Goal: Communication & Community: Answer question/provide support

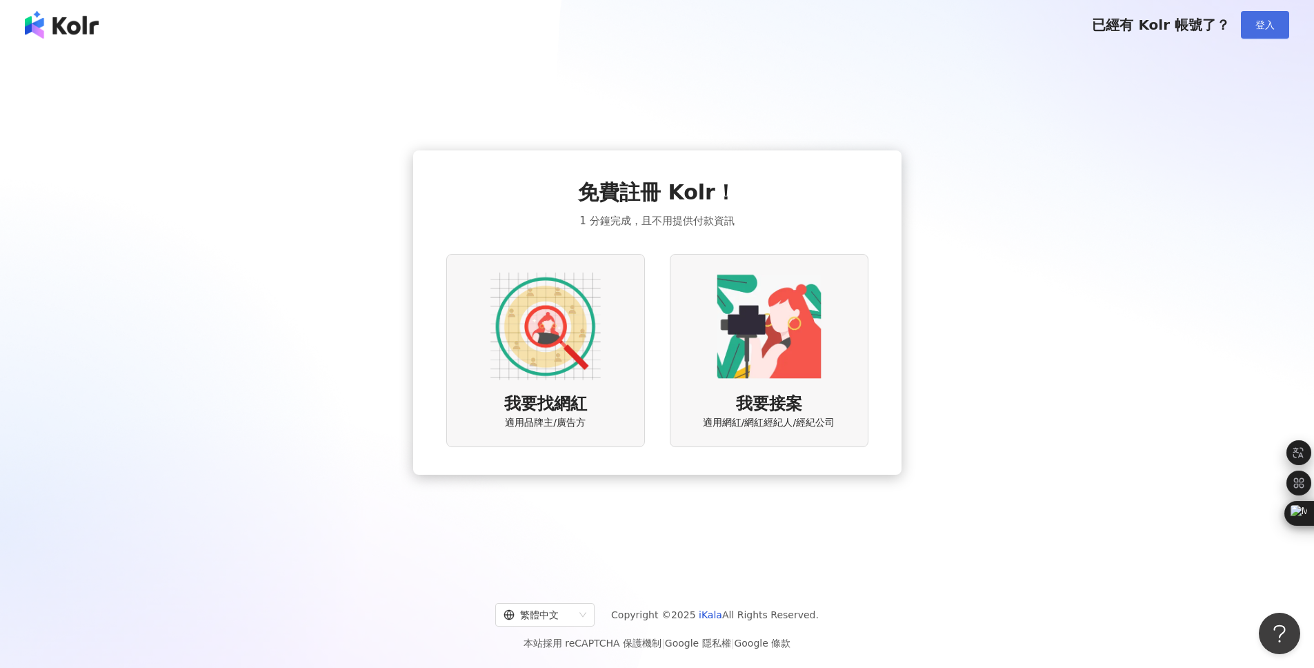
click at [1259, 32] on button "登入" at bounding box center [1265, 25] width 48 height 28
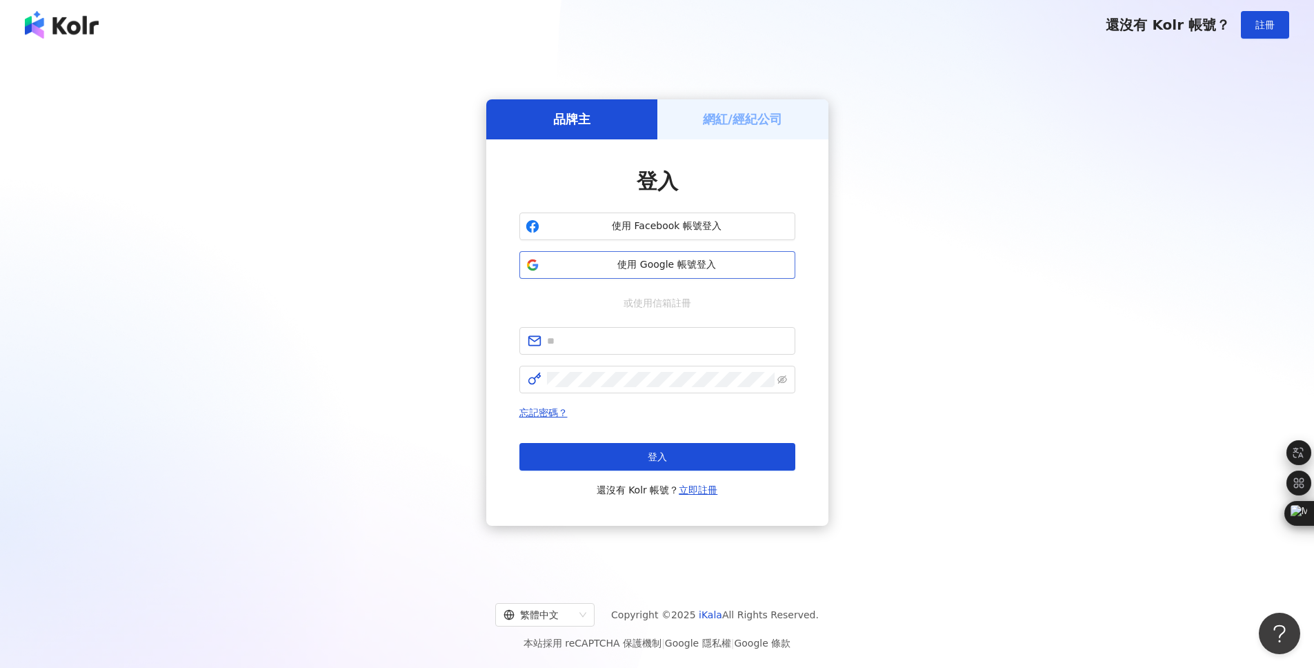
click at [715, 265] on span "使用 Google 帳號登入" at bounding box center [667, 265] width 244 height 14
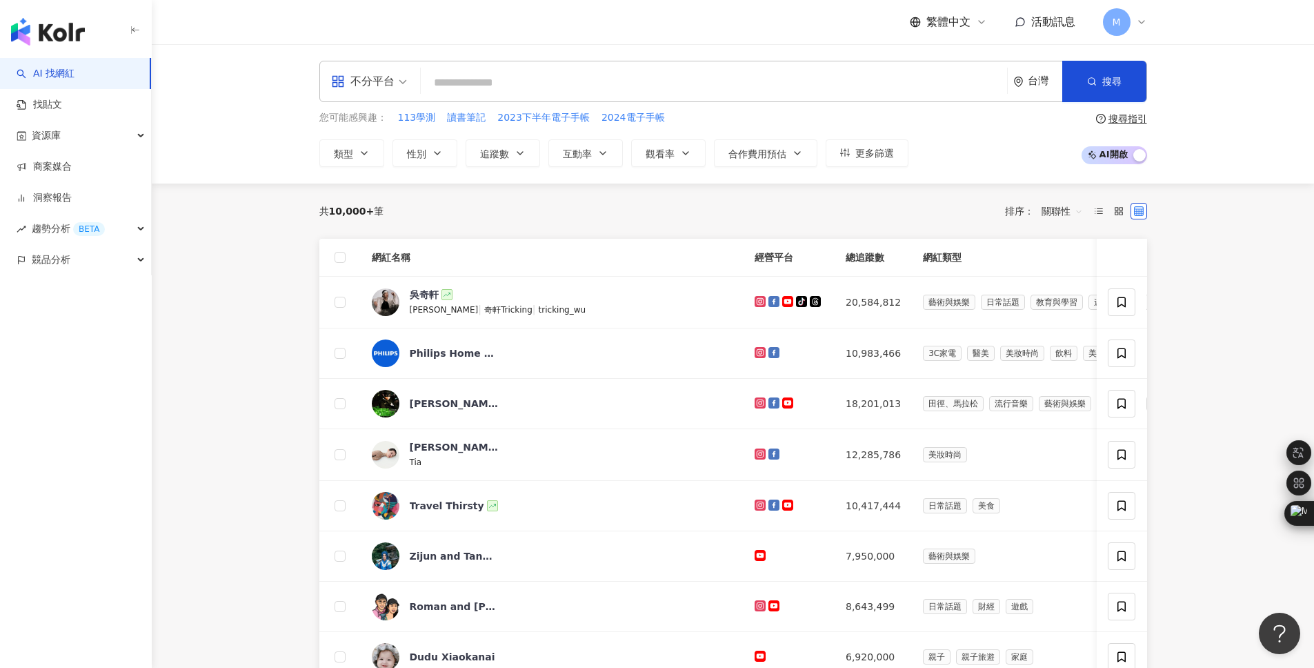
click at [278, 348] on main "不分平台 台灣 搜尋 您可能感興趣： 113學測 讀書筆記 2023下半年電子手帳 2024電子手帳 類型 性別 追蹤數 互動率 觀看率 合作費用預估 更多篩…" at bounding box center [733, 642] width 1162 height 1197
click at [64, 172] on link "商案媒合" at bounding box center [44, 167] width 55 height 14
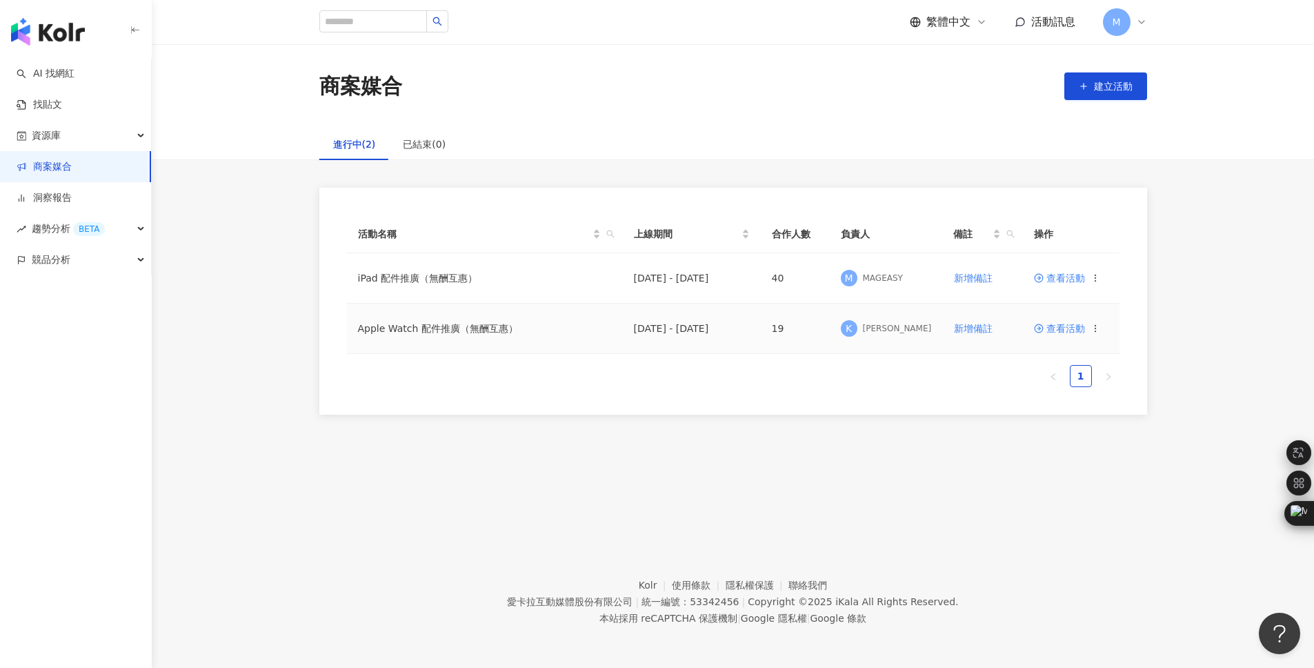
click at [1059, 323] on span "查看活動" at bounding box center [1059, 328] width 51 height 10
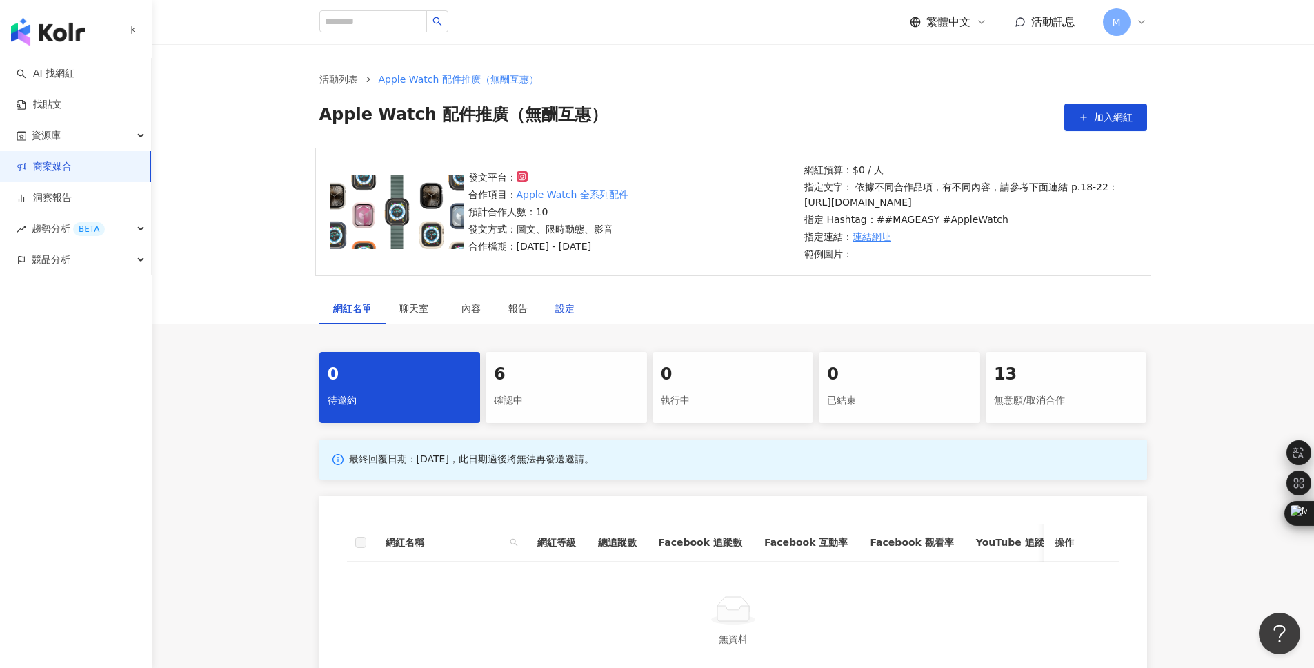
click at [571, 316] on div "設定" at bounding box center [564, 308] width 19 height 15
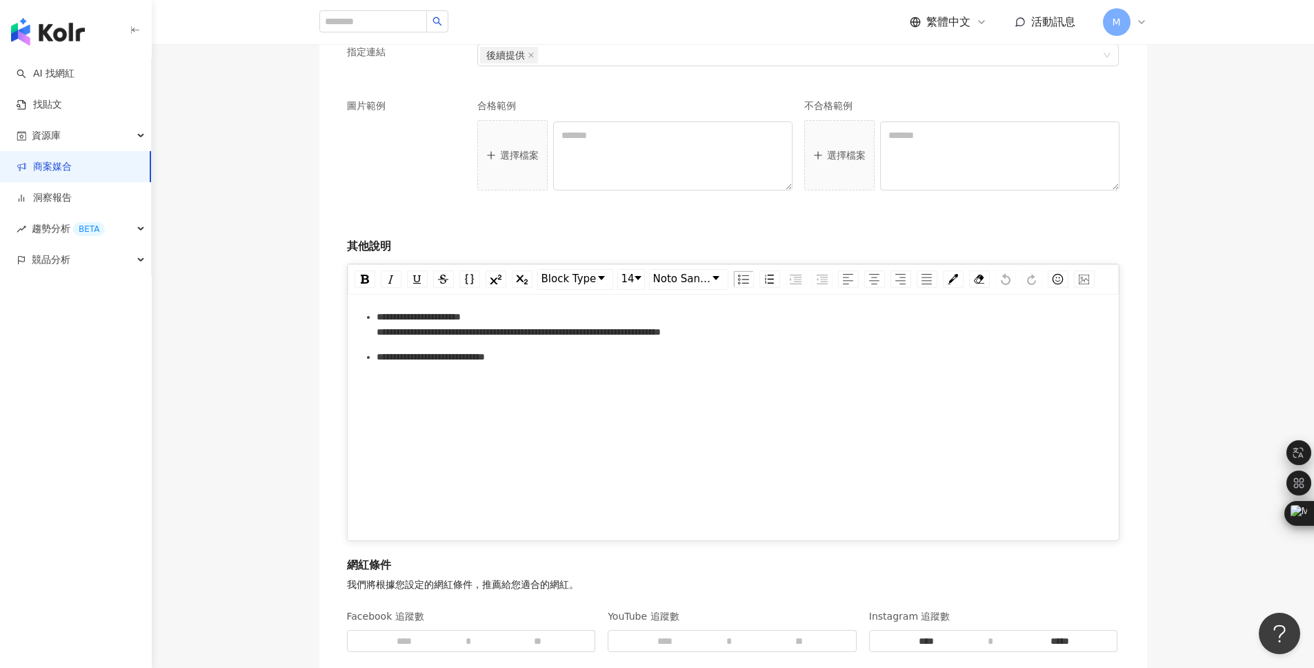
scroll to position [1863, 0]
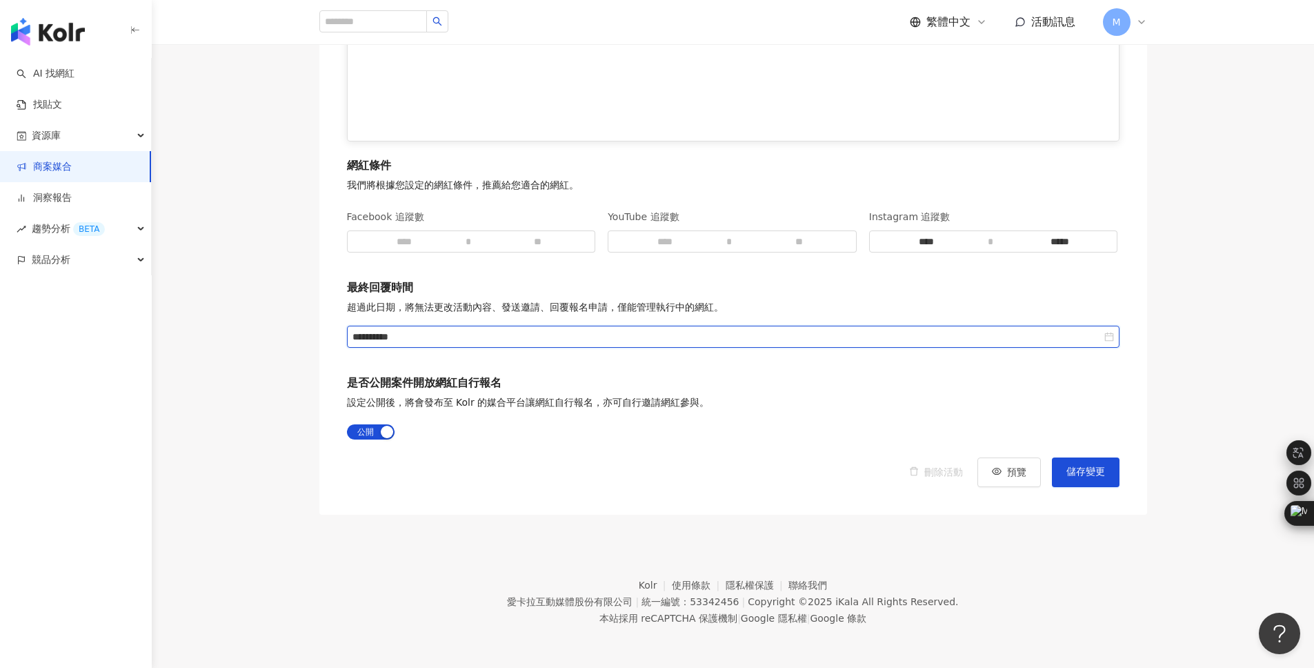
click at [439, 336] on input "**********" at bounding box center [726, 336] width 749 height 15
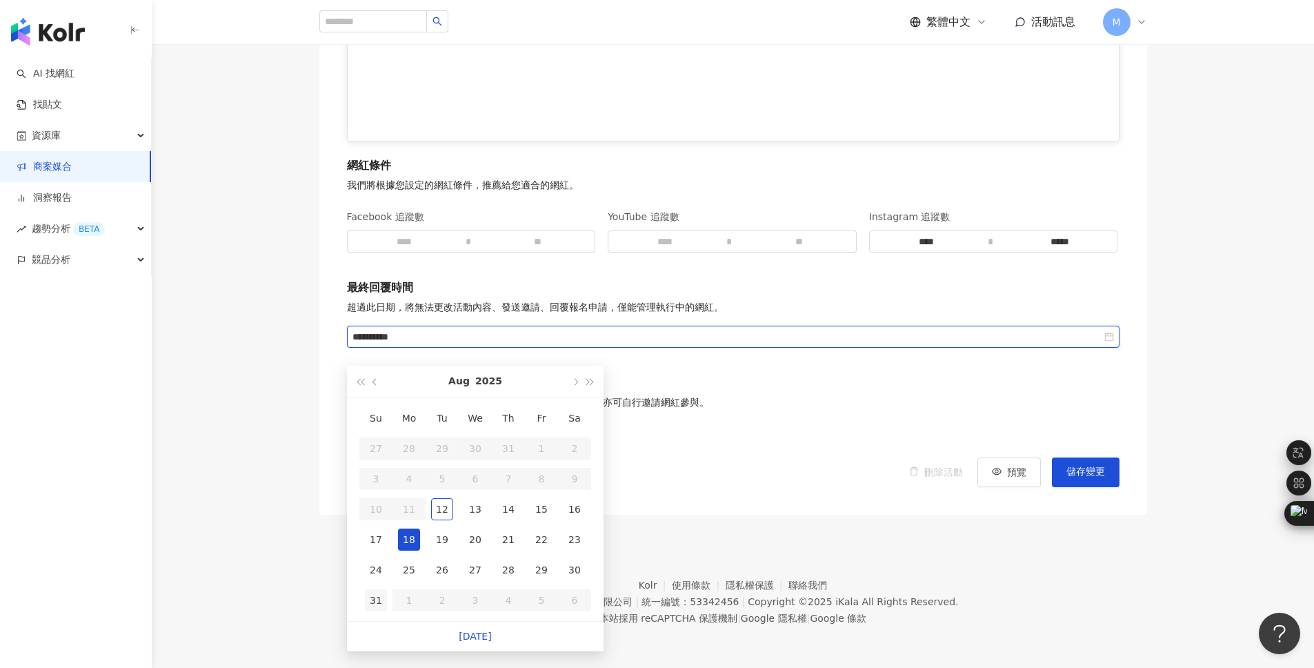
type input "**********"
click at [375, 589] on div "31" at bounding box center [376, 600] width 22 height 22
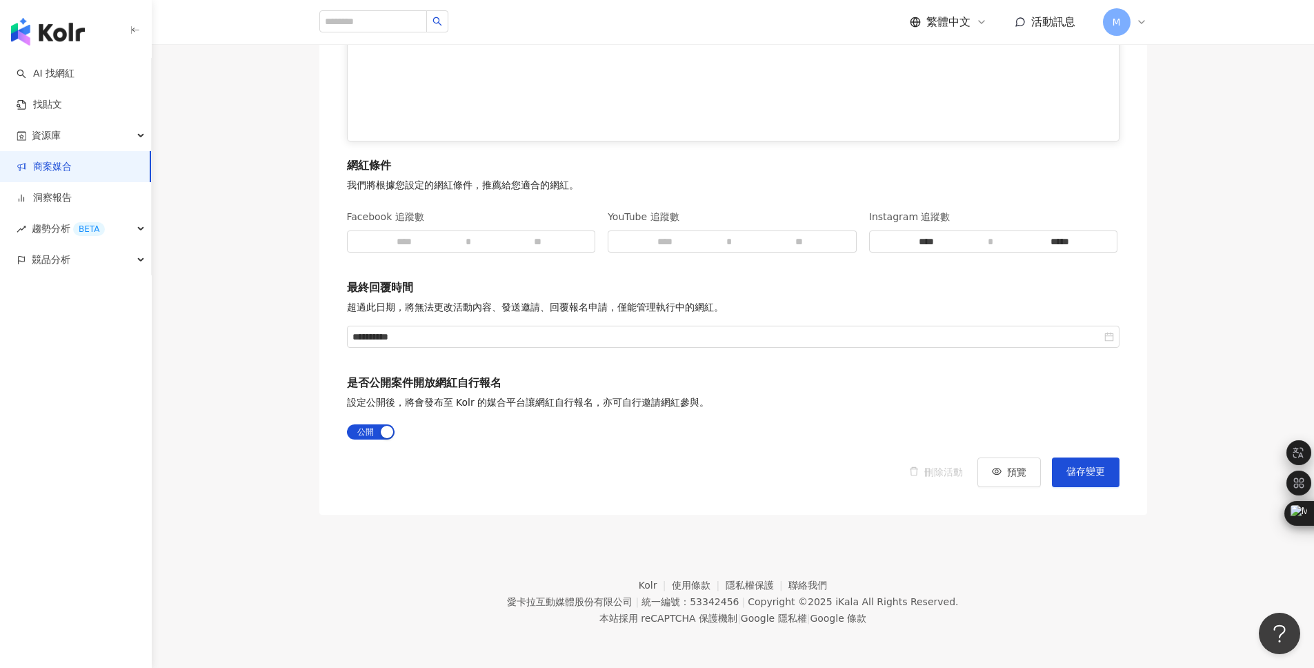
click at [1093, 479] on button "儲存變更" at bounding box center [1086, 471] width 68 height 29
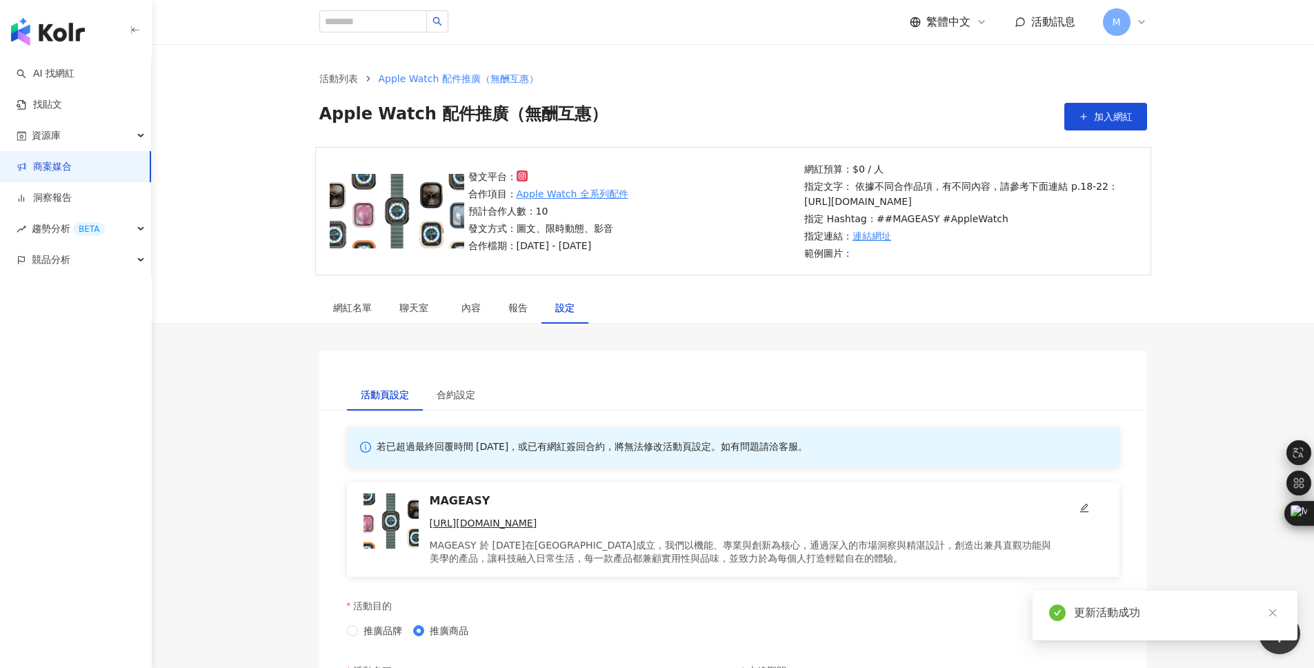
scroll to position [0, 0]
click at [71, 160] on link "商案媒合" at bounding box center [44, 167] width 55 height 14
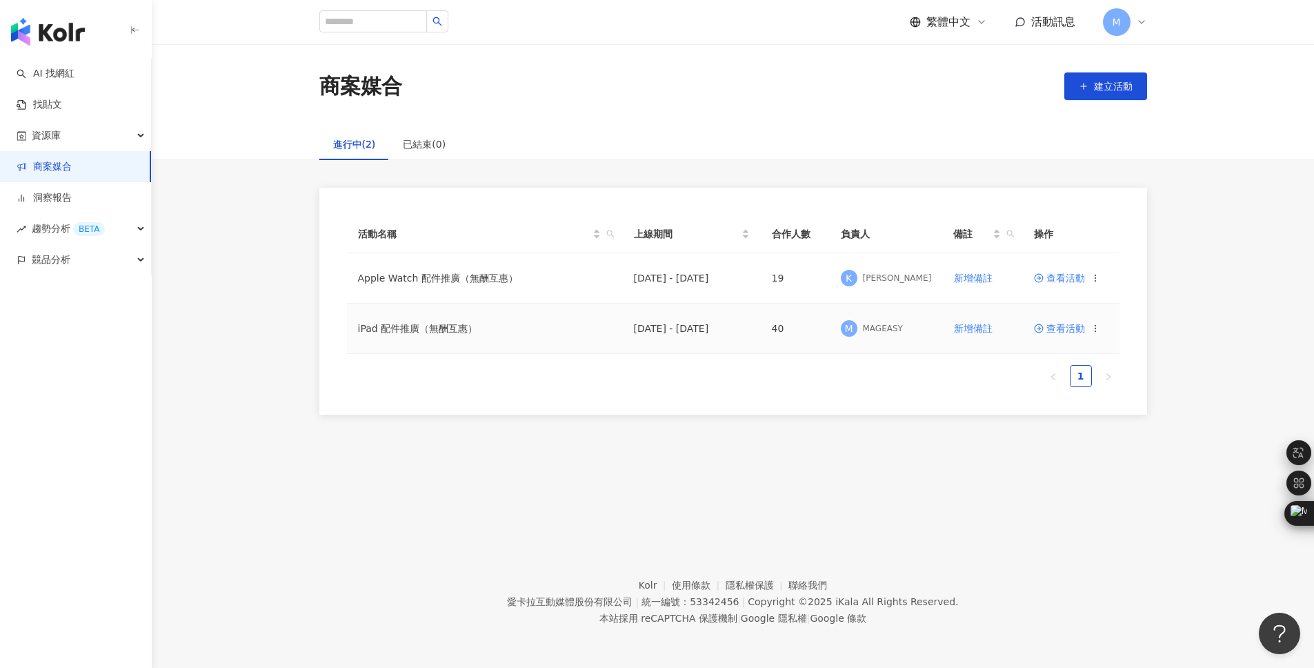
click at [439, 328] on td "iPad 配件推廣（無酬互惠）" at bounding box center [485, 328] width 276 height 50
click at [1063, 277] on span "查看活動" at bounding box center [1059, 278] width 51 height 10
click at [1077, 327] on span "查看活動" at bounding box center [1059, 328] width 51 height 10
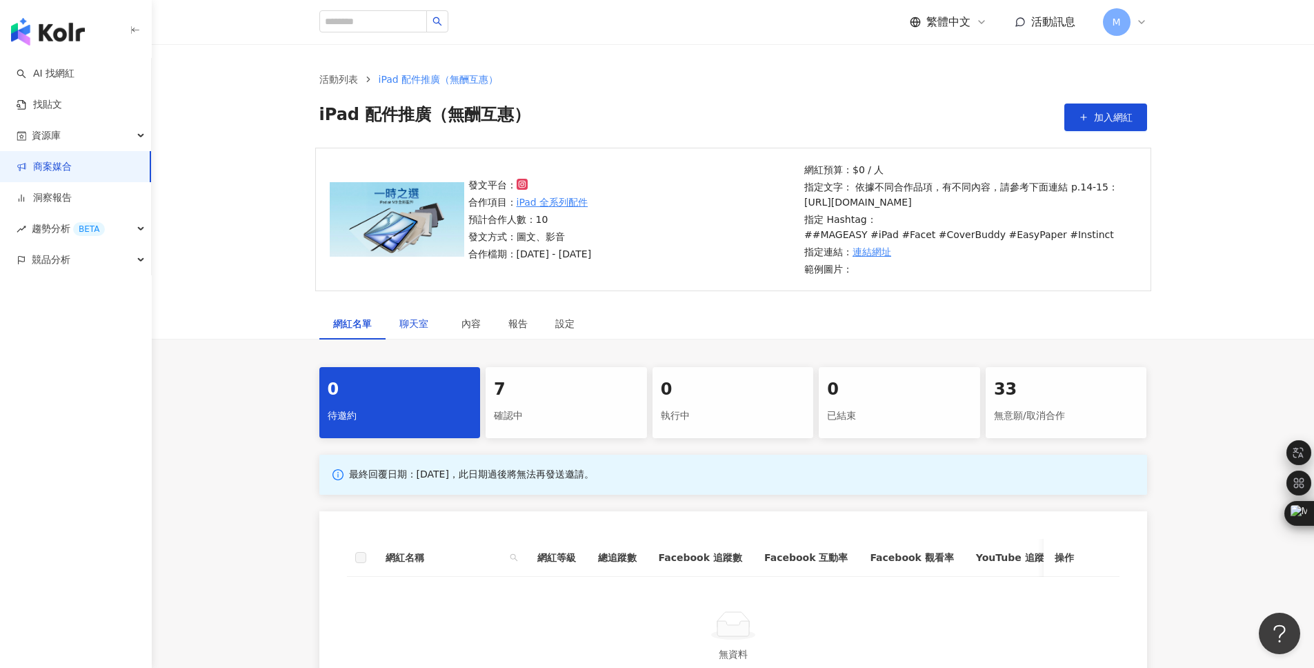
click at [425, 320] on span "聊天室" at bounding box center [416, 324] width 34 height 10
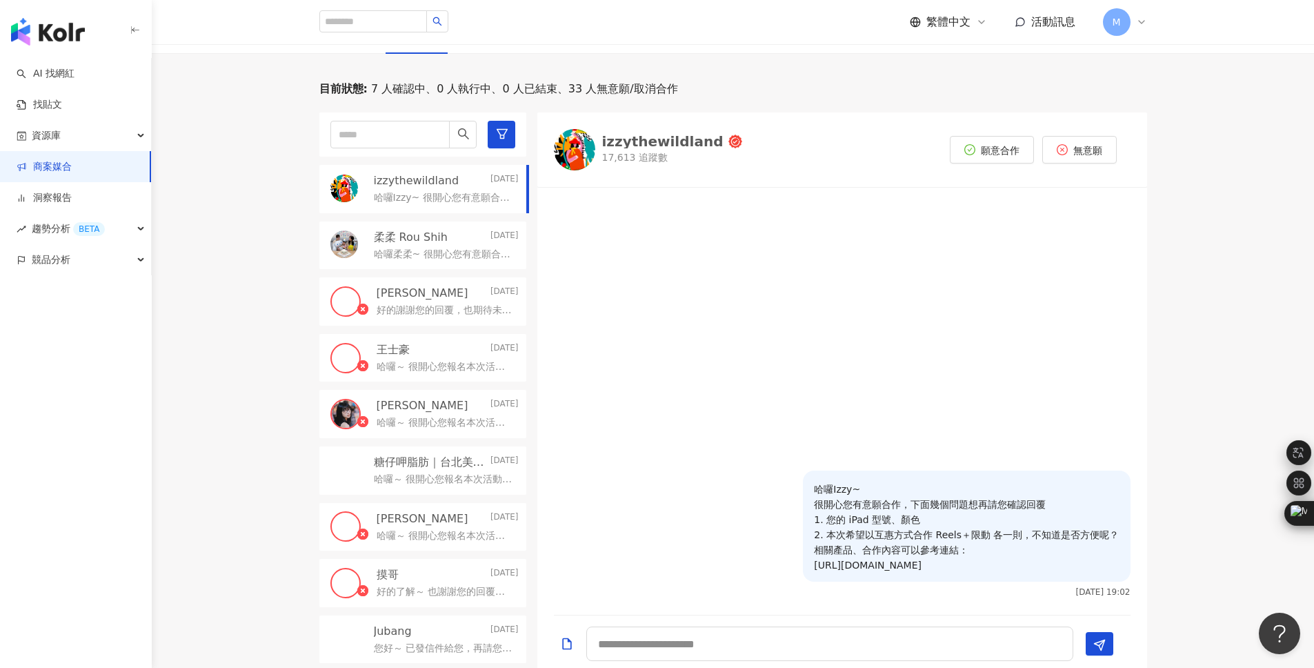
scroll to position [286, 0]
click at [419, 197] on p "哈囉Izzy~ 很開心您有意願合作，下面幾個問題想再請您確認回覆 1. 您的 iPad 型號、顏色 2. 本次希望以互惠方式合作 Reels＋限動 各一則，不…" at bounding box center [443, 197] width 139 height 14
click at [423, 239] on p "柔柔 Rou Shih" at bounding box center [411, 236] width 74 height 15
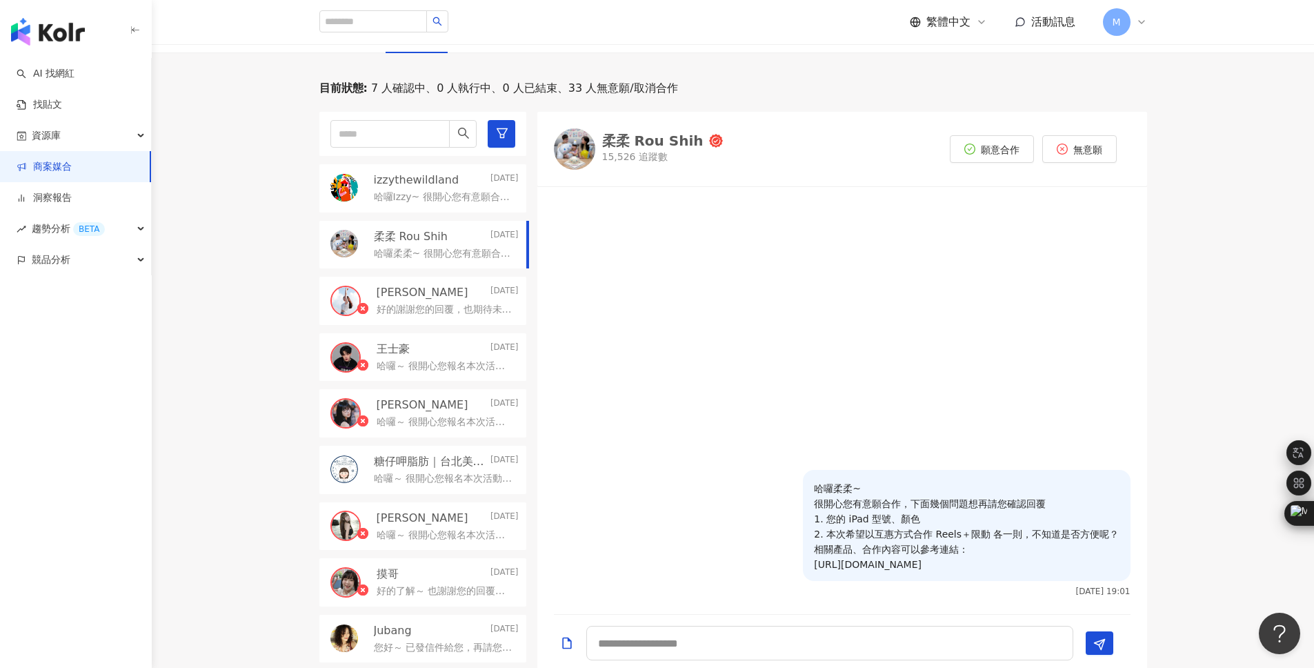
click at [932, 523] on p "哈囉柔柔~ 很開心您有意願合作，下面幾個問題想再請您確認回覆 1. 您的 iPad 型號、顏色 2. 本次希望以互惠方式合作 Reels＋限動 各一則，不知道…" at bounding box center [966, 526] width 305 height 91
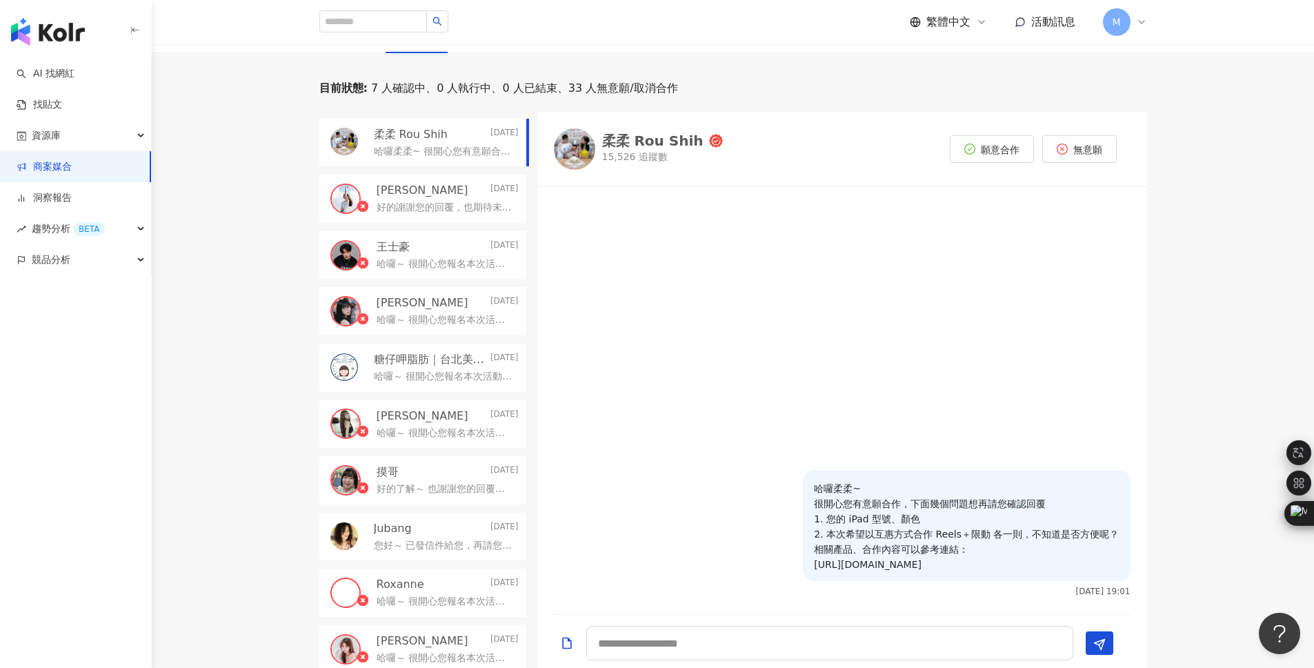
scroll to position [107, 0]
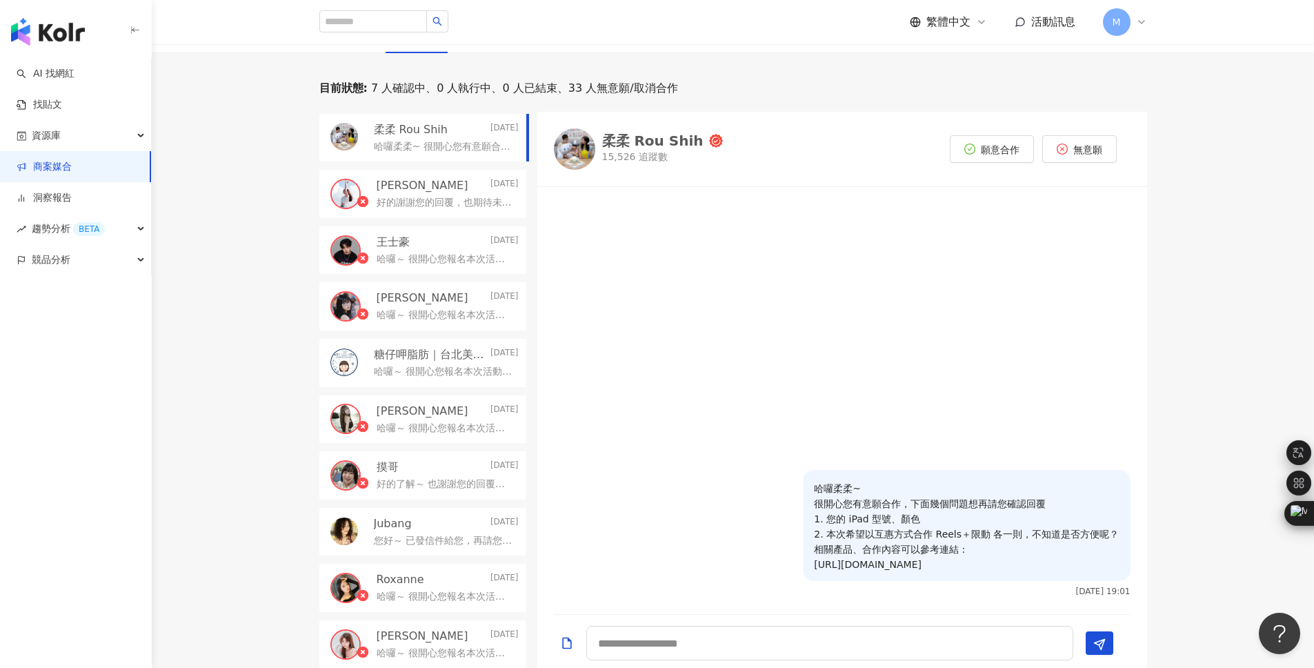
click at [424, 528] on div "Jubang 2025/7/17" at bounding box center [446, 523] width 145 height 15
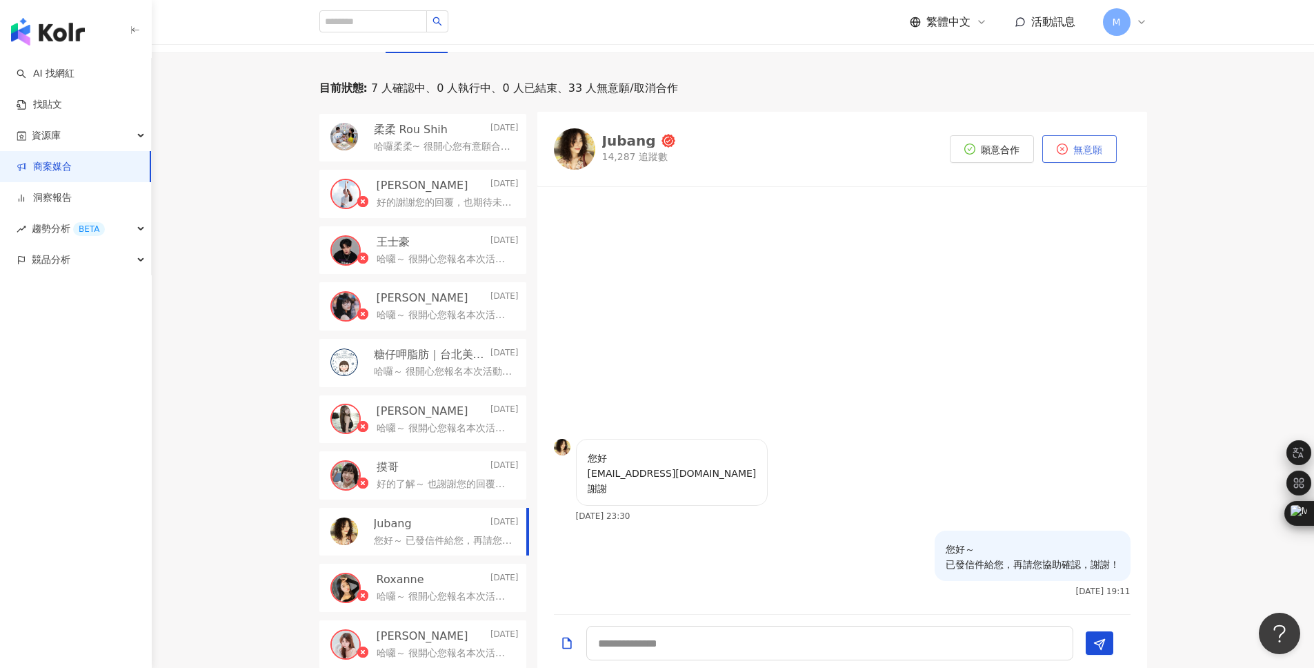
click at [1088, 152] on span "無意願" at bounding box center [1087, 149] width 29 height 11
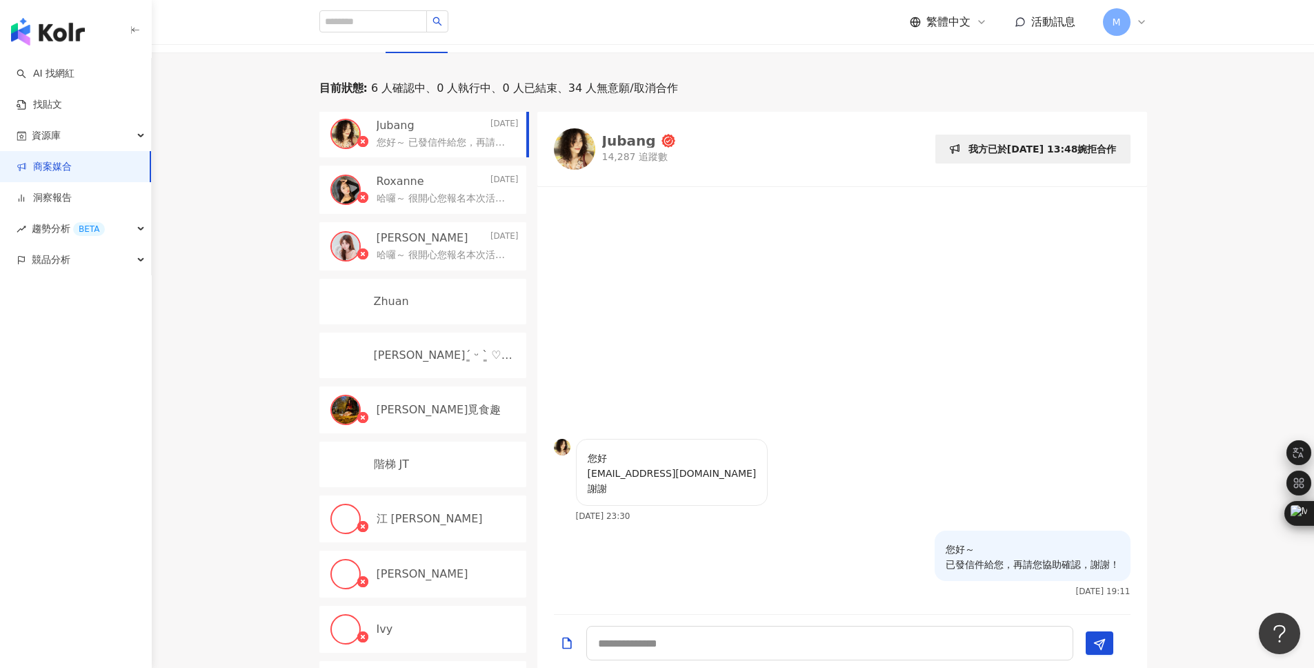
scroll to position [508, 0]
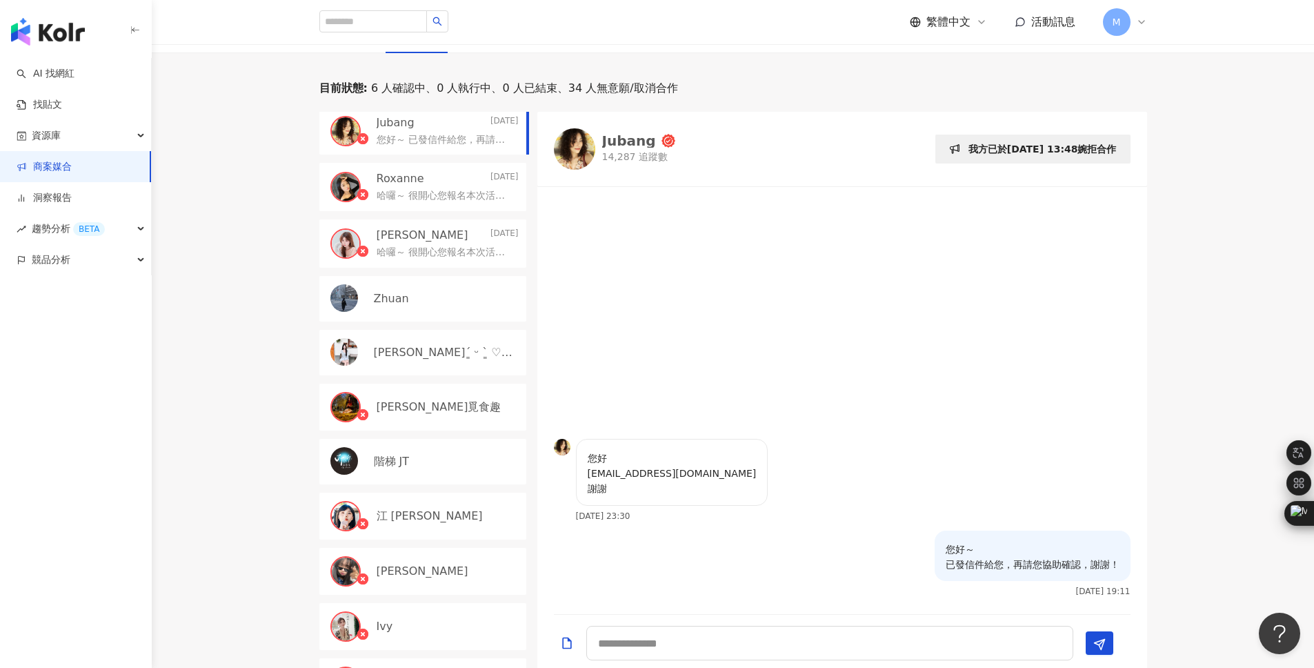
click at [421, 297] on div "Zhuan" at bounding box center [446, 298] width 145 height 15
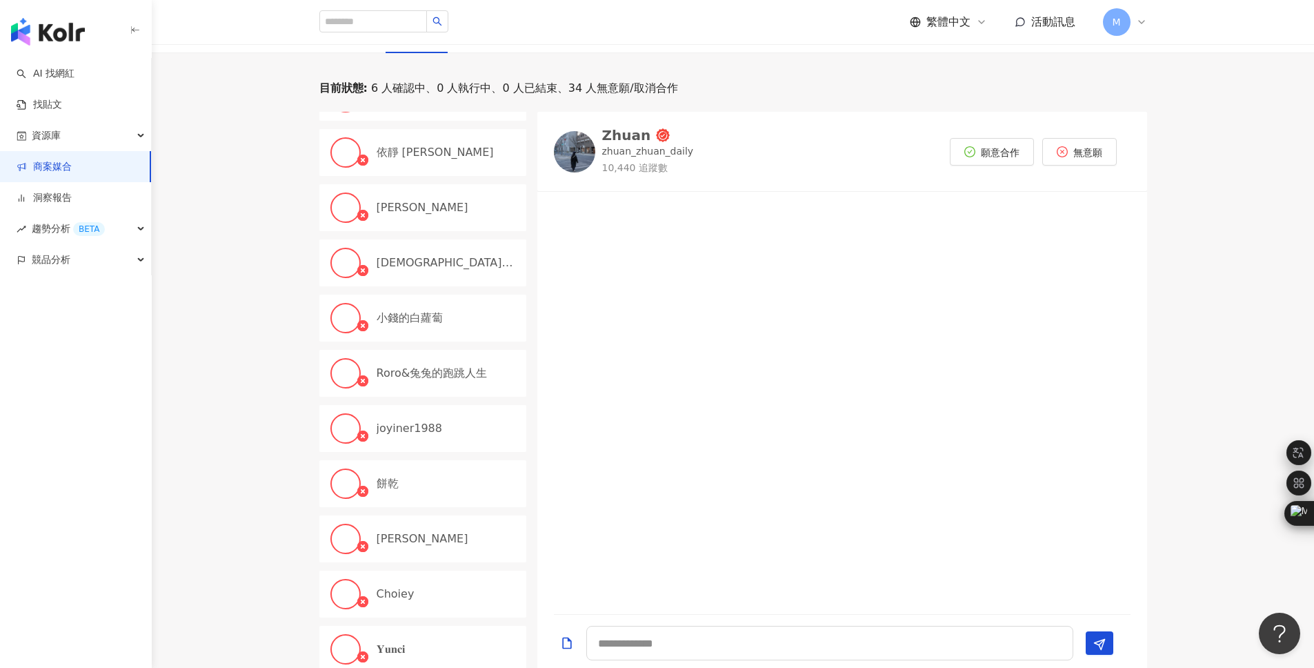
scroll to position [1230, 0]
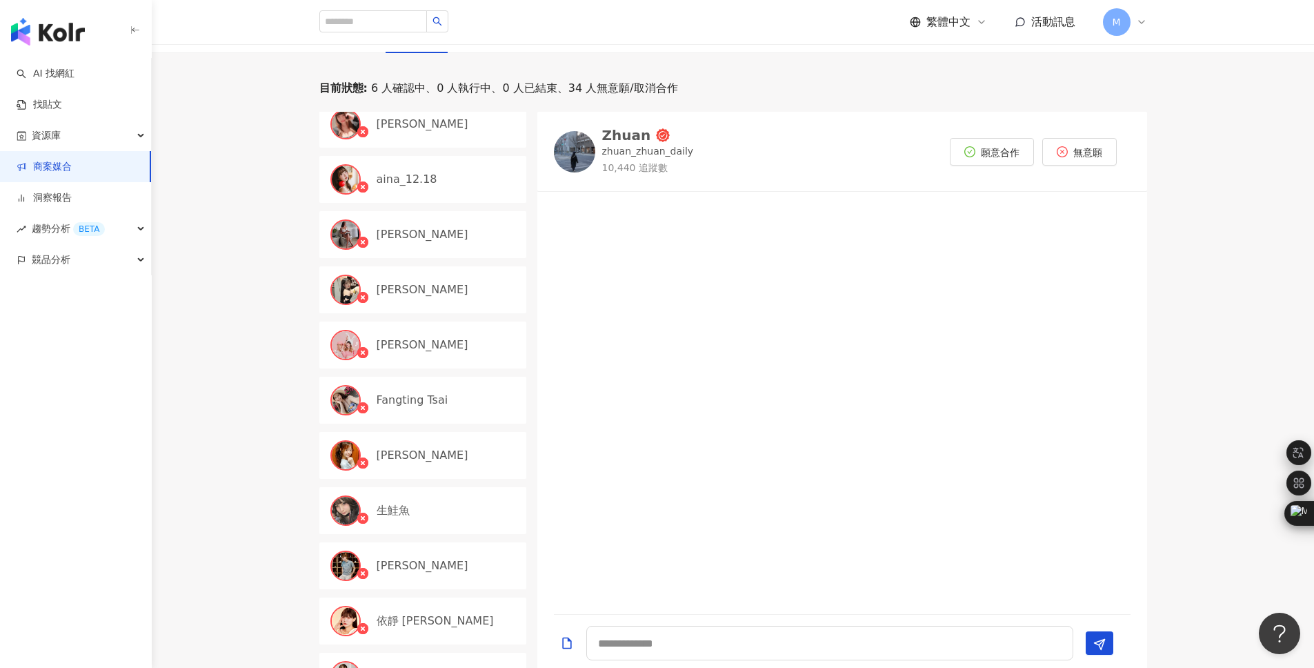
click at [629, 136] on div "Zhuan" at bounding box center [626, 135] width 49 height 14
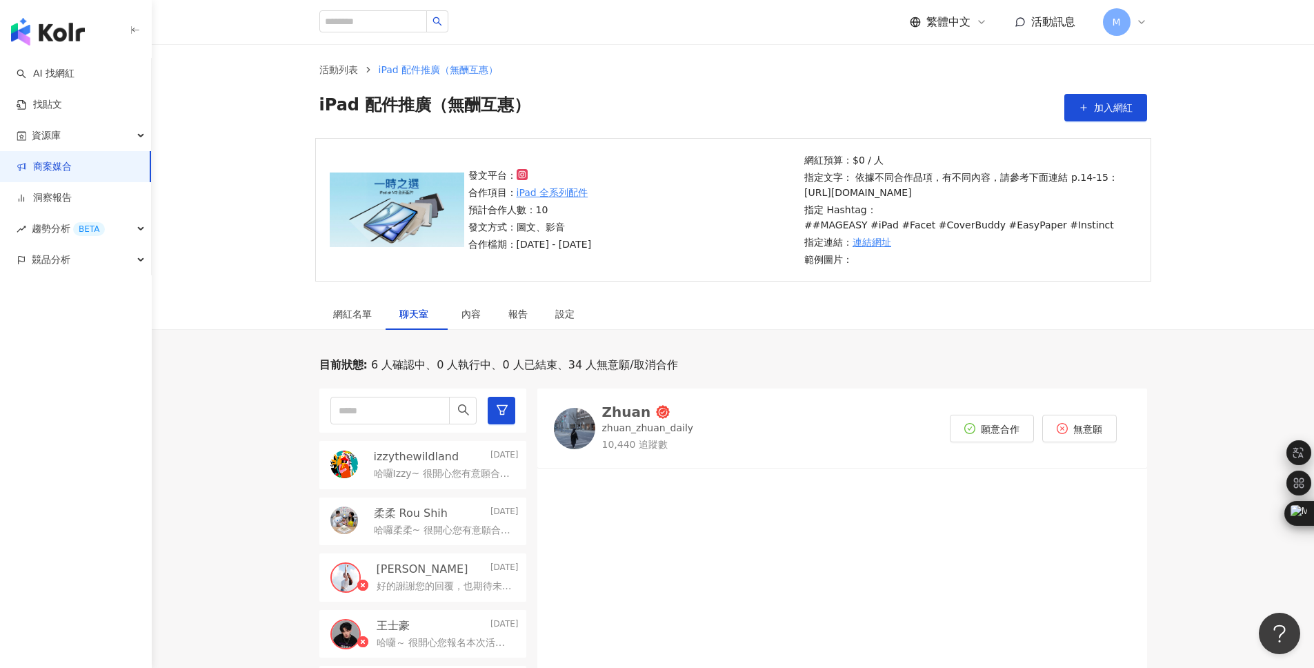
scroll to position [0, 0]
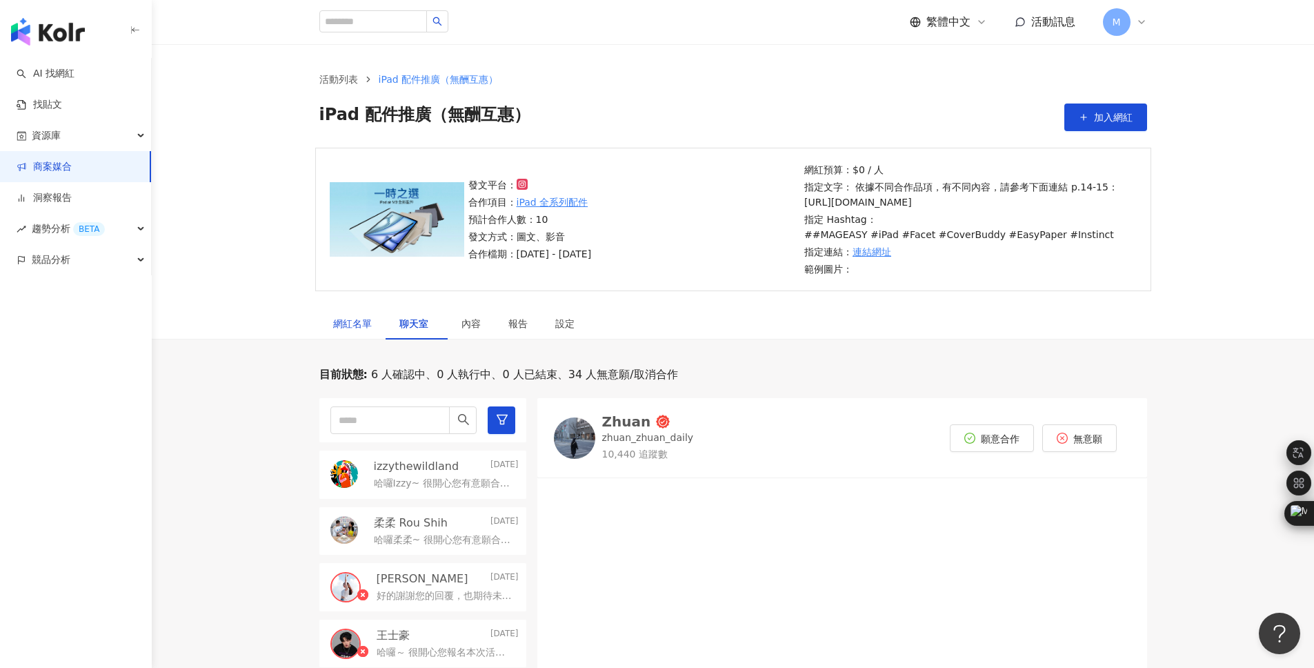
click at [336, 325] on div "網紅名單" at bounding box center [352, 323] width 39 height 15
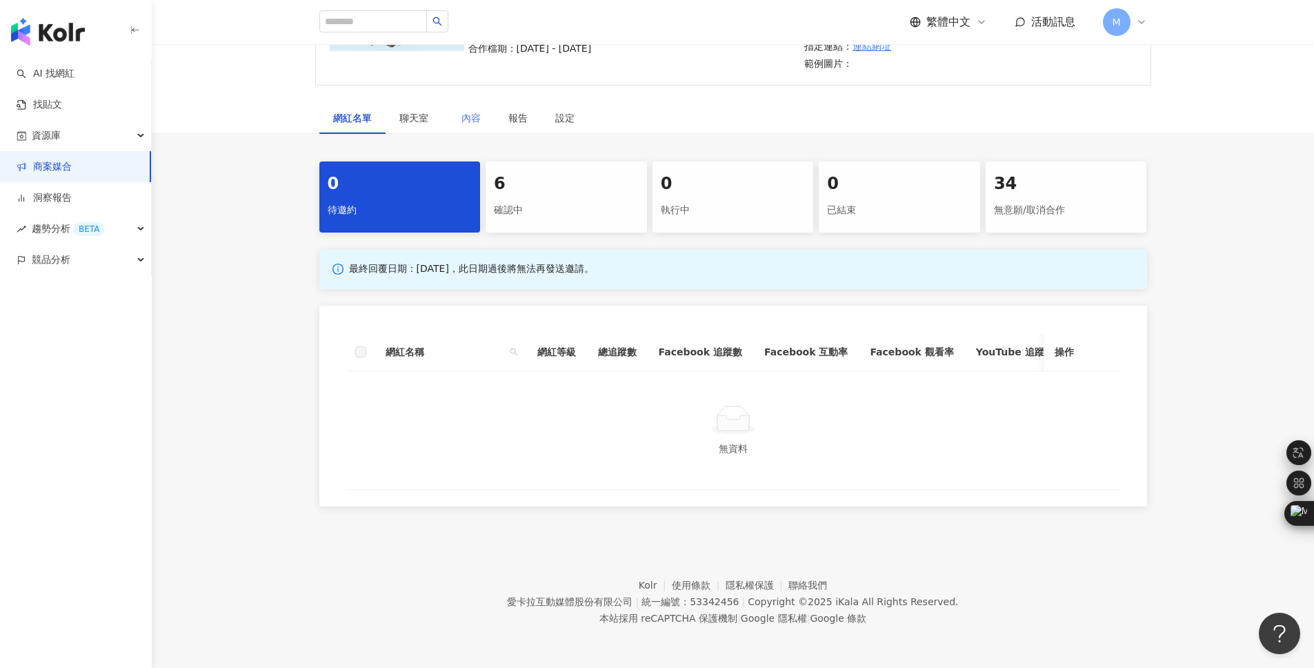
scroll to position [214, 0]
click at [559, 208] on div "確認中" at bounding box center [566, 210] width 145 height 23
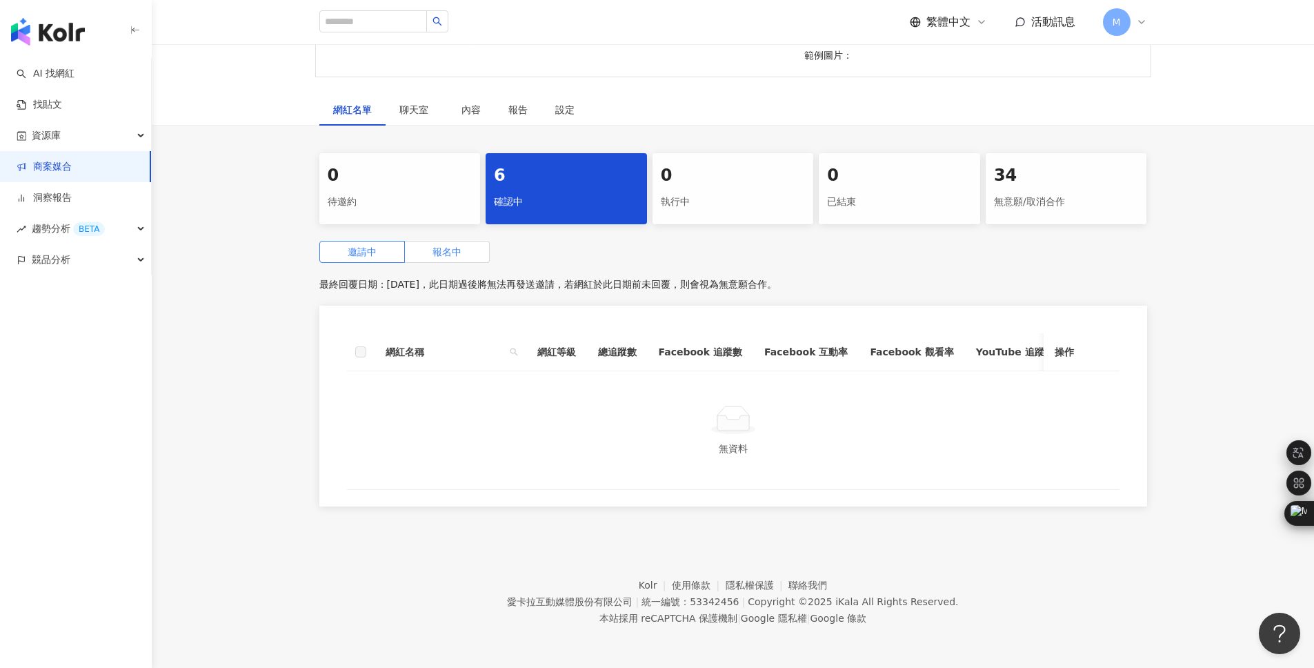
click at [462, 250] on label "報名中" at bounding box center [447, 252] width 85 height 22
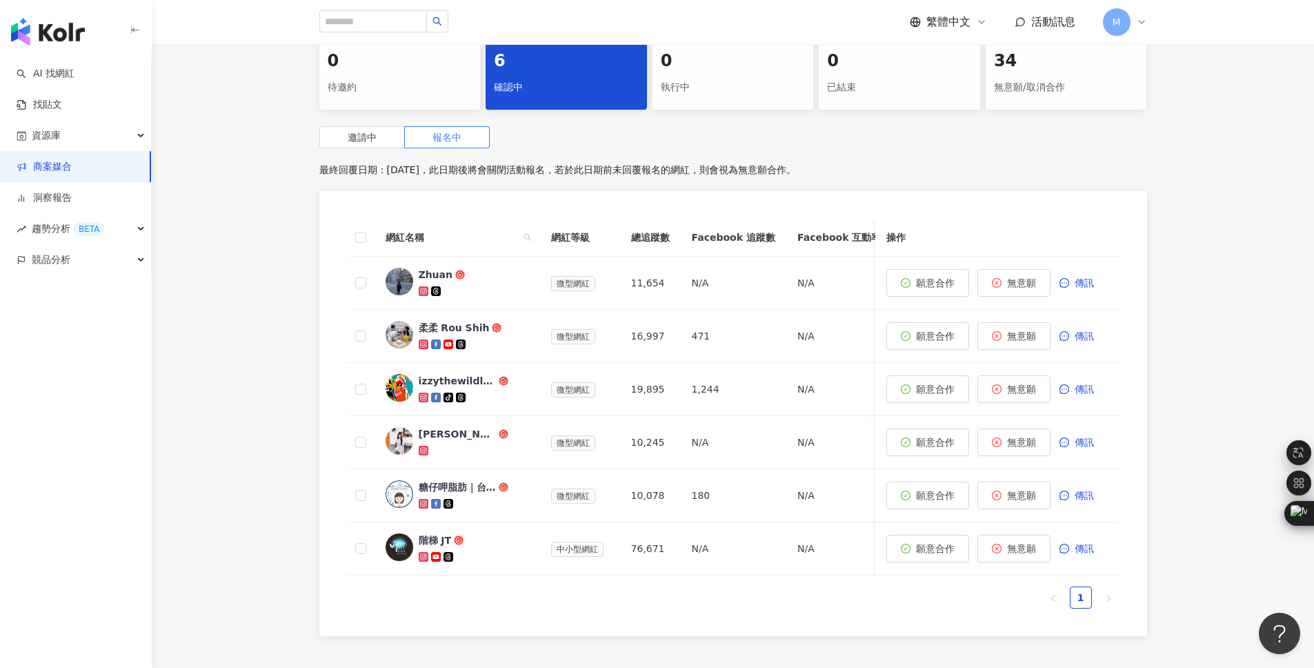
scroll to position [335, 0]
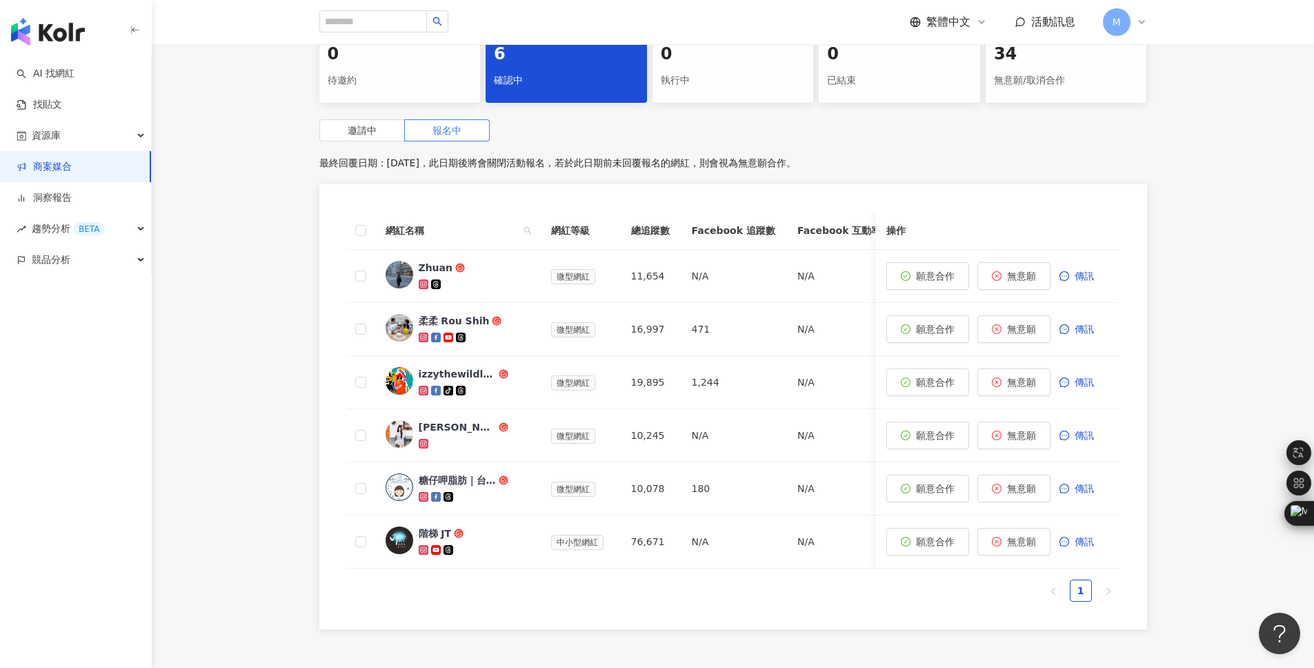
click at [383, 87] on div "待邀約" at bounding box center [400, 80] width 145 height 23
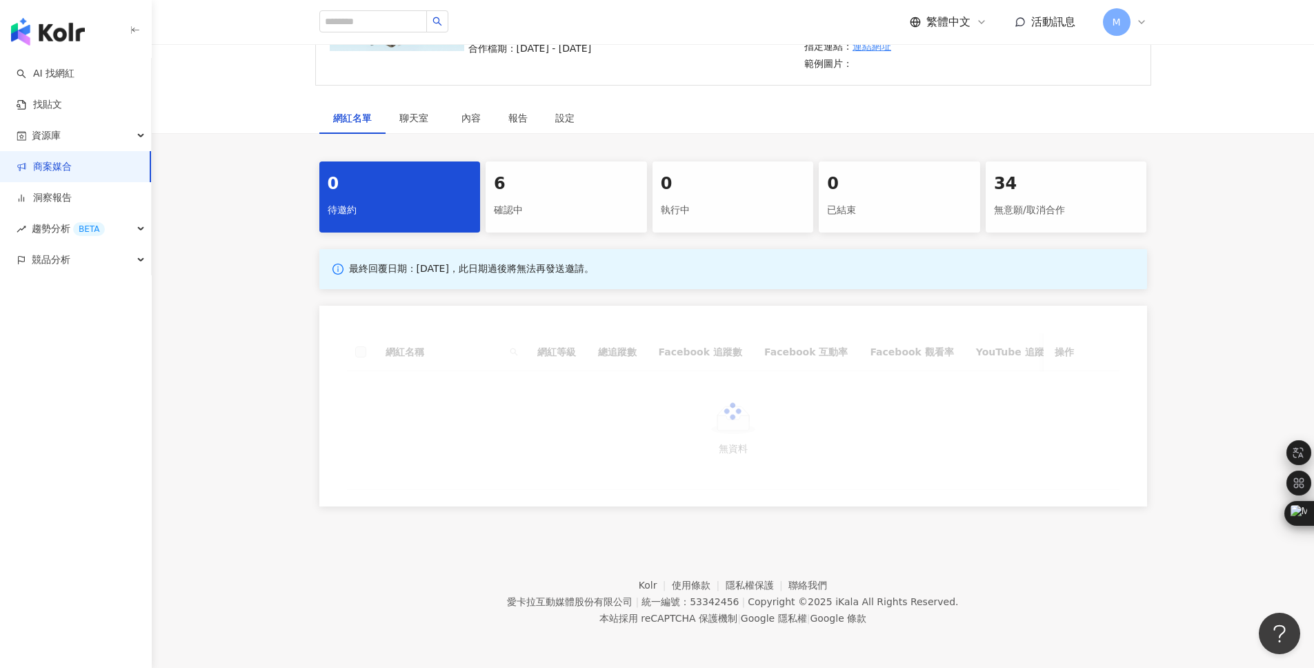
scroll to position [216, 0]
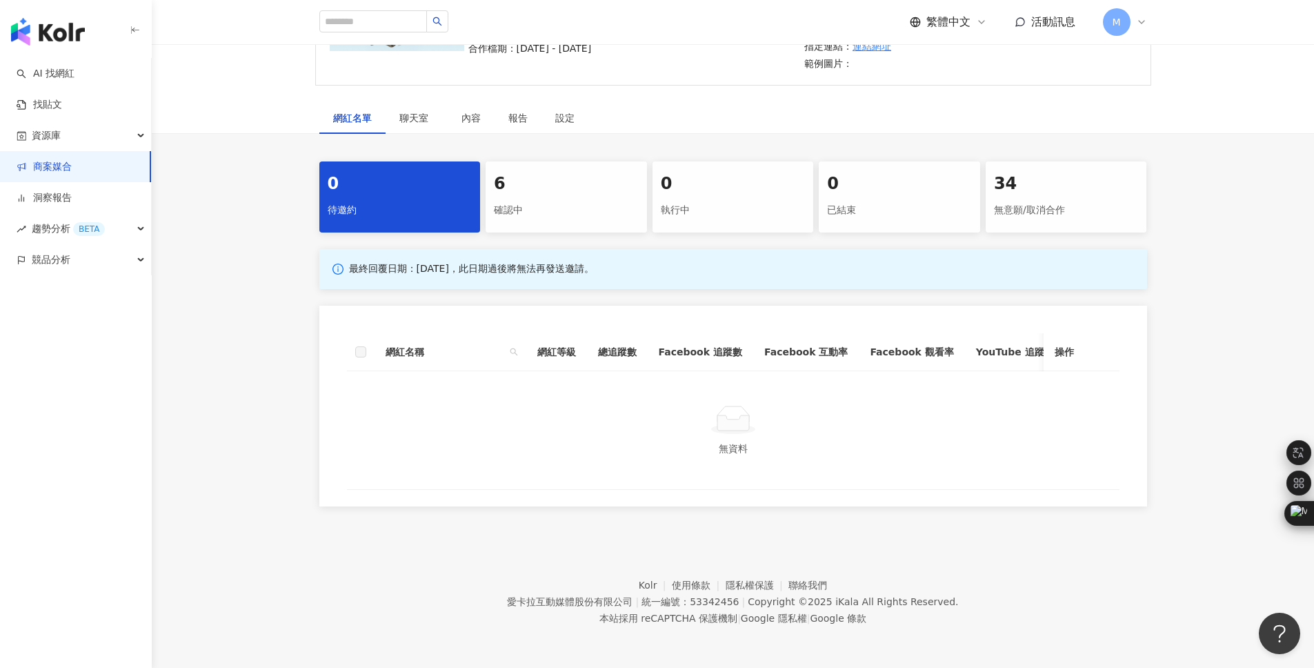
click at [541, 199] on div "確認中" at bounding box center [566, 210] width 145 height 23
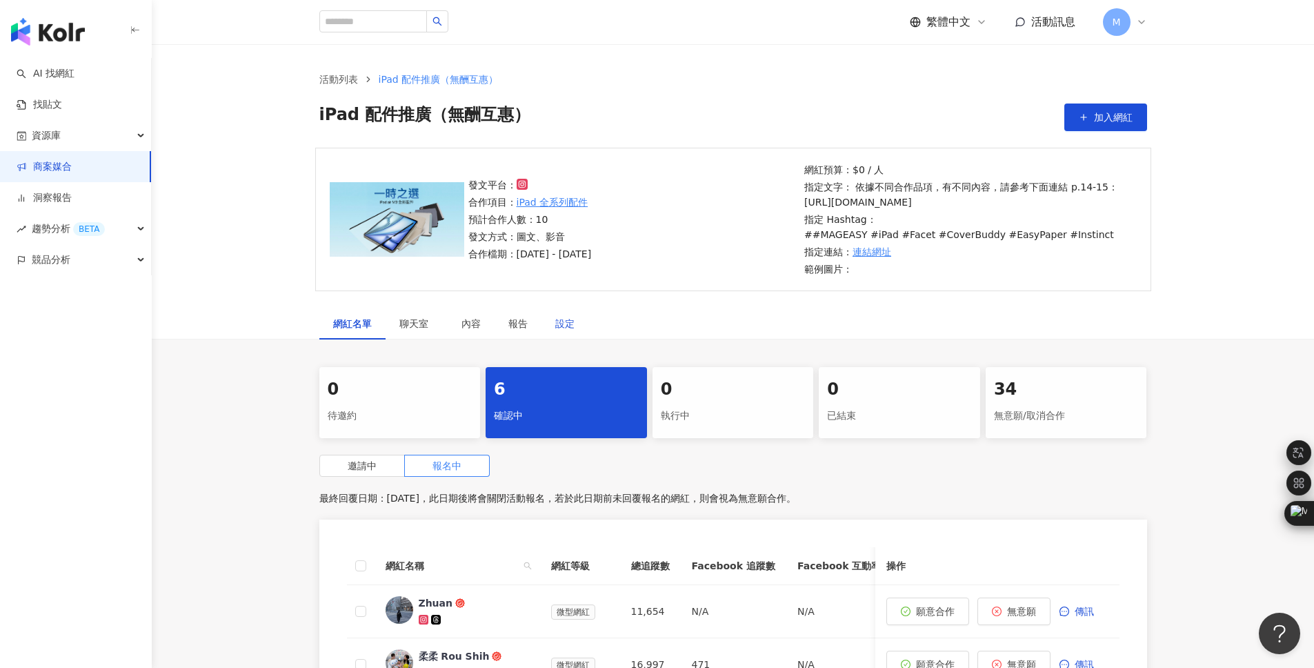
click at [572, 317] on div "設定" at bounding box center [564, 323] width 19 height 15
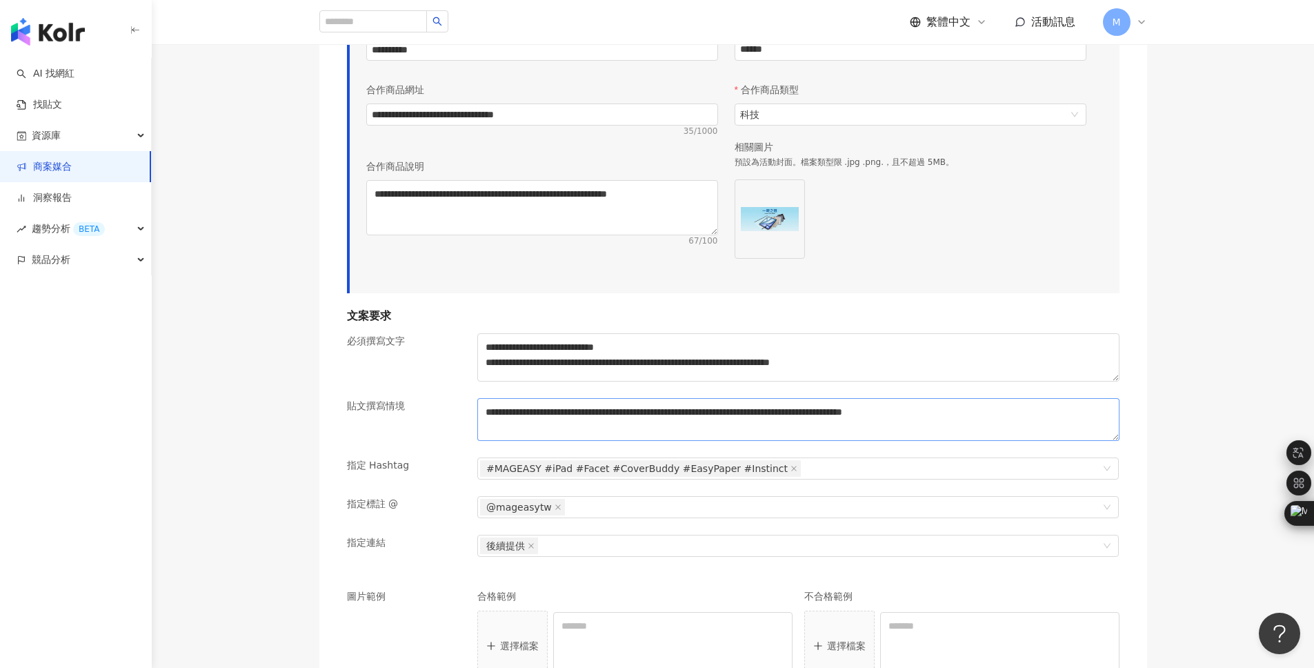
scroll to position [1020, 0]
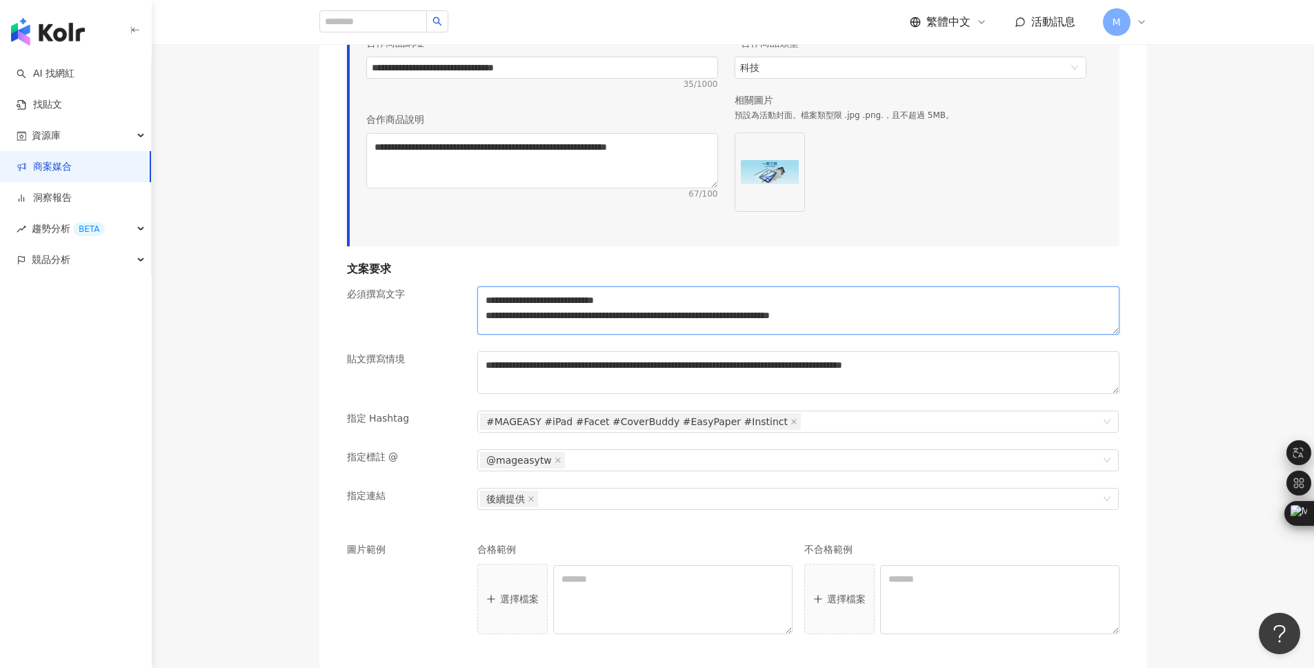
click at [787, 315] on textarea "**********" at bounding box center [798, 310] width 642 height 48
drag, startPoint x: 773, startPoint y: 320, endPoint x: 430, endPoint y: 321, distance: 342.8
click at [430, 321] on div "**********" at bounding box center [733, 318] width 784 height 65
paste textarea
drag, startPoint x: 697, startPoint y: 298, endPoint x: 737, endPoint y: 297, distance: 39.3
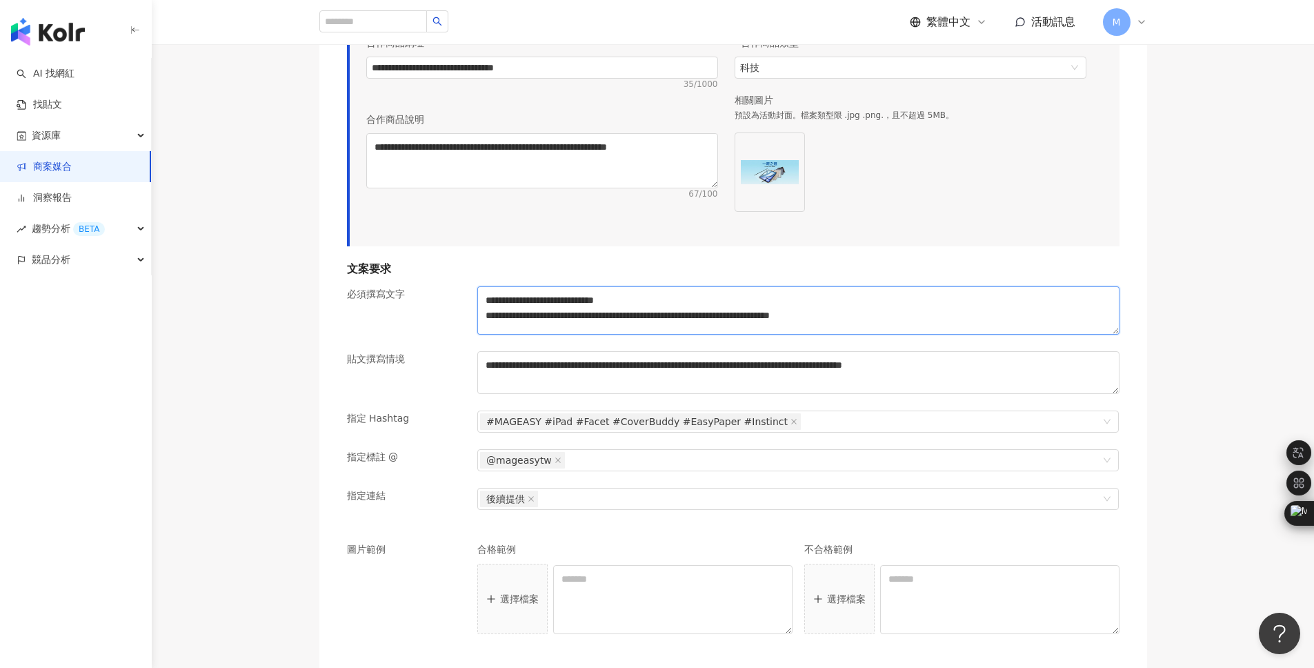
click at [737, 297] on textarea "**********" at bounding box center [798, 310] width 642 height 48
type textarea "**********"
click at [647, 381] on textarea "**********" at bounding box center [798, 372] width 642 height 43
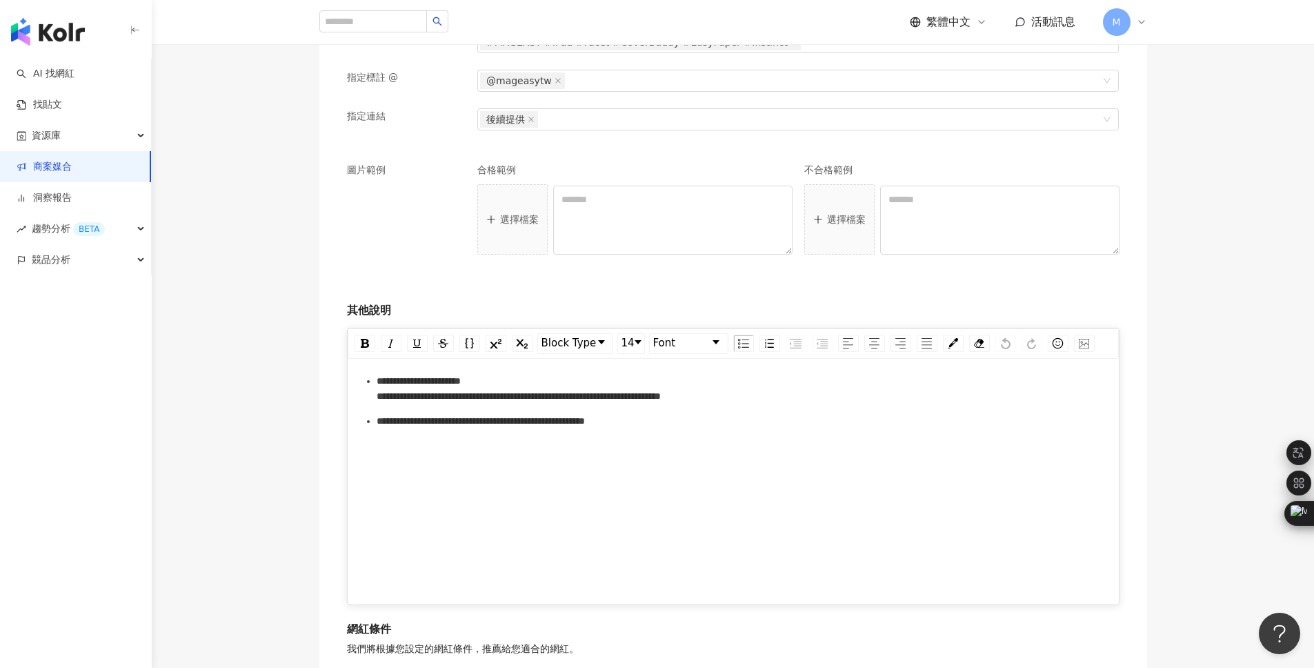
scroll to position [1401, 0]
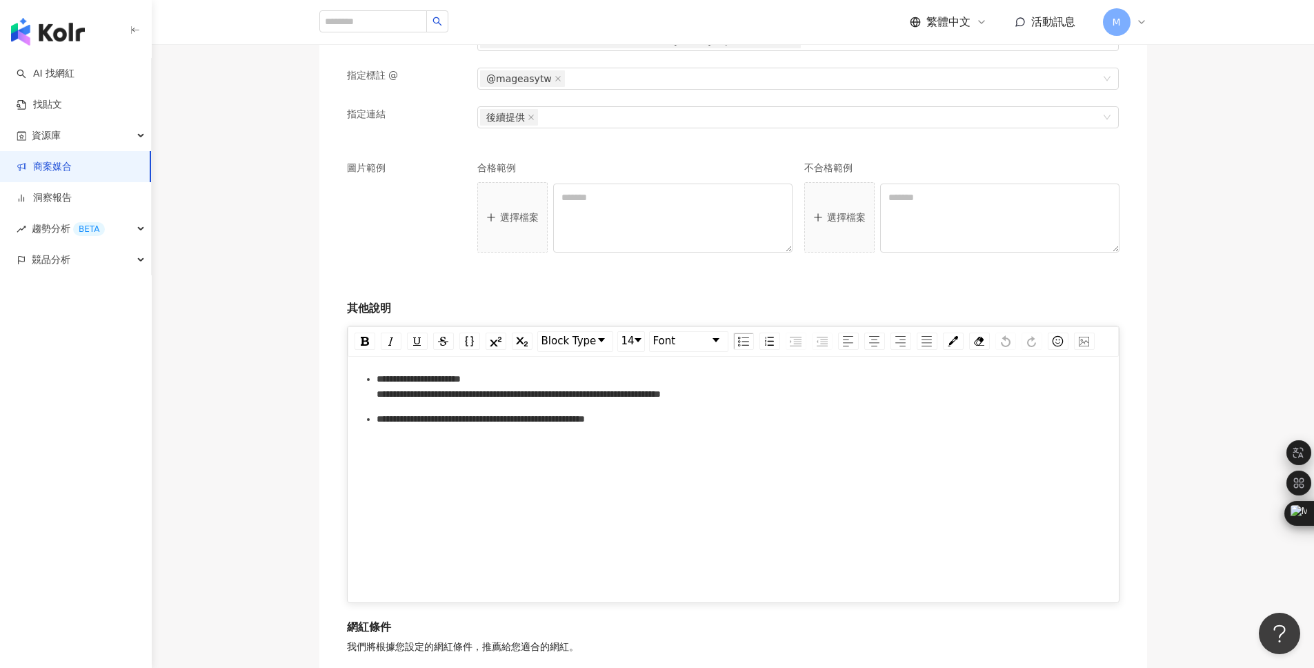
click at [661, 395] on span "**********" at bounding box center [519, 386] width 284 height 25
drag, startPoint x: 810, startPoint y: 391, endPoint x: 356, endPoint y: 395, distance: 453.8
click at [356, 395] on div "**********" at bounding box center [733, 469] width 771 height 218
click at [571, 481] on div "**********" at bounding box center [733, 474] width 743 height 207
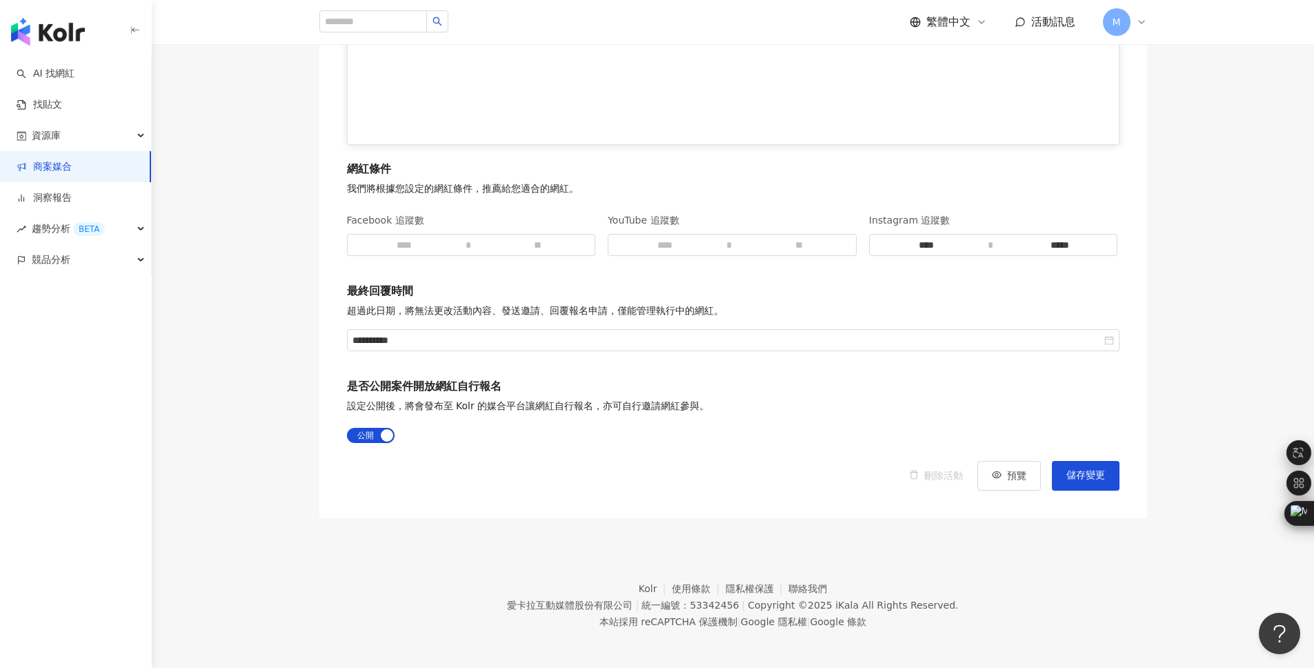
scroll to position [1863, 0]
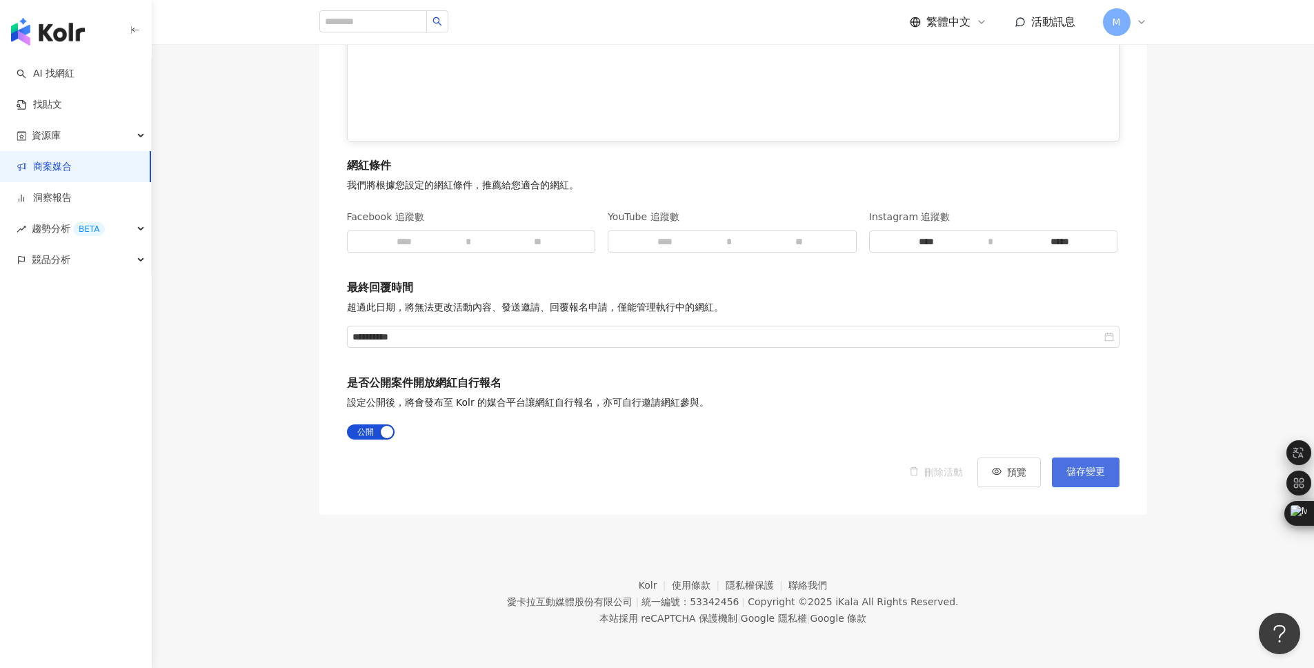
click at [1093, 475] on span "儲存變更" at bounding box center [1085, 471] width 39 height 11
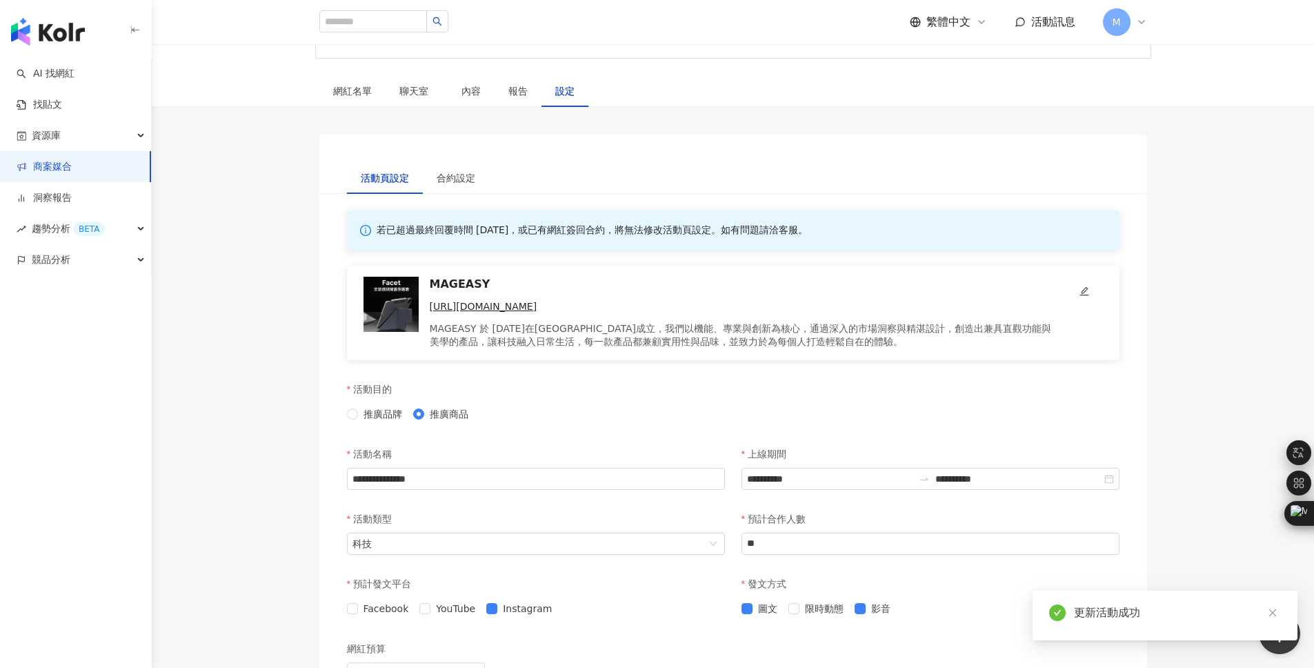
scroll to position [0, 0]
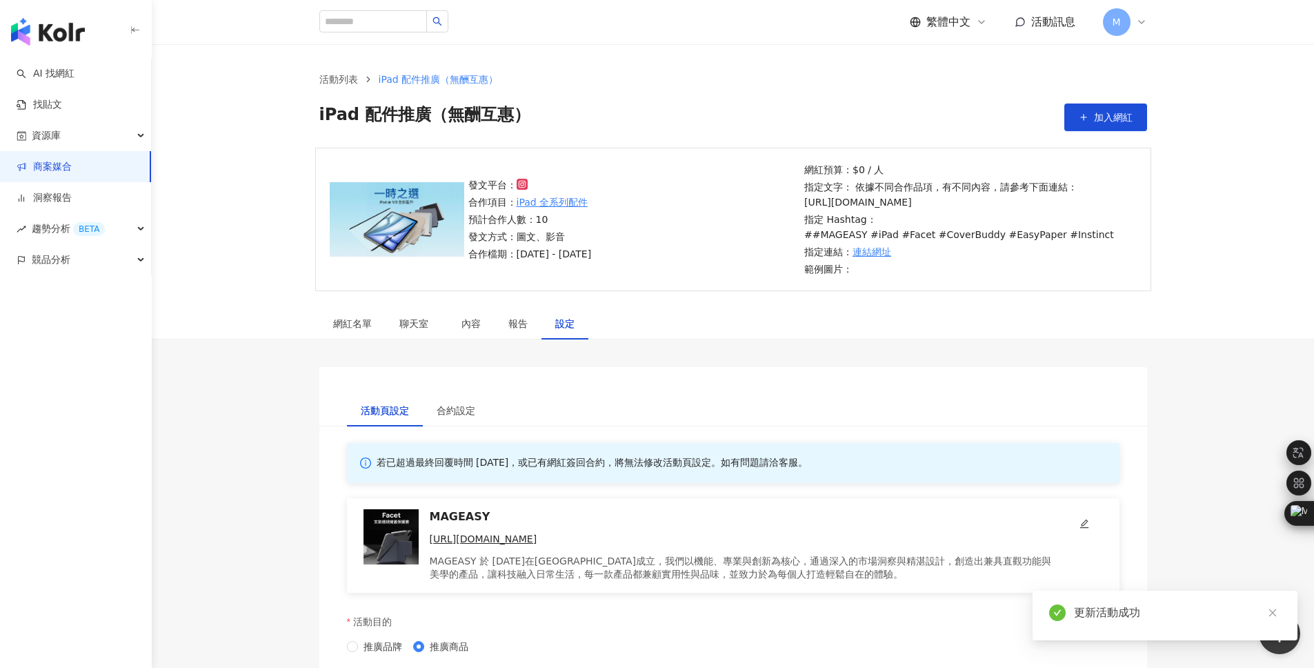
drag, startPoint x: 848, startPoint y: 217, endPoint x: 805, endPoint y: 206, distance: 44.2
click at [805, 206] on p "指定文字： 依據不同合作品項，有不同內容，請參考下面連結： https://drive.google.com/file/d/1KuOTzHjMtrLPCsDA…" at bounding box center [968, 194] width 328 height 30
copy p "https://drive.google.com/file/d/1KuOTzHjMtrLPCsDArxT1W8XryrZG0N1s/view?usp=shar…"
click at [359, 319] on div "網紅名單" at bounding box center [352, 323] width 39 height 15
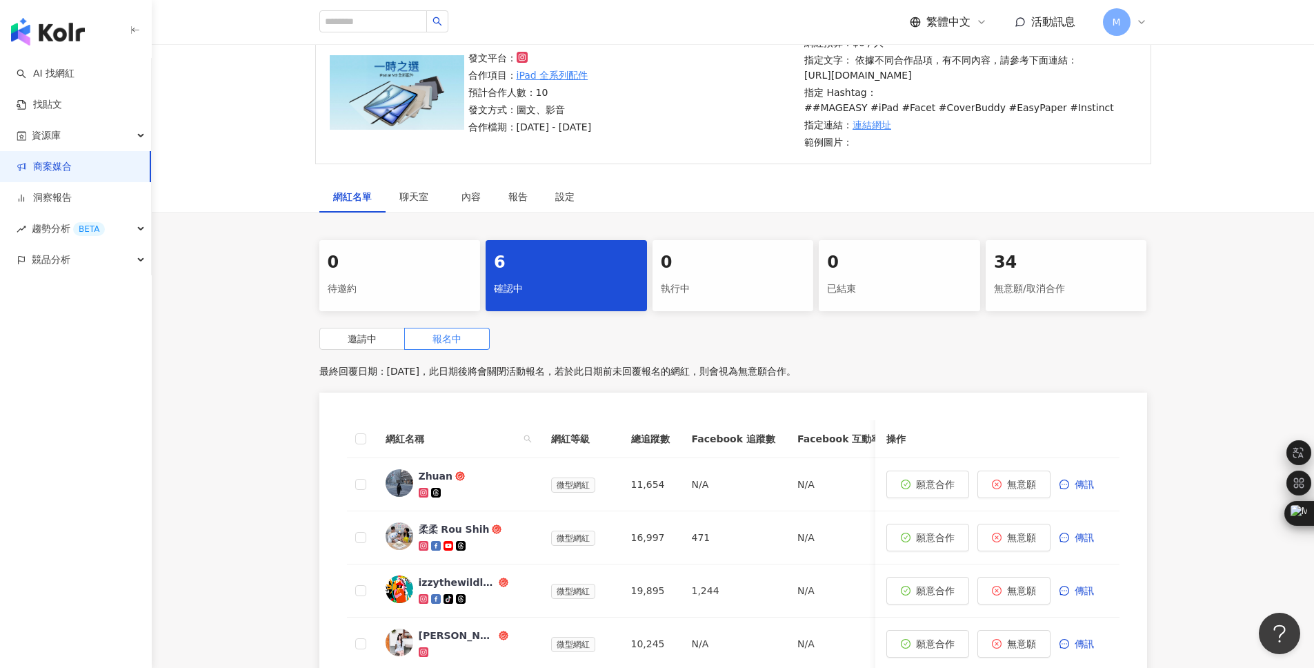
scroll to position [272, 0]
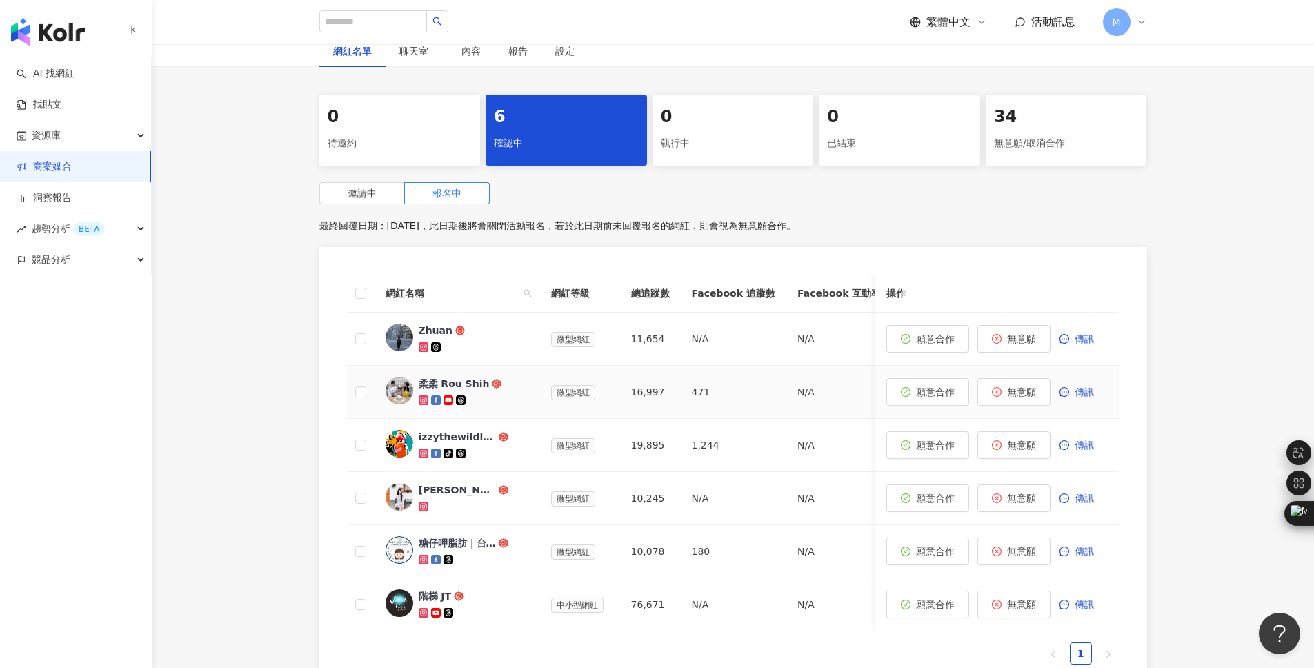
click at [432, 381] on div "柔柔 Rou Shih" at bounding box center [454, 384] width 71 height 14
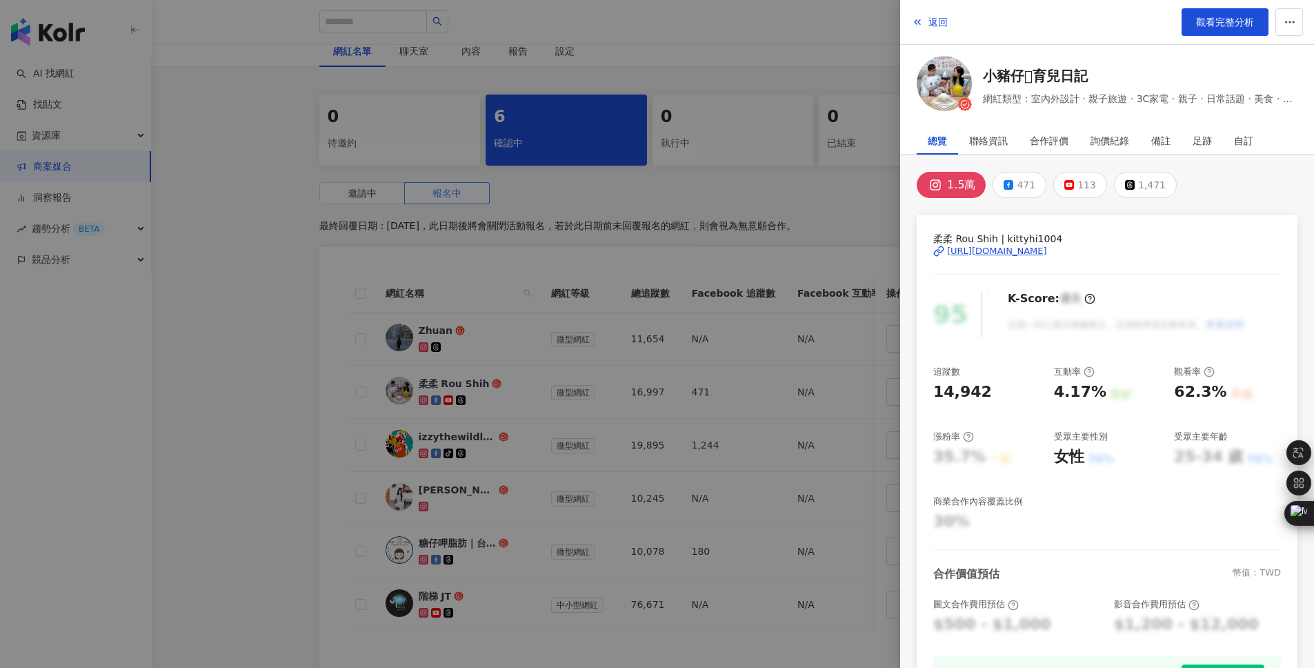
click at [285, 406] on div at bounding box center [657, 334] width 1314 height 668
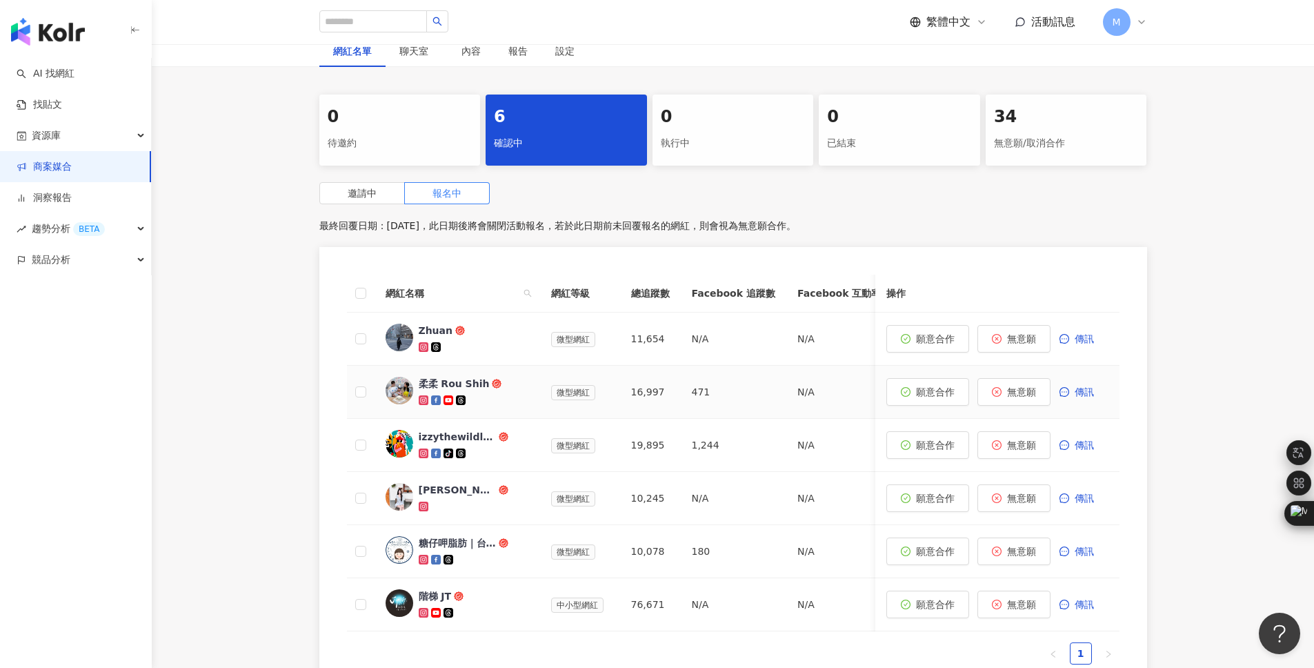
click at [437, 384] on div "柔柔 Rou Shih" at bounding box center [454, 384] width 71 height 14
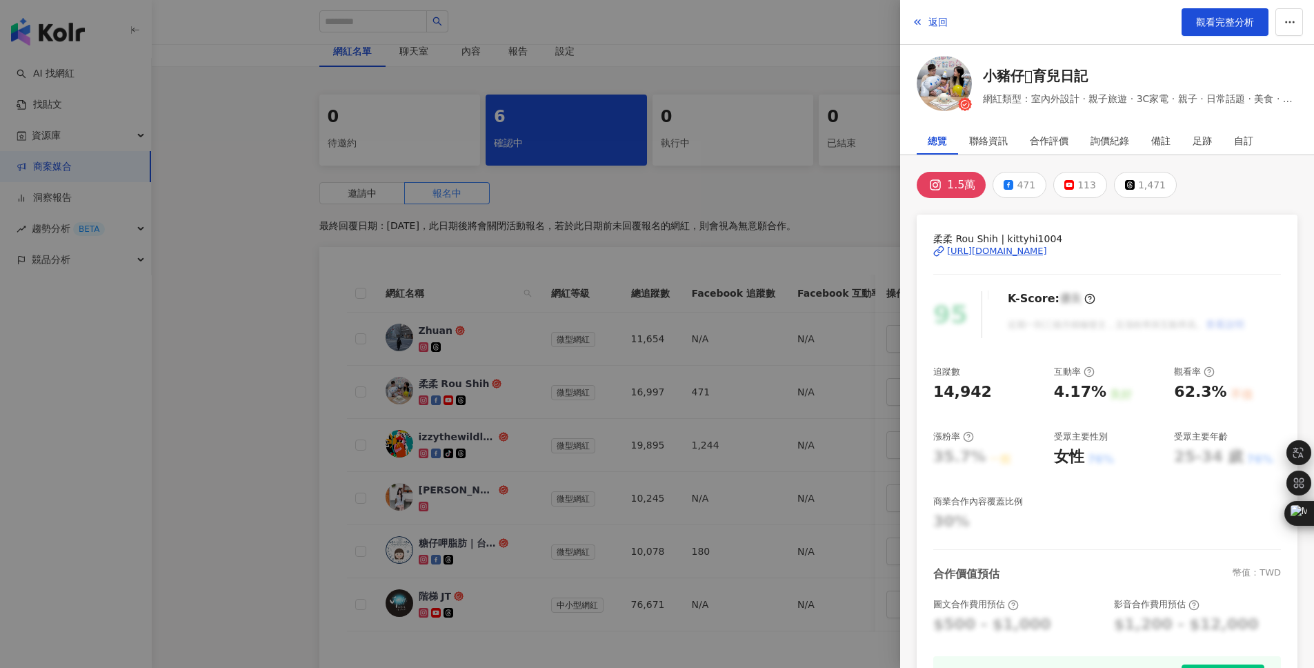
click at [970, 251] on div "https://www.instagram.com/kittyhi1004/" at bounding box center [997, 251] width 100 height 12
click at [630, 280] on div at bounding box center [657, 334] width 1314 height 668
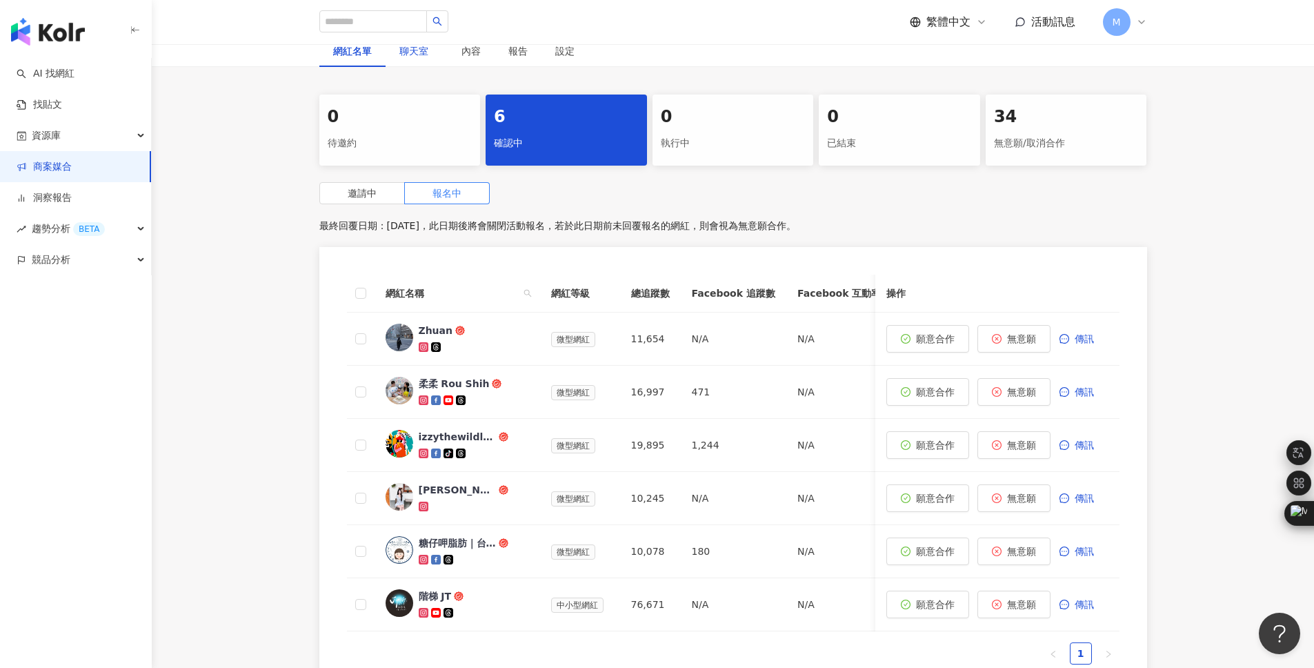
click at [415, 51] on span "聊天室" at bounding box center [416, 51] width 34 height 10
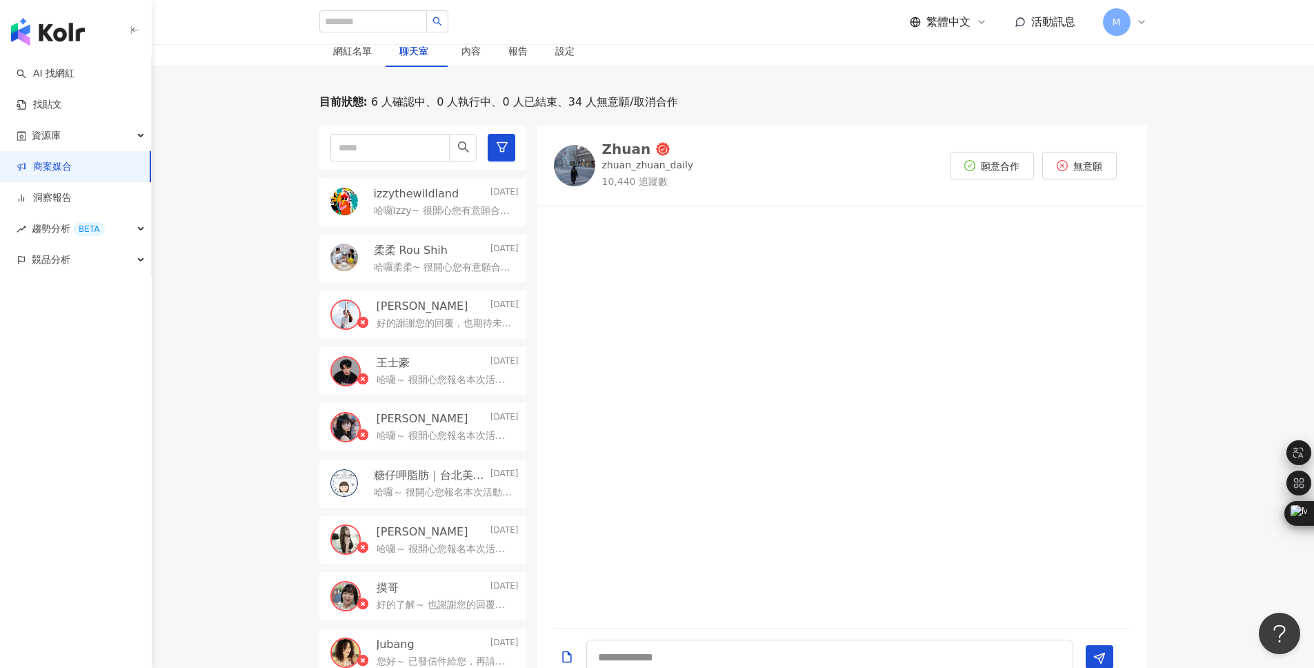
click at [408, 247] on p "柔柔 Rou Shih" at bounding box center [411, 250] width 74 height 15
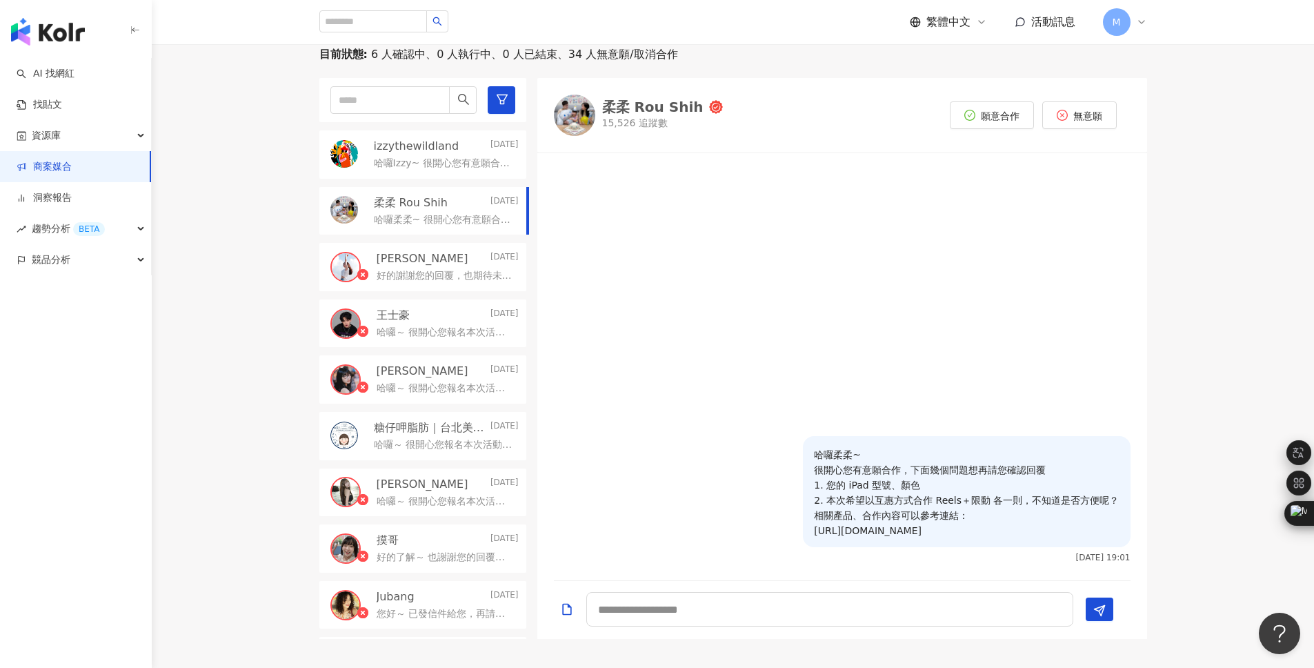
scroll to position [321, 0]
click at [867, 454] on p "哈囉柔柔~ 很開心您有意願合作，下面幾個問題想再請您確認回覆 1. 您的 iPad 型號、顏色 2. 本次希望以互惠方式合作 Reels＋限動 各一則，不知道…" at bounding box center [966, 491] width 305 height 91
click at [975, 493] on p "哈囉柔柔~ 很開心您有意願合作，下面幾個問題想再請您確認回覆 1. 您的 iPad 型號、顏色 2. 本次希望以互惠方式合作 Reels＋限動 各一則，不知道…" at bounding box center [966, 491] width 305 height 91
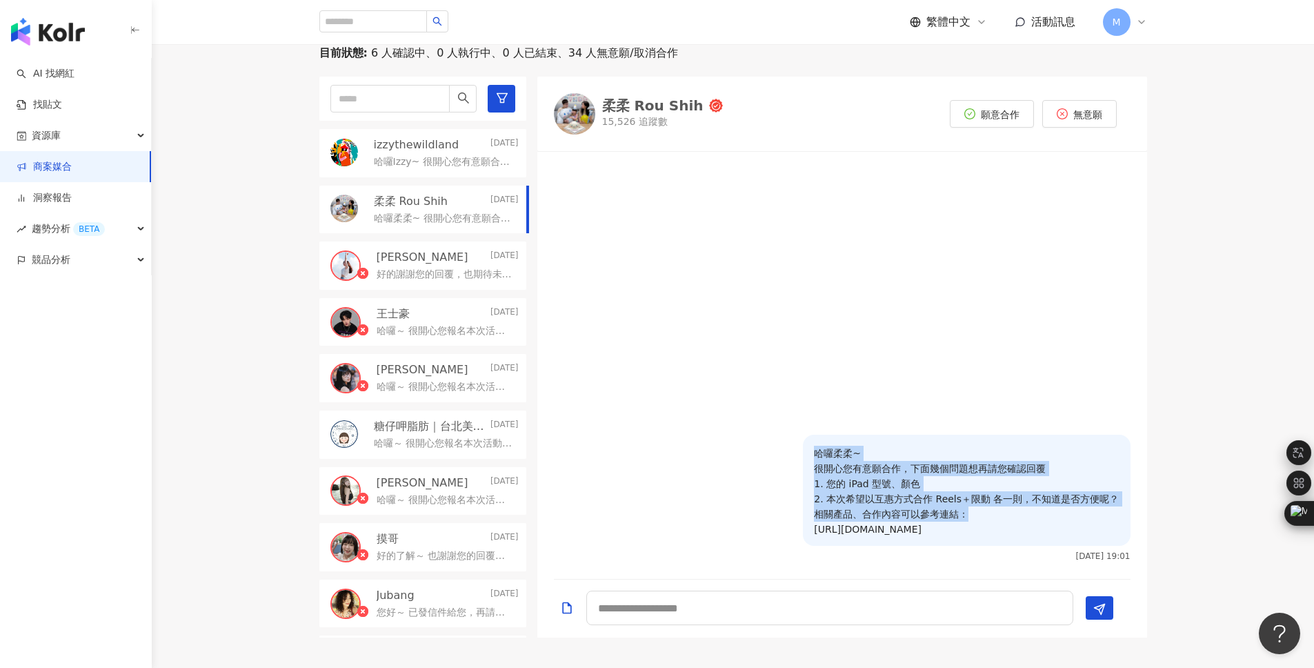
drag, startPoint x: 914, startPoint y: 495, endPoint x: 791, endPoint y: 439, distance: 134.9
click at [803, 439] on div "哈囉柔柔~ 很開心您有意願合作，下面幾個問題想再請您確認回覆 1. 您的 iPad 型號、顏色 2. 本次希望以互惠方式合作 Reels＋限動 各一則，不知道…" at bounding box center [966, 498] width 327 height 126
copy p "哈囉柔柔~ 很開心您有意願合作，下面幾個問題想再請您確認回覆 1. 您的 iPad 型號、顏色 2. 本次希望以互惠方式合作 Reels＋限動 各一則，不知道…"
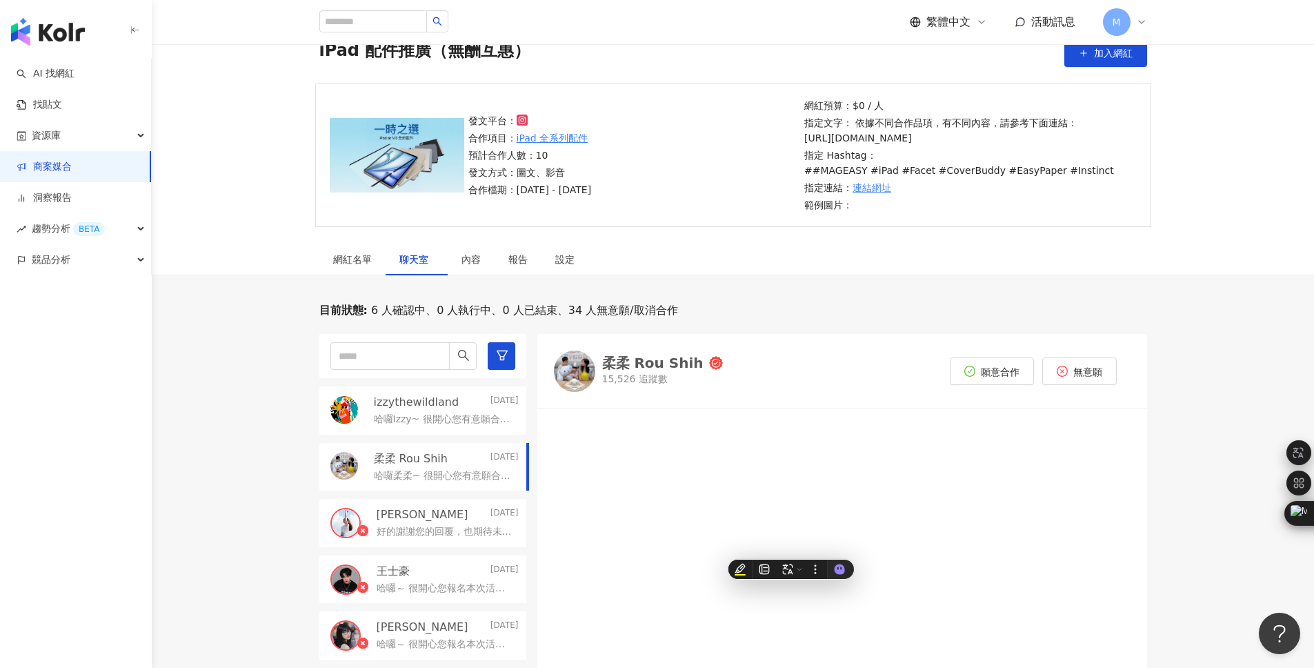
scroll to position [0, 0]
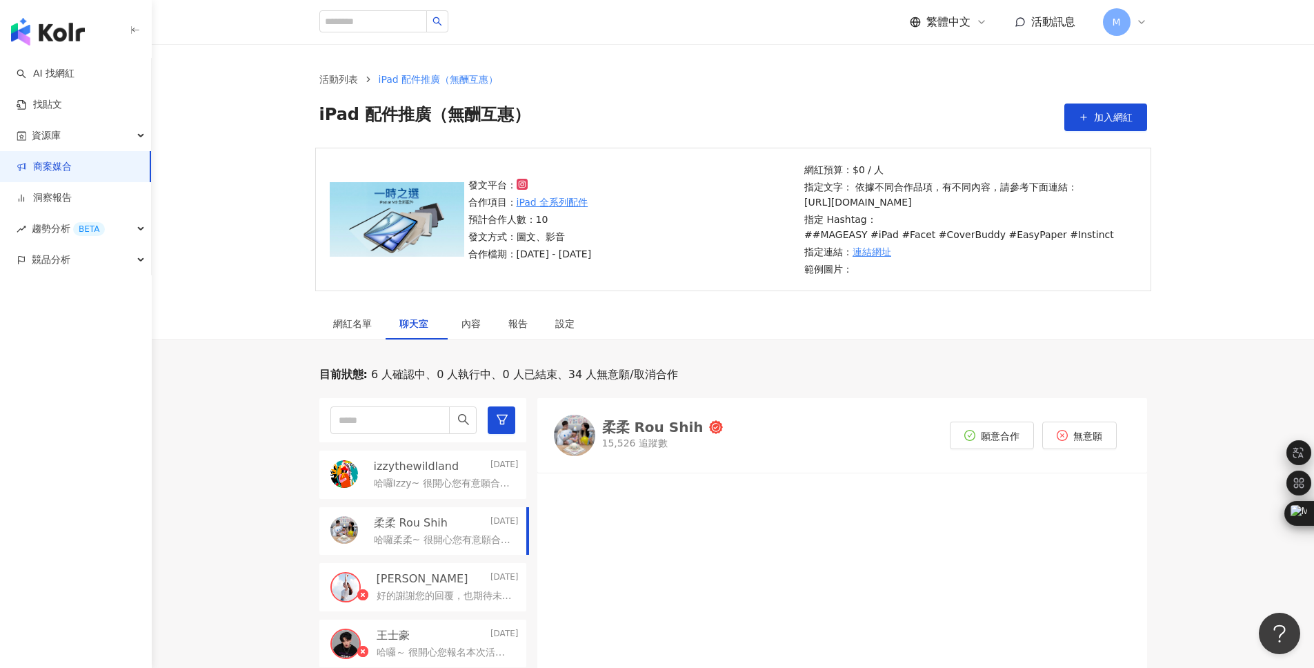
click at [887, 210] on p "指定文字： 依據不同合作品項，有不同內容，請參考下面連結： https://drive.google.com/file/d/1KuOTzHjMtrLPCsDA…" at bounding box center [968, 194] width 328 height 30
drag, startPoint x: 860, startPoint y: 219, endPoint x: 804, endPoint y: 205, distance: 58.4
click at [804, 205] on p "指定文字： 依據不同合作品項，有不同內容，請參考下面連結： https://drive.google.com/file/d/1KuOTzHjMtrLPCsDA…" at bounding box center [968, 194] width 328 height 30
copy div "網紅預算：$0 / 人 指定文字： 依據不同合作品項，有不同內容，請參考下面連結： https://drive.google.com/file/d/1KuOT…"
click at [857, 207] on p "指定文字： 依據不同合作品項，有不同內容，請參考下面連結： https://drive.google.com/file/d/1KuOTzHjMtrLPCsDA…" at bounding box center [968, 194] width 328 height 30
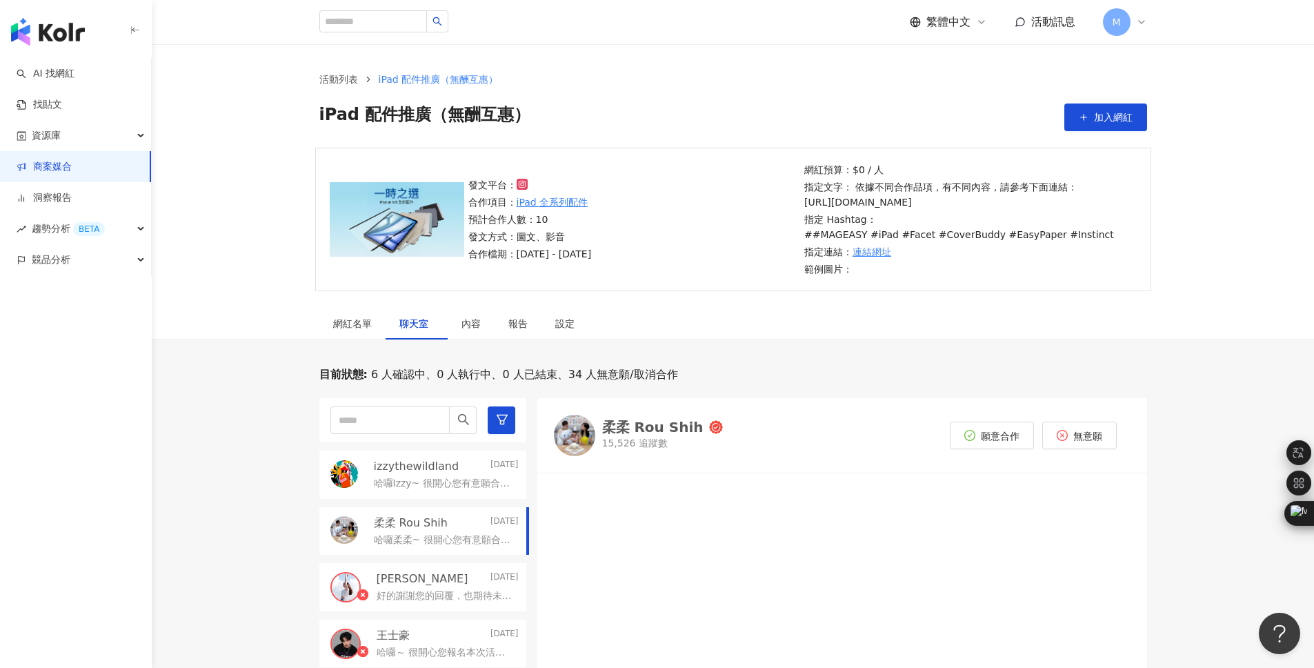
drag, startPoint x: 858, startPoint y: 217, endPoint x: 806, endPoint y: 208, distance: 53.3
click at [806, 208] on p "指定文字： 依據不同合作品項，有不同內容，請參考下面連結： https://drive.google.com/file/d/1KuOTzHjMtrLPCsDA…" at bounding box center [968, 194] width 328 height 30
copy p "https://drive.google.com/file/d/1KuOTzHjMtrLPCsDArxT1W8XryrZG0N1s/view?usp=shar…"
click at [423, 483] on p "哈囉Izzy~ 很開心您有意願合作，下面幾個問題想再請您確認回覆 1. 您的 iPad 型號、顏色 2. 本次希望以互惠方式合作 Reels＋限動 各一則，不…" at bounding box center [443, 484] width 139 height 14
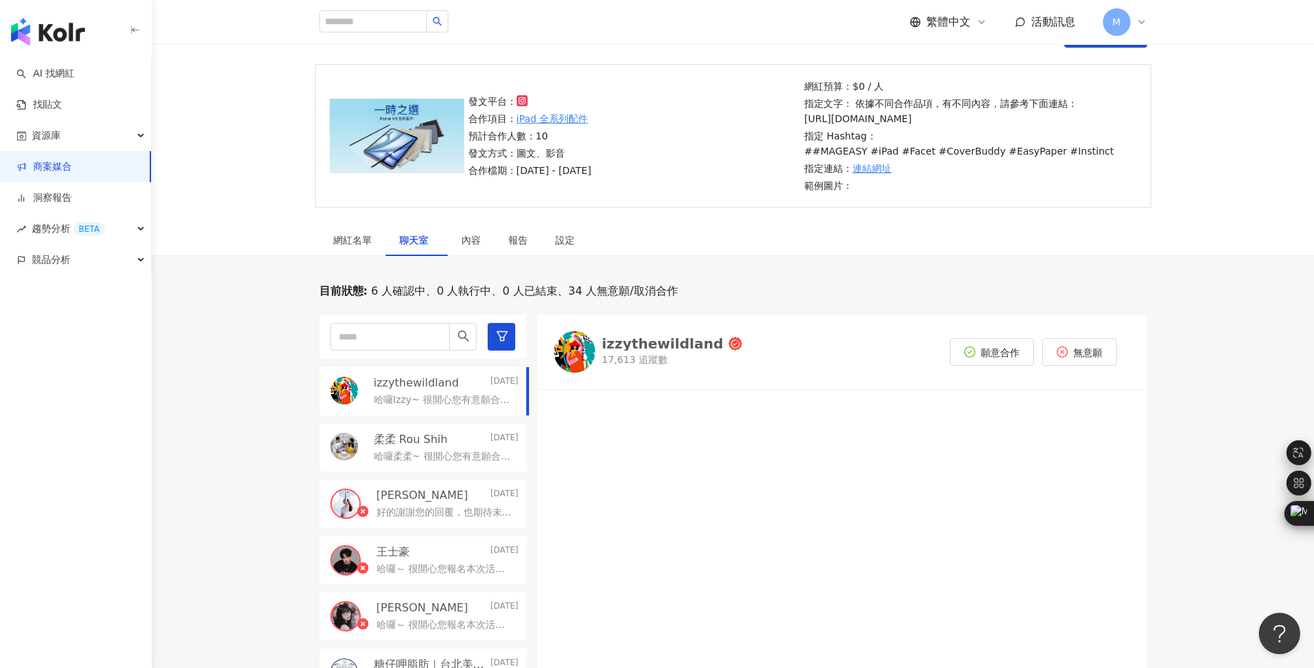
scroll to position [89, 0]
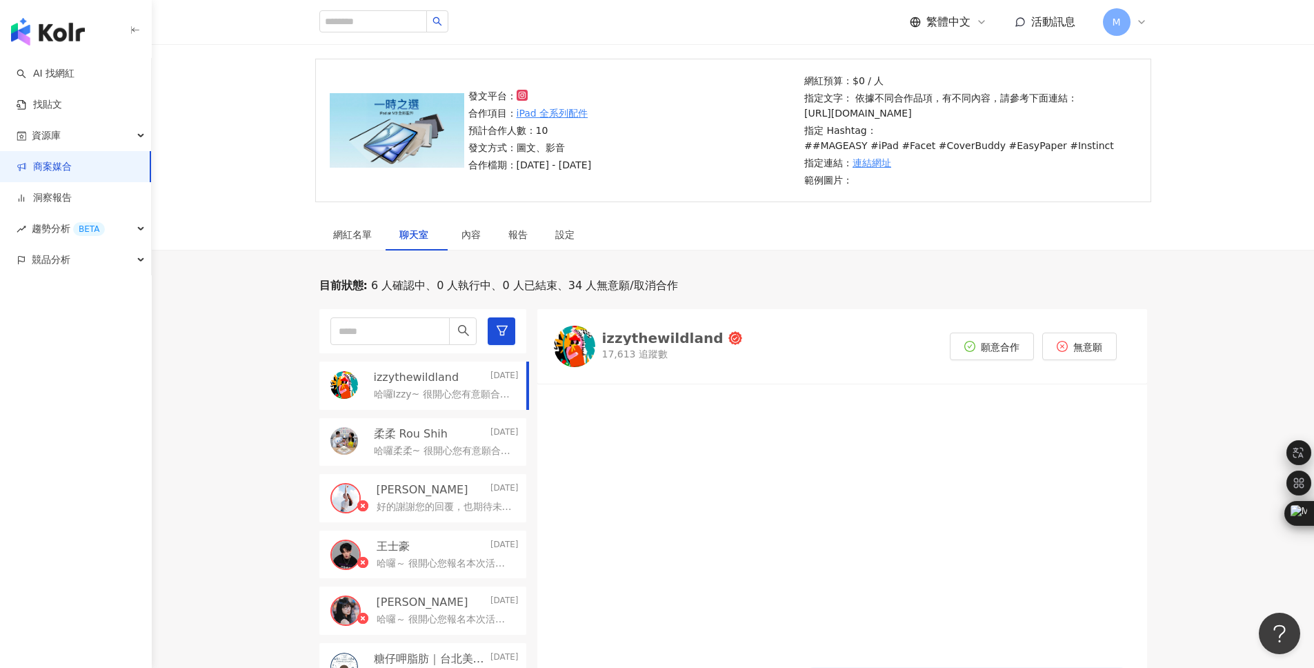
click at [665, 341] on div "izzythewildland" at bounding box center [662, 338] width 121 height 14
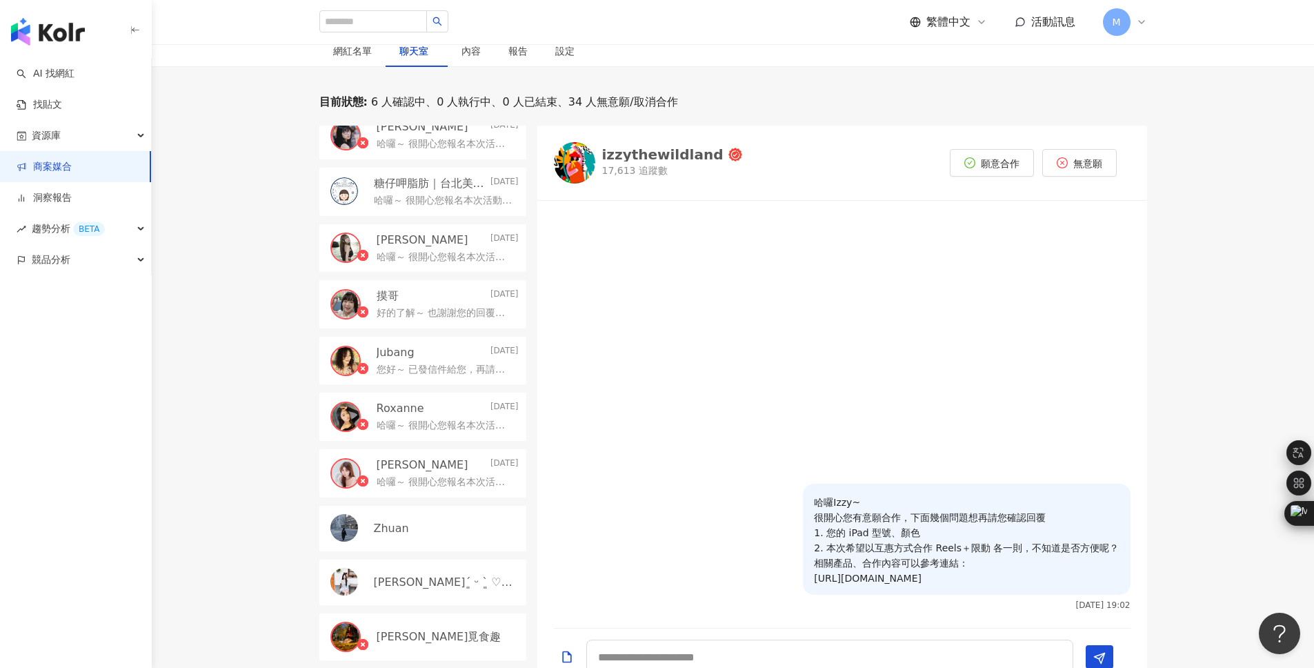
scroll to position [295, 0]
click at [432, 583] on p "壹柒零´͈ ᵕ `͈ ♡°◌̊" at bounding box center [445, 578] width 142 height 15
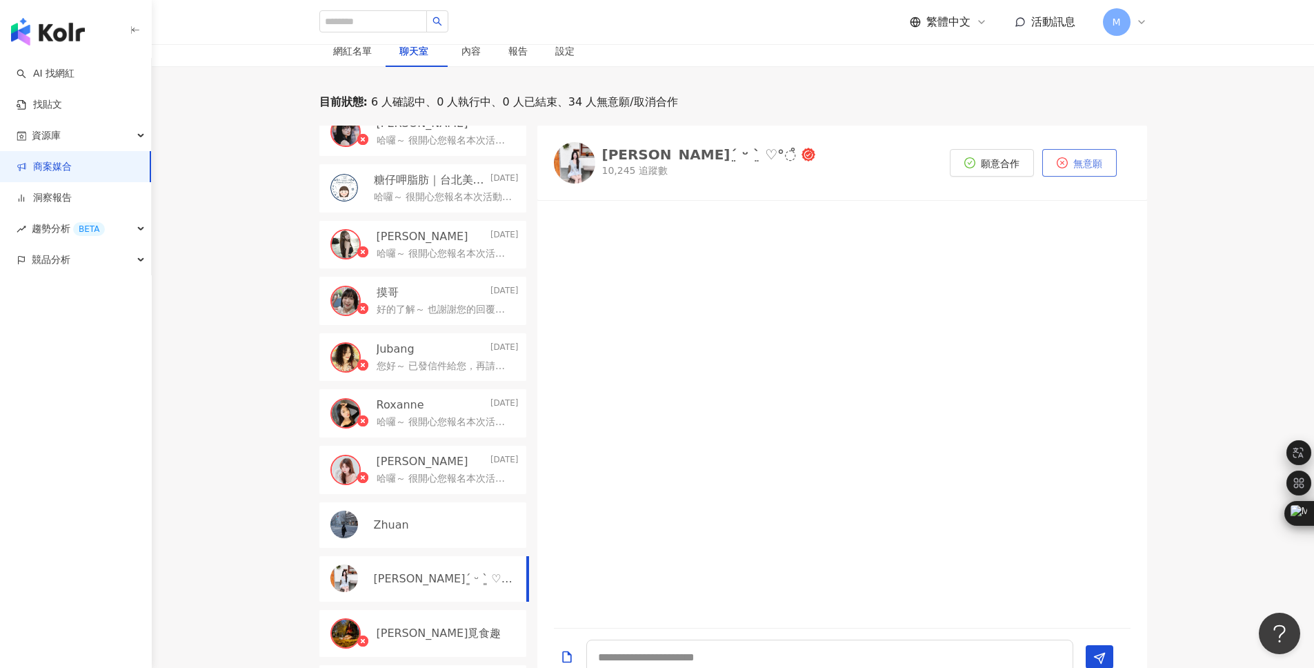
click at [1083, 164] on span "無意願" at bounding box center [1087, 163] width 29 height 11
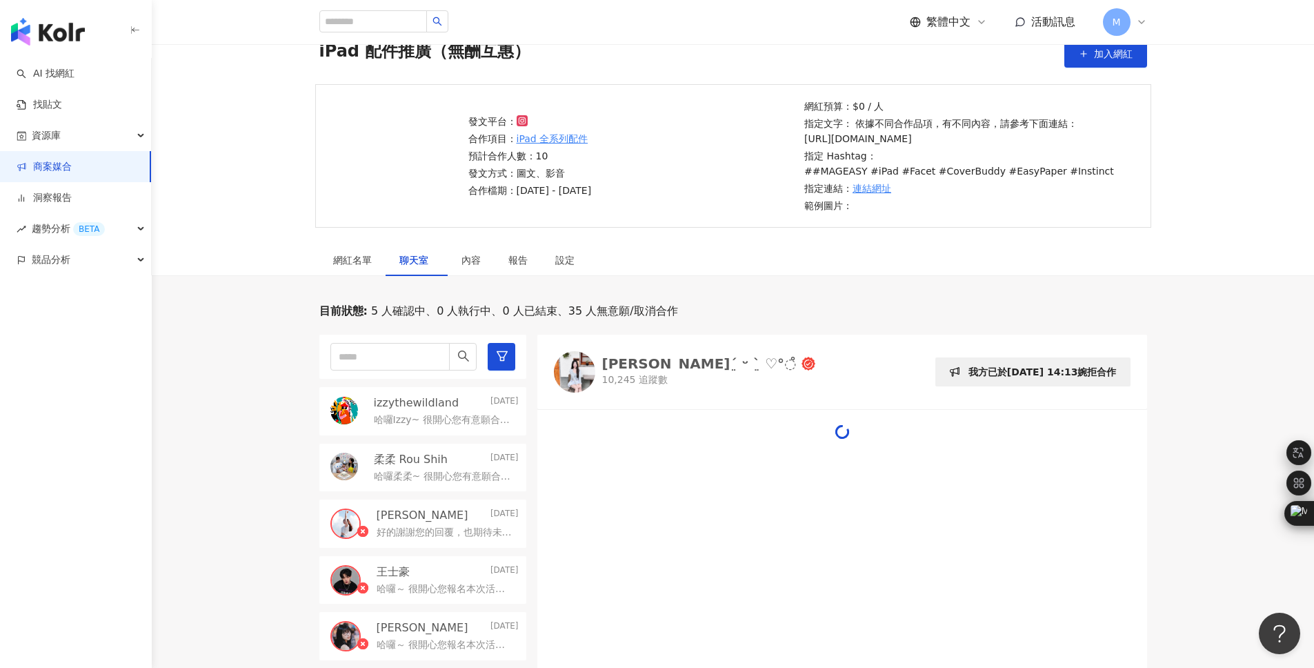
scroll to position [272, 0]
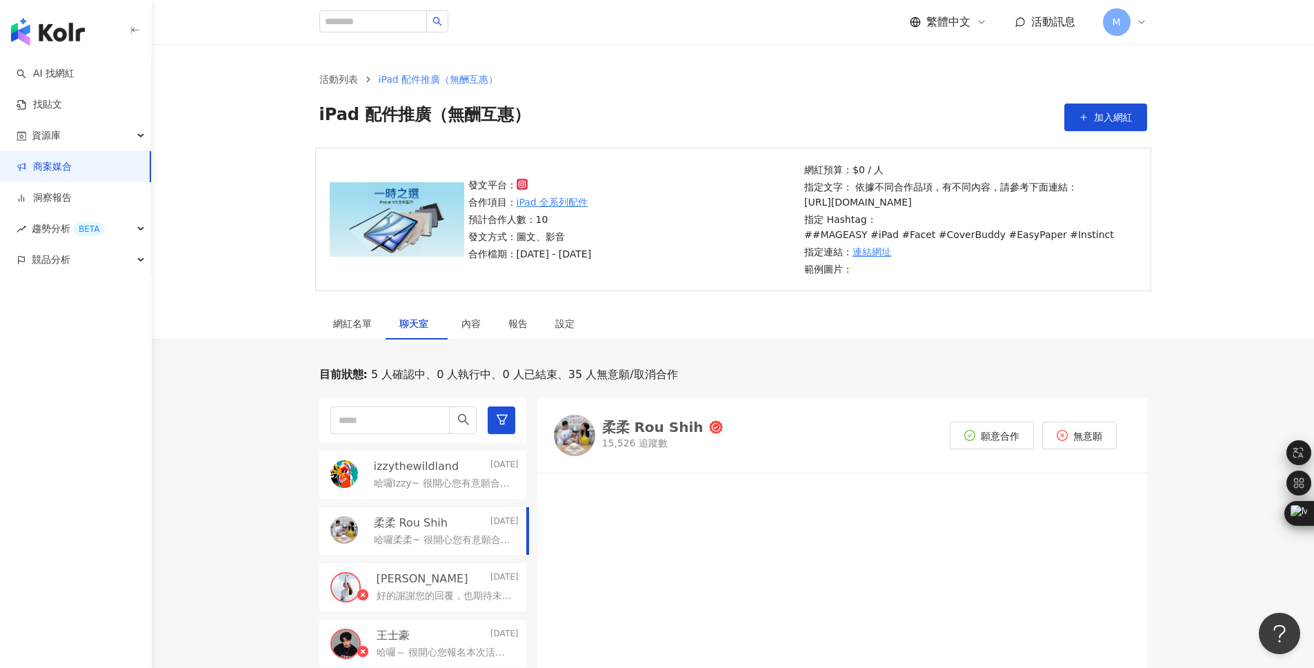
scroll to position [272, 0]
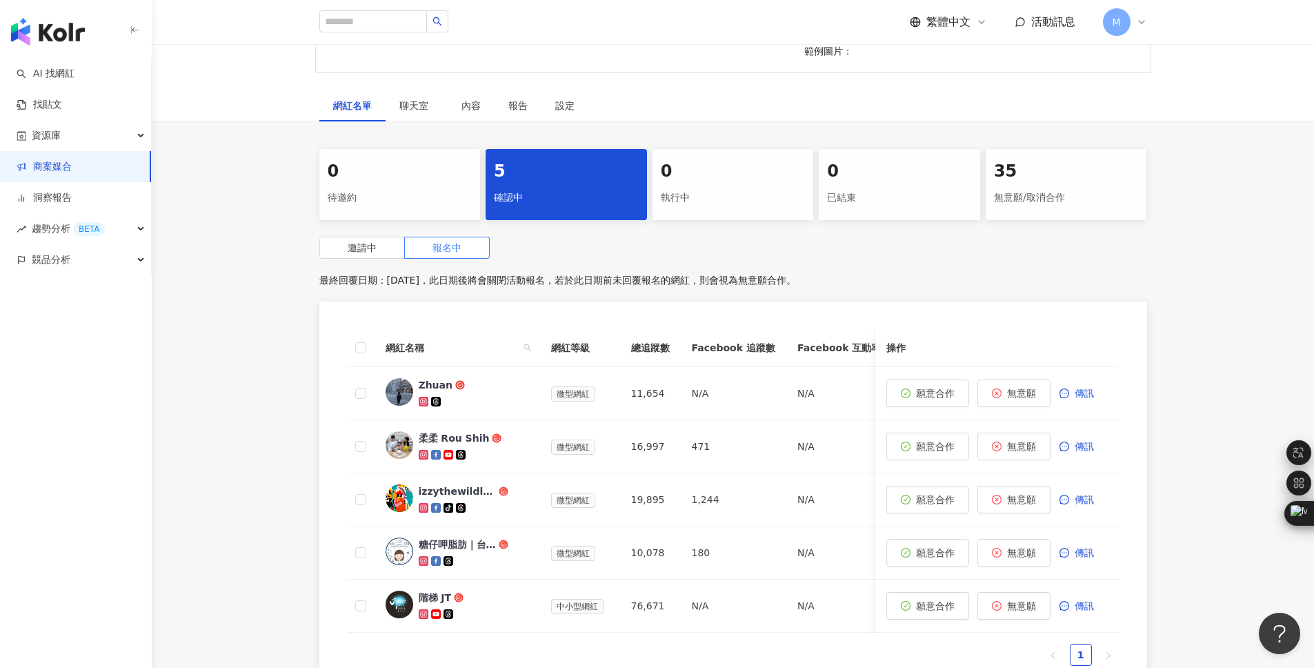
scroll to position [180, 0]
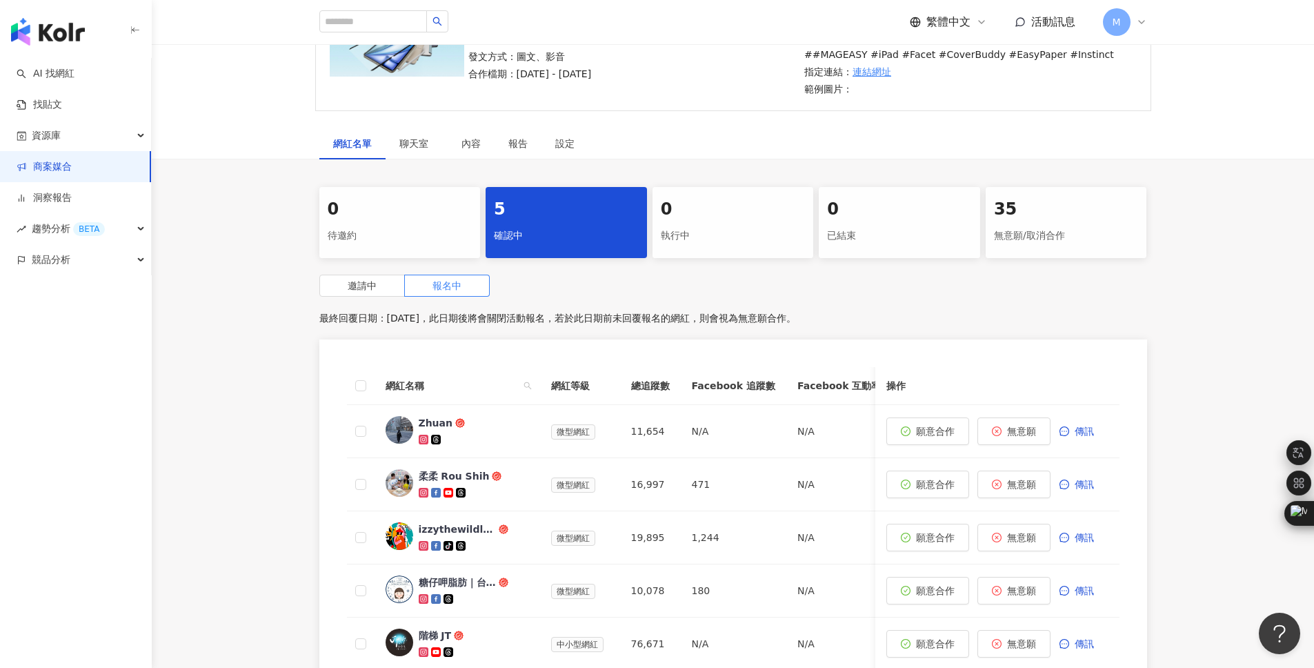
click at [34, 167] on link "商案媒合" at bounding box center [44, 167] width 55 height 14
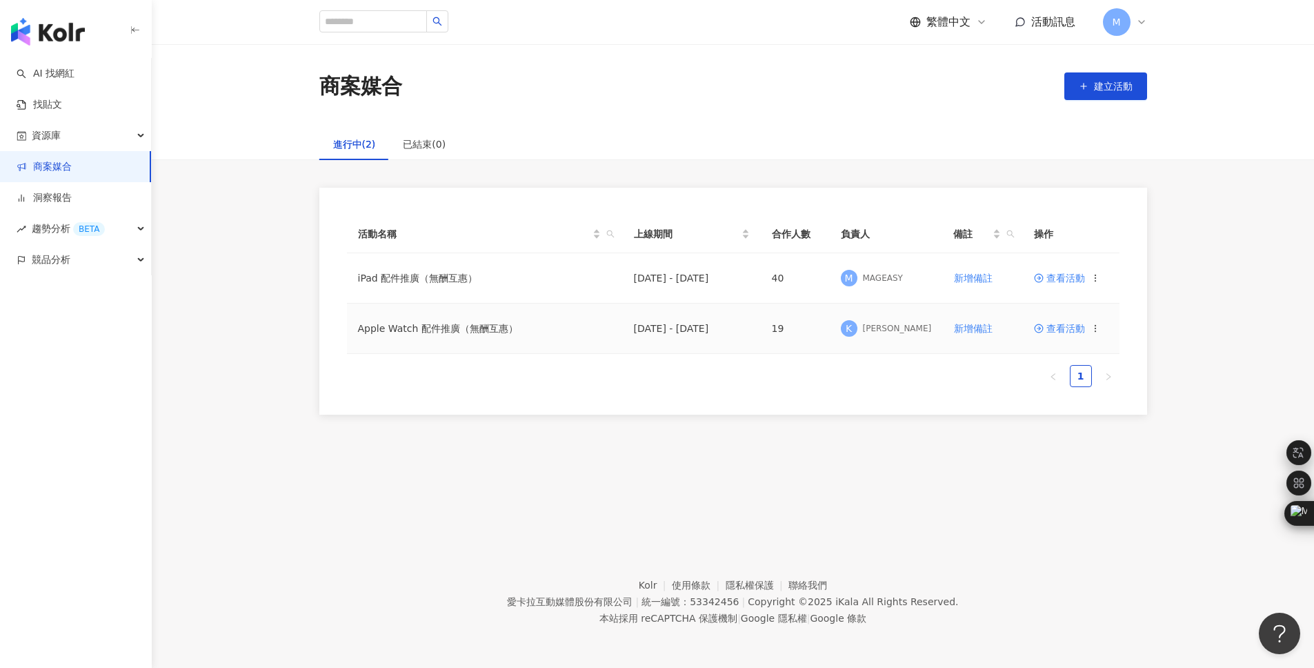
click at [1070, 326] on span "查看活動" at bounding box center [1059, 328] width 51 height 10
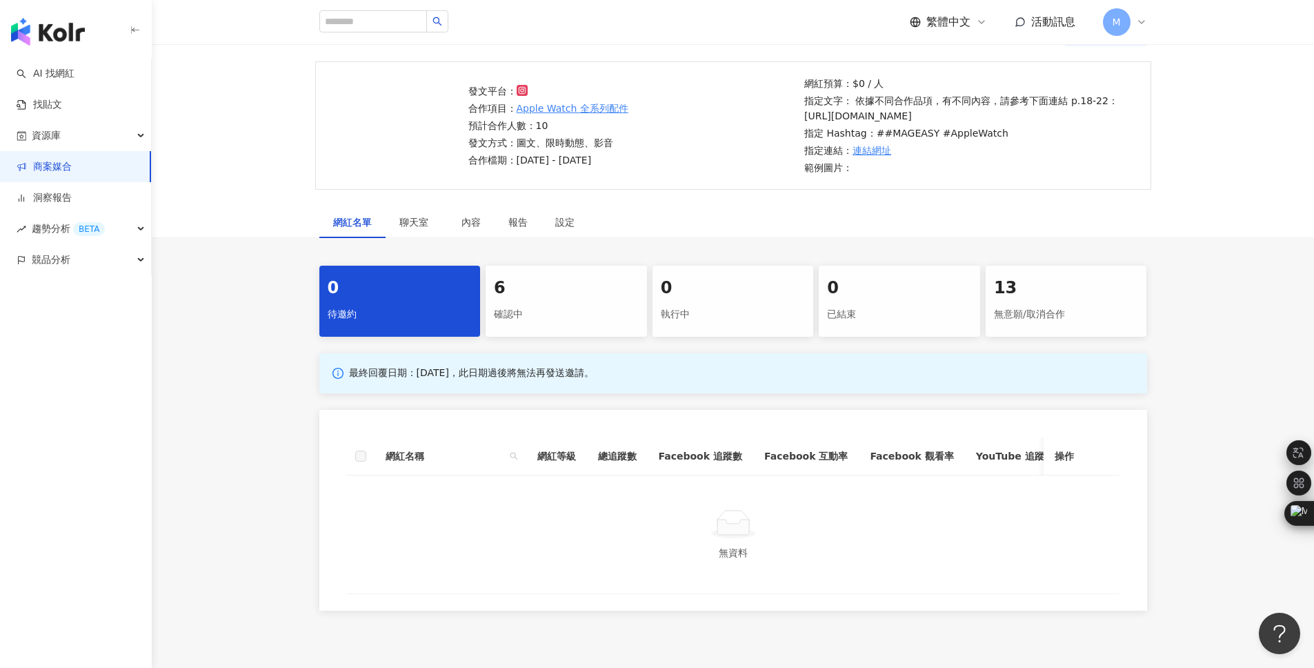
scroll to position [216, 0]
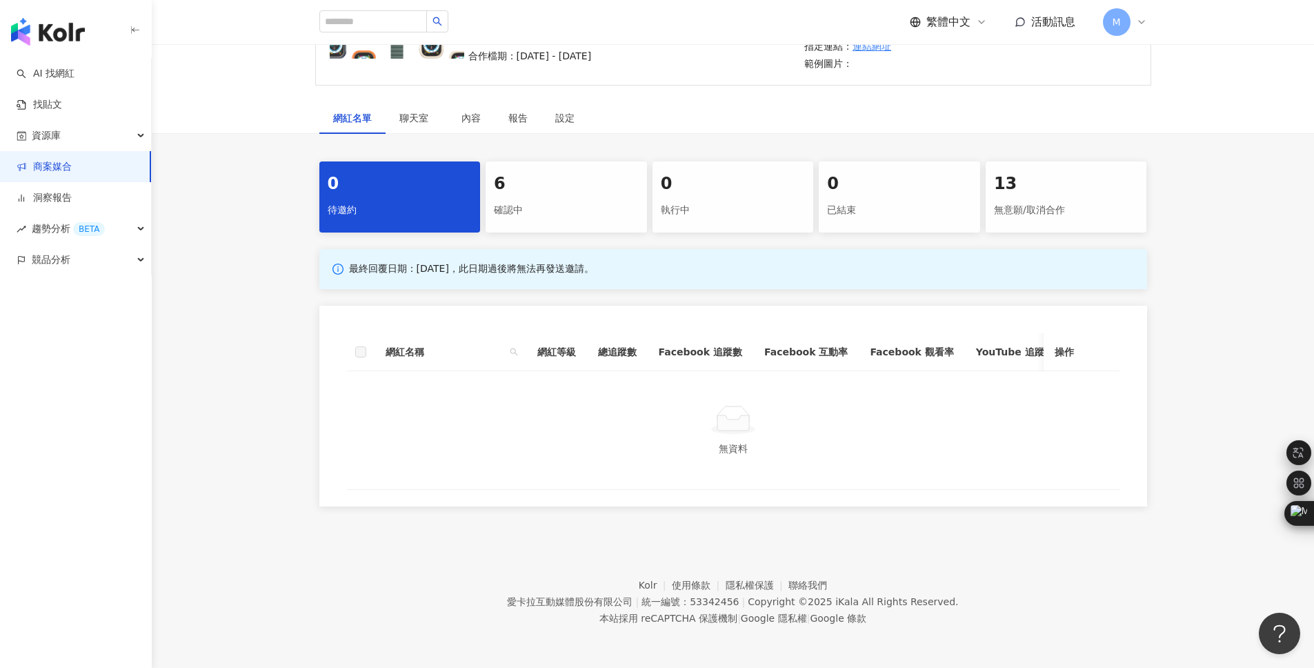
click at [528, 200] on div "確認中" at bounding box center [566, 210] width 145 height 23
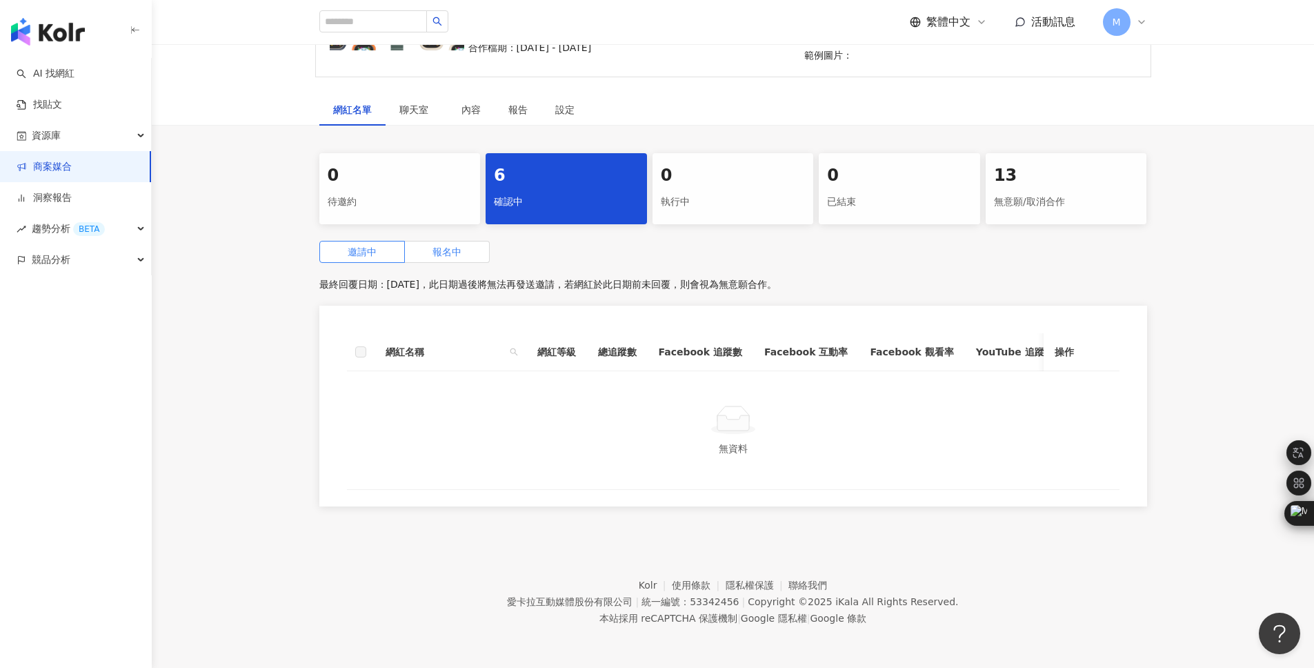
click at [444, 248] on span "報名中" at bounding box center [446, 251] width 29 height 11
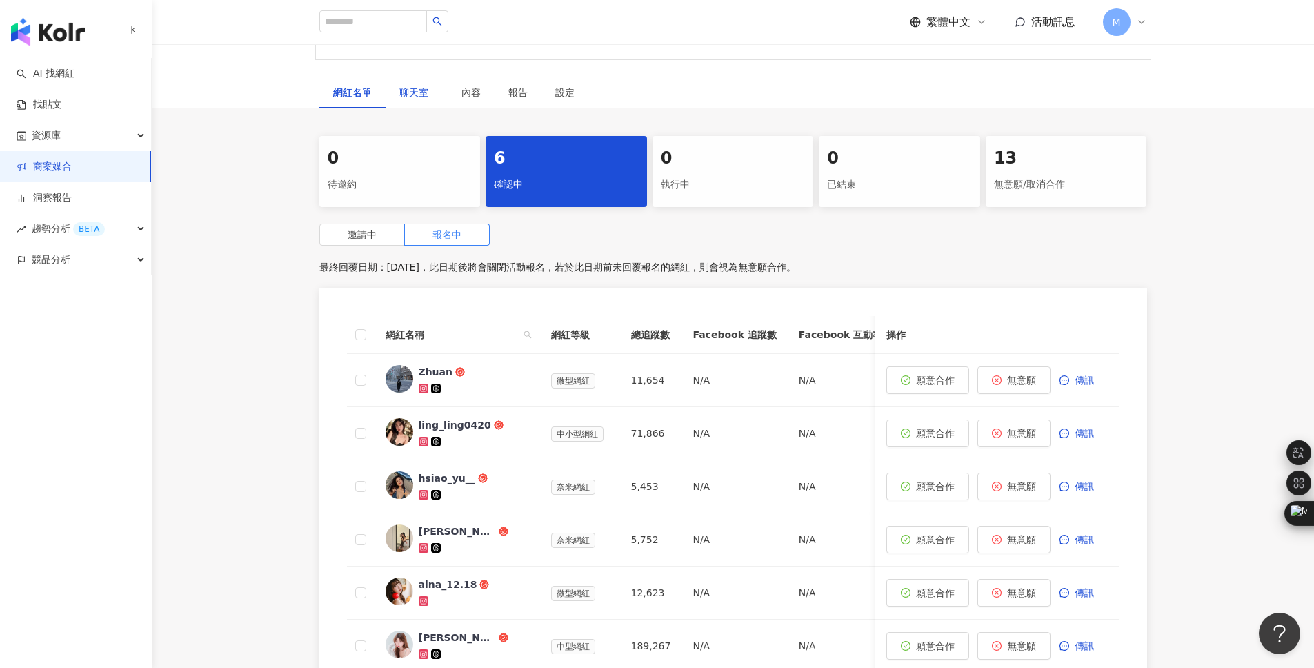
click at [421, 97] on span "聊天室" at bounding box center [416, 93] width 34 height 10
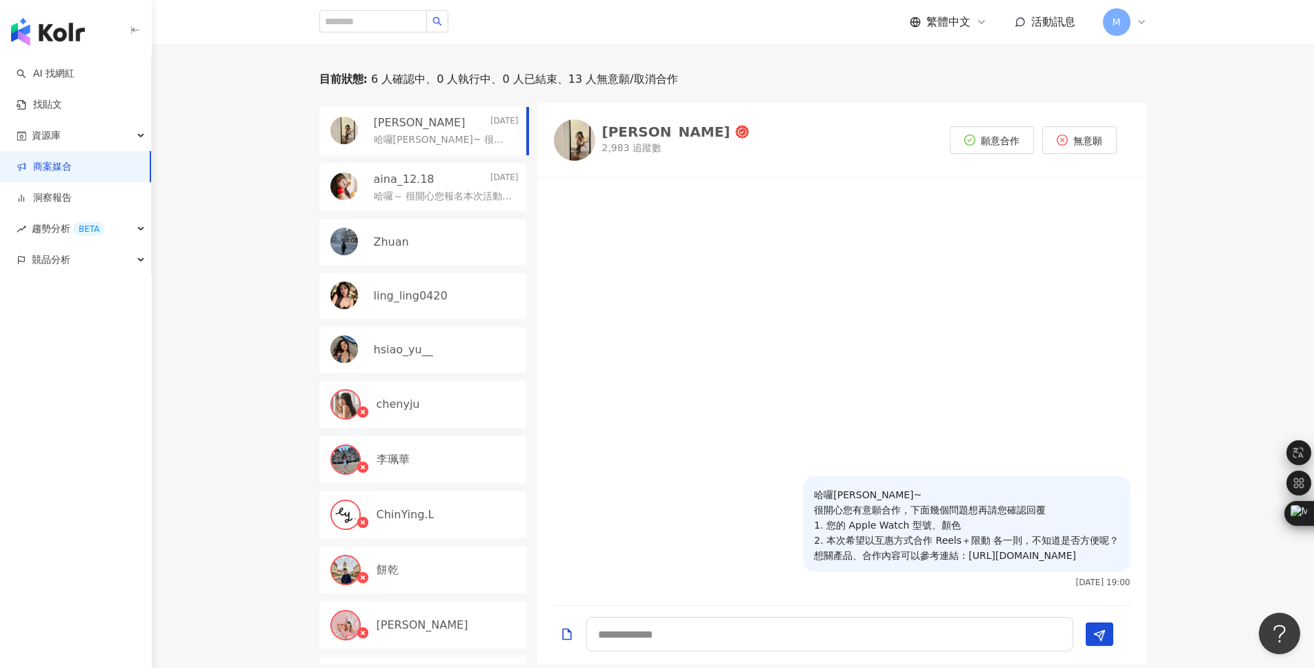
scroll to position [296, 0]
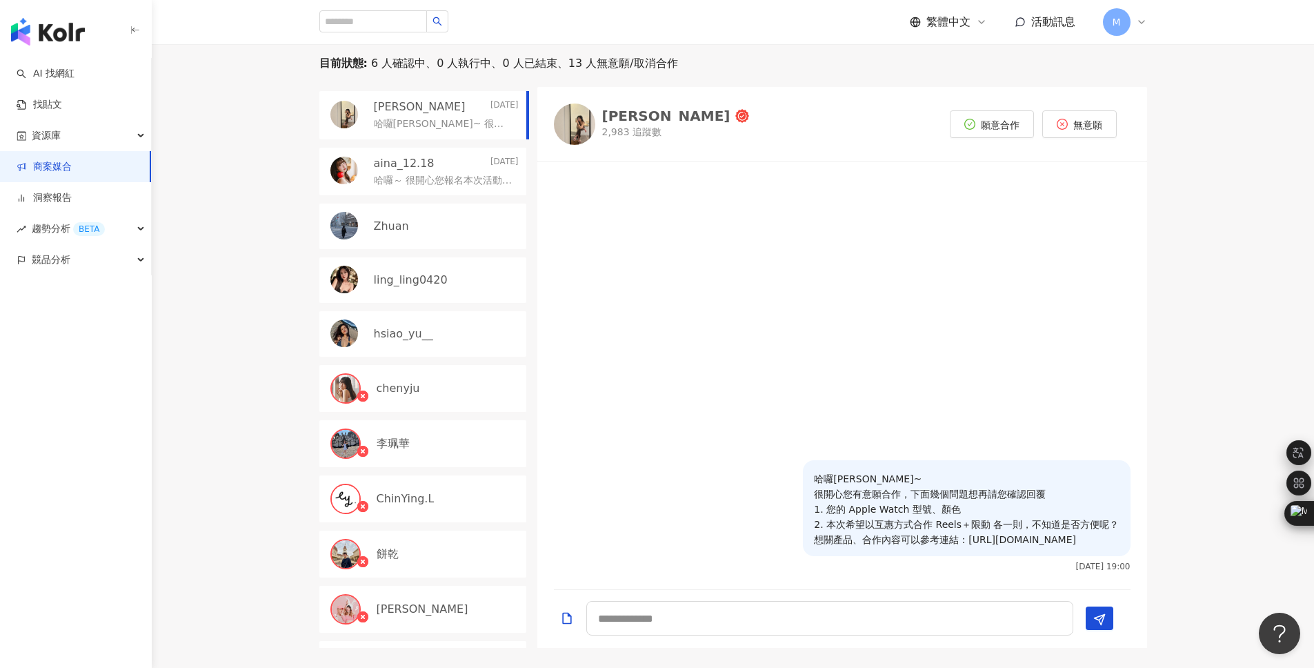
drag, startPoint x: 937, startPoint y: 563, endPoint x: 778, endPoint y: 461, distance: 188.6
click at [803, 461] on div "哈囉Julie~ 很開心您有意願合作，下面幾個問題想再請您確認回覆 1. 您的 Apple Watch 型號、顏色 2. 本次希望以互惠方式合作 Reels＋…" at bounding box center [966, 515] width 327 height 111
copy p "哈囉Julie~ 很開心您有意願合作，下面幾個問題想再請您確認回覆 1. 您的 Apple Watch 型號、顏色 2. 本次希望以互惠方式合作 Reels＋…"
click at [617, 123] on div "Julie" at bounding box center [666, 116] width 128 height 14
click at [412, 234] on div "Zhuan" at bounding box center [446, 226] width 145 height 15
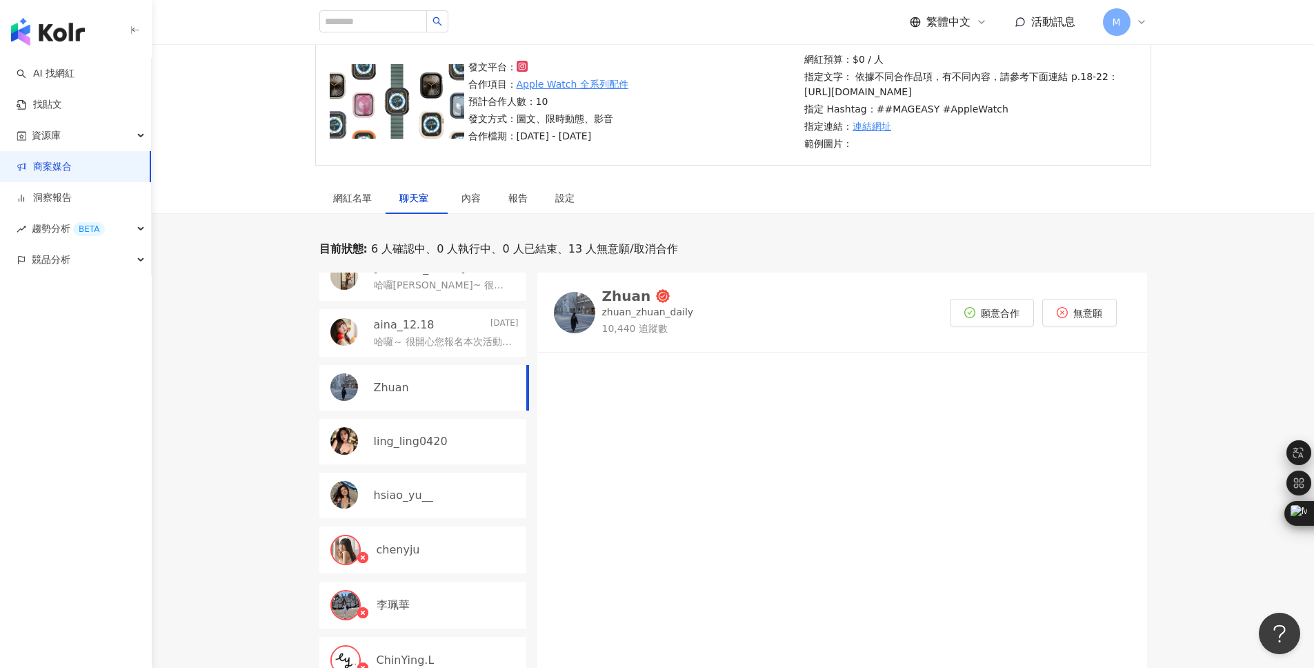
scroll to position [77, 0]
click at [452, 406] on div "Zhuan" at bounding box center [422, 384] width 207 height 46
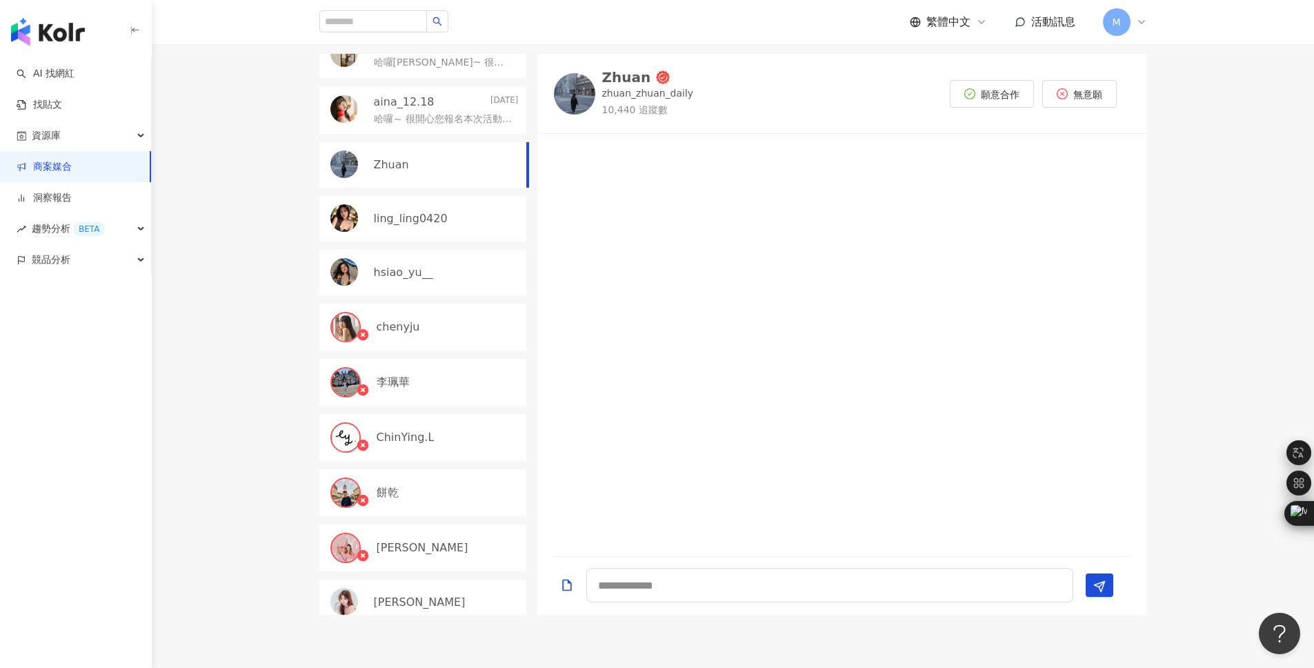
scroll to position [321, 0]
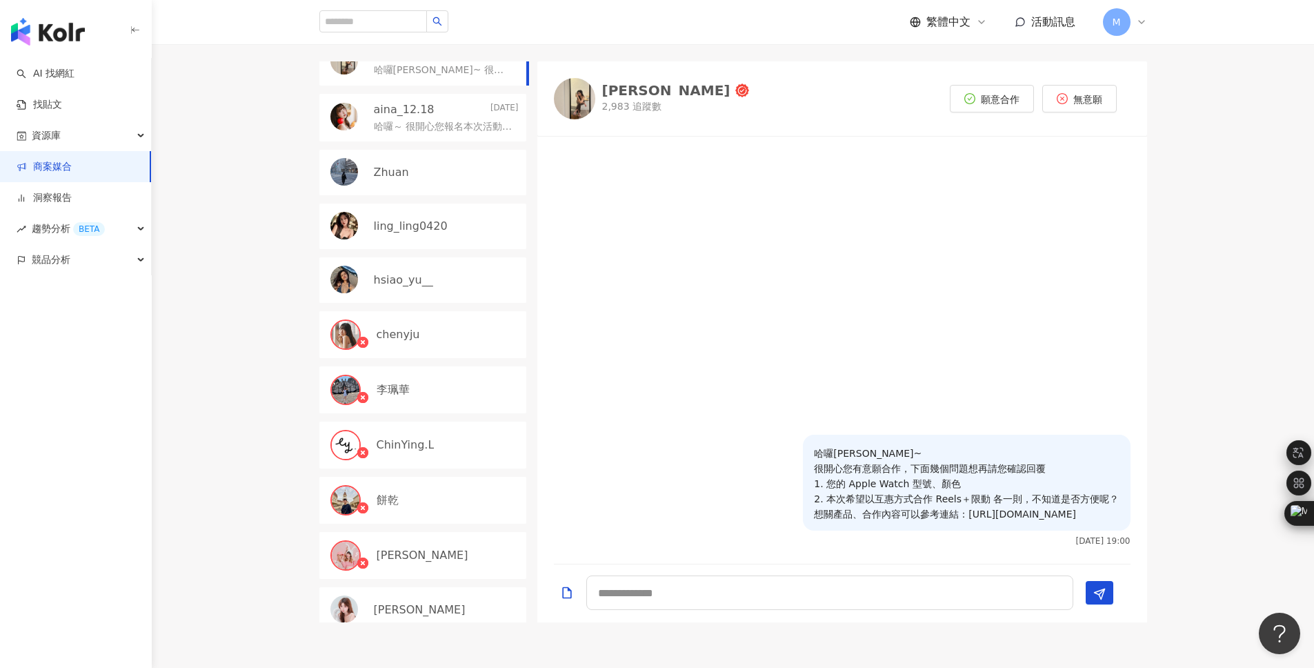
scroll to position [296, 0]
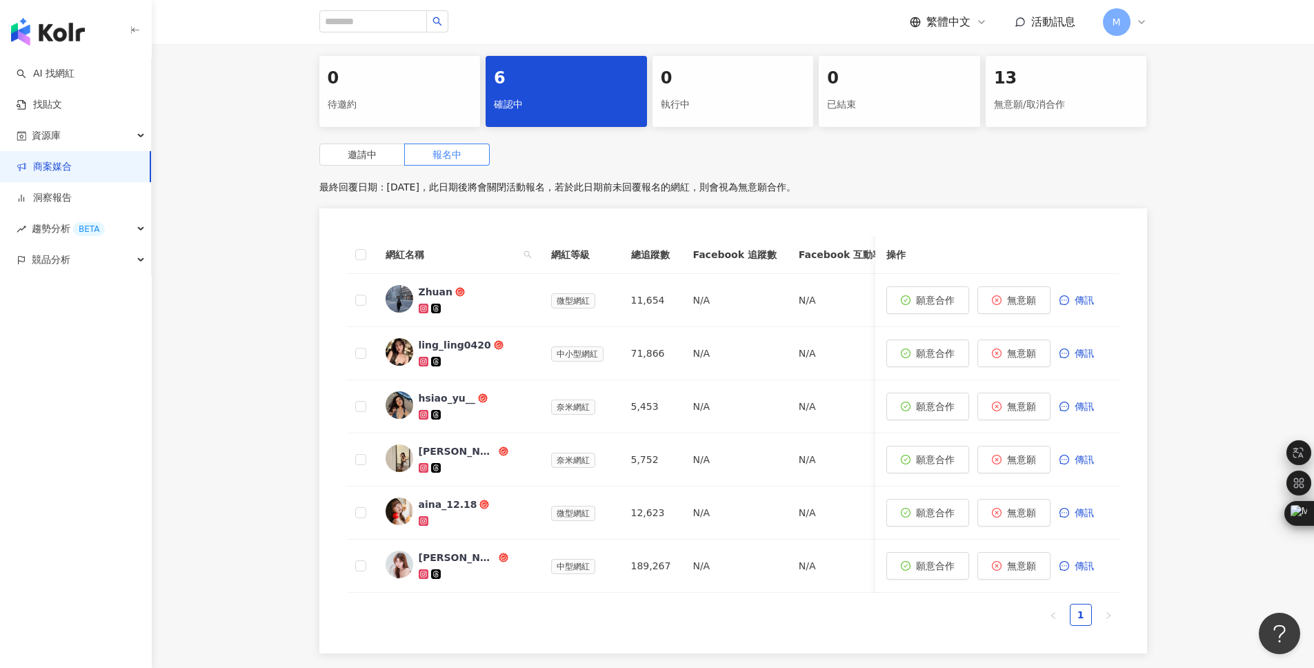
scroll to position [216, 0]
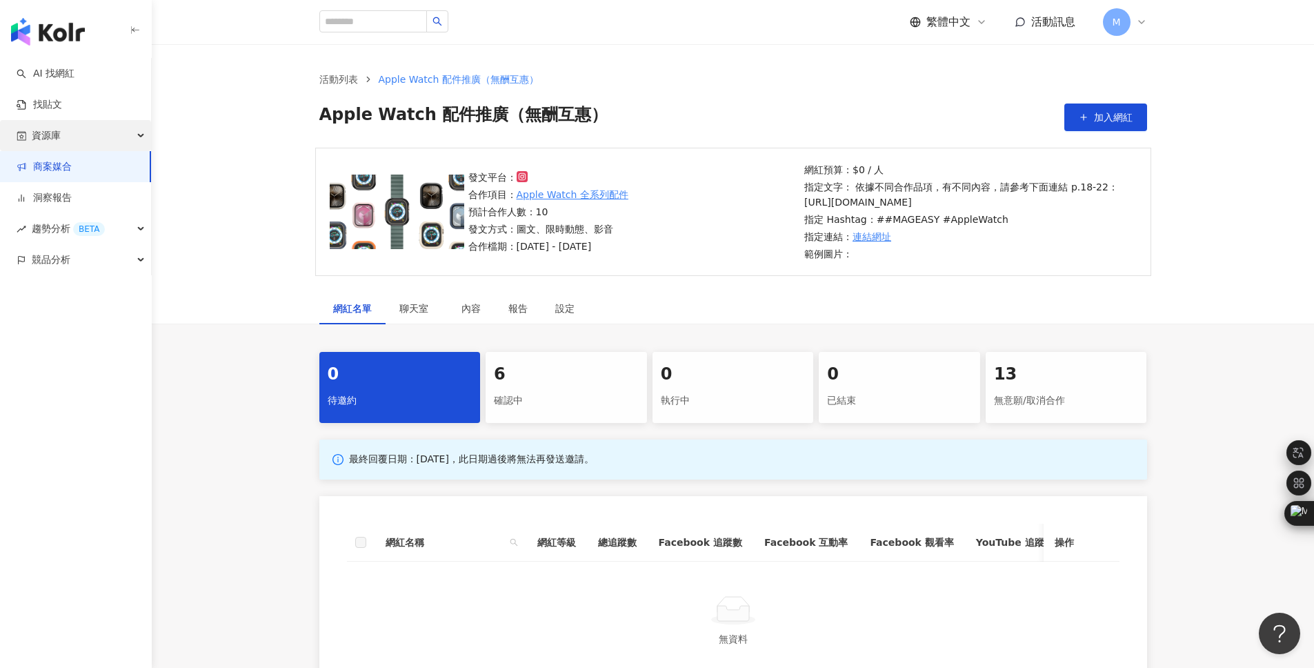
click at [51, 149] on span "資源庫" at bounding box center [46, 135] width 29 height 31
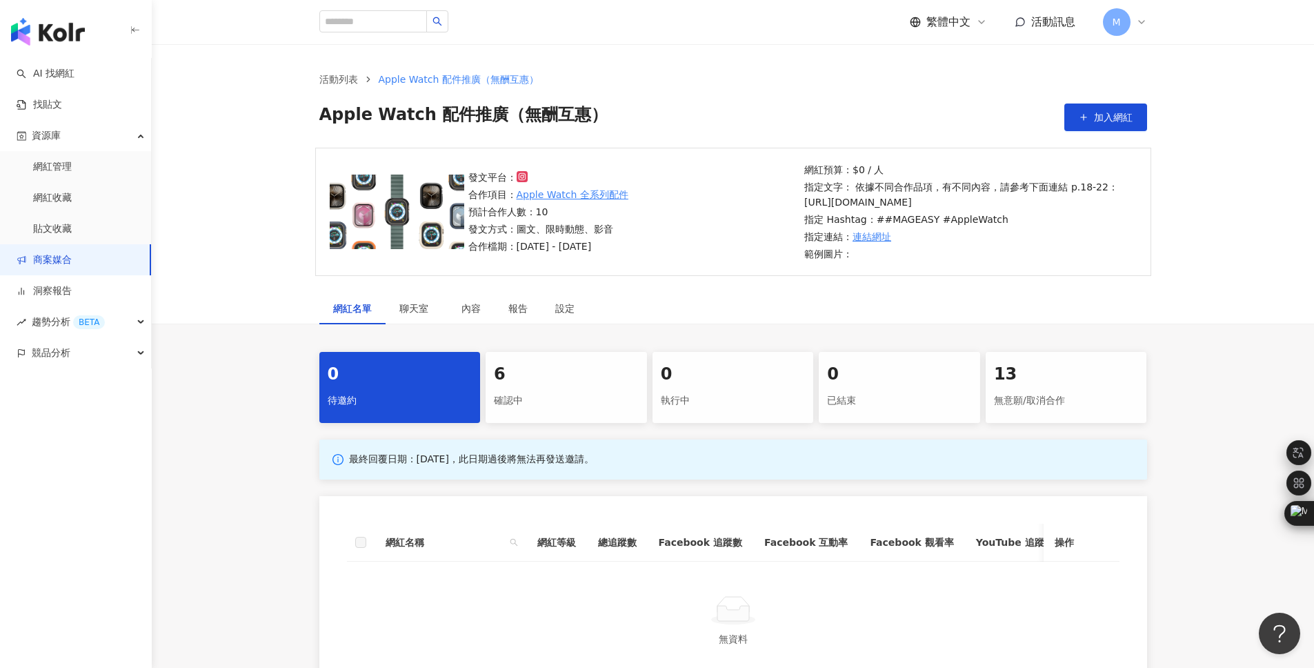
click at [68, 259] on link "商案媒合" at bounding box center [44, 260] width 55 height 14
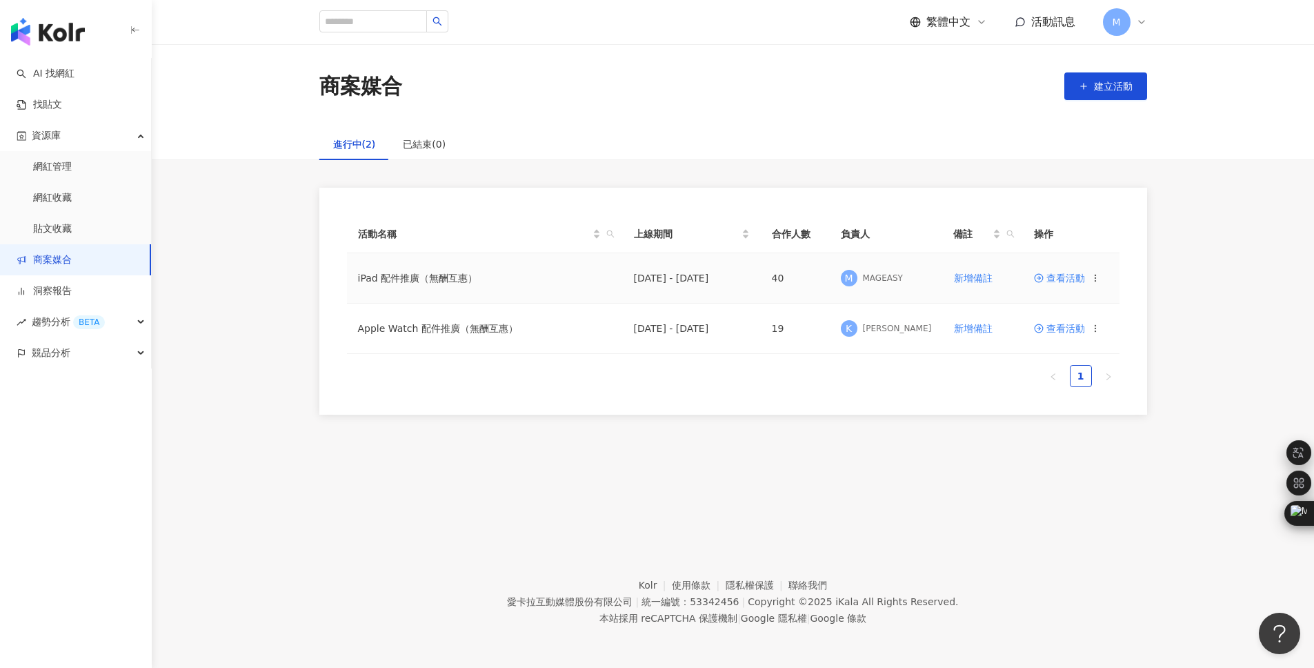
click at [1059, 280] on span "查看活動" at bounding box center [1059, 278] width 51 height 10
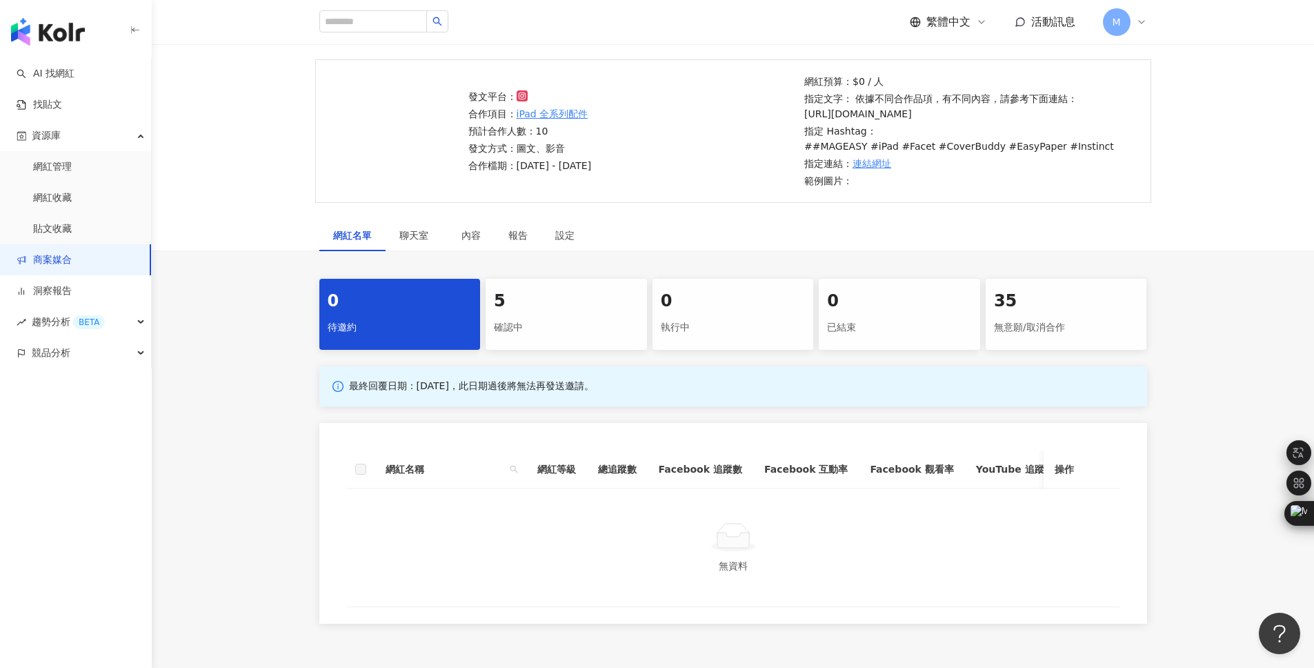
scroll to position [216, 0]
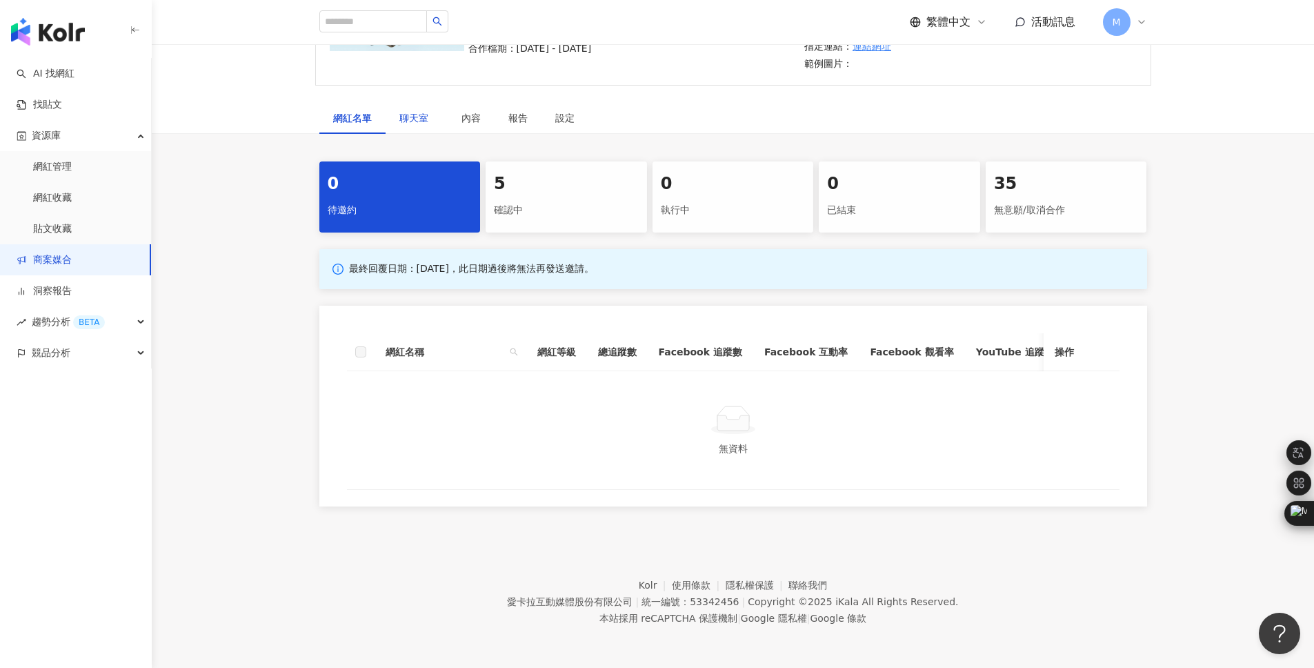
click at [414, 113] on span "聊天室" at bounding box center [416, 118] width 34 height 10
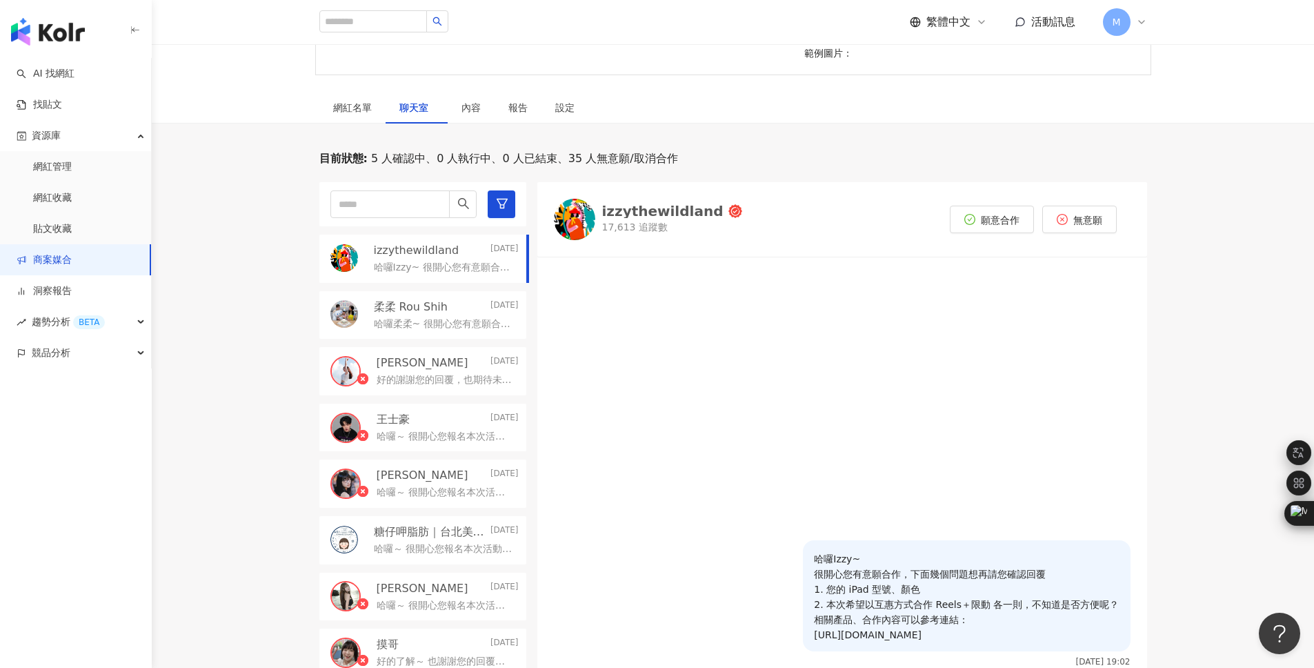
click at [966, 568] on p "哈囉Izzy~ 很開心您有意願合作，下面幾個問題想再請您確認回覆 1. 您的 iPad 型號、顏色 2. 本次希望以互惠方式合作 Reels＋限動 各一則，不…" at bounding box center [966, 596] width 305 height 91
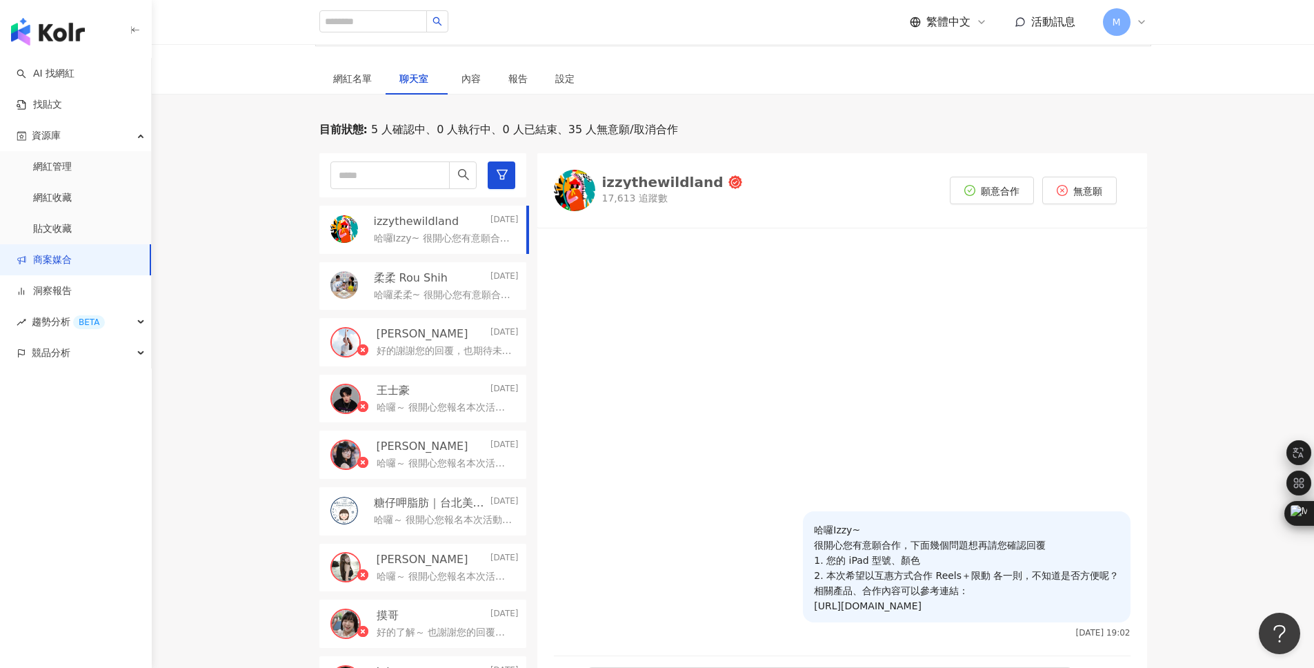
scroll to position [265, 0]
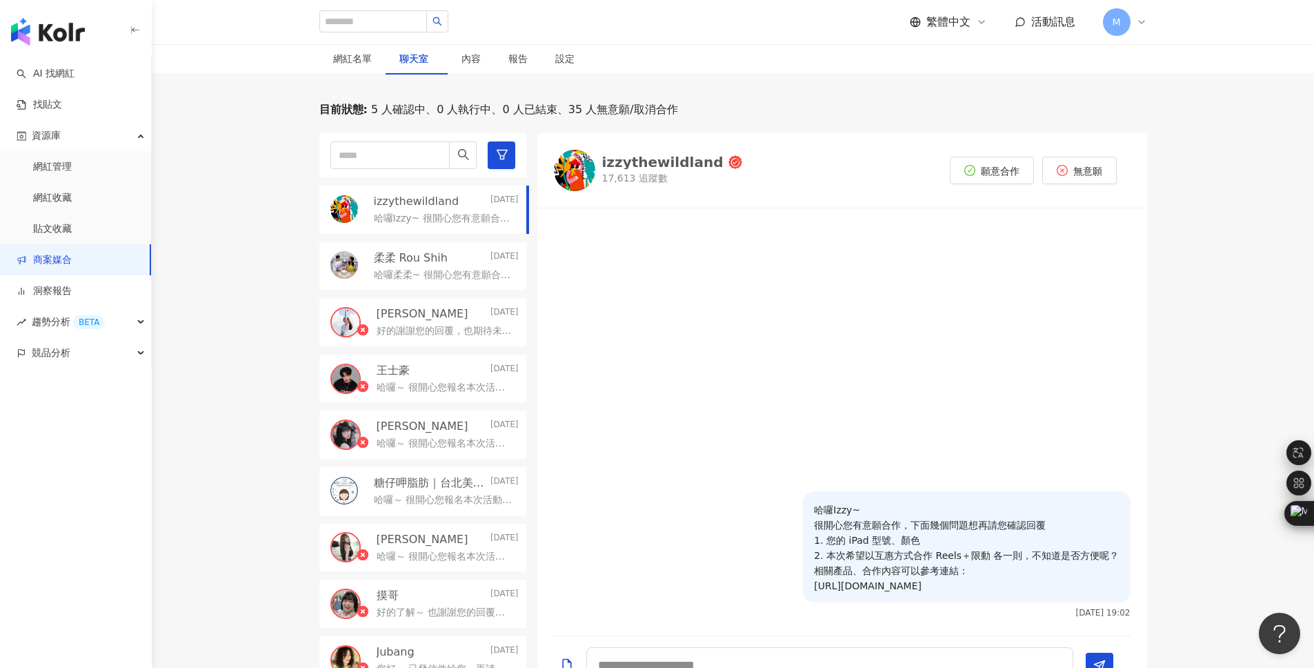
click at [939, 539] on p "哈囉Izzy~ 很開心您有意願合作，下面幾個問題想再請您確認回覆 1. 您的 iPad 型號、顏色 2. 本次希望以互惠方式合作 Reels＋限動 各一則，不…" at bounding box center [966, 547] width 305 height 91
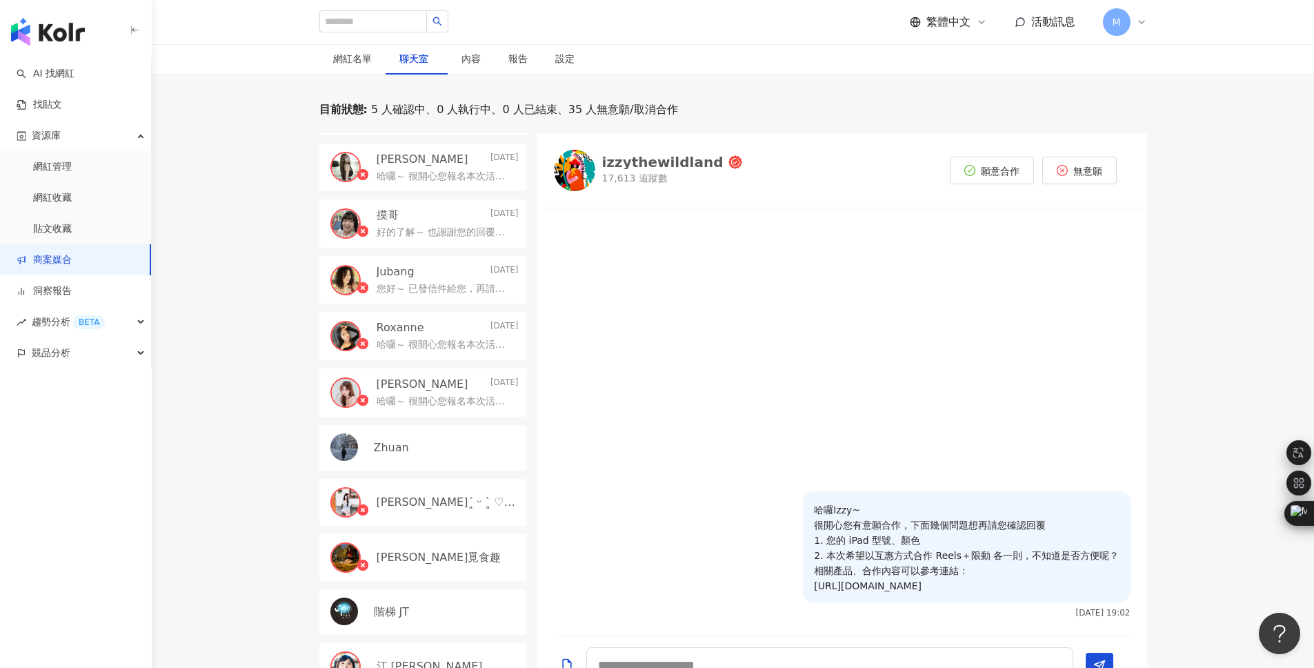
scroll to position [459, 0]
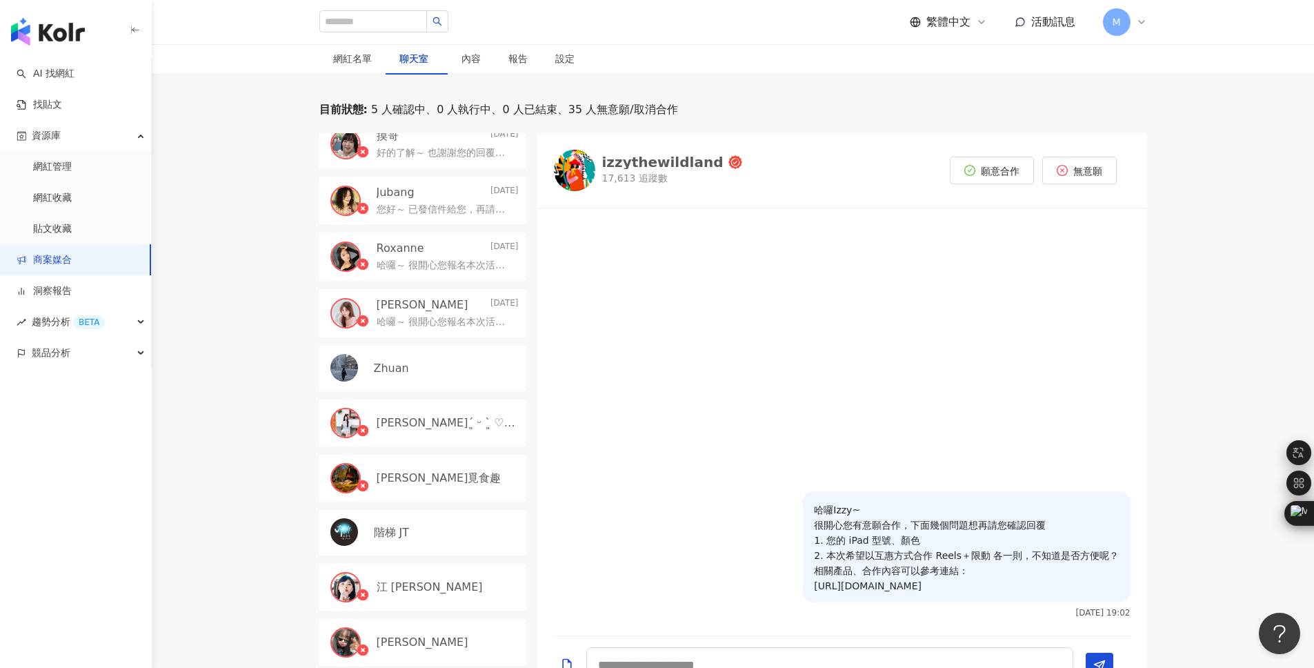
click at [469, 369] on div "Zhuan" at bounding box center [446, 368] width 145 height 15
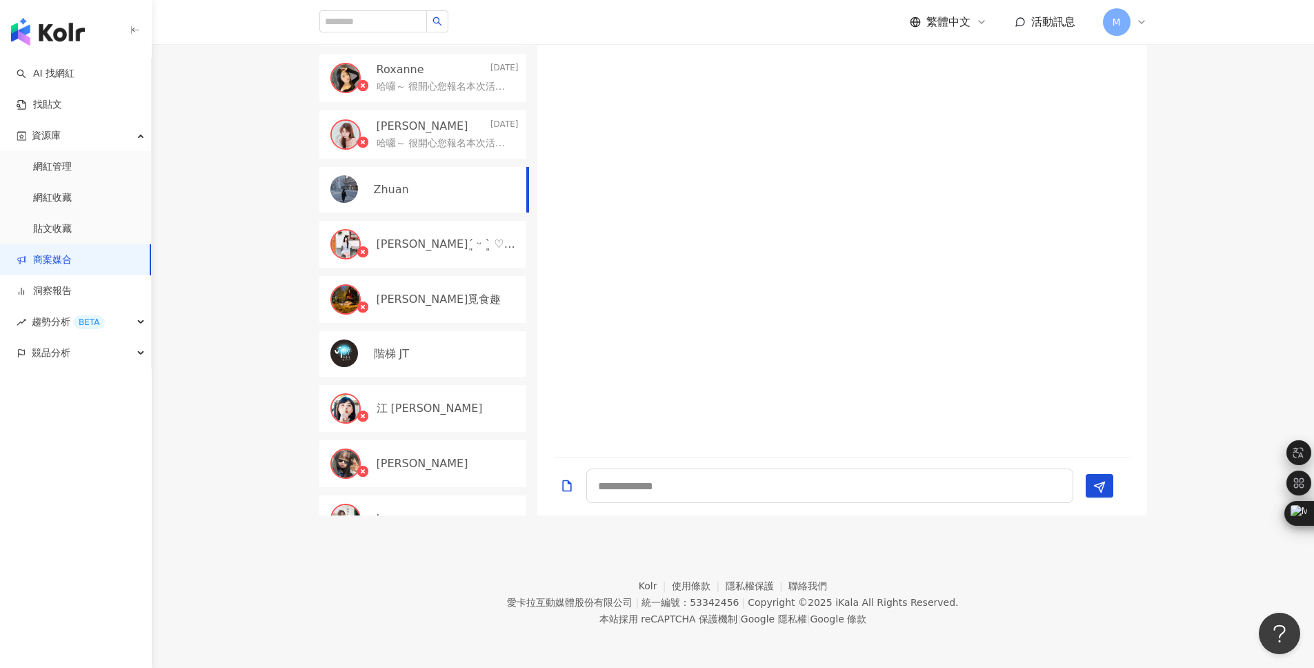
scroll to position [444, 0]
click at [666, 486] on textarea at bounding box center [829, 485] width 487 height 34
paste textarea "**********"
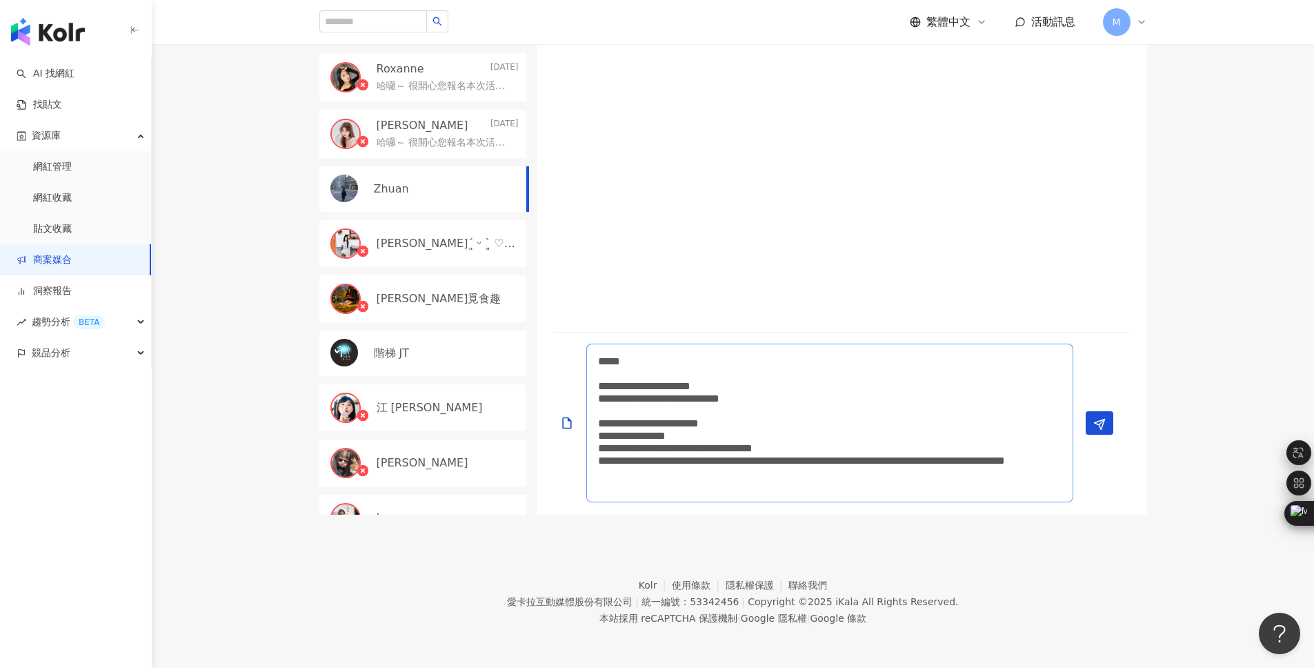
click at [641, 361] on textarea "**********" at bounding box center [829, 422] width 487 height 159
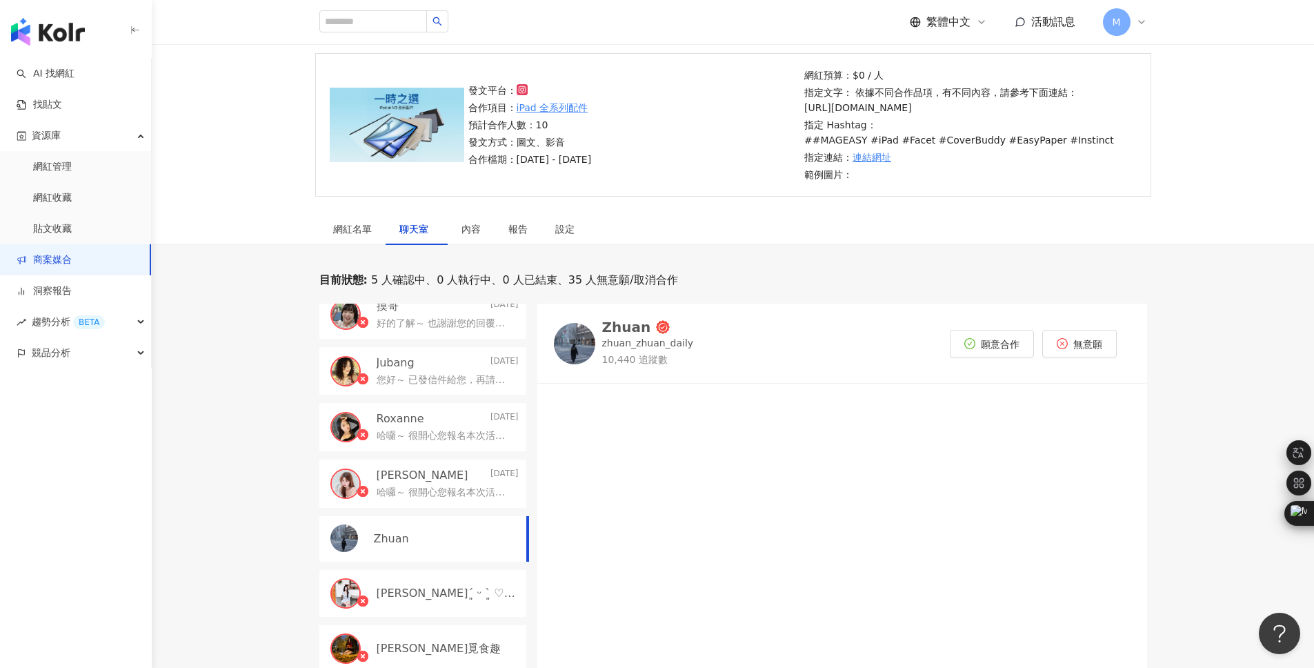
scroll to position [93, 0]
drag, startPoint x: 646, startPoint y: 321, endPoint x: 595, endPoint y: 321, distance: 51.7
click at [595, 321] on div "Zhuan zhuan_zhuan_daily 10,440 追蹤數" at bounding box center [624, 344] width 140 height 46
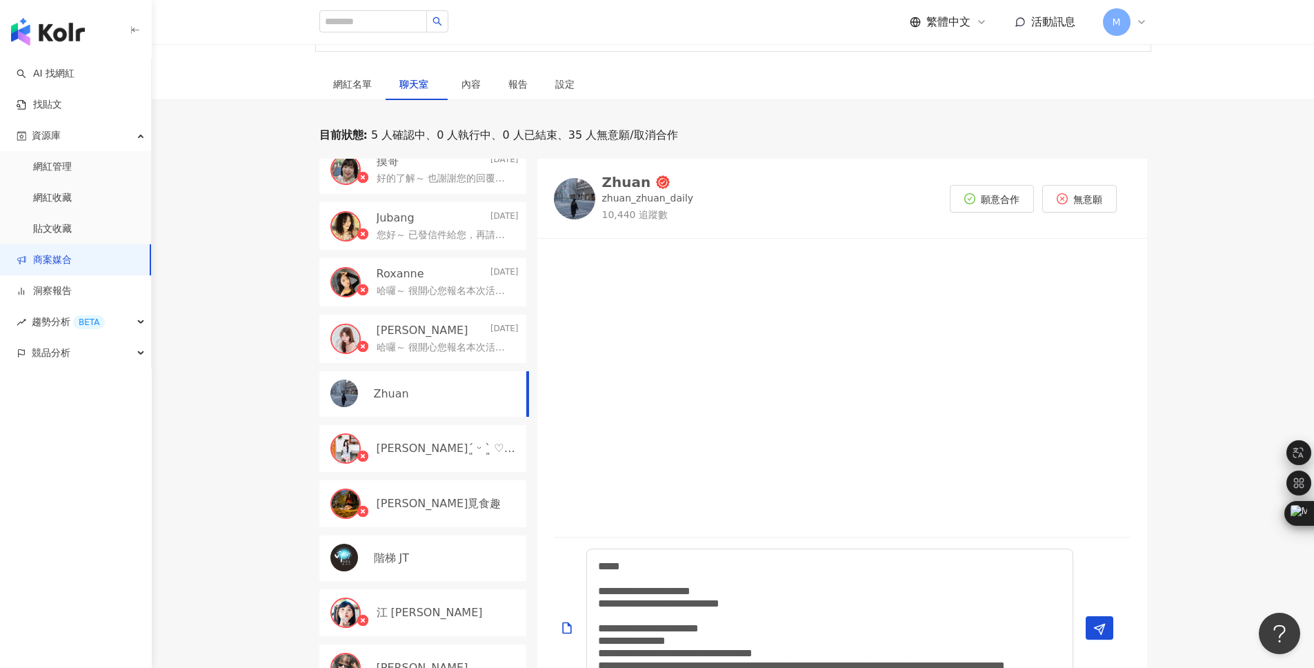
scroll to position [444, 0]
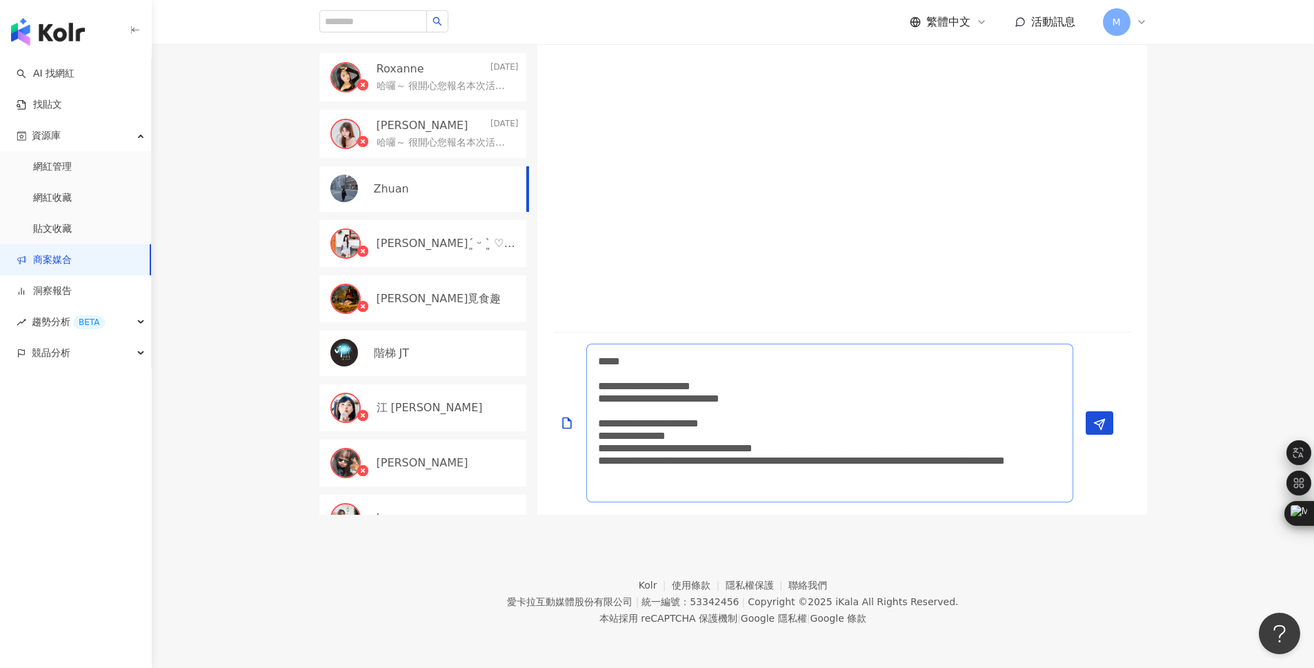
click at [639, 357] on textarea "**********" at bounding box center [829, 422] width 487 height 159
click at [691, 386] on textarea "**********" at bounding box center [829, 422] width 487 height 159
drag, startPoint x: 899, startPoint y: 398, endPoint x: 580, endPoint y: 383, distance: 319.7
click at [580, 383] on div "**********" at bounding box center [837, 422] width 566 height 159
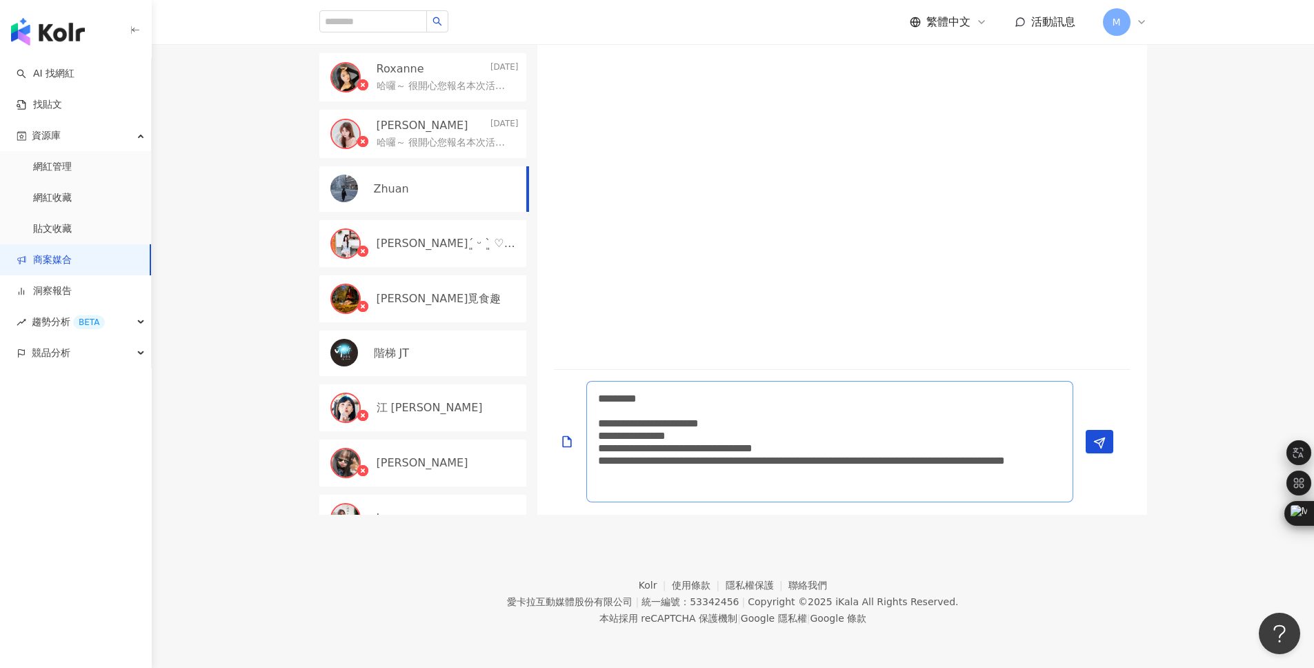
click at [733, 414] on textarea "**********" at bounding box center [829, 441] width 487 height 121
click at [735, 441] on textarea "**********" at bounding box center [829, 441] width 487 height 121
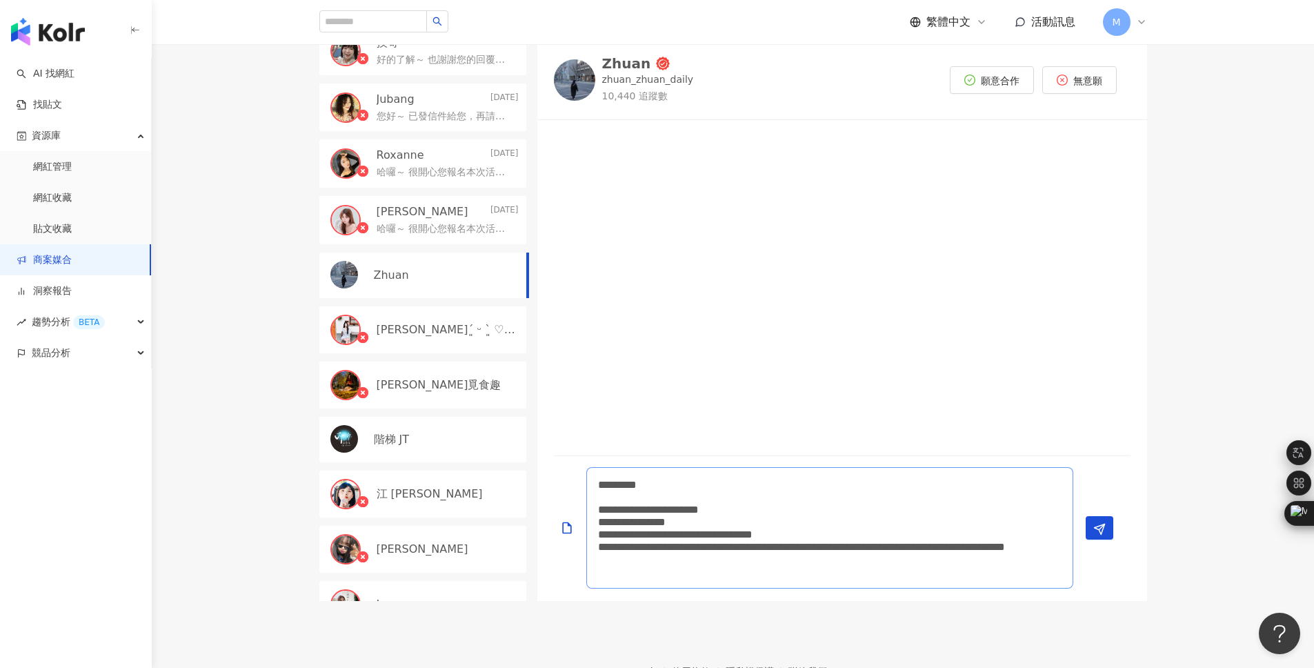
scroll to position [368, 0]
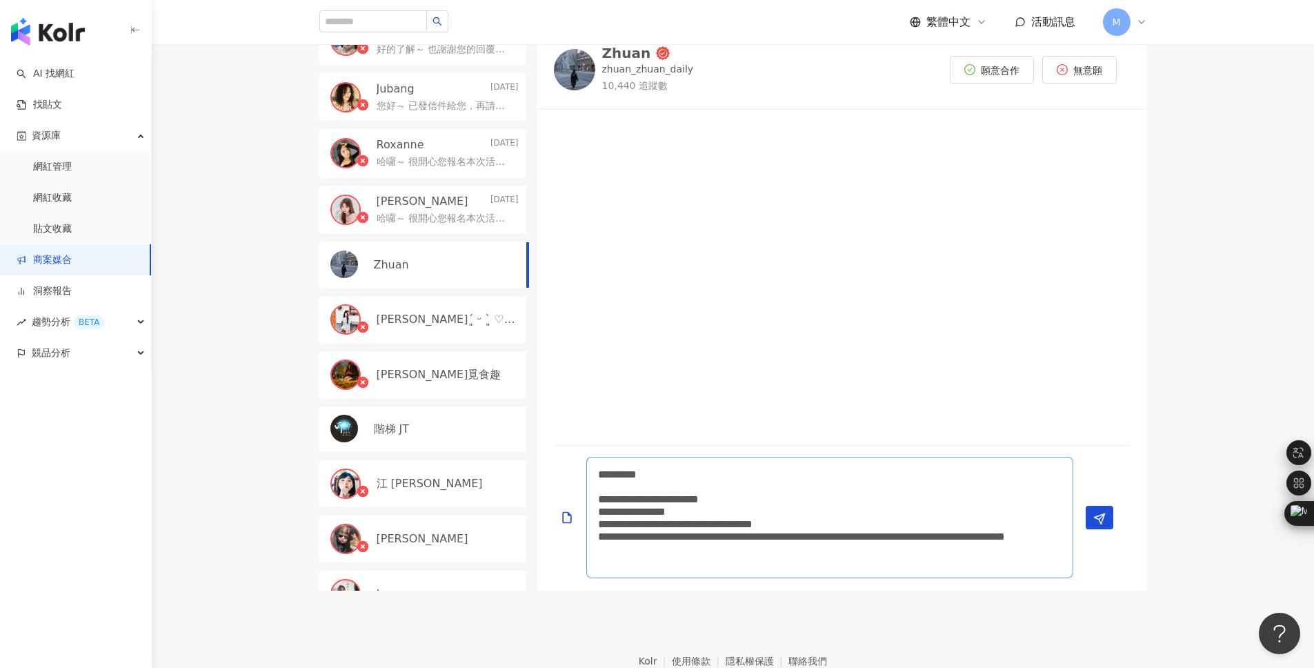
click at [904, 496] on textarea "**********" at bounding box center [829, 517] width 487 height 121
click at [702, 561] on textarea "**********" at bounding box center [829, 517] width 487 height 121
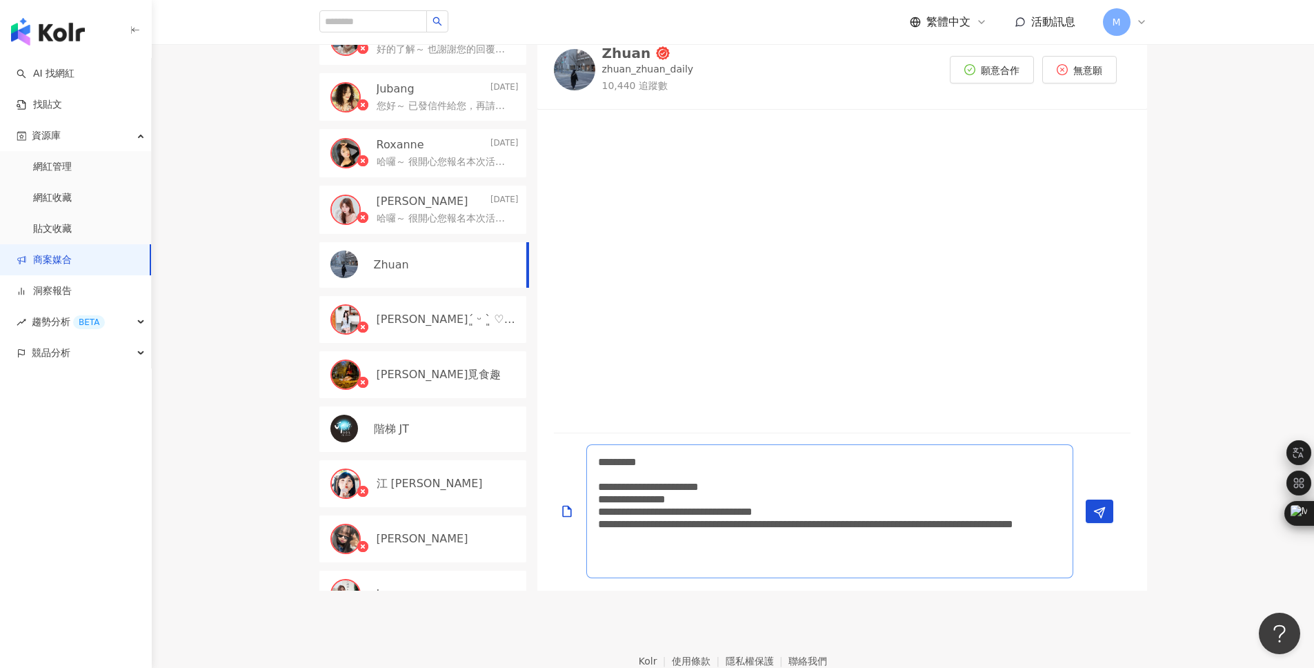
scroll to position [1, 0]
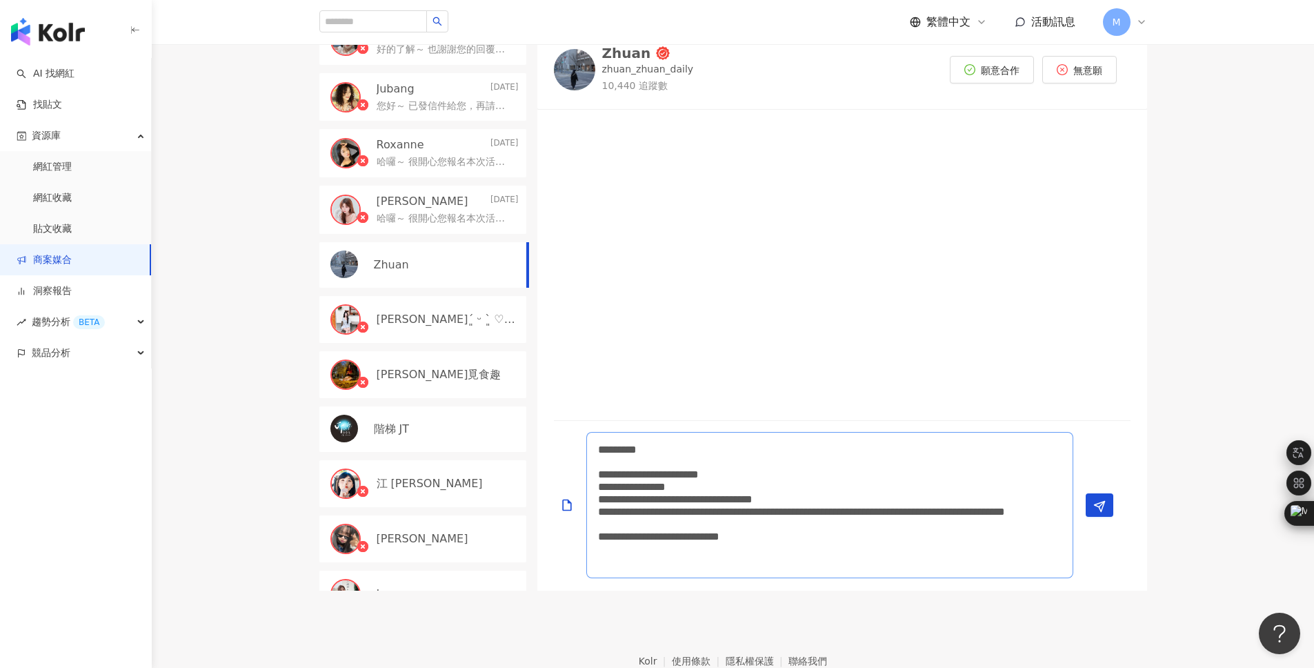
click at [841, 563] on textarea "**********" at bounding box center [829, 505] width 487 height 146
type textarea "**********"
click at [810, 512] on textarea "**********" at bounding box center [829, 505] width 487 height 146
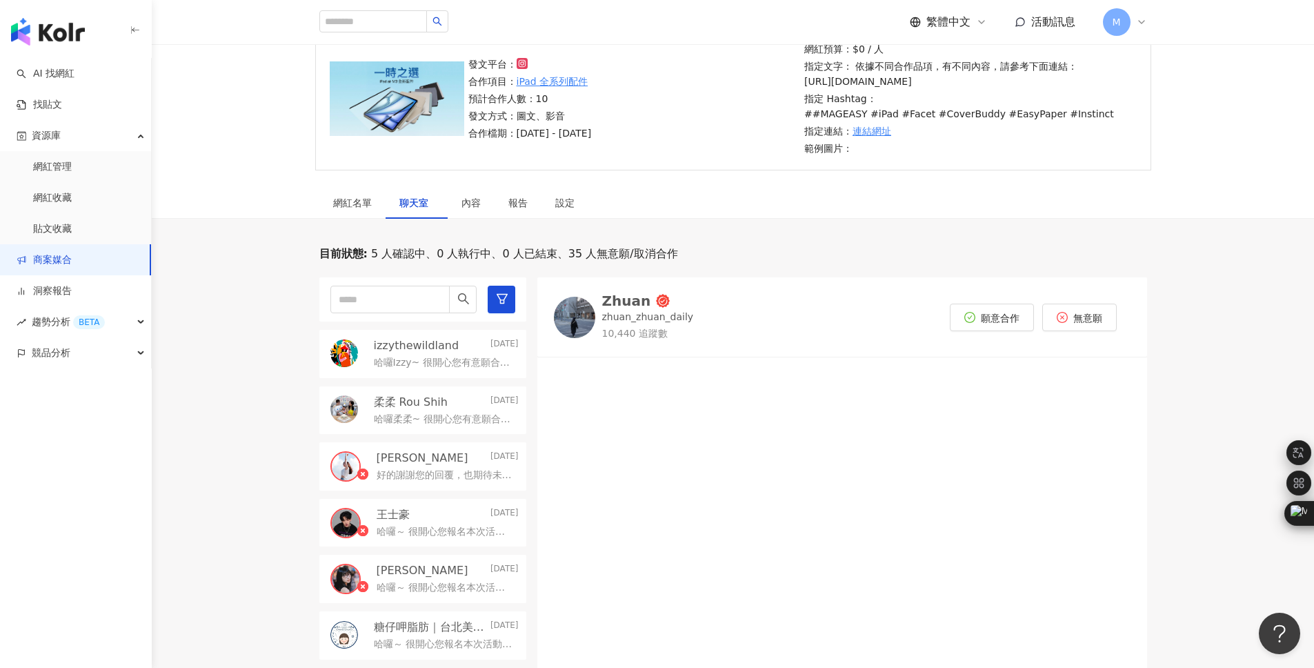
scroll to position [0, 0]
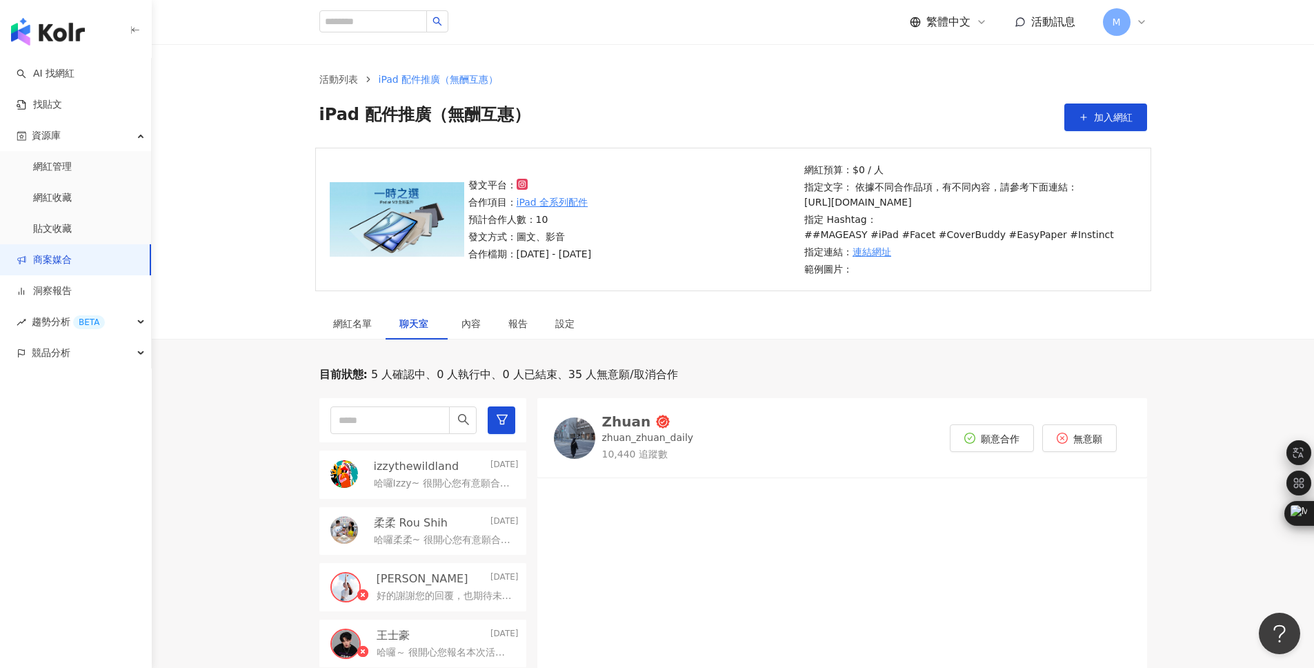
click at [66, 264] on link "商案媒合" at bounding box center [44, 260] width 55 height 14
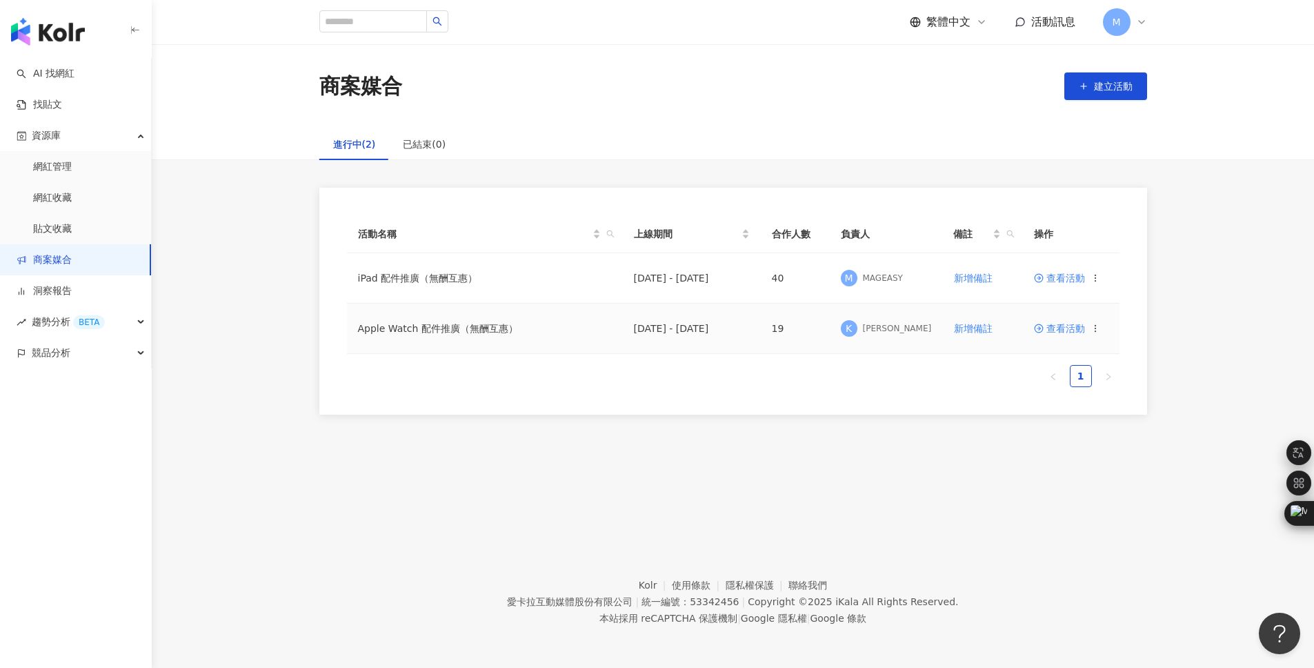
click at [401, 332] on td "Apple Watch 配件推廣（無酬互惠）" at bounding box center [485, 328] width 276 height 50
click at [1065, 328] on span "查看活動" at bounding box center [1059, 328] width 51 height 10
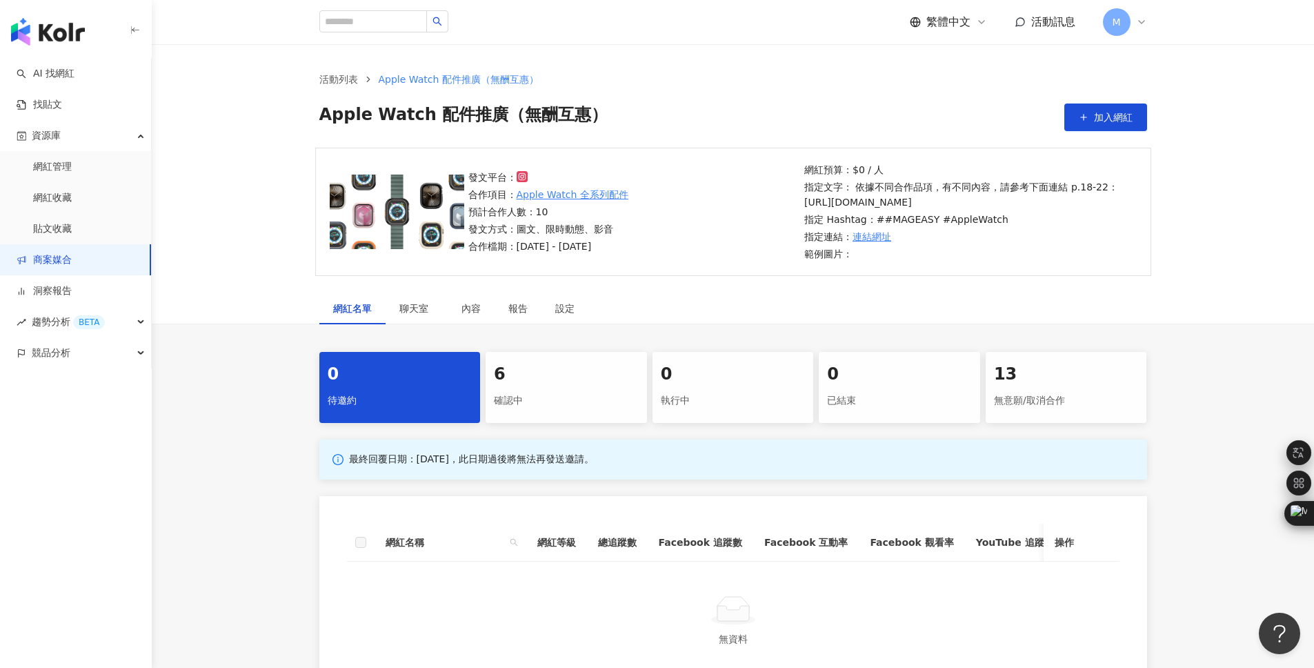
click at [586, 370] on div "6 確認中" at bounding box center [566, 387] width 161 height 71
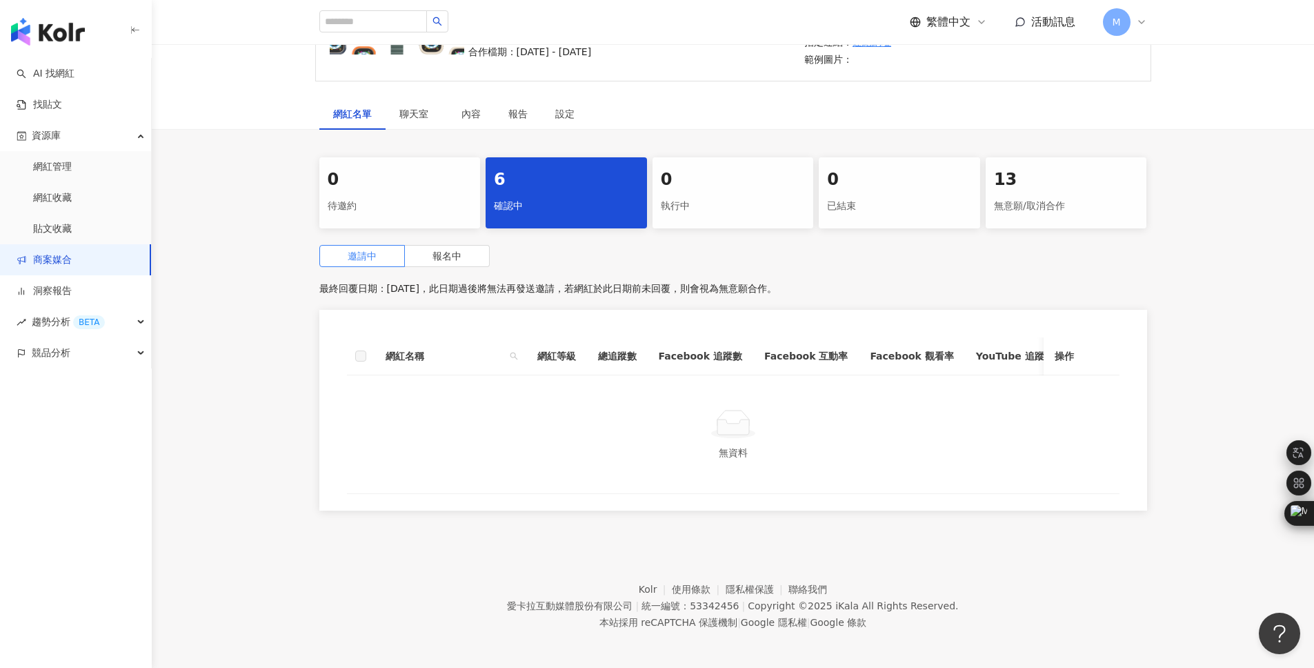
scroll to position [224, 0]
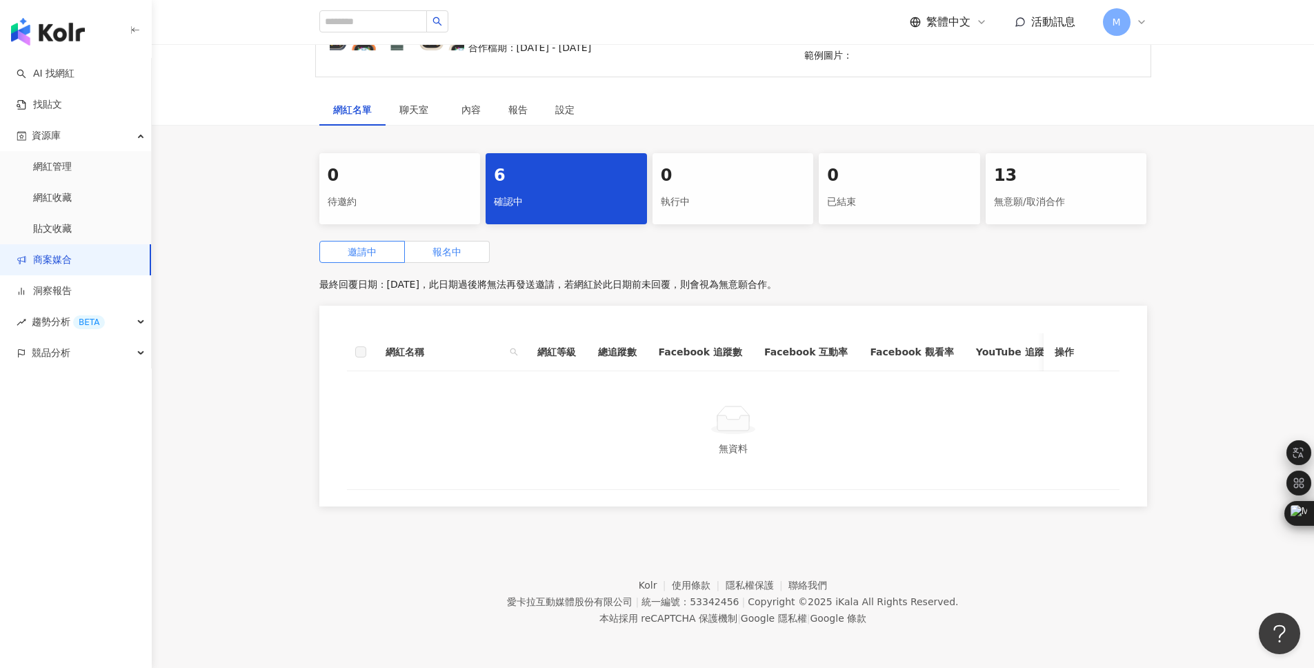
click at [471, 250] on label "報名中" at bounding box center [447, 252] width 85 height 22
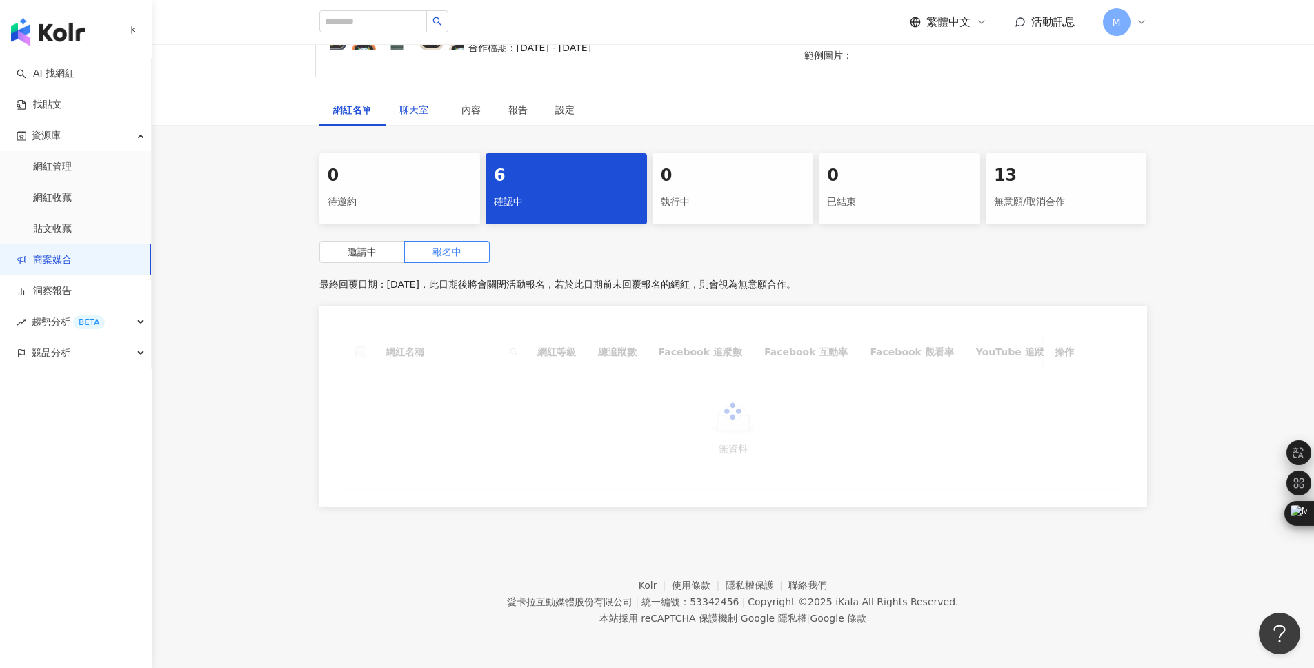
click at [408, 105] on span "聊天室" at bounding box center [416, 110] width 34 height 10
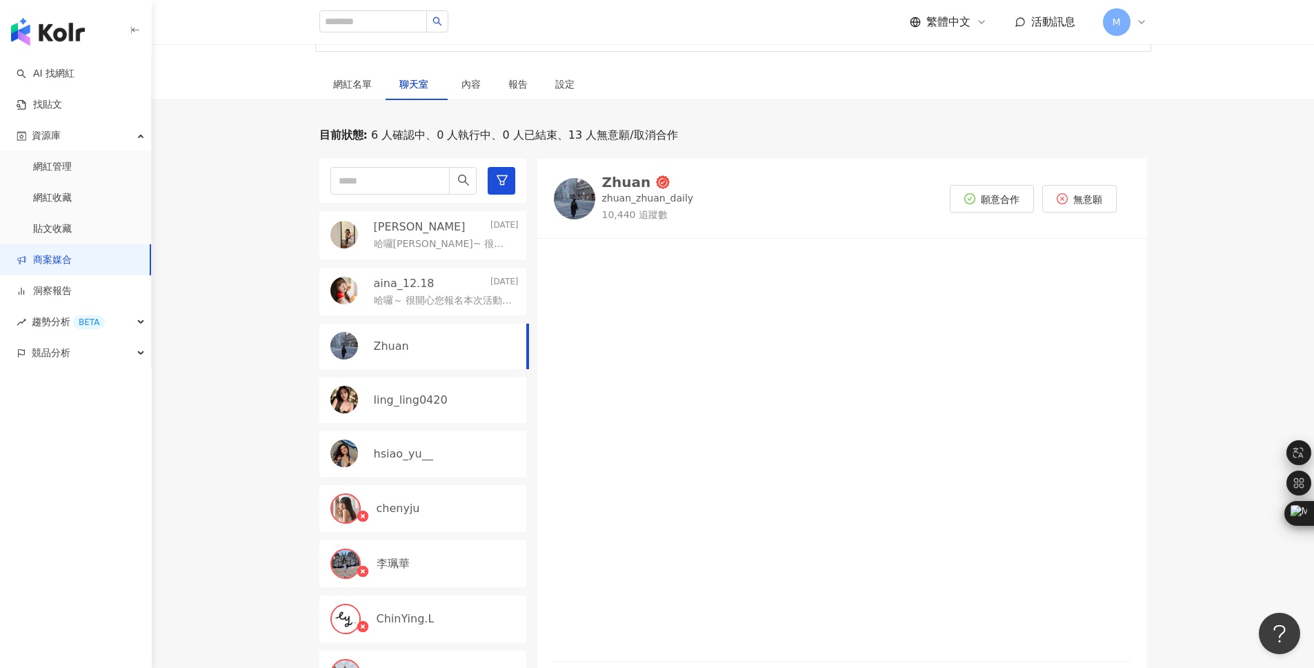
click at [432, 308] on p "哈囉～ 很開心您報名本次活動！ 由於本次合作希望是以產品互惠的方式進行，也想再次和您確認是否可以接受呢～ 若有意願合作，也想先詢問您的 Apple Watch…" at bounding box center [443, 301] width 139 height 14
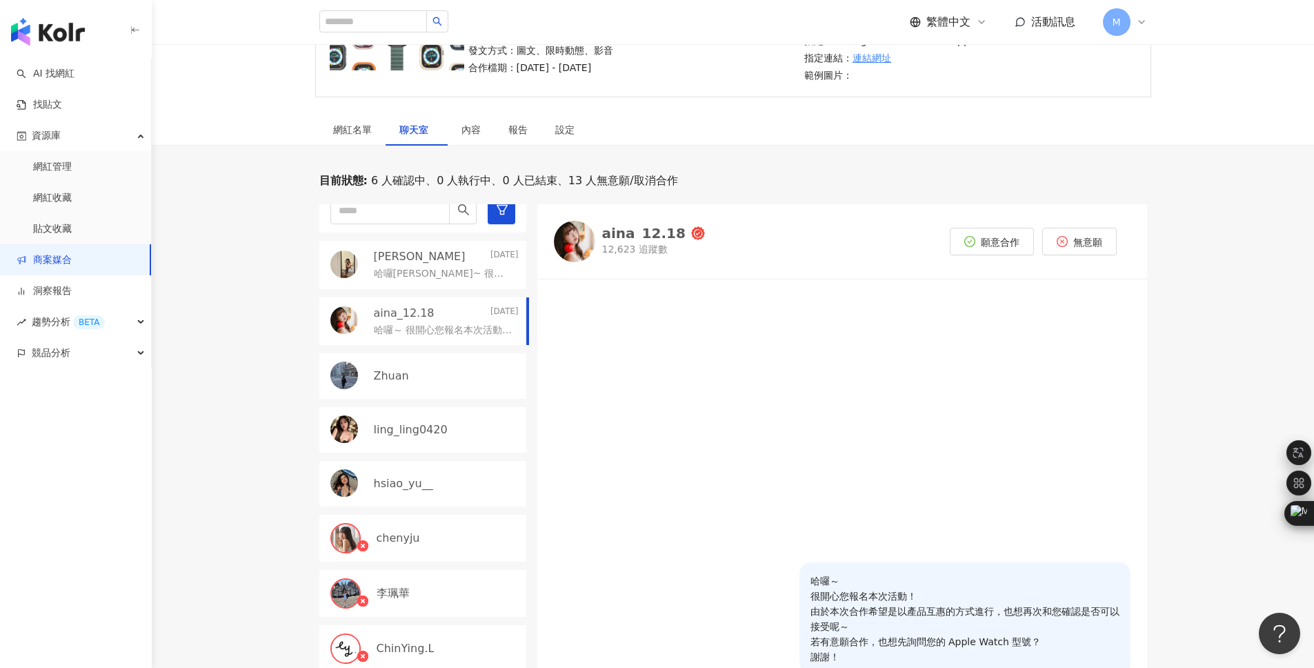
scroll to position [37, 0]
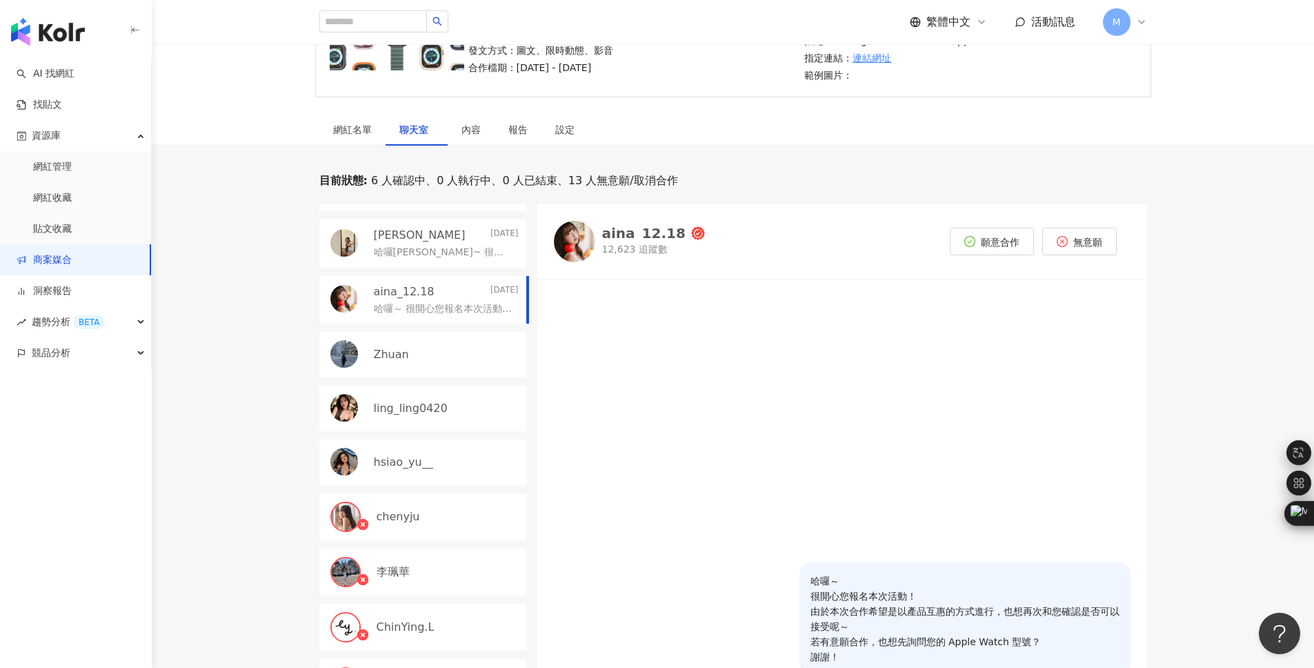
click at [420, 362] on div "Zhuan" at bounding box center [446, 354] width 145 height 15
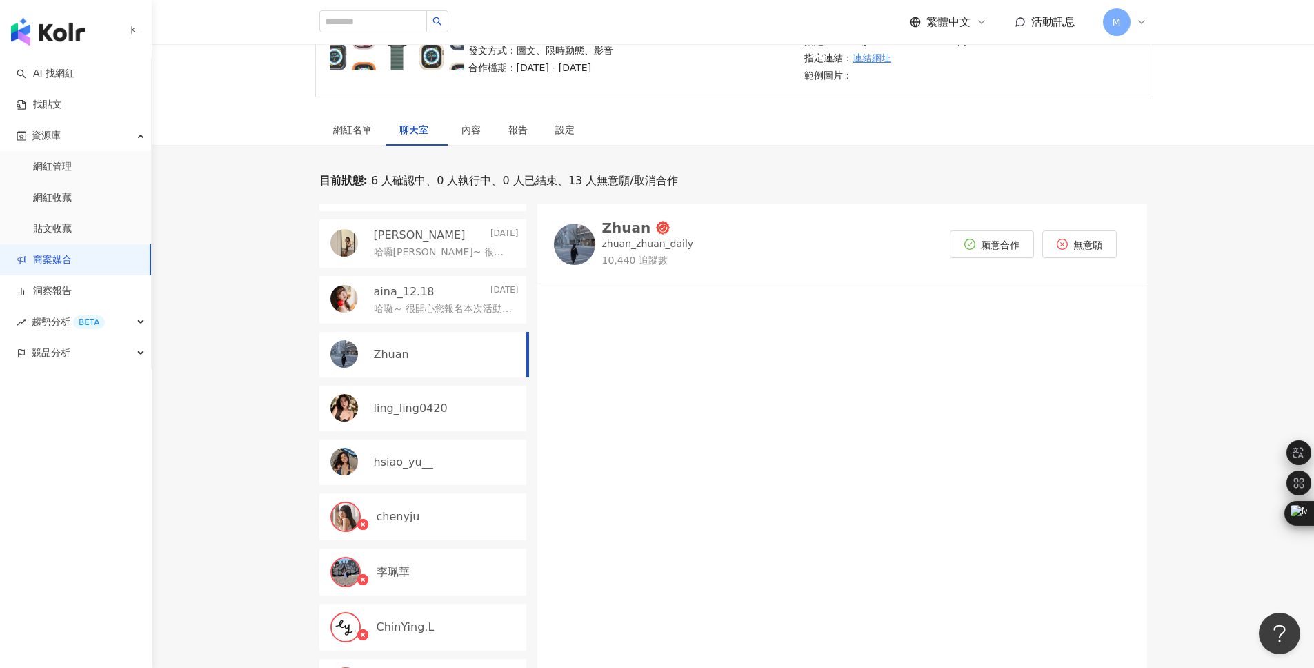
scroll to position [40, 0]
click at [426, 413] on p "ling_ling0420" at bounding box center [411, 405] width 74 height 15
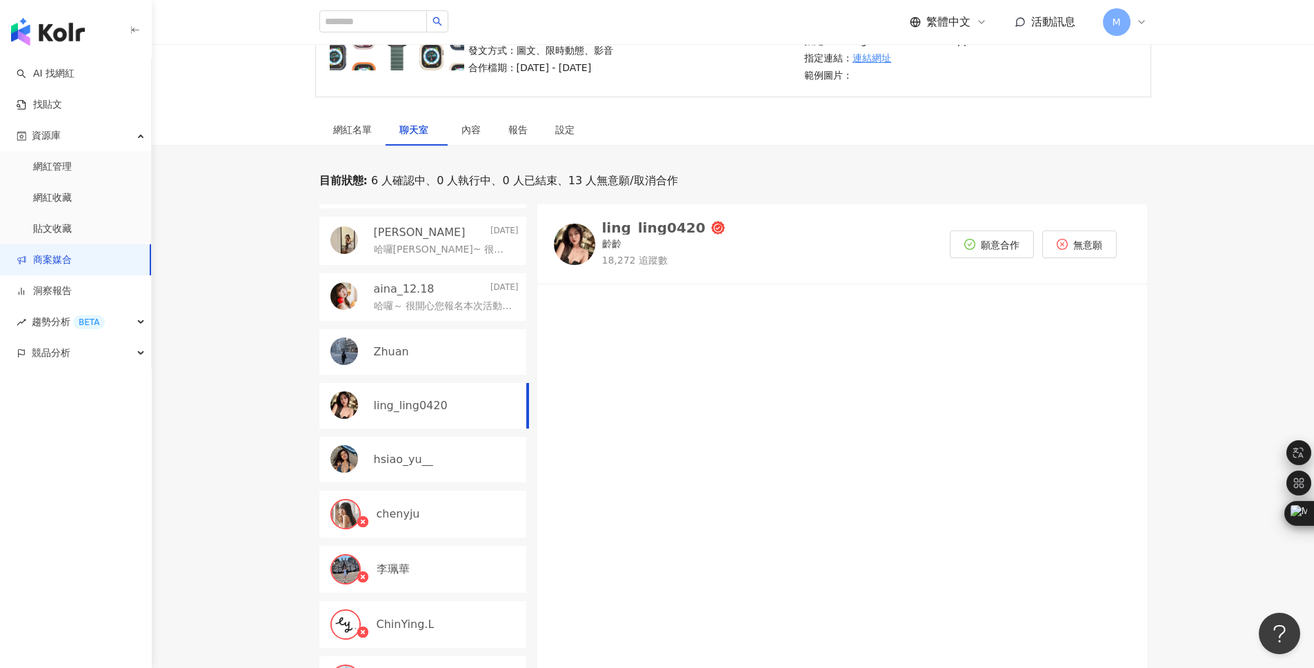
click at [630, 235] on div "ling_ling0420" at bounding box center [653, 228] width 103 height 14
click at [401, 467] on p "hsiao_yu__" at bounding box center [403, 459] width 59 height 15
click at [631, 235] on div "hsiao_yu__" at bounding box center [642, 228] width 81 height 14
click at [398, 461] on div "hsiao_yu__" at bounding box center [422, 460] width 207 height 46
click at [646, 235] on div "hsiao_yu__" at bounding box center [642, 228] width 81 height 14
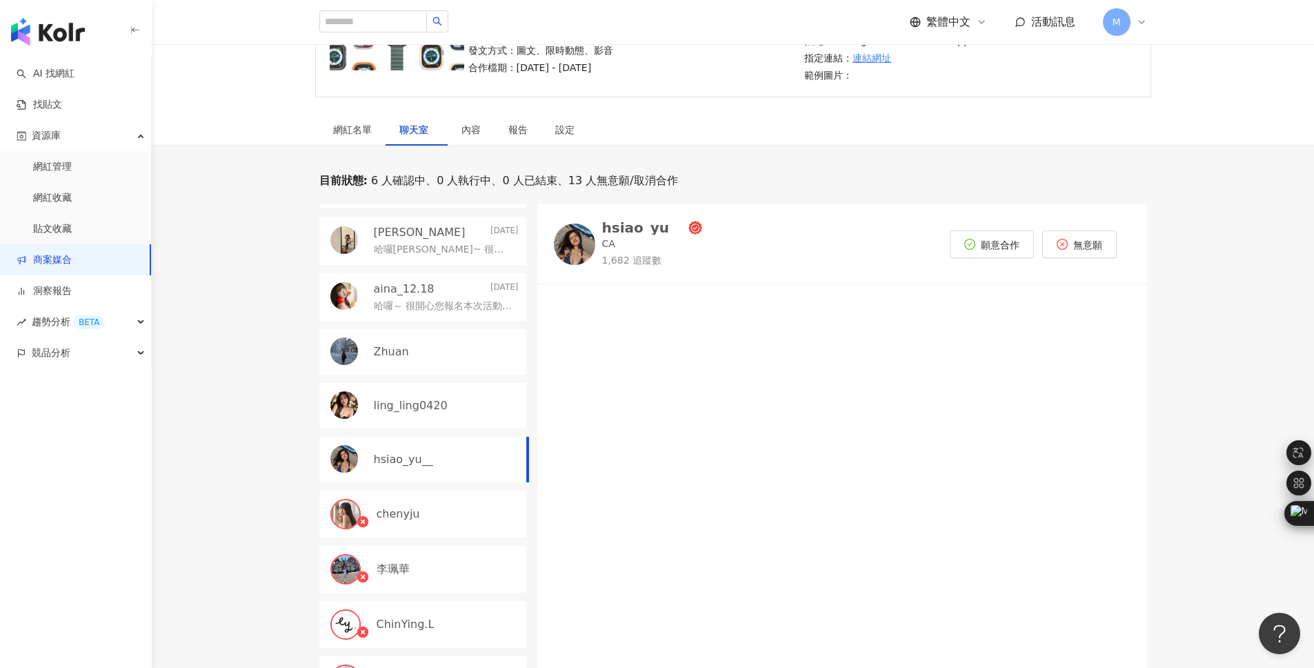
click at [628, 235] on div "hsiao_yu__" at bounding box center [642, 228] width 81 height 14
click at [1081, 249] on button "無意願" at bounding box center [1079, 244] width 74 height 28
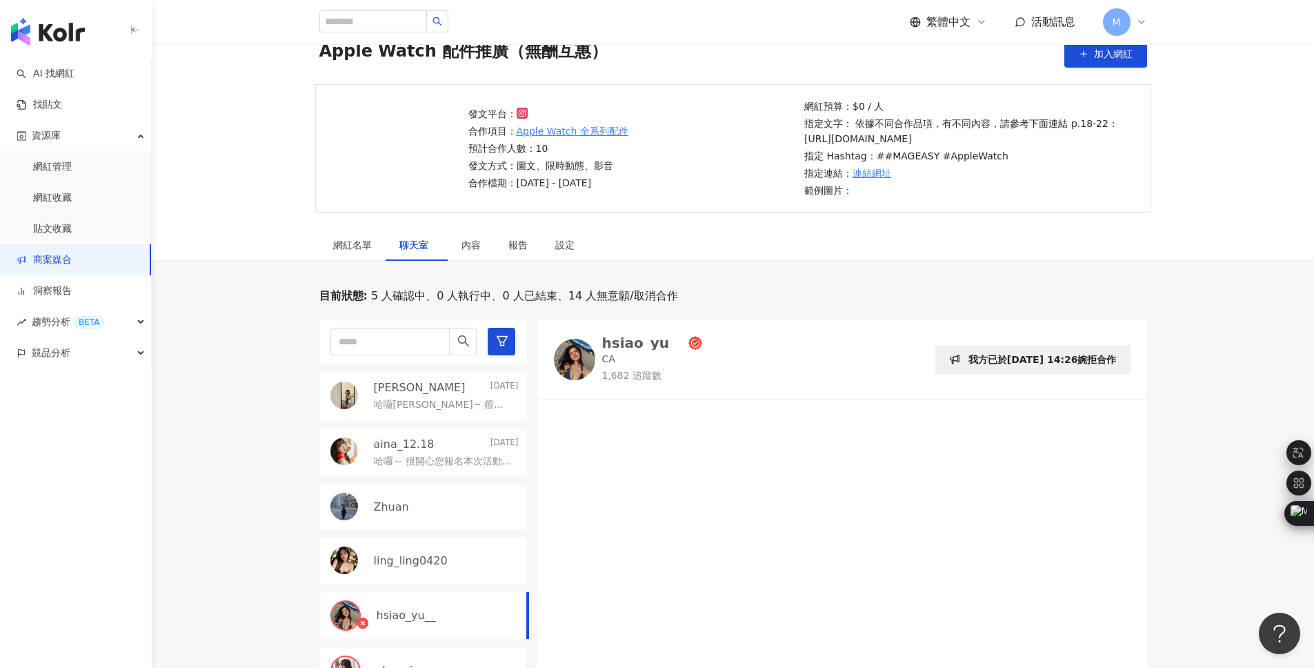
scroll to position [179, 0]
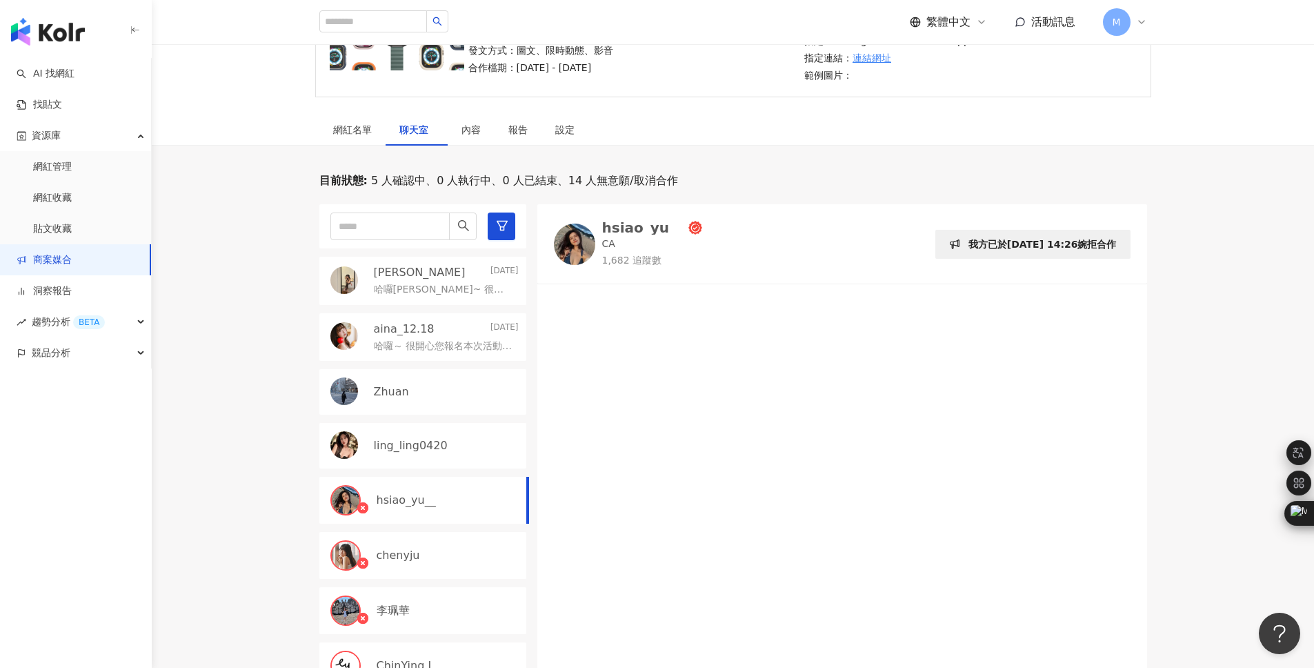
click at [417, 453] on p "ling_ling0420" at bounding box center [411, 445] width 74 height 15
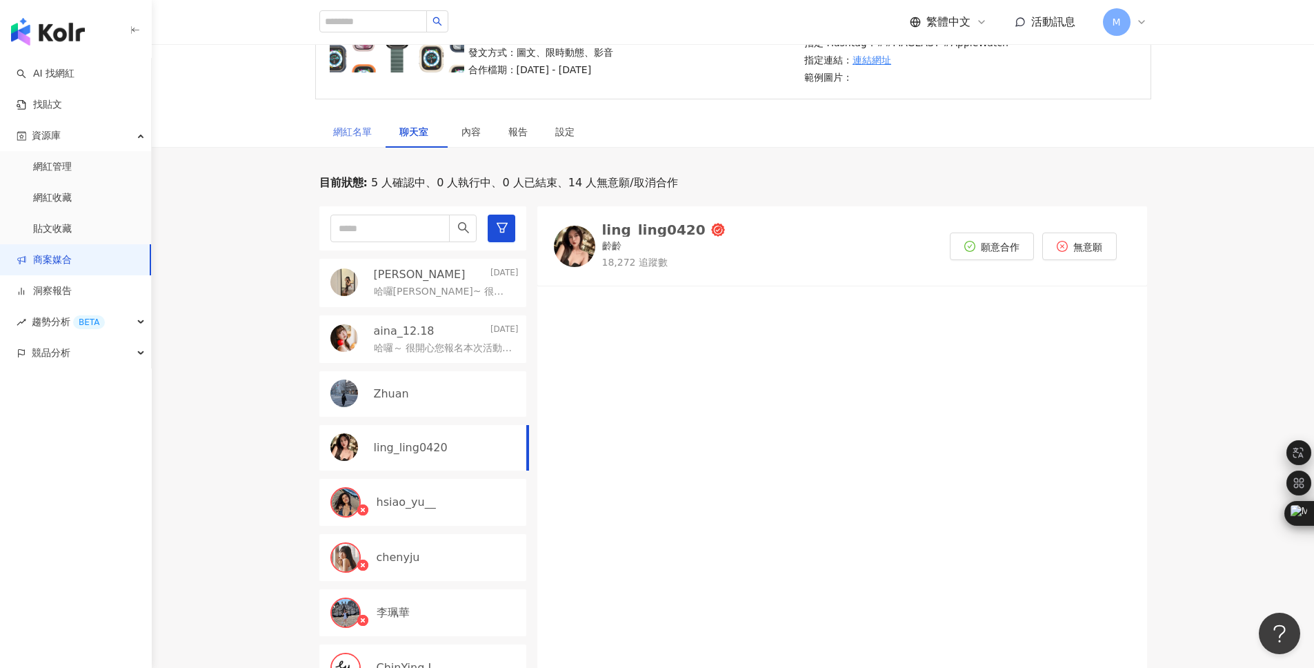
scroll to position [176, 0]
click at [358, 140] on div "網紅名單" at bounding box center [352, 132] width 39 height 15
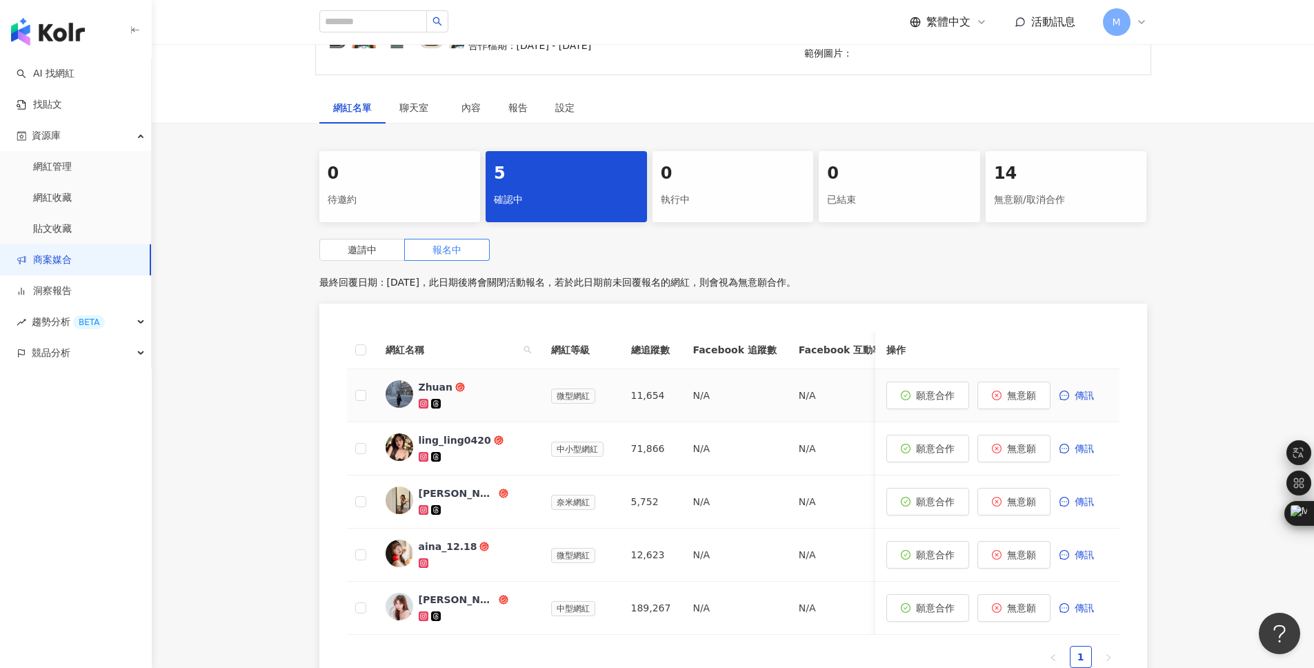
scroll to position [225, 0]
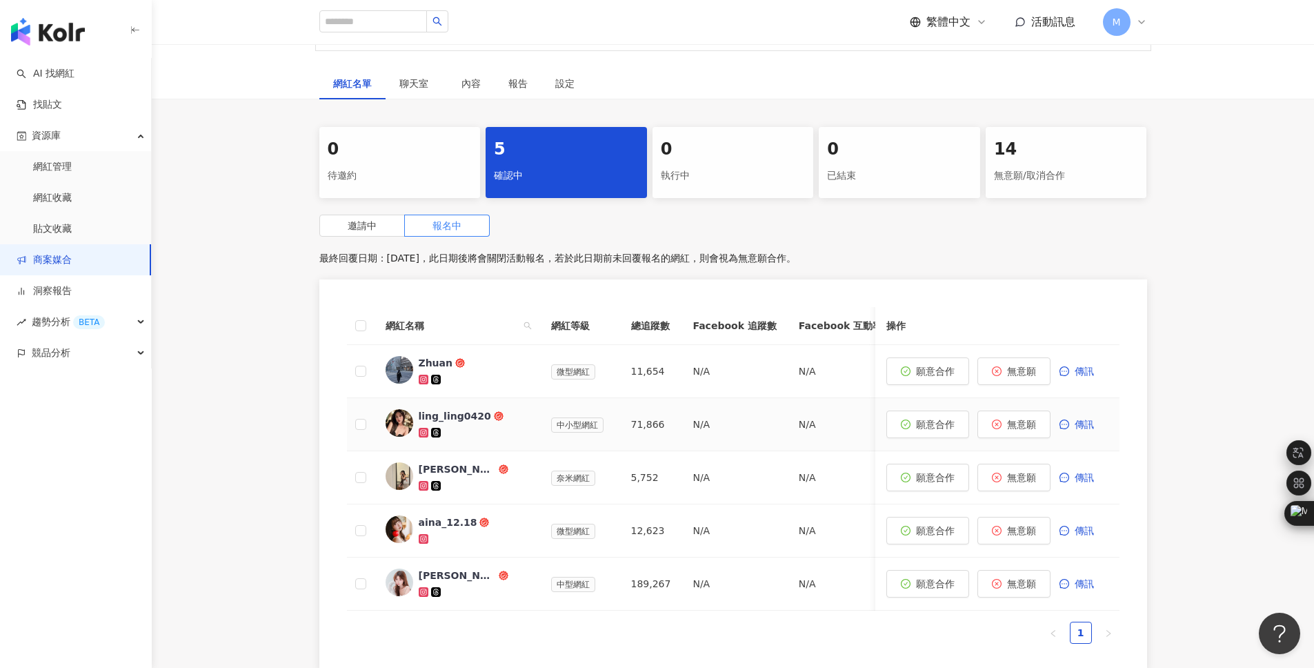
click at [450, 423] on div "ling_ling0420" at bounding box center [455, 416] width 72 height 14
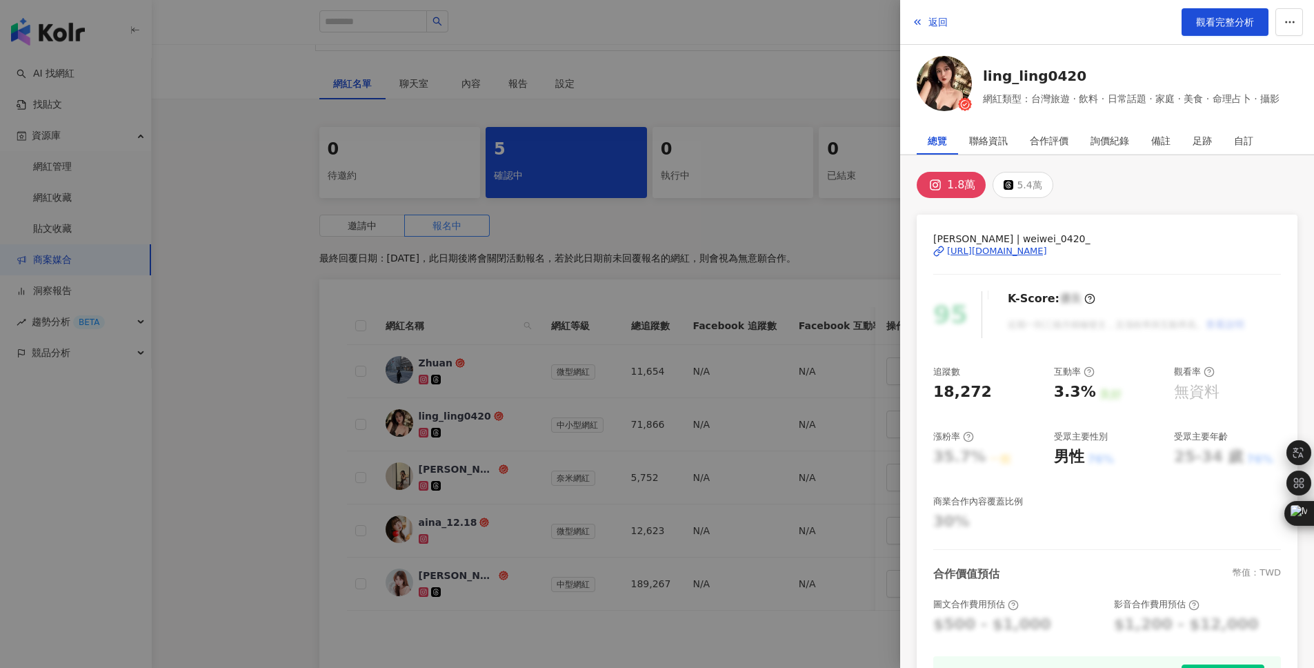
click at [966, 398] on div "18,272" at bounding box center [962, 391] width 59 height 21
copy div "18,272"
drag, startPoint x: 1046, startPoint y: 388, endPoint x: 1084, endPoint y: 387, distance: 38.6
click at [1084, 387] on div "追蹤數 18,272 互動率 3.3% 良好 觀看率 無資料 漲粉率 35.7% 一般 受眾主要性別 男性 76% 受眾主要年齡 25-34 歲 76% 商業…" at bounding box center [1107, 449] width 348 height 167
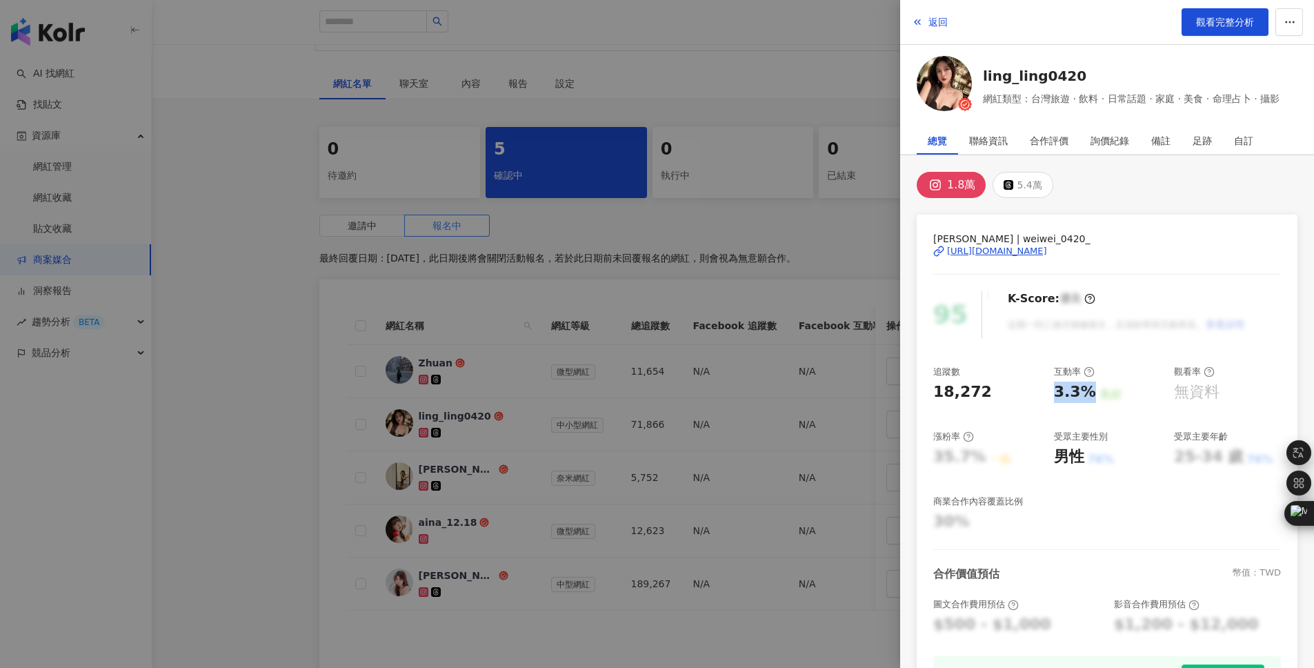
copy div "3.3%"
click at [619, 11] on div at bounding box center [657, 334] width 1314 height 668
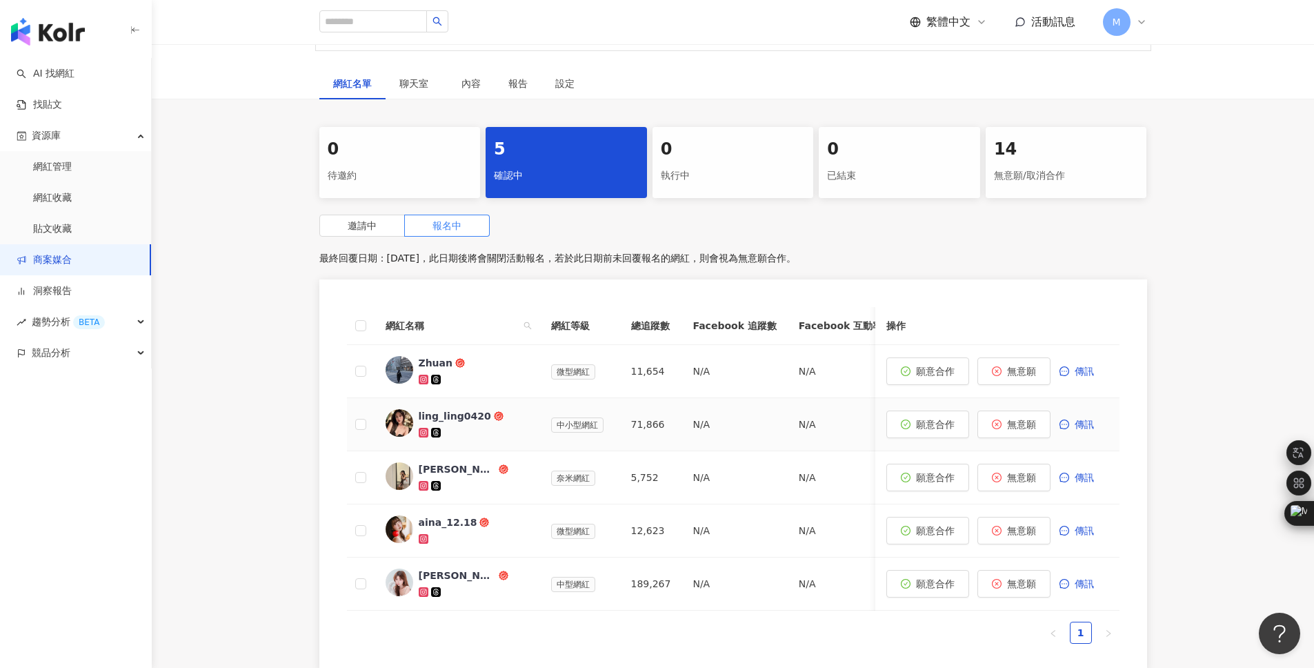
click at [444, 423] on div "ling_ling0420" at bounding box center [455, 416] width 72 height 14
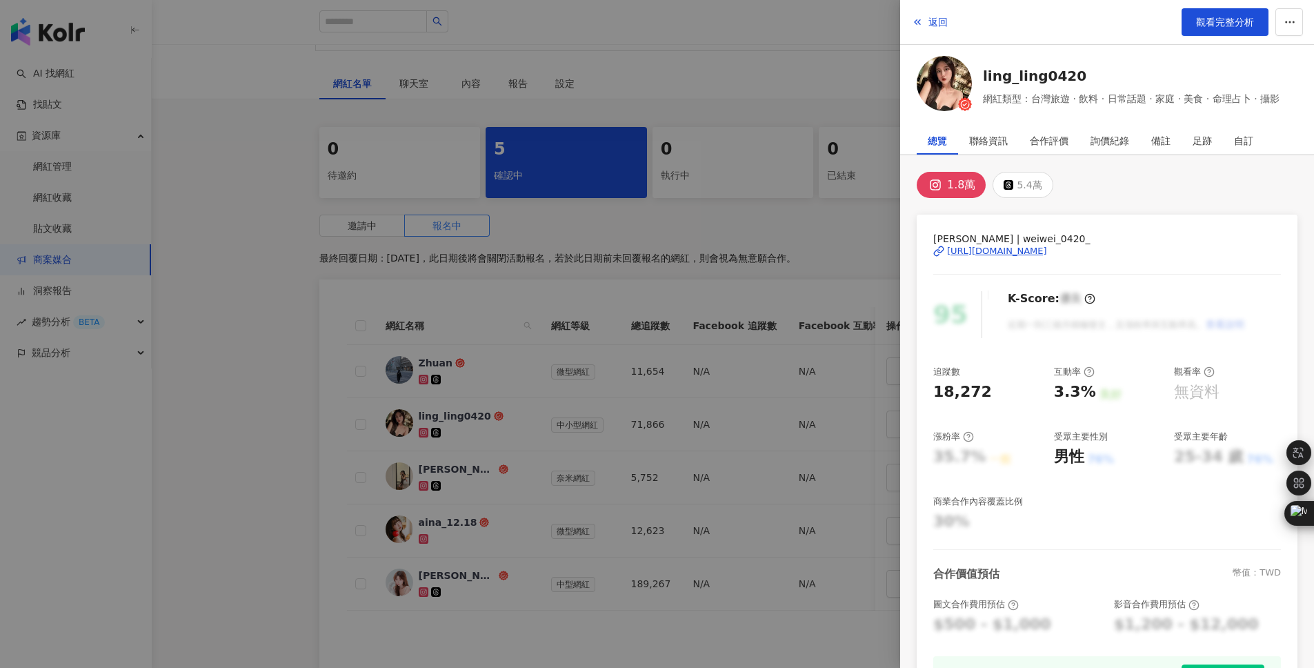
click at [1199, 181] on div "1.8萬 5.4萬" at bounding box center [1107, 185] width 381 height 26
click at [746, 259] on div at bounding box center [657, 334] width 1314 height 668
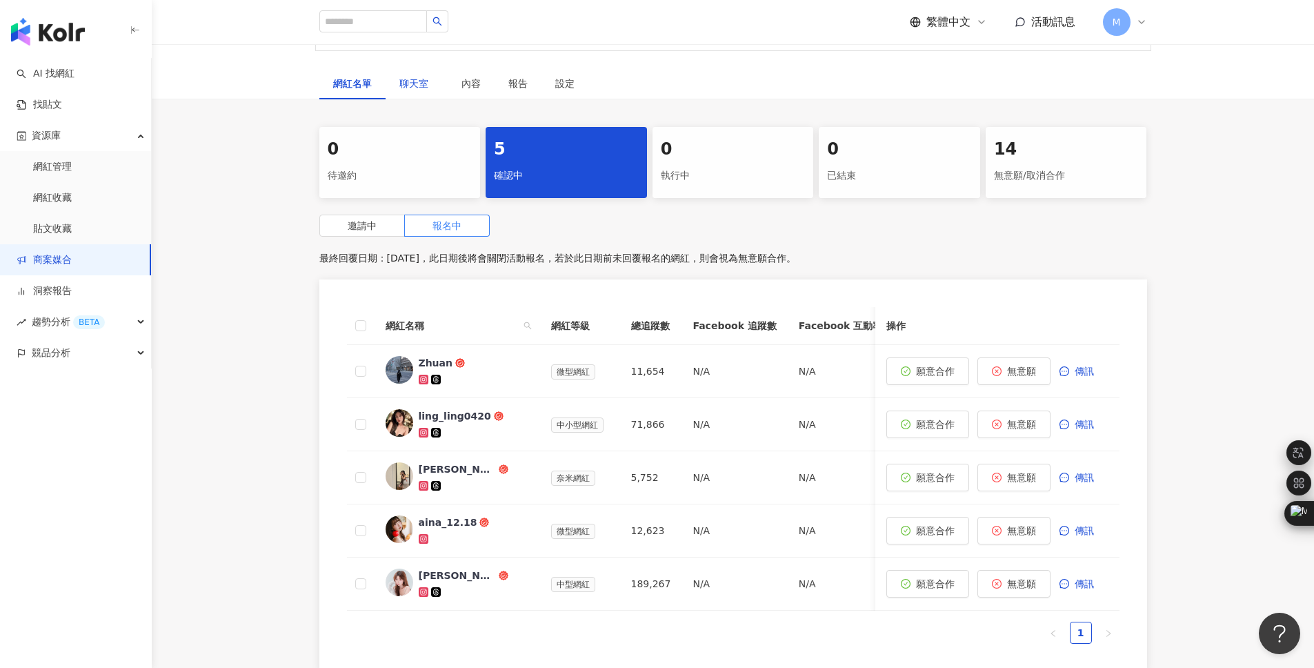
click at [419, 88] on span "聊天室" at bounding box center [416, 84] width 34 height 10
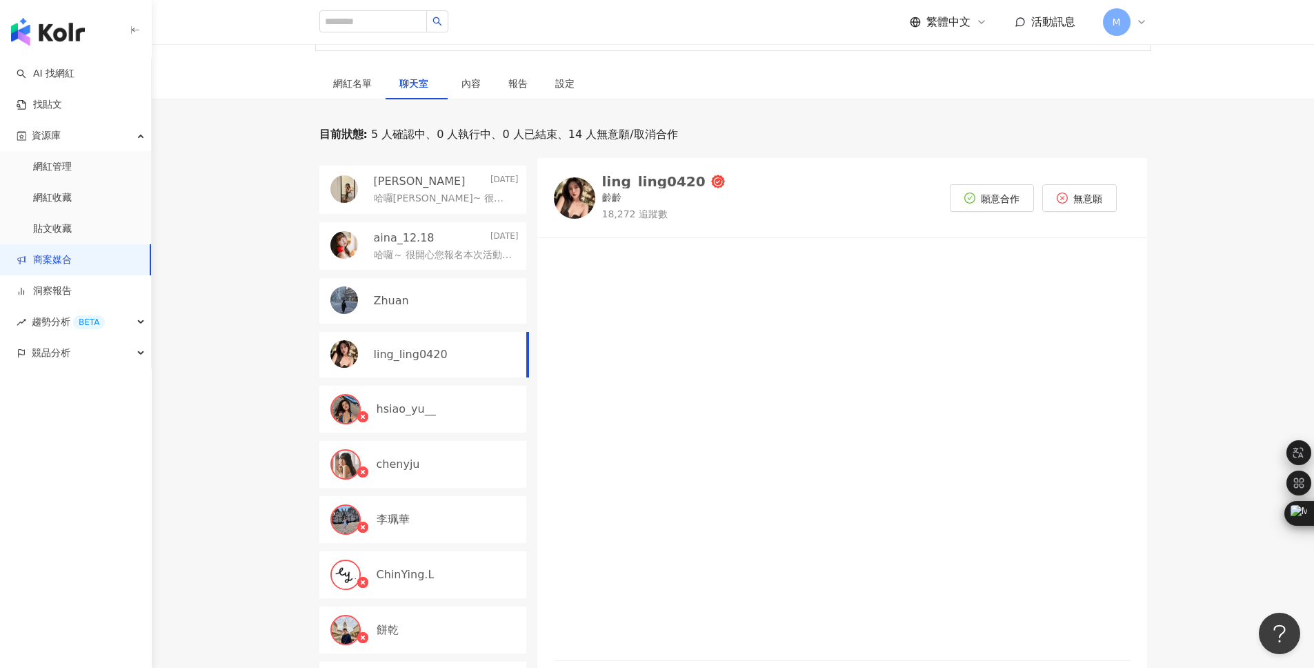
scroll to position [48, 0]
click at [437, 203] on div "哈囉Julie~ 很開心您有意願合作，下面幾個問題想再請您確認回覆 1. 您的 Apple Watch 型號、顏色 2. 本次希望以互惠方式合作 Reels＋…" at bounding box center [446, 194] width 145 height 17
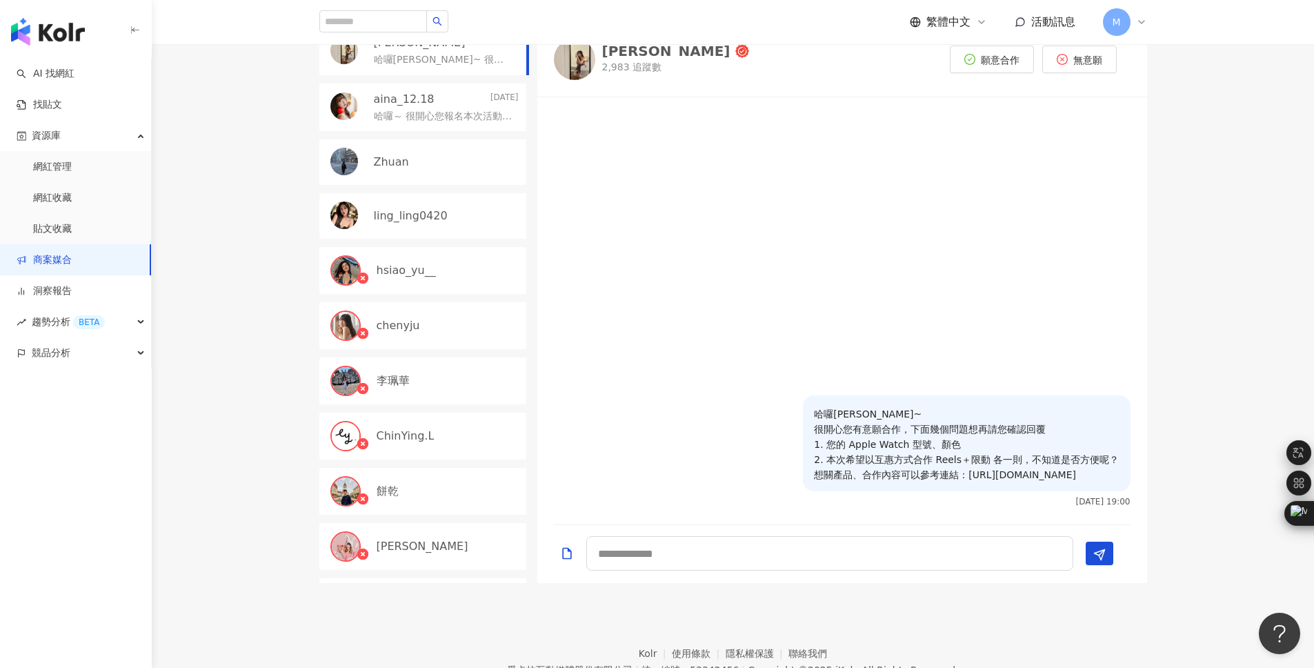
scroll to position [364, 0]
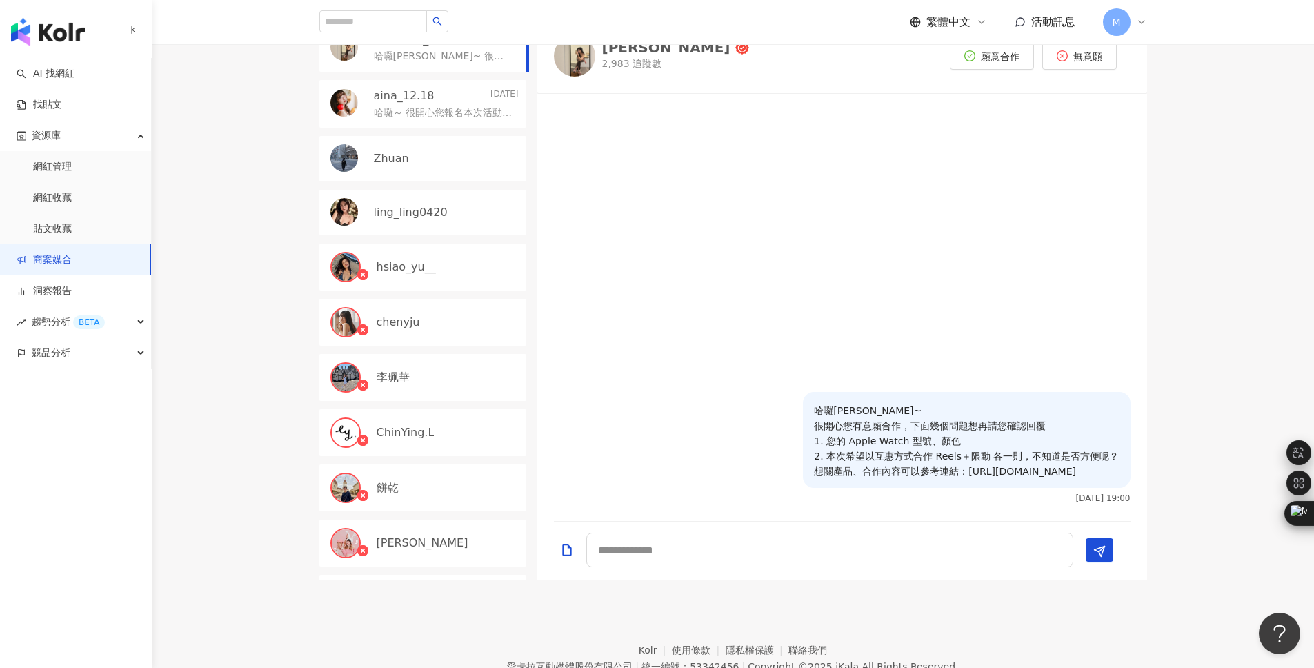
drag, startPoint x: 926, startPoint y: 485, endPoint x: 786, endPoint y: 387, distance: 170.9
click at [803, 392] on div "哈囉Julie~ 很開心您有意願合作，下面幾個問題想再請您確認回覆 1. 您的 Apple Watch 型號、顏色 2. 本次希望以互惠方式合作 Reels＋…" at bounding box center [966, 447] width 327 height 111
copy p "哈囉Julie~ 很開心您有意願合作，下面幾個問題想再請您確認回覆 1. 您的 Apple Watch 型號、顏色 2. 本次希望以互惠方式合作 Reels＋…"
click at [429, 220] on p "ling_ling0420" at bounding box center [411, 212] width 74 height 15
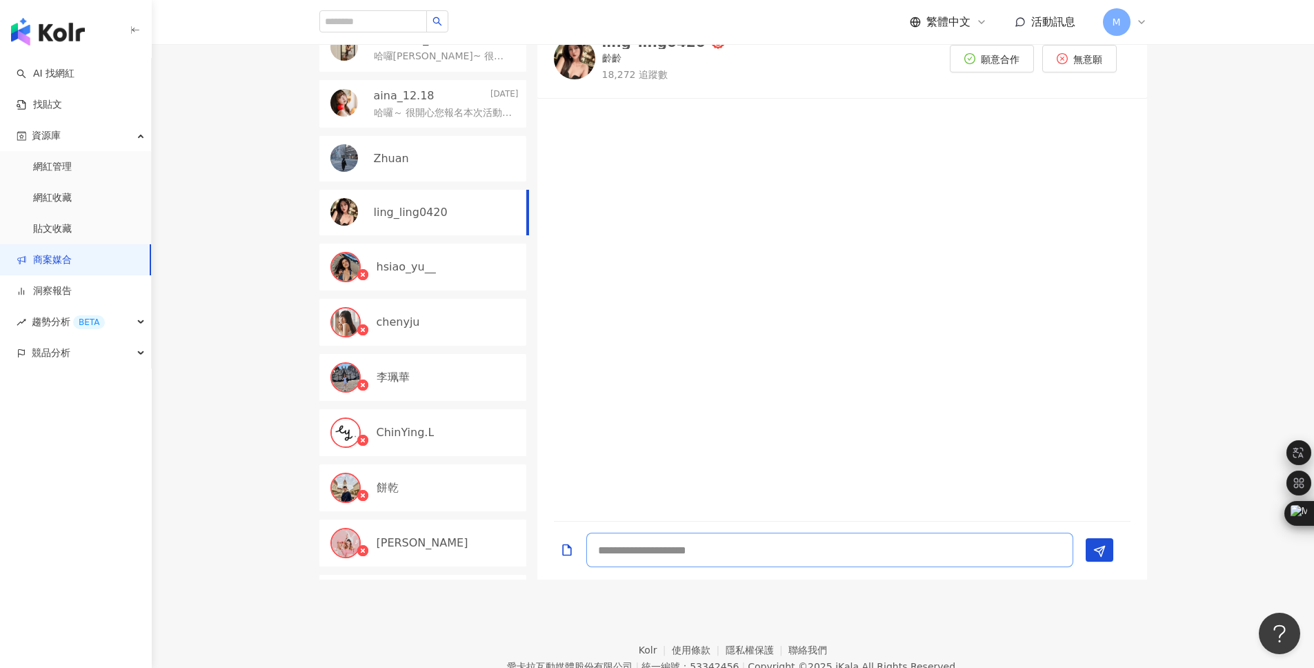
click at [740, 560] on textarea at bounding box center [829, 549] width 487 height 34
paste textarea "**********"
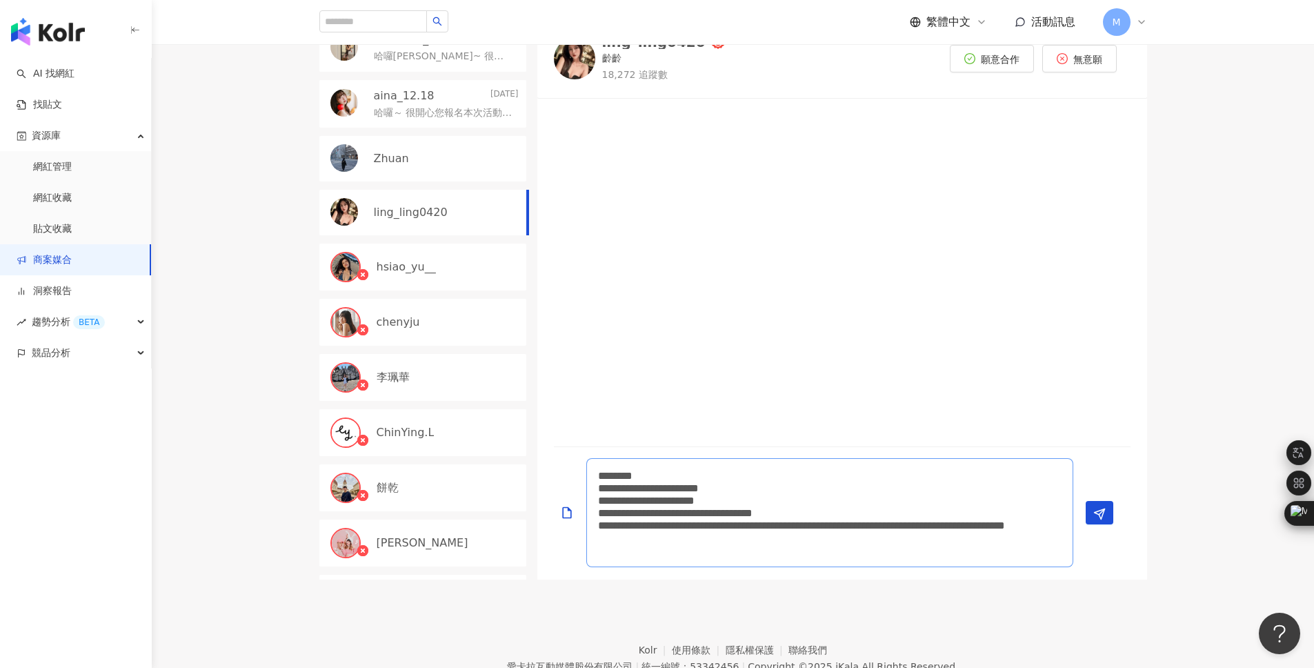
click at [629, 485] on textarea "**********" at bounding box center [829, 512] width 487 height 109
click at [636, 488] on textarea "**********" at bounding box center [829, 512] width 487 height 109
paste textarea
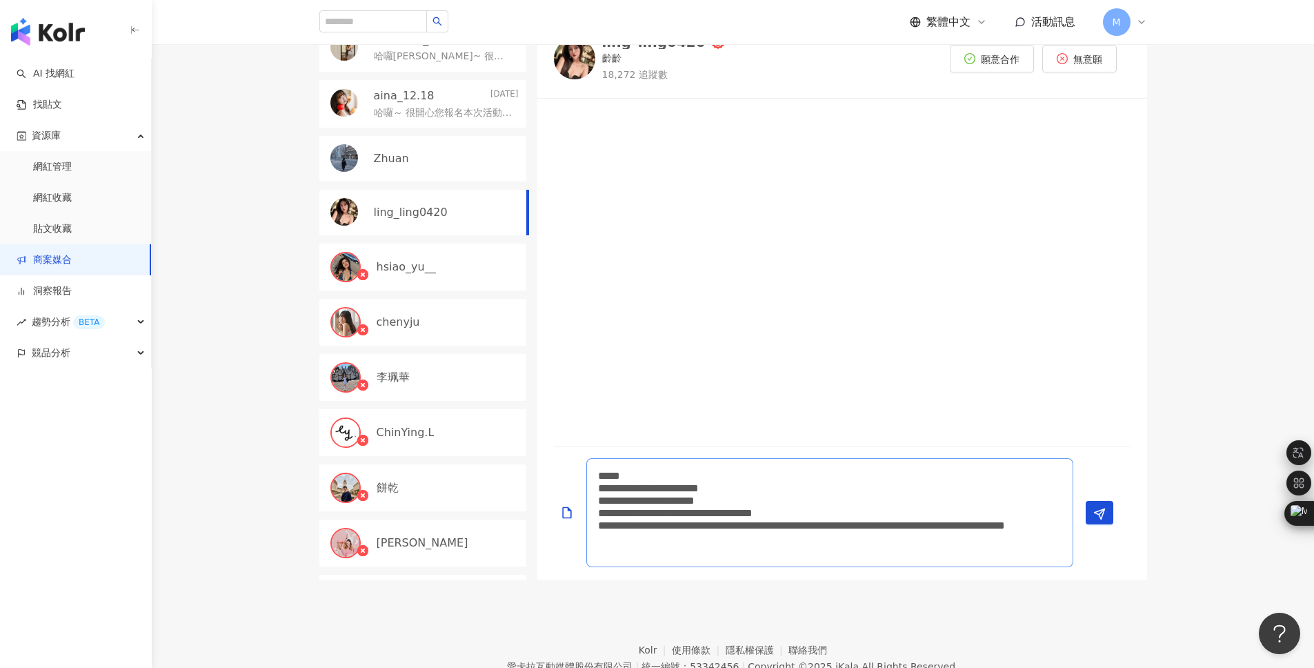
click at [893, 503] on textarea "**********" at bounding box center [829, 512] width 487 height 109
click at [789, 515] on textarea "**********" at bounding box center [829, 506] width 487 height 121
click at [762, 523] on textarea "**********" at bounding box center [829, 506] width 487 height 121
type textarea "**********"
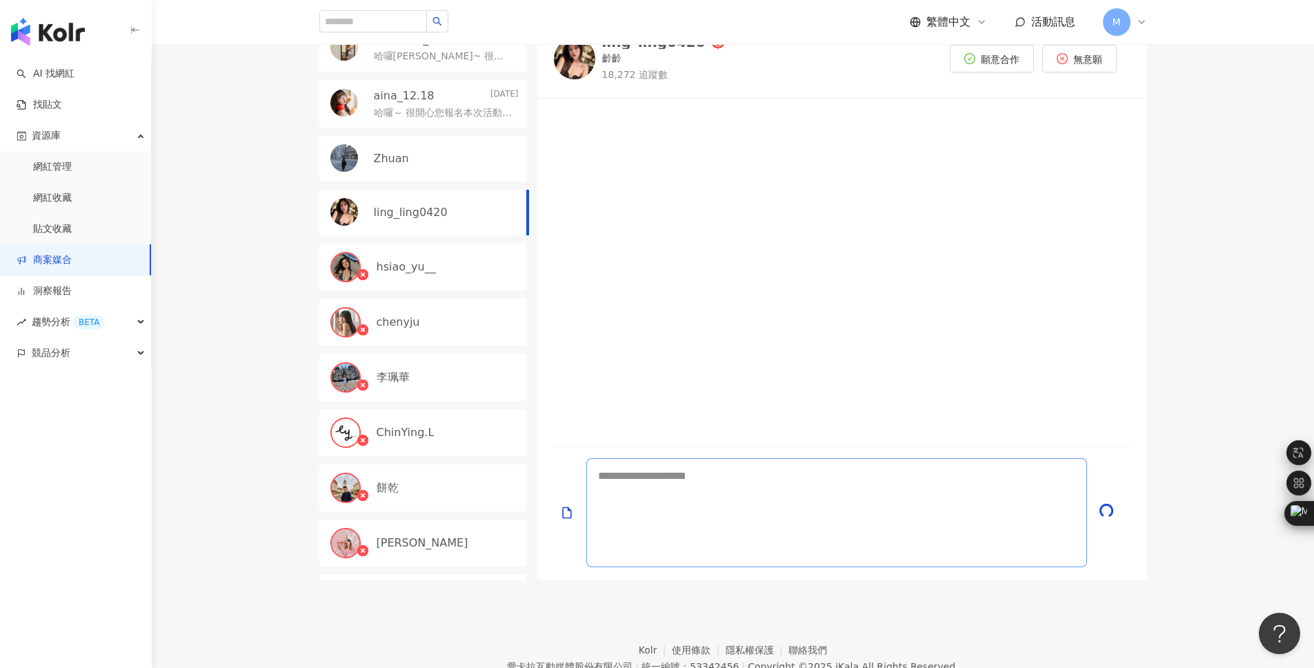
scroll to position [0, 0]
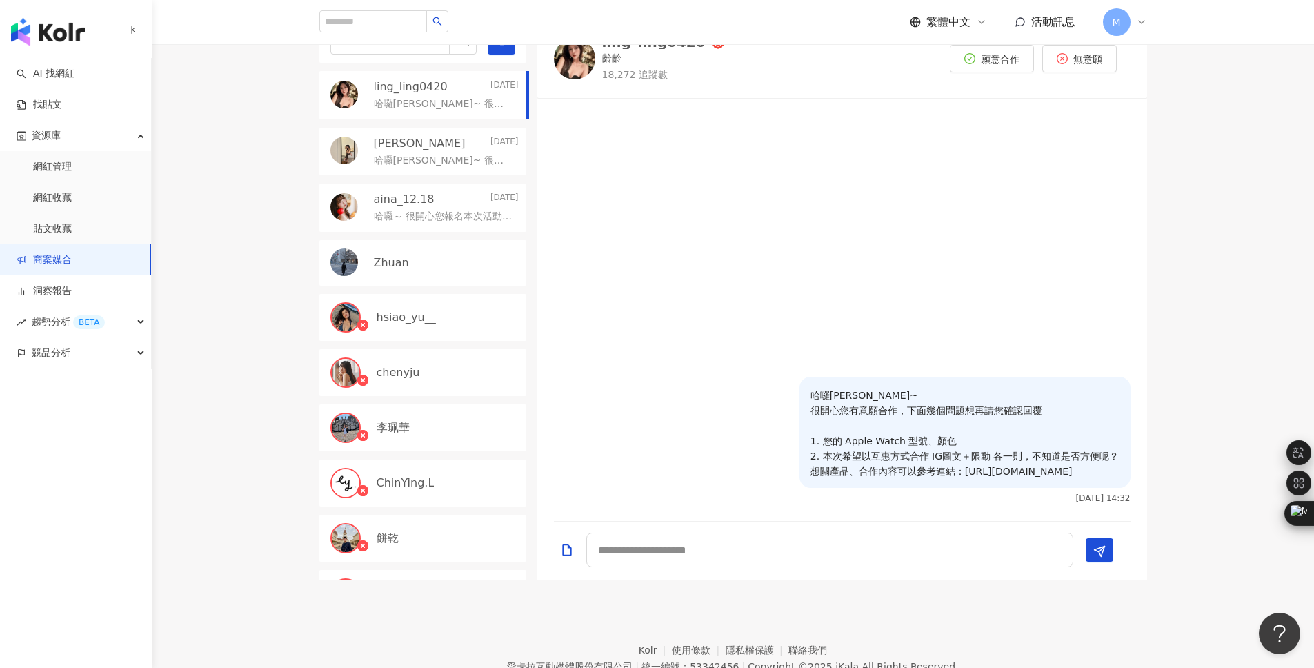
click at [1006, 474] on p "哈囉葳葳~ 很開心您有意願合作，下面幾個問題想再請您確認回覆 1. 您的 Apple Watch 型號、顏色 2. 本次希望以互惠方式合作 IG圖文＋限動 各…" at bounding box center [964, 433] width 309 height 91
drag, startPoint x: 919, startPoint y: 487, endPoint x: 799, endPoint y: 470, distance: 121.1
click at [799, 470] on div "哈囉葳葳~ 很開心您有意願合作，下面幾個問題想再請您確認回覆 1. 您的 Apple Watch 型號、顏色 2. 本次希望以互惠方式合作 IG圖文＋限動 各…" at bounding box center [964, 432] width 331 height 111
copy p "https://drive.google.com/file/d/1bnE2DrIPkFCft81ZrbTswPG5VaVPOoxH/view?usp=shar…"
click at [670, 325] on div at bounding box center [842, 242] width 610 height 270
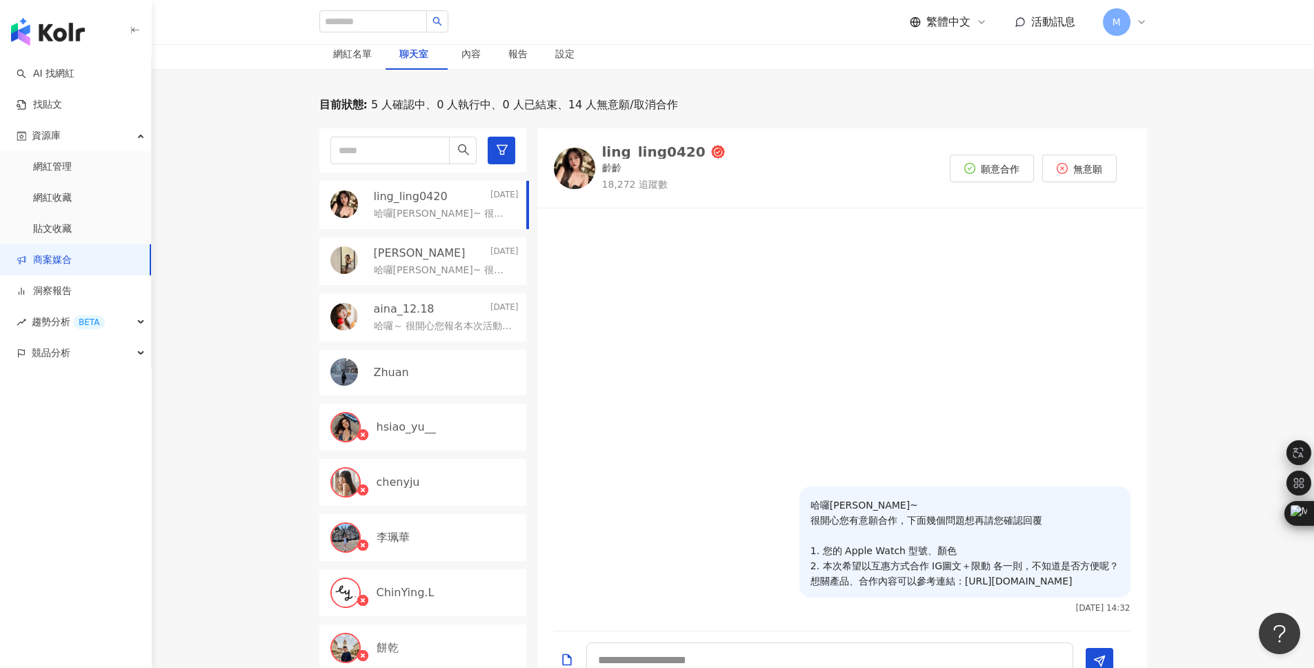
scroll to position [145, 0]
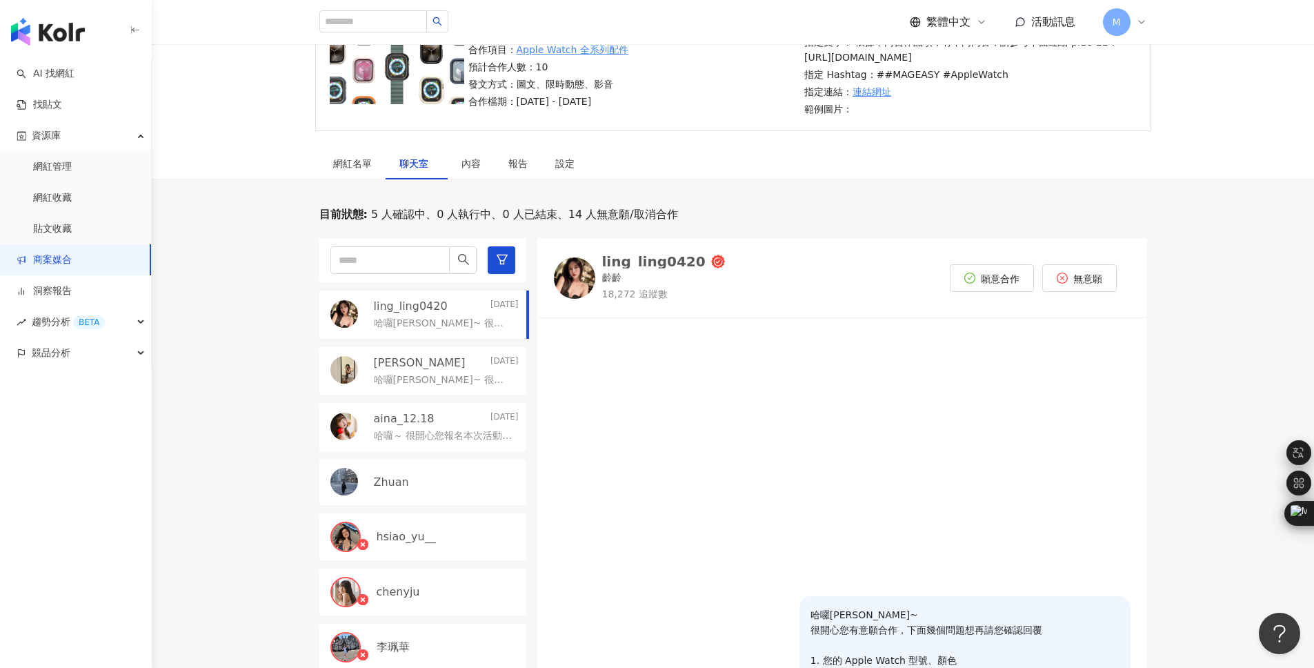
click at [623, 392] on div at bounding box center [842, 461] width 610 height 270
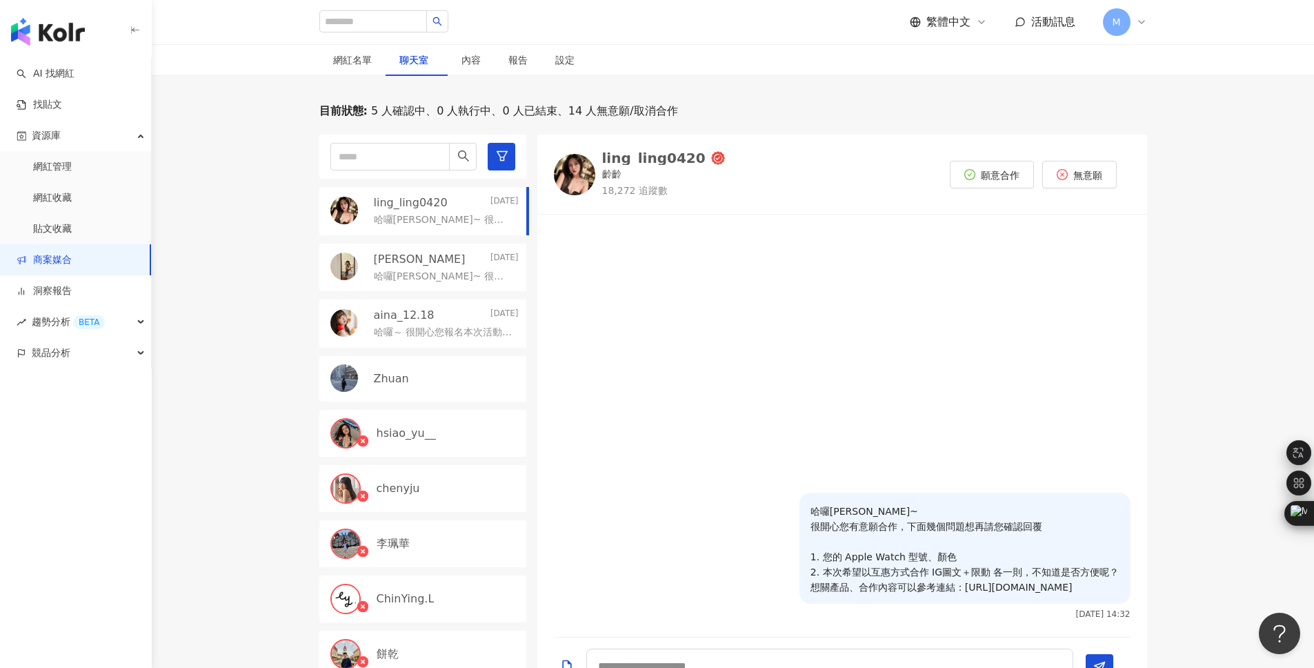
scroll to position [253, 0]
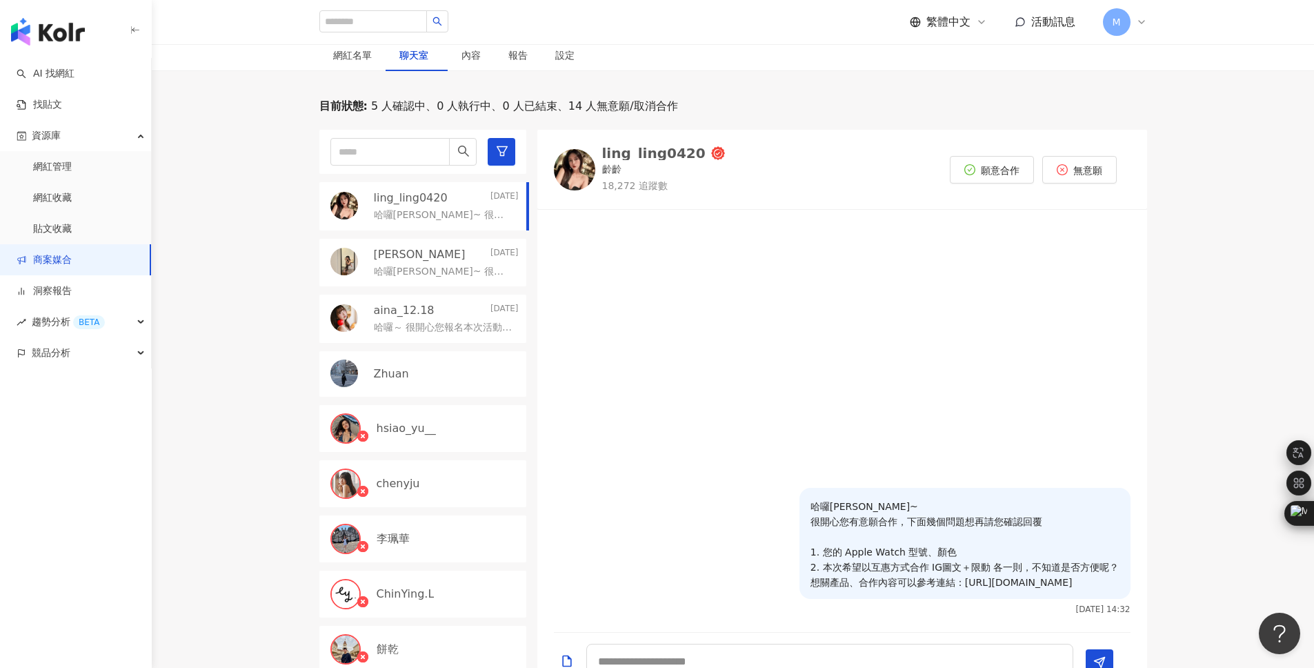
click at [432, 222] on p "哈囉葳葳~ 很開心您有意願合作，下面幾個問題想再請您確認回覆 1. 您的 Apple Watch 型號、顏色 2. 本次希望以互惠方式合作 IG圖文＋限動 各…" at bounding box center [443, 215] width 139 height 14
click at [433, 279] on p "哈囉Julie~ 很開心您有意願合作，下面幾個問題想再請您確認回覆 1. 您的 Apple Watch 型號、顏色 2. 本次希望以互惠方式合作 Reels＋…" at bounding box center [443, 272] width 139 height 14
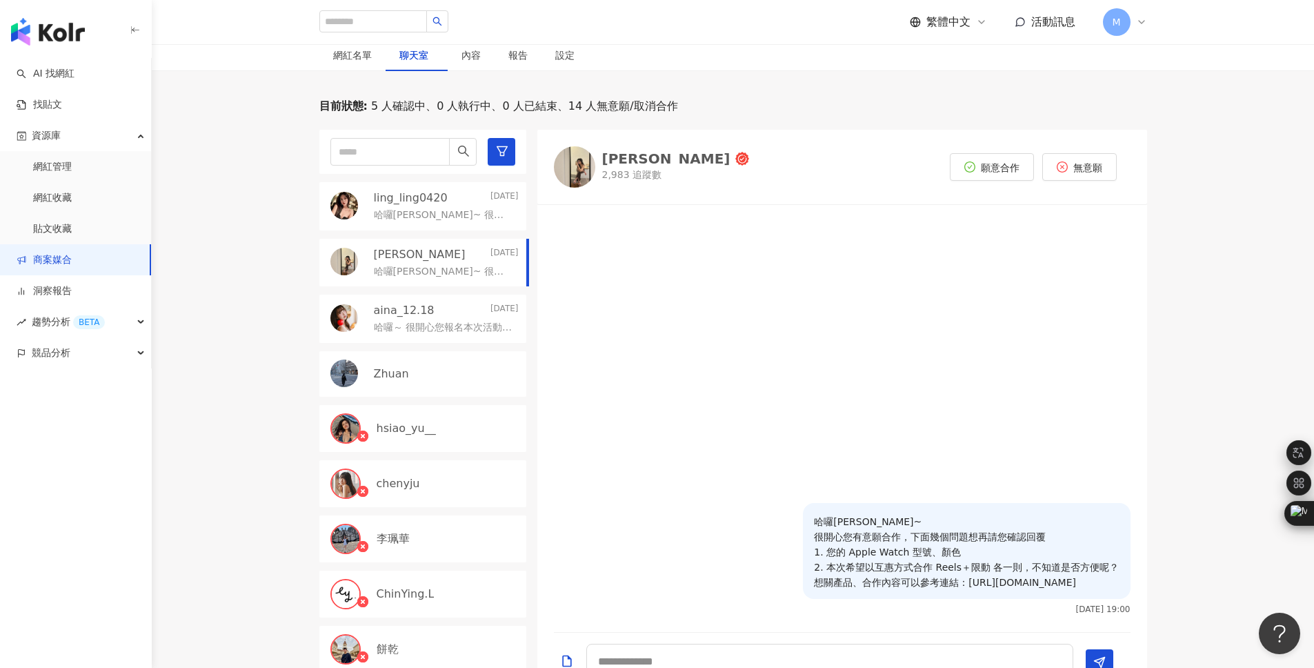
click at [430, 335] on p "哈囉～ 很開心您報名本次活動！ 由於本次合作希望是以產品互惠的方式進行，也想再次和您確認是否可以接受呢～ 若有意願合作，也想先詢問您的 Apple Watch…" at bounding box center [443, 328] width 139 height 14
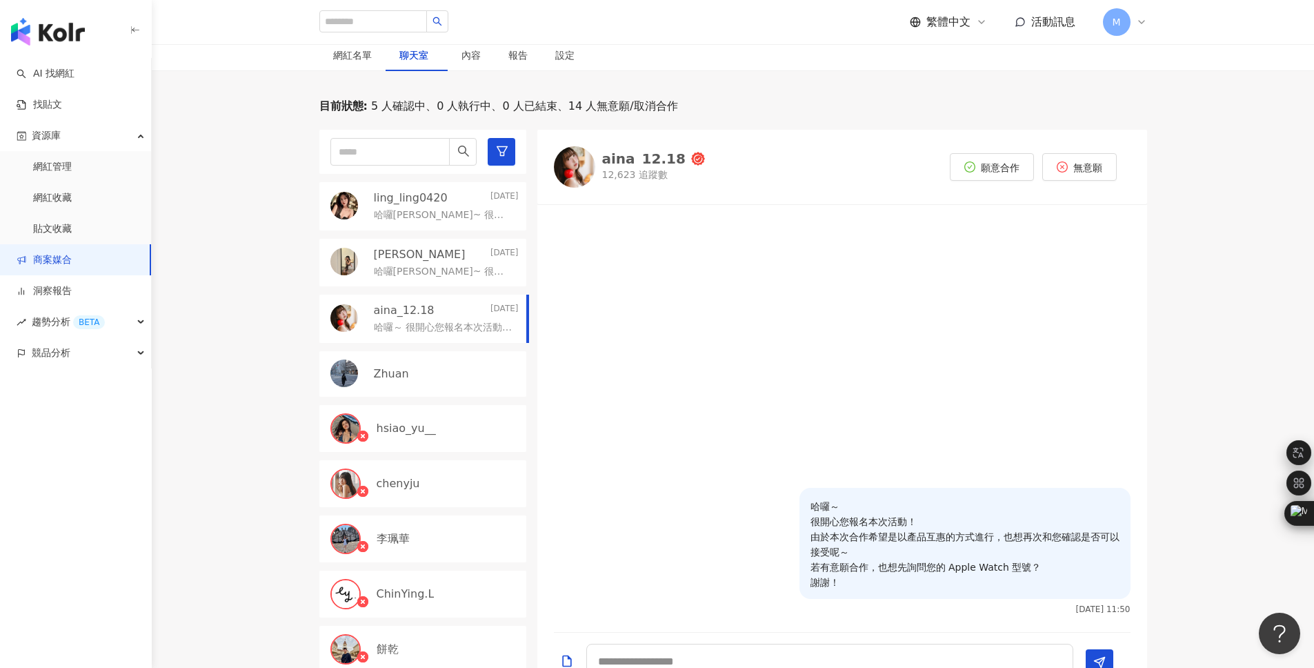
click at [414, 262] on div "Julie 2025/8/7" at bounding box center [446, 254] width 145 height 15
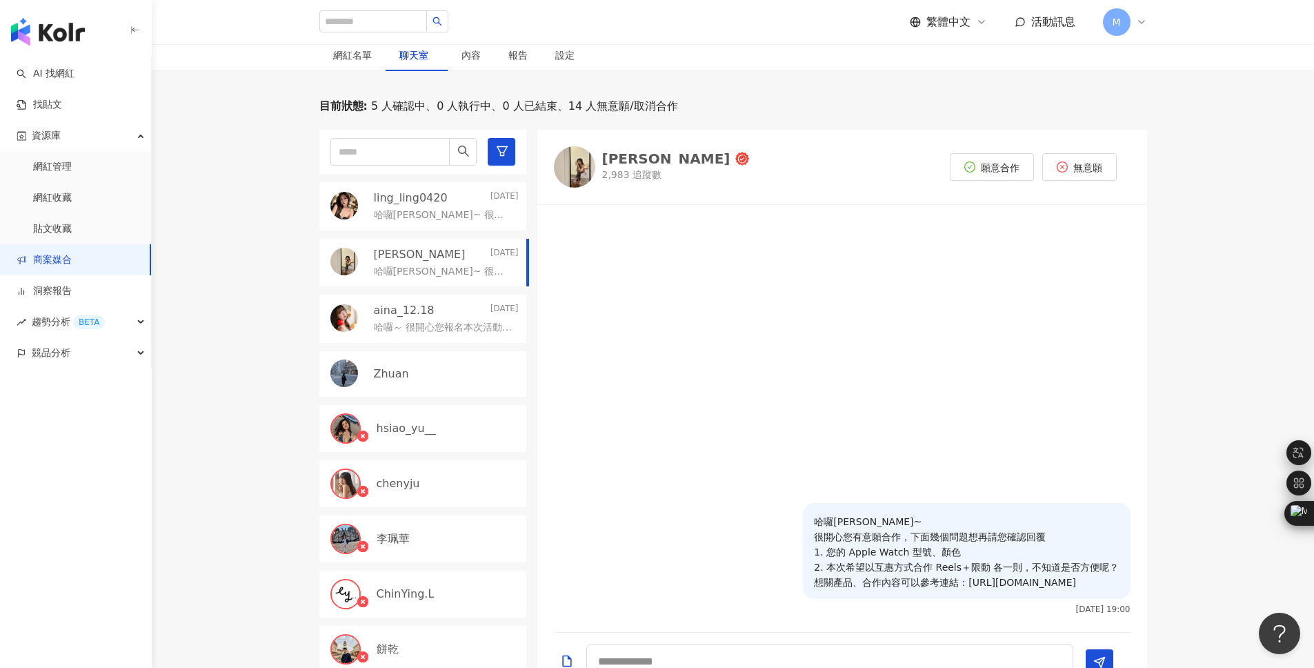
click at [418, 206] on p "ling_ling0420" at bounding box center [411, 197] width 74 height 15
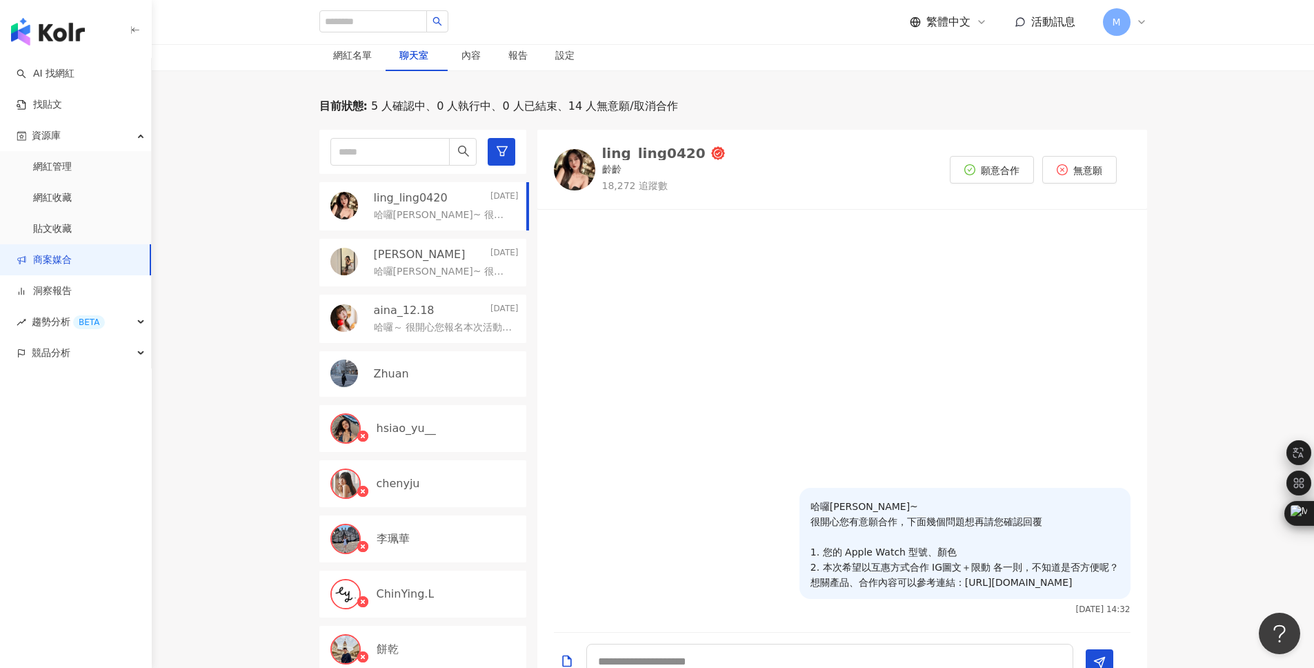
click at [172, 286] on div "目前狀態 : 5 人確認中、0 人執行中、0 人已結束、14 人無意願/取消合作 ling_ling0420 Today 哈囉葳葳~ 很開心您有意願合作，下面…" at bounding box center [733, 395] width 1162 height 592
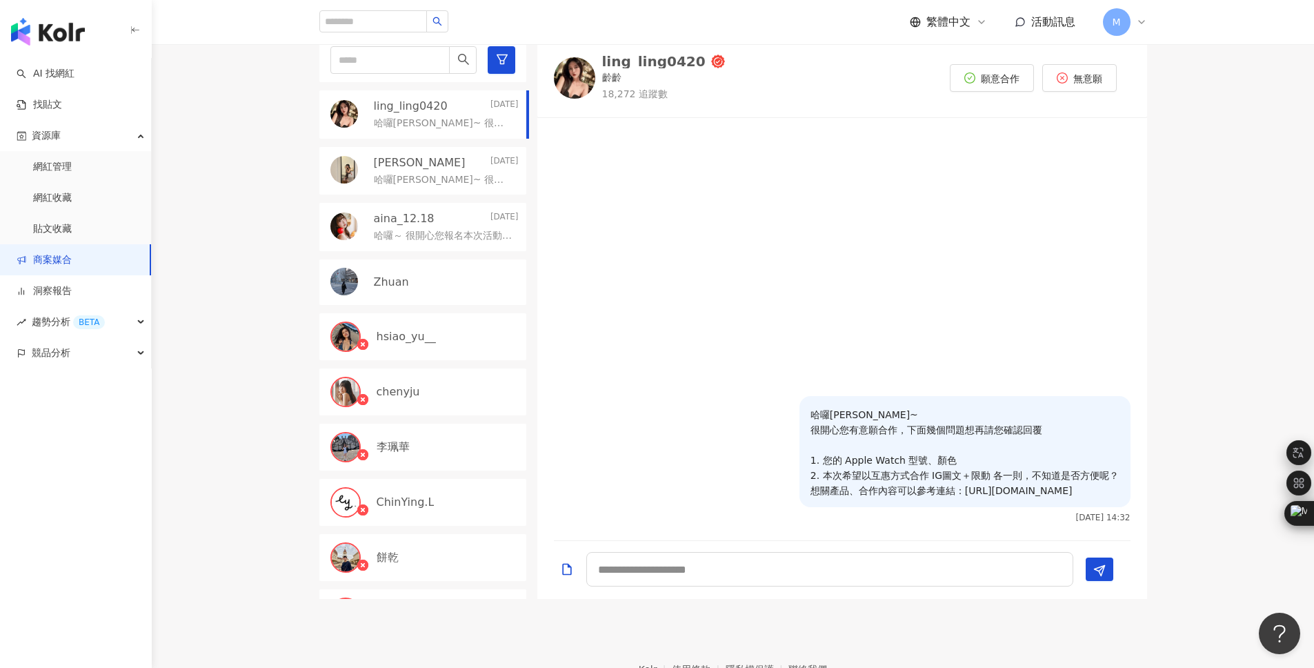
scroll to position [358, 0]
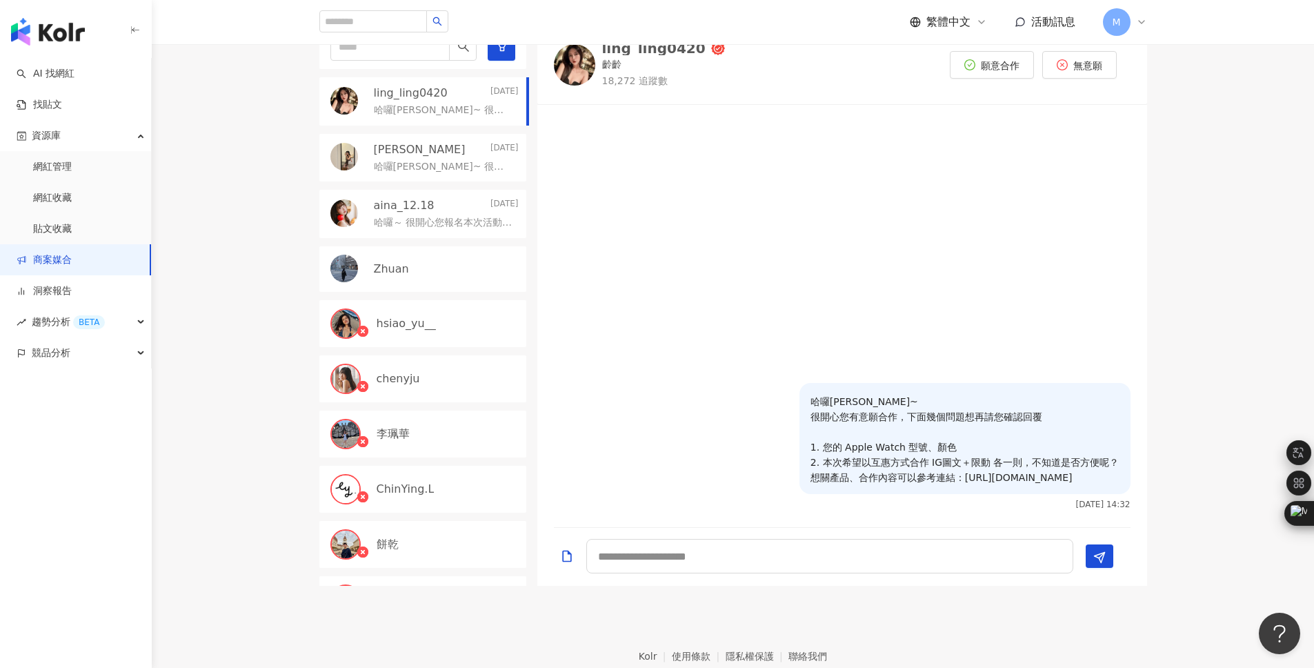
click at [424, 277] on div "Zhuan" at bounding box center [446, 268] width 145 height 15
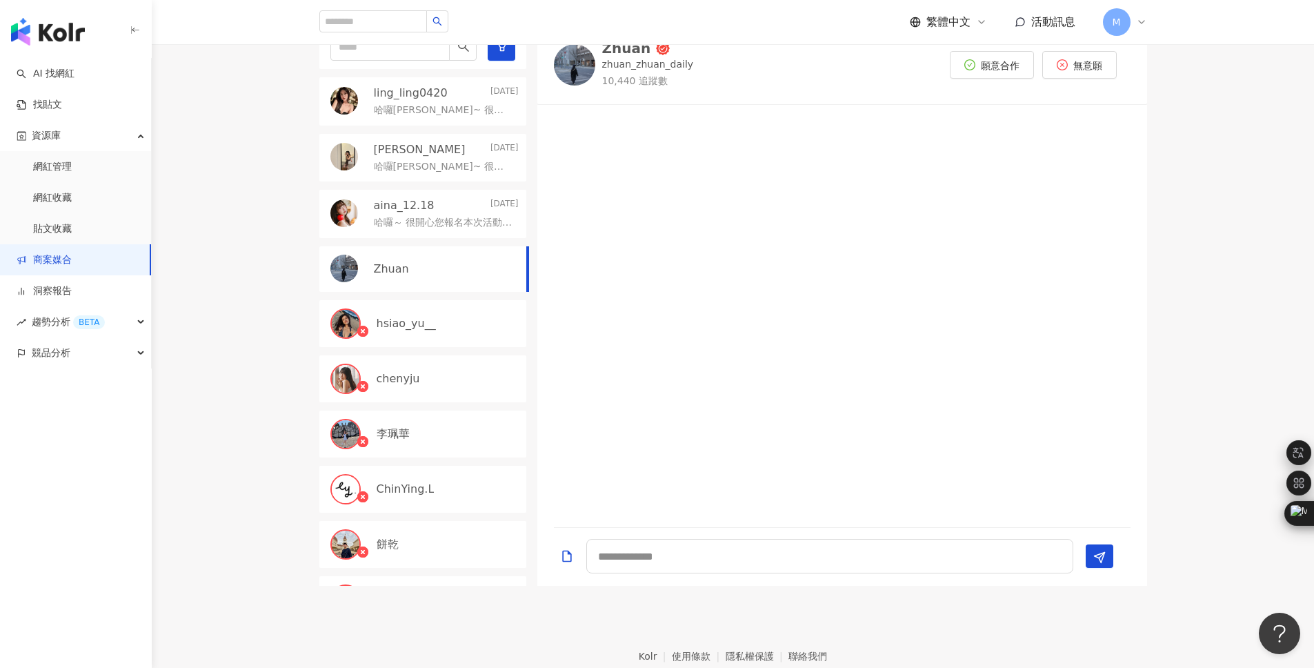
click at [761, 366] on div at bounding box center [842, 316] width 610 height 406
click at [439, 229] on div "哈囉～ 很開心您報名本次活動！ 由於本次合作希望是以產品互惠的方式進行，也想再次和您確認是否可以接受呢～ 若有意願合作，也想先詢問您的 Apple Watch…" at bounding box center [446, 221] width 145 height 17
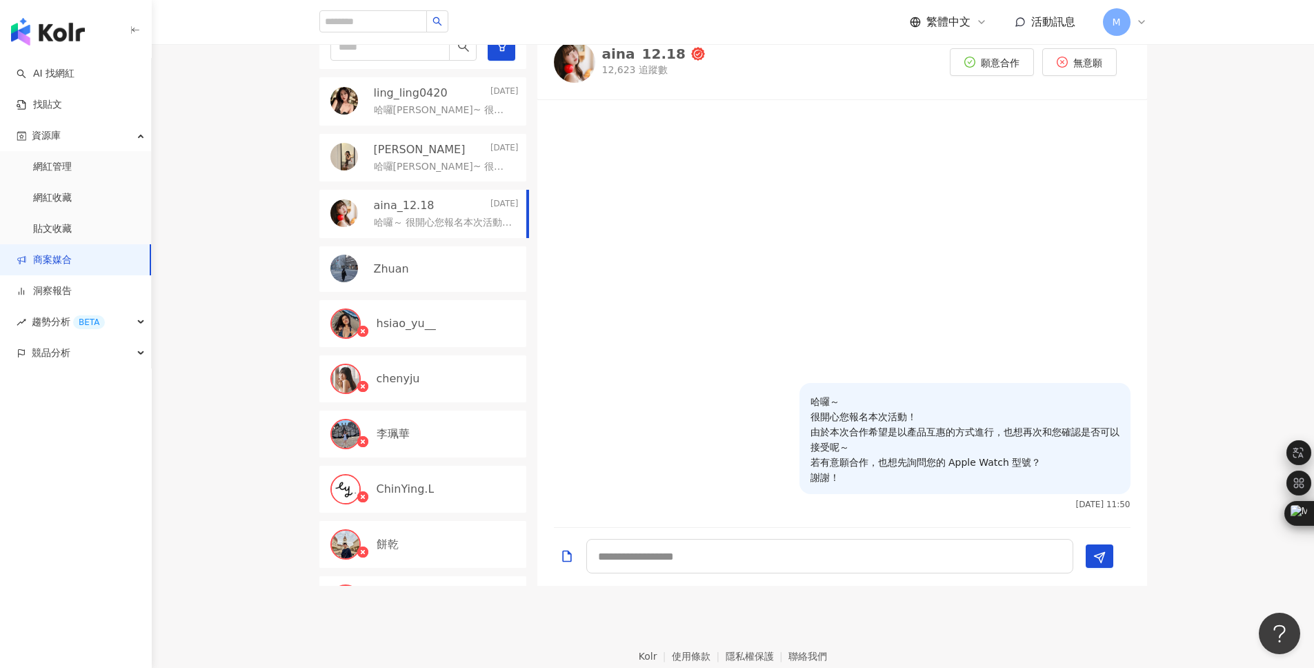
click at [854, 440] on p "哈囉～ 很開心您報名本次活動！ 由於本次合作希望是以產品互惠的方式進行，也想再次和您確認是否可以接受呢～ 若有意願合作，也想先詢問您的 Apple Watch…" at bounding box center [964, 439] width 309 height 91
click at [469, 157] on div "Julie 2025/8/7" at bounding box center [446, 149] width 145 height 15
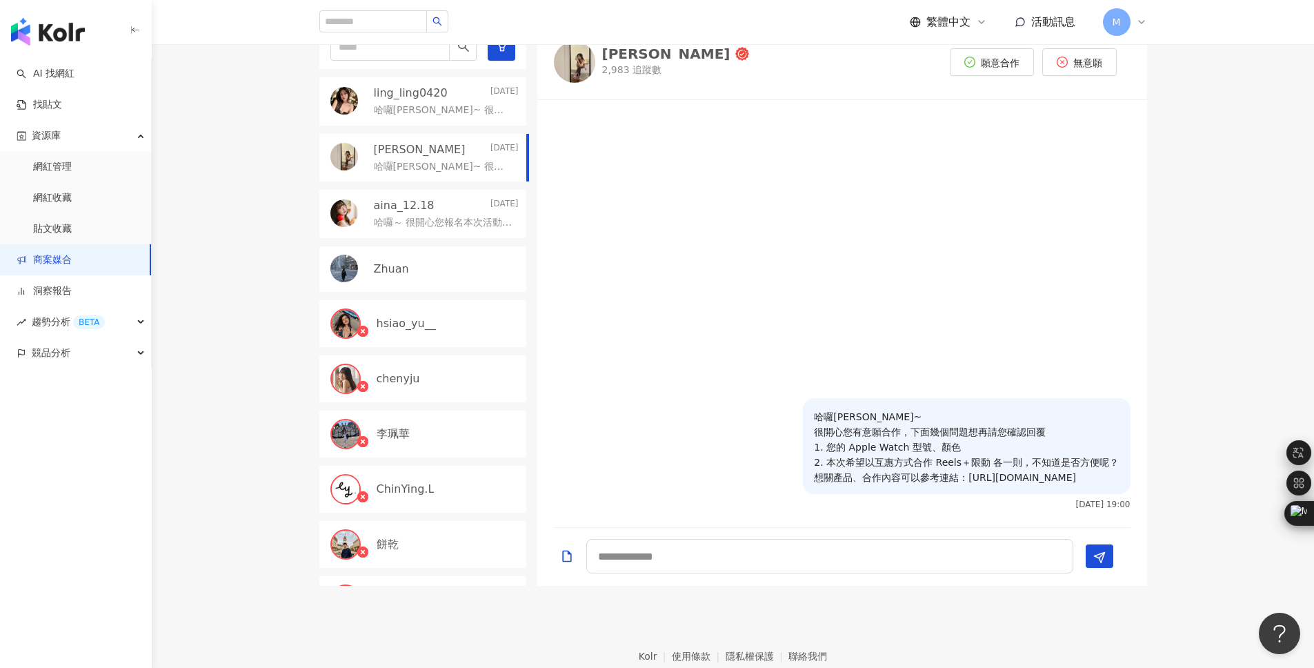
click at [935, 485] on p "哈囉Julie~ 很開心您有意願合作，下面幾個問題想再請您確認回覆 1. 您的 Apple Watch 型號、顏色 2. 本次希望以互惠方式合作 Reels＋…" at bounding box center [966, 447] width 305 height 76
click at [445, 117] on div "哈囉葳葳~ 很開心您有意願合作，下面幾個問題想再請您確認回覆 1. 您的 Apple Watch 型號、顏色 2. 本次希望以互惠方式合作 IG圖文＋限動 各…" at bounding box center [446, 109] width 145 height 17
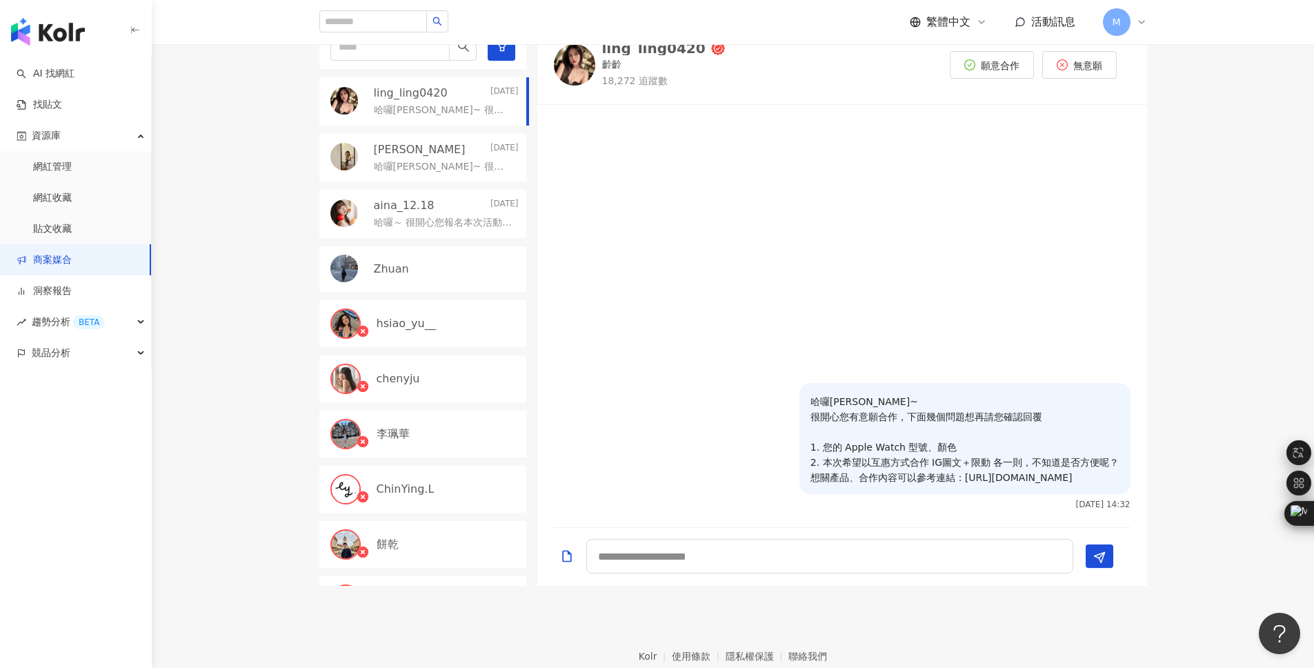
drag, startPoint x: 912, startPoint y: 489, endPoint x: 798, endPoint y: 377, distance: 160.0
click at [799, 383] on div "哈囉葳葳~ 很開心您有意願合作，下面幾個問題想再請您確認回覆 1. 您的 Apple Watch 型號、顏色 2. 本次希望以互惠方式合作 IG圖文＋限動 各…" at bounding box center [964, 438] width 331 height 111
click at [478, 174] on p "哈囉Julie~ 很開心您有意願合作，下面幾個問題想再請您確認回覆 1. 您的 Apple Watch 型號、顏色 2. 本次希望以互惠方式合作 Reels＋…" at bounding box center [443, 167] width 139 height 14
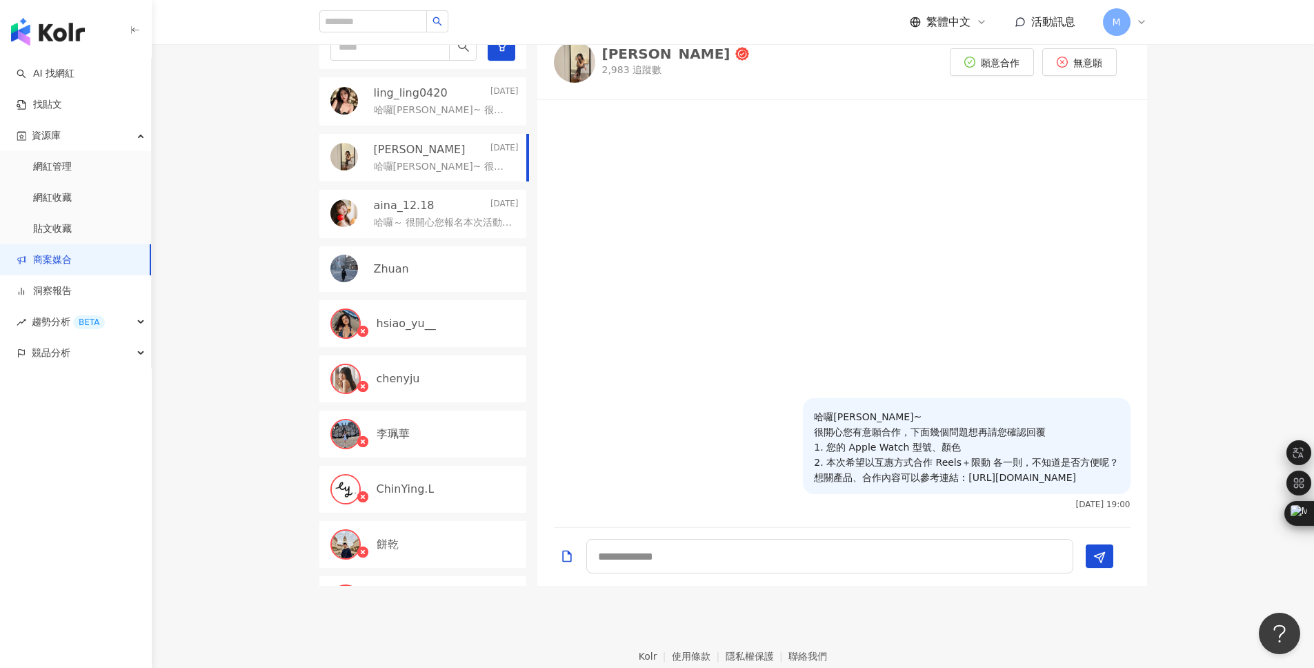
drag, startPoint x: 946, startPoint y: 504, endPoint x: 785, endPoint y: 399, distance: 192.3
click at [803, 399] on div "哈囉Julie~ 很開心您有意願合作，下面幾個問題想再請您確認回覆 1. 您的 Apple Watch 型號、顏色 2. 本次希望以互惠方式合作 Reels＋…" at bounding box center [966, 453] width 327 height 111
copy p "哈囉Julie~ 很開心您有意願合作，下面幾個問題想再請您確認回覆 1. 您的 Apple Watch 型號、顏色 2. 本次希望以互惠方式合作 Reels＋…"
click at [688, 561] on textarea at bounding box center [829, 556] width 487 height 34
paste textarea "**********"
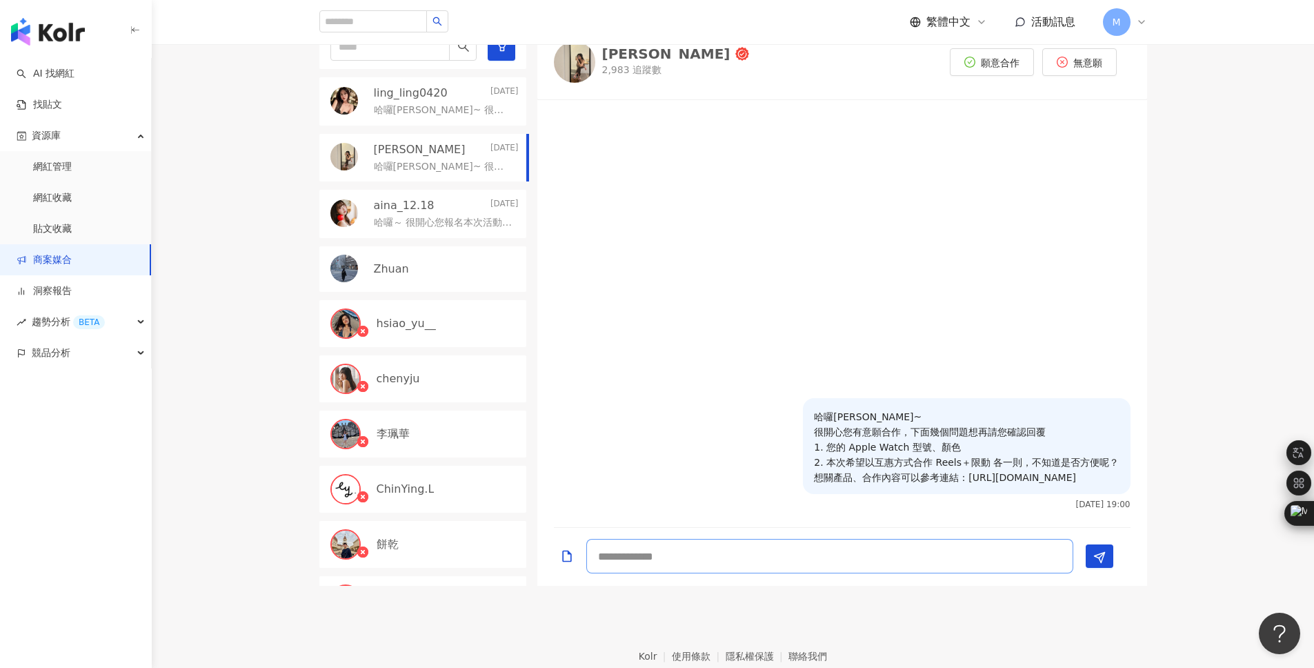
type textarea "**********"
click at [424, 292] on div "Zhuan" at bounding box center [422, 269] width 207 height 46
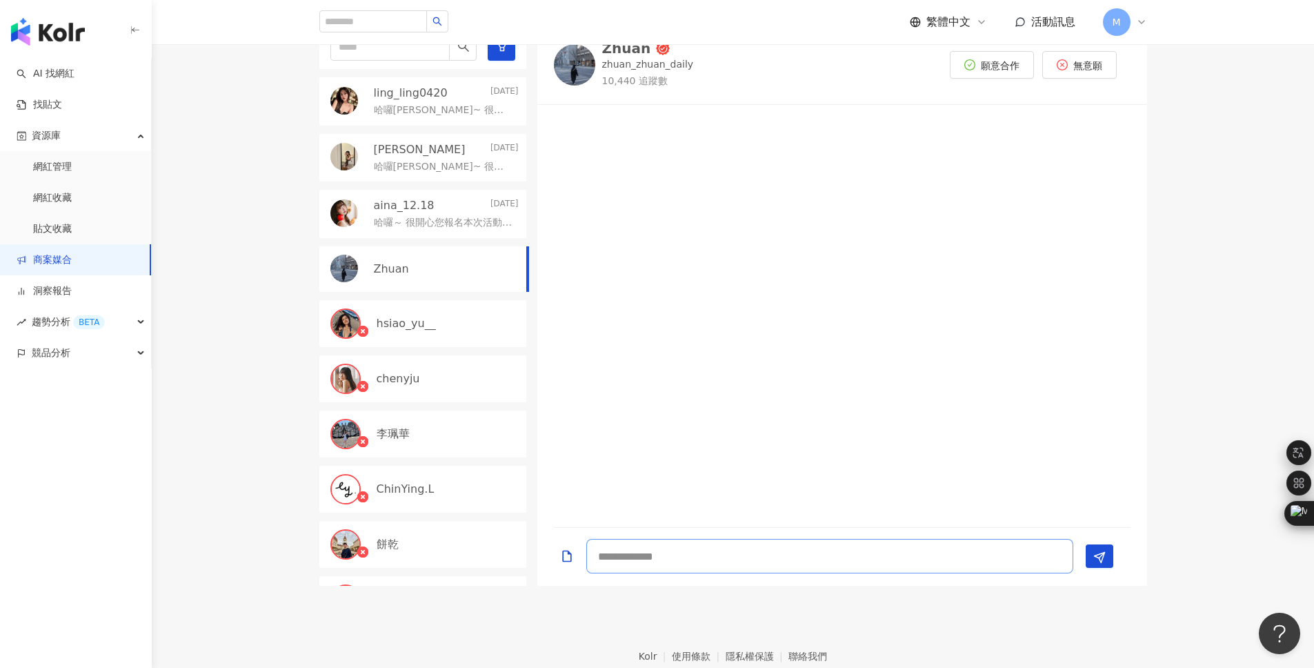
click at [708, 573] on textarea at bounding box center [829, 556] width 487 height 34
paste textarea "**********"
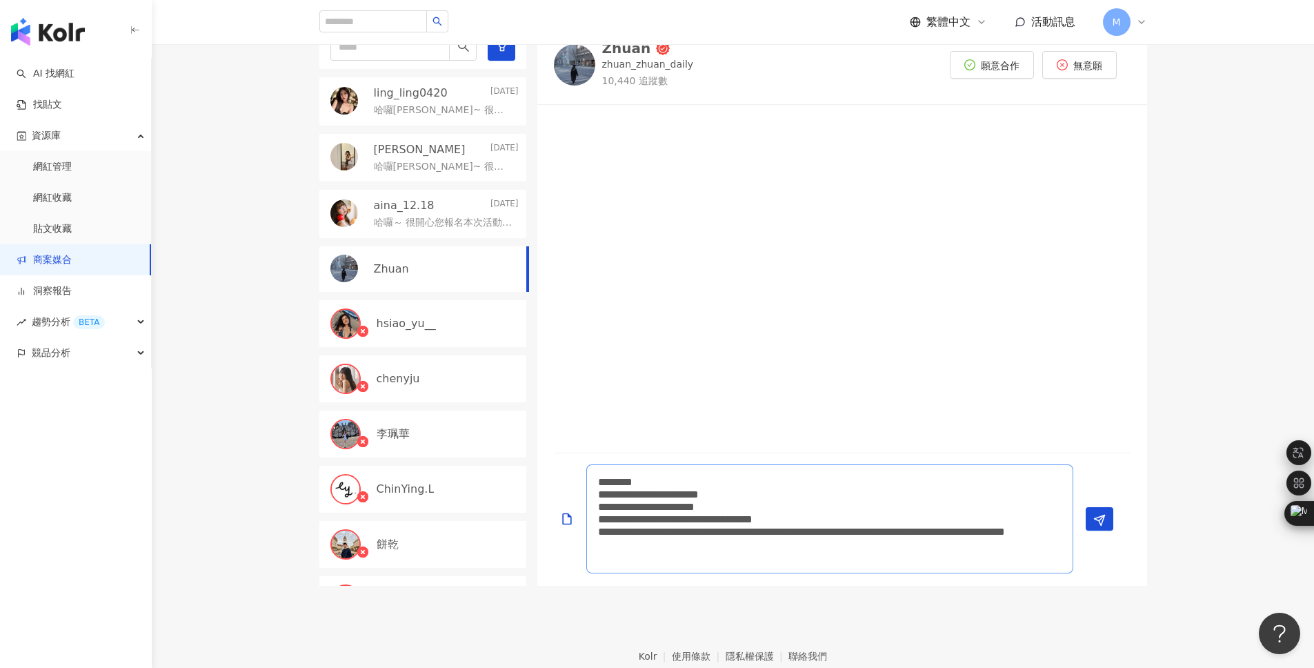
click at [626, 488] on textarea "**********" at bounding box center [829, 518] width 487 height 109
click at [629, 493] on textarea "**********" at bounding box center [829, 518] width 487 height 109
click at [757, 507] on textarea "**********" at bounding box center [829, 518] width 487 height 109
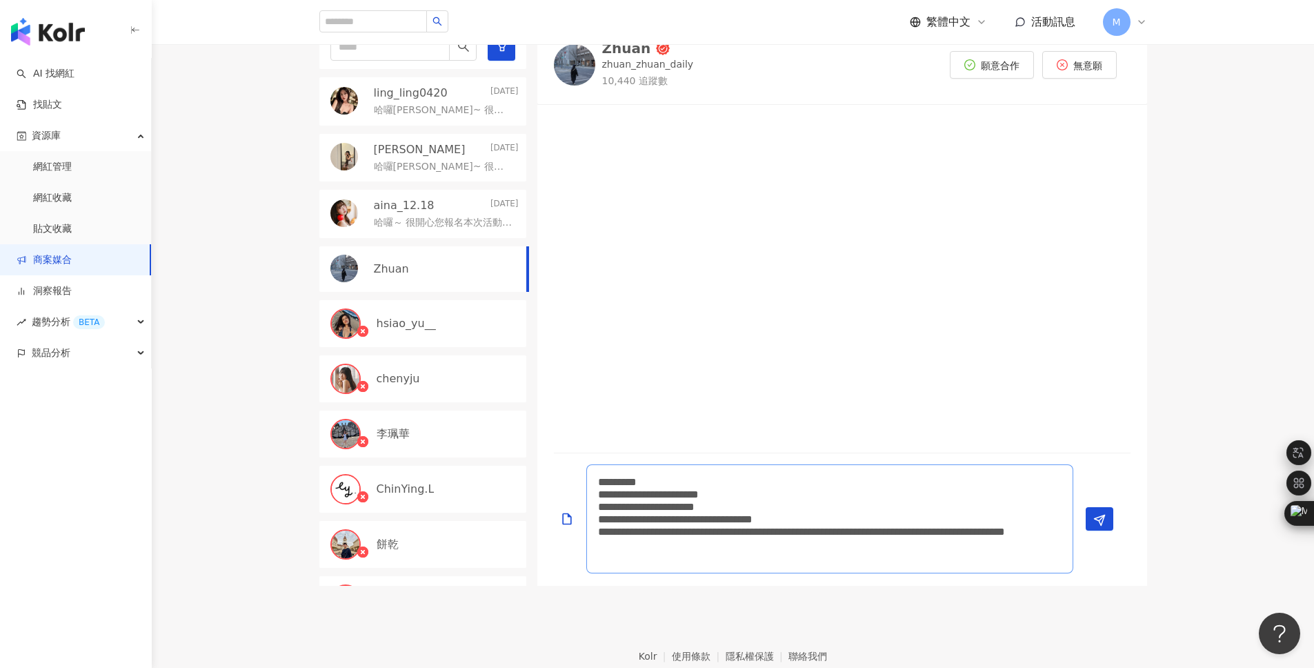
click at [786, 521] on textarea "**********" at bounding box center [829, 518] width 487 height 109
click at [754, 532] on textarea "**********" at bounding box center [829, 518] width 487 height 109
click at [695, 561] on textarea "**********" at bounding box center [829, 518] width 487 height 109
click at [893, 511] on textarea "**********" at bounding box center [829, 518] width 487 height 109
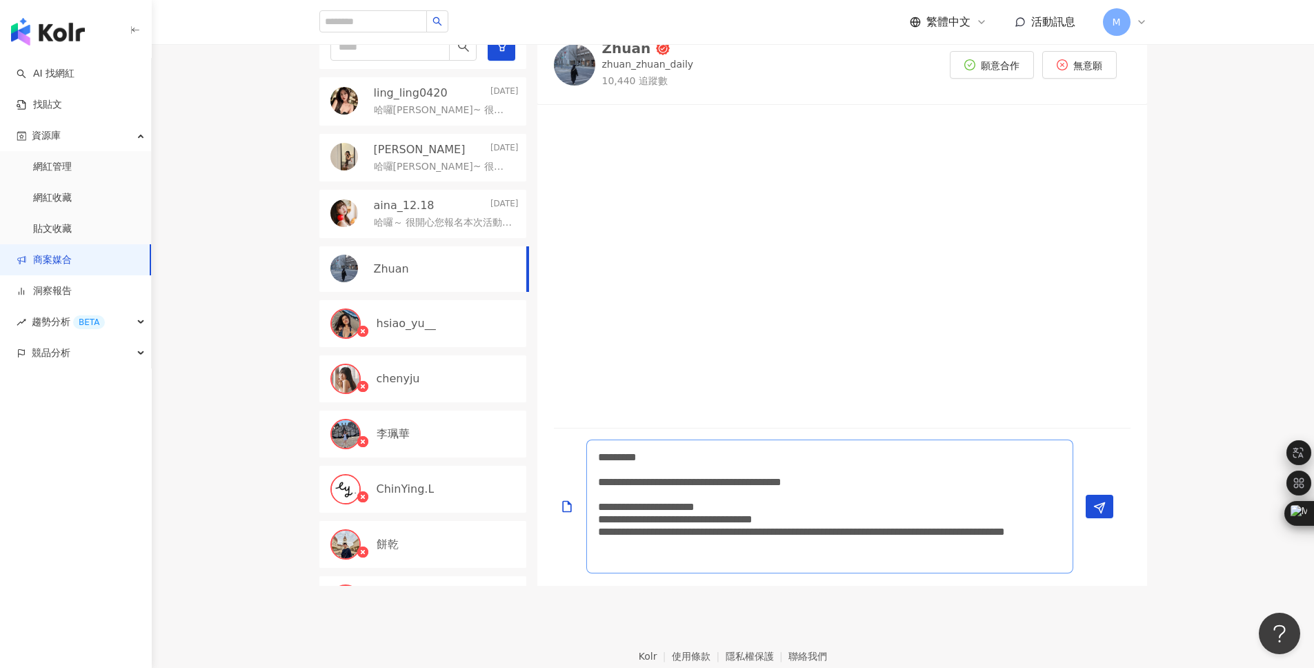
scroll to position [0, 0]
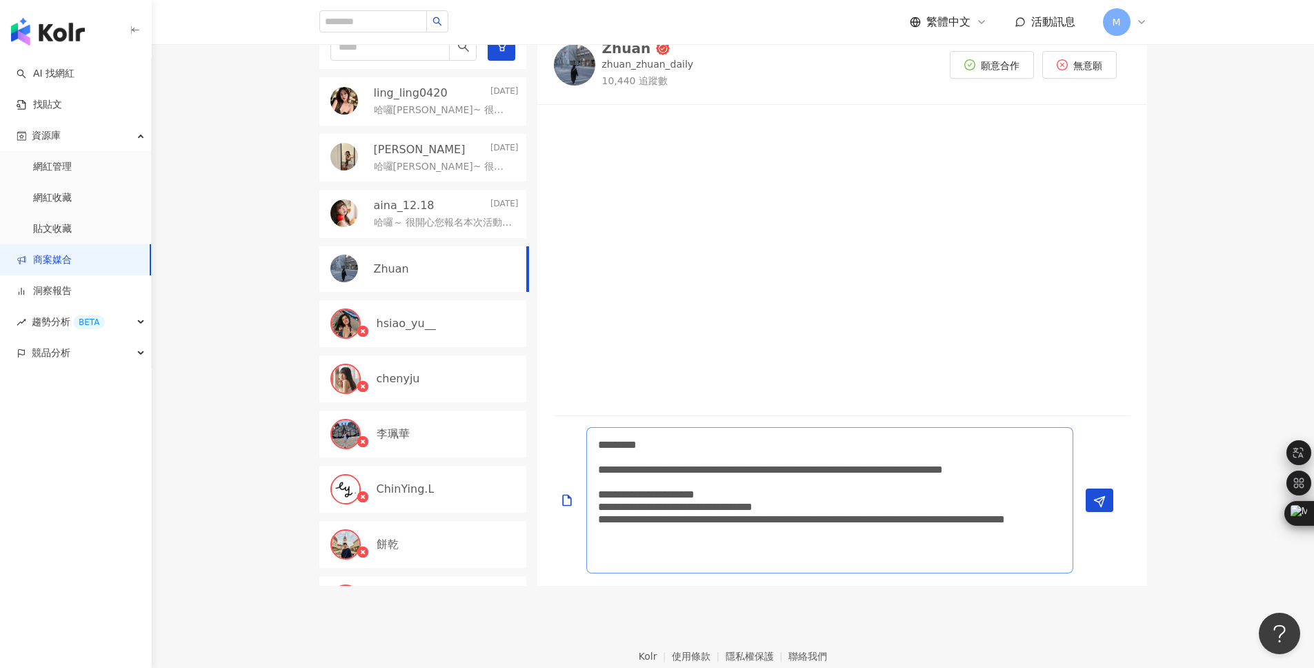
click at [887, 529] on textarea "**********" at bounding box center [829, 500] width 487 height 146
click at [603, 544] on textarea "**********" at bounding box center [829, 500] width 487 height 146
type textarea "**********"
click at [1108, 512] on button "Send" at bounding box center [1100, 499] width 28 height 23
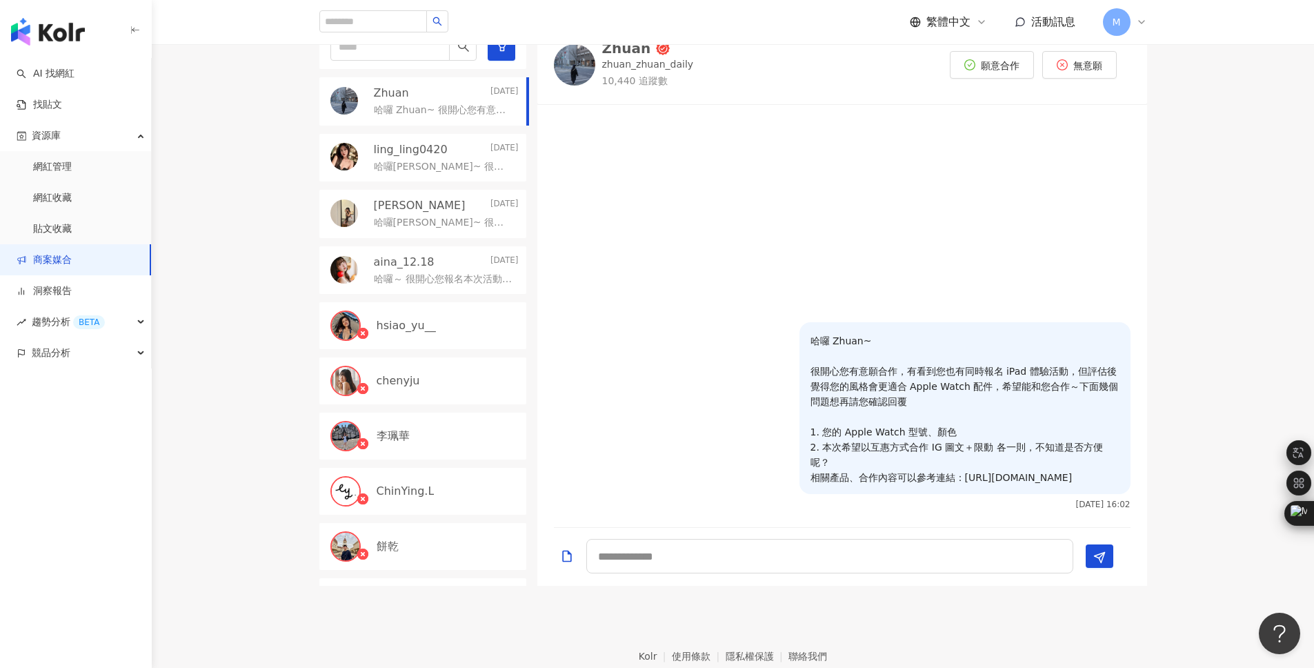
click at [690, 443] on div "哈囉 Zhuan~ 很開心您有意願合作，有看到您也有同時報名 iPad 體驗活動，但評估後覺得您的風格會更適合 Apple Watch 配件，希望能和您合作～…" at bounding box center [842, 415] width 577 height 187
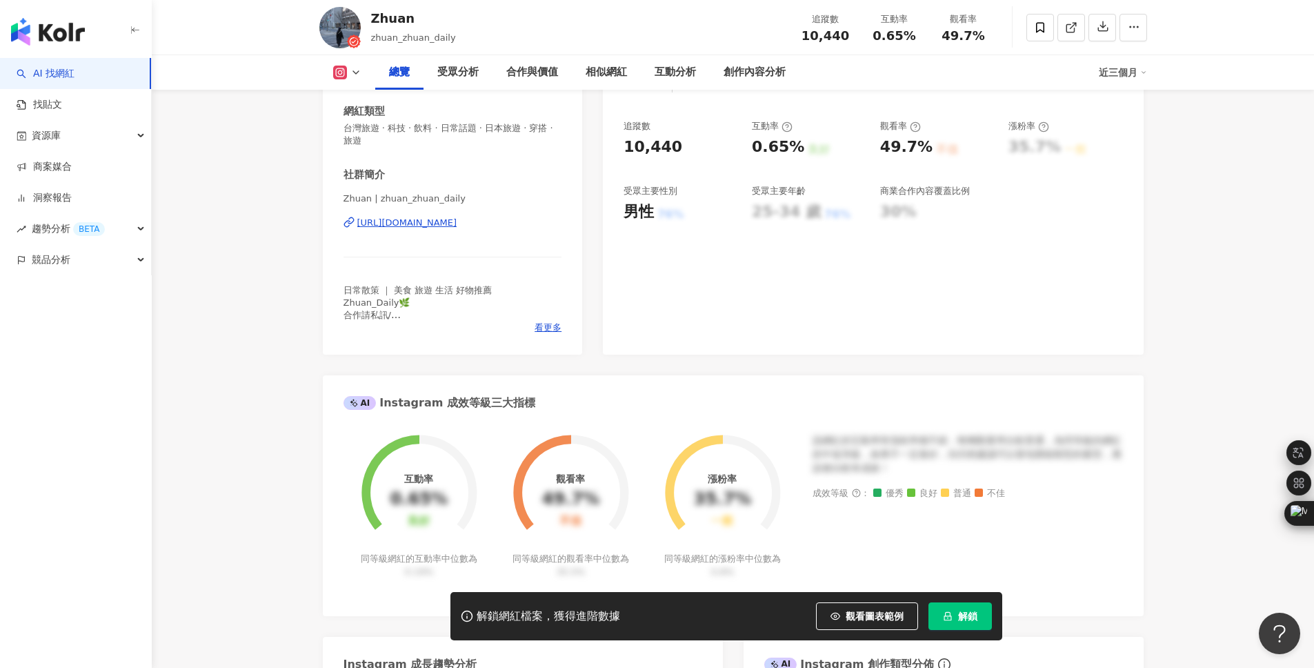
scroll to position [190, 0]
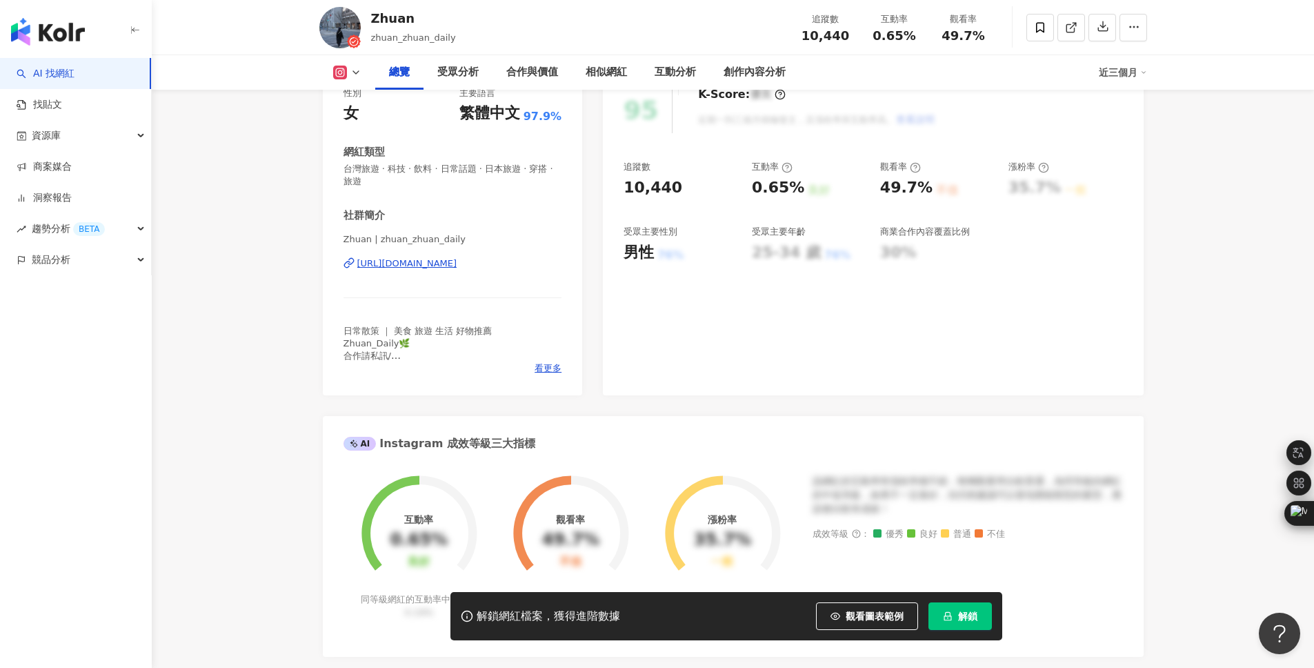
click at [453, 263] on div "https://www.instagram.com/zhuan_zhuan_daily/" at bounding box center [407, 263] width 100 height 12
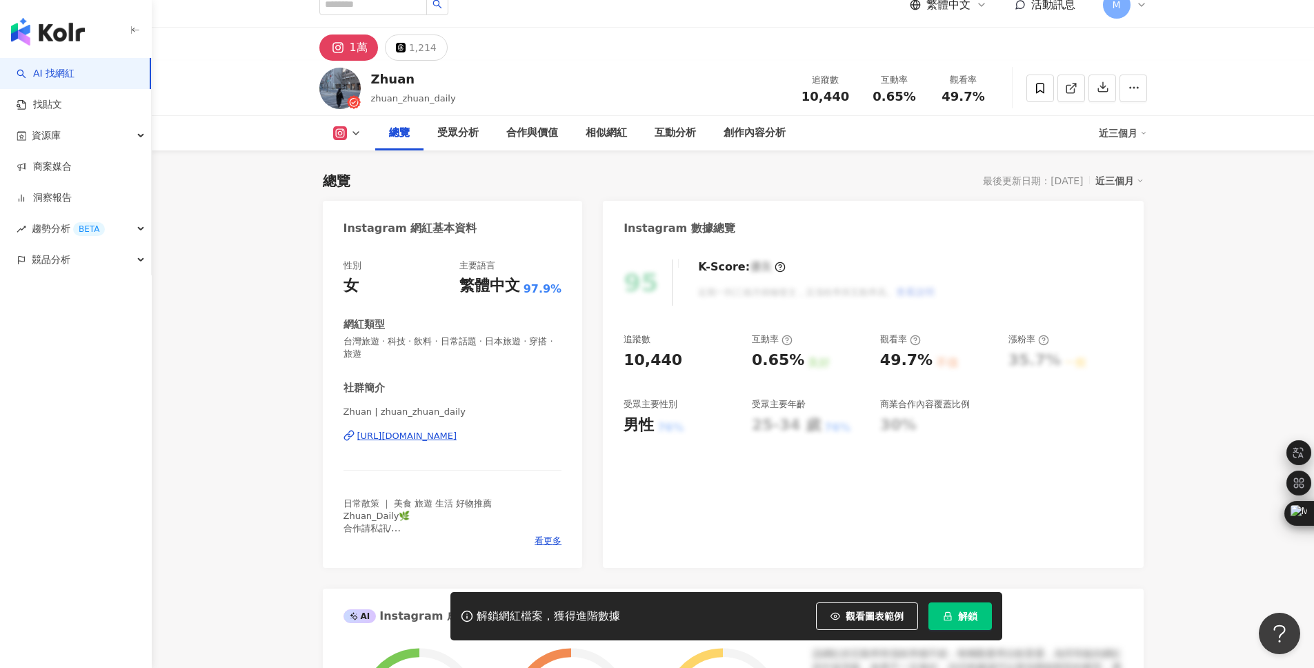
scroll to position [0, 0]
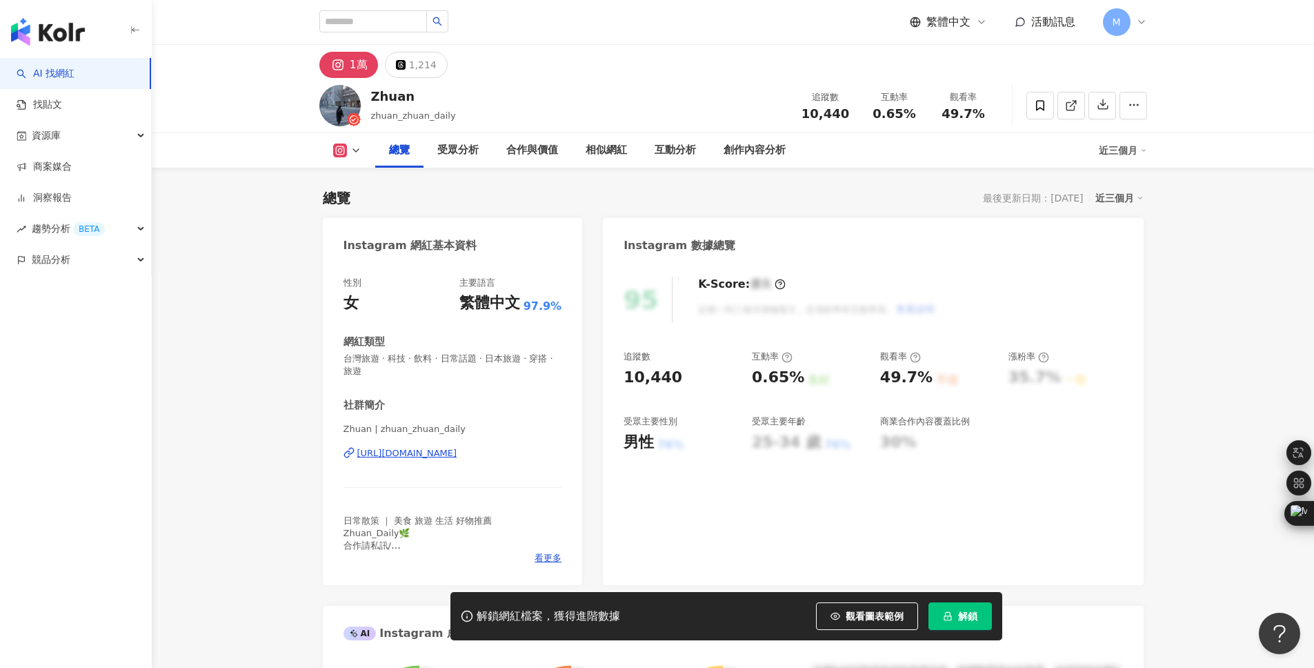
click at [389, 99] on div "Zhuan" at bounding box center [413, 96] width 85 height 17
copy div "Zhuan"
drag, startPoint x: 753, startPoint y: 375, endPoint x: 792, endPoint y: 376, distance: 38.6
click at [792, 376] on div "0.65%" at bounding box center [778, 377] width 52 height 21
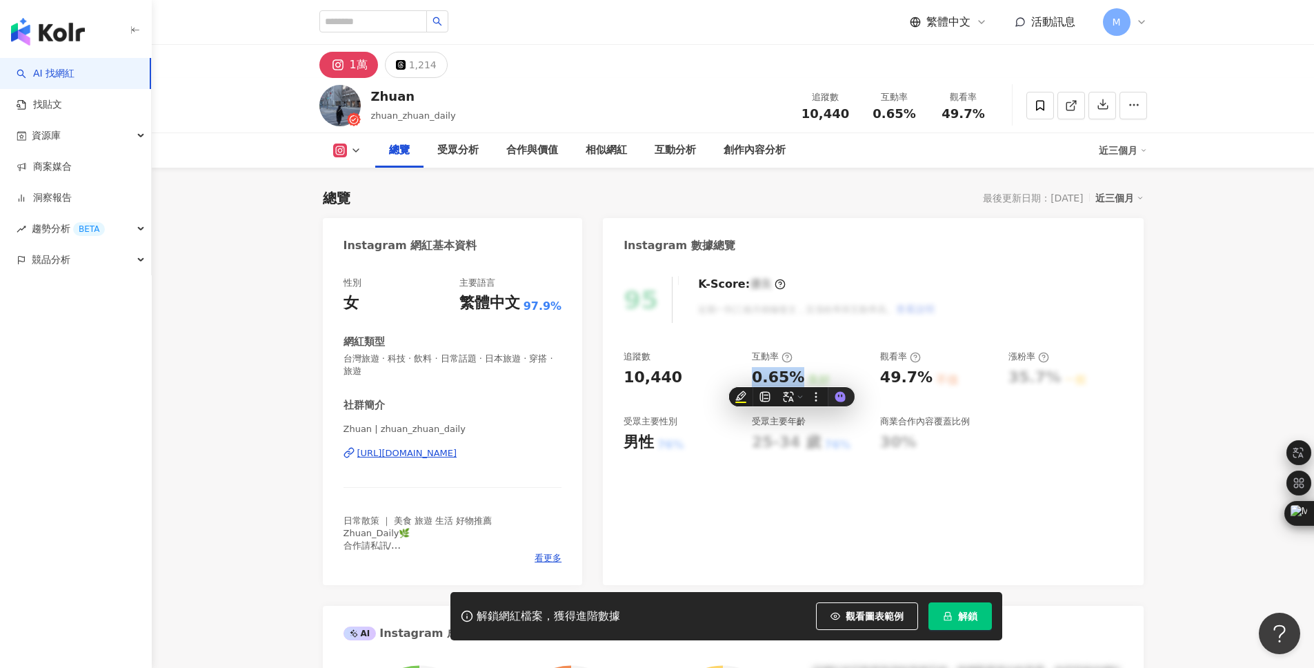
copy div "0.65%"
drag, startPoint x: 621, startPoint y: 371, endPoint x: 675, endPoint y: 375, distance: 53.9
click at [675, 375] on div "95 K-Score : 優良 近期一到三個月積極發文，且漲粉率與互動率高。 查看說明 追蹤數 10,440 互動率 0.65% 良好 觀看率 49.7% 不…" at bounding box center [873, 424] width 540 height 322
copy div "10,440"
drag, startPoint x: 878, startPoint y: 378, endPoint x: 922, endPoint y: 378, distance: 44.1
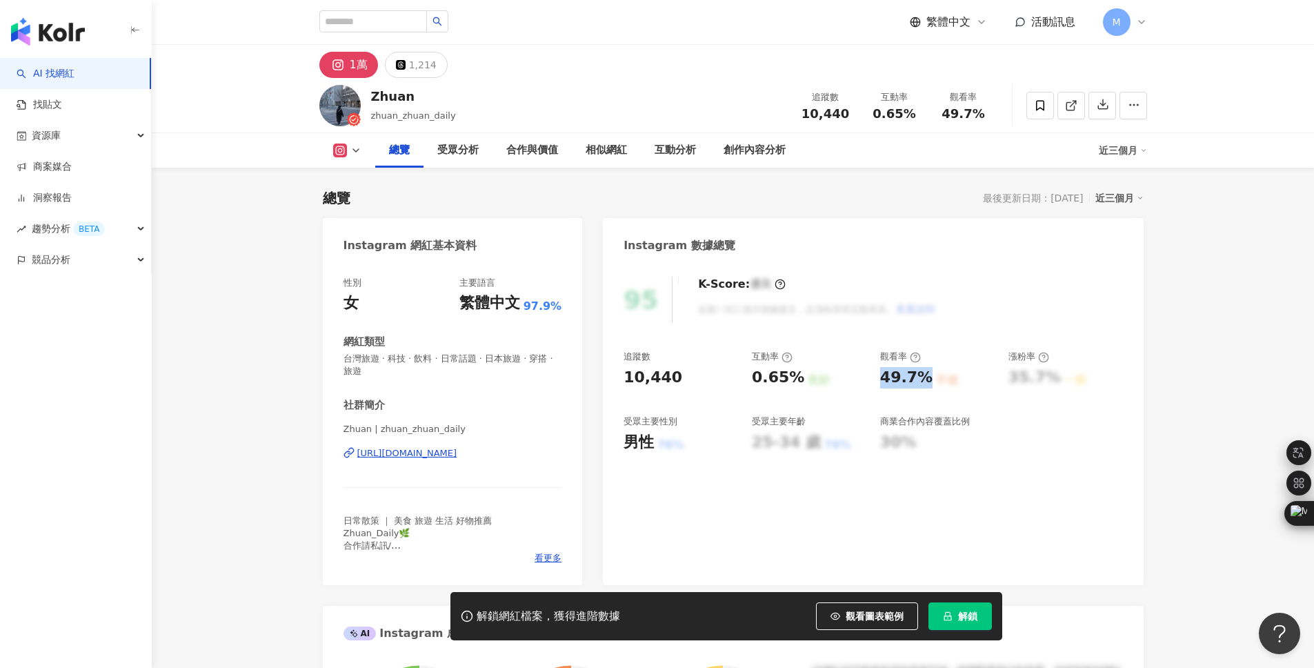
click at [922, 378] on div "追蹤數 10,440 互動率 0.65% 良好 觀看率 49.7% 不佳 漲粉率 35.7% 一般 受眾主要性別 男性 76% 受眾主要年齡 25-34 歲 …" at bounding box center [873, 401] width 499 height 102
copy div "49.7%"
click at [717, 203] on div "總覽 最後更新日期：2025/8/11 近三個月" at bounding box center [733, 197] width 821 height 19
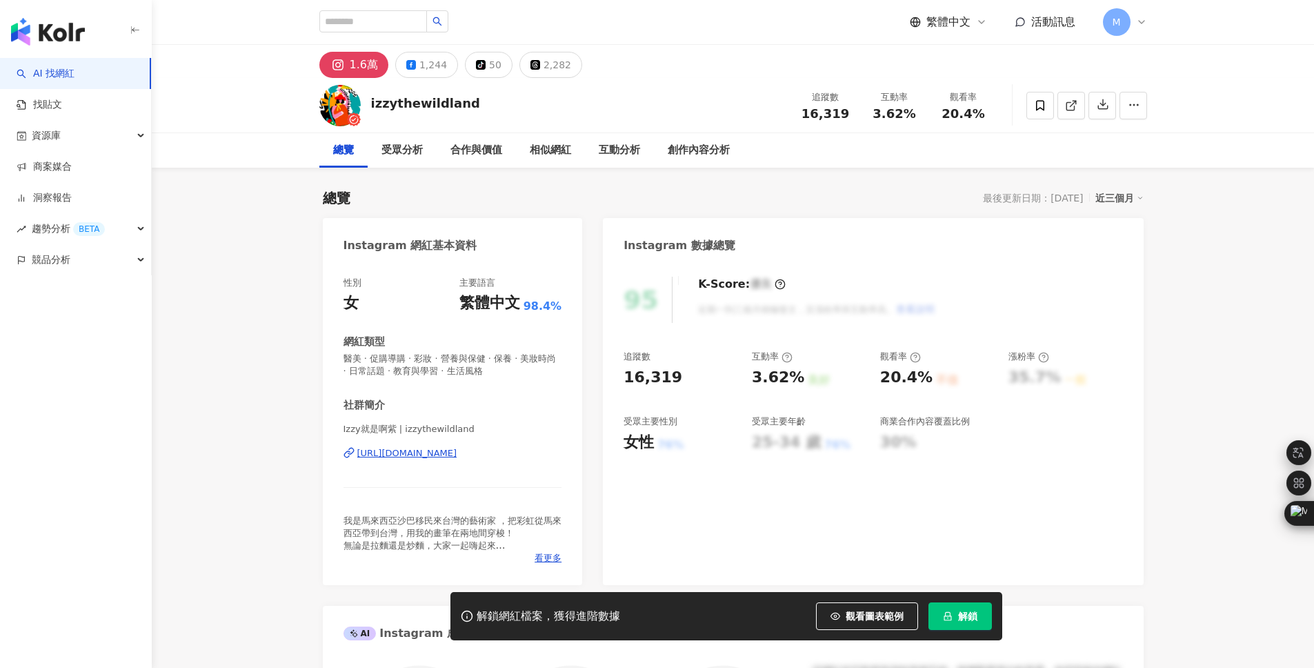
click at [415, 449] on div "https://www.instagram.com/izzythewildland/" at bounding box center [407, 453] width 100 height 12
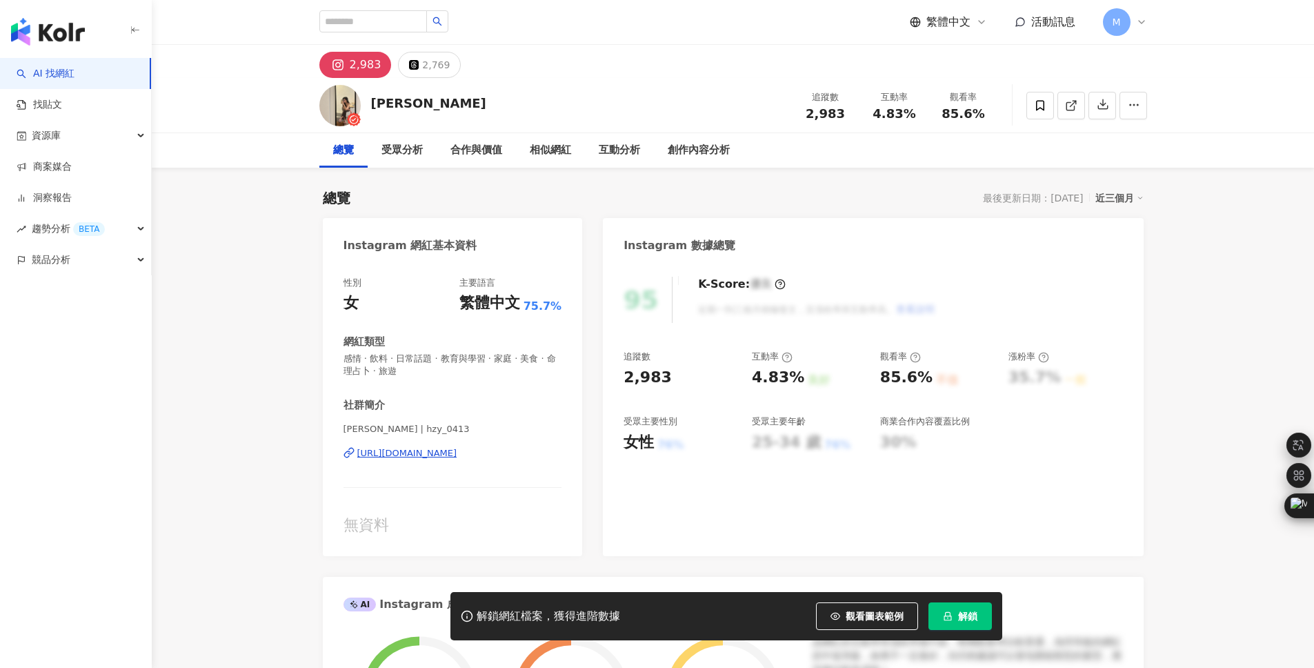
click at [457, 452] on div "https://www.instagram.com/hzy_0413/" at bounding box center [407, 453] width 100 height 12
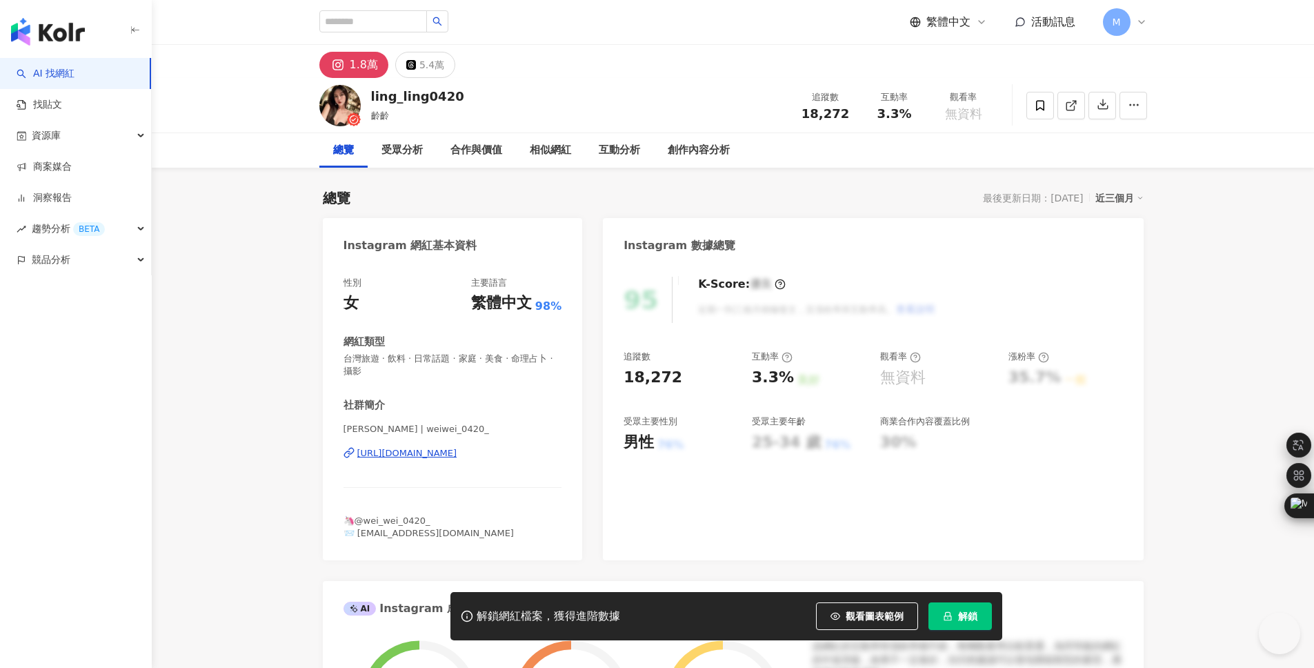
click at [443, 450] on div "https://www.instagram.com/weiwei_0420_/" at bounding box center [407, 453] width 100 height 12
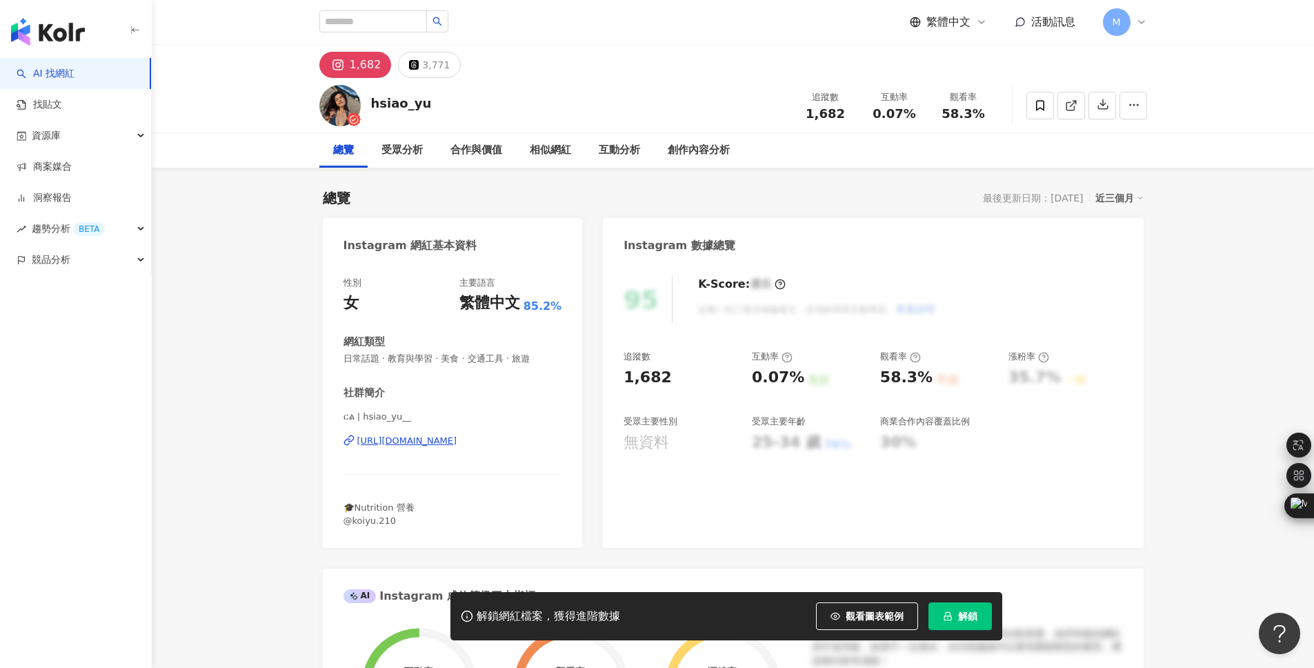
click at [409, 441] on div "[URL][DOMAIN_NAME]" at bounding box center [407, 441] width 100 height 12
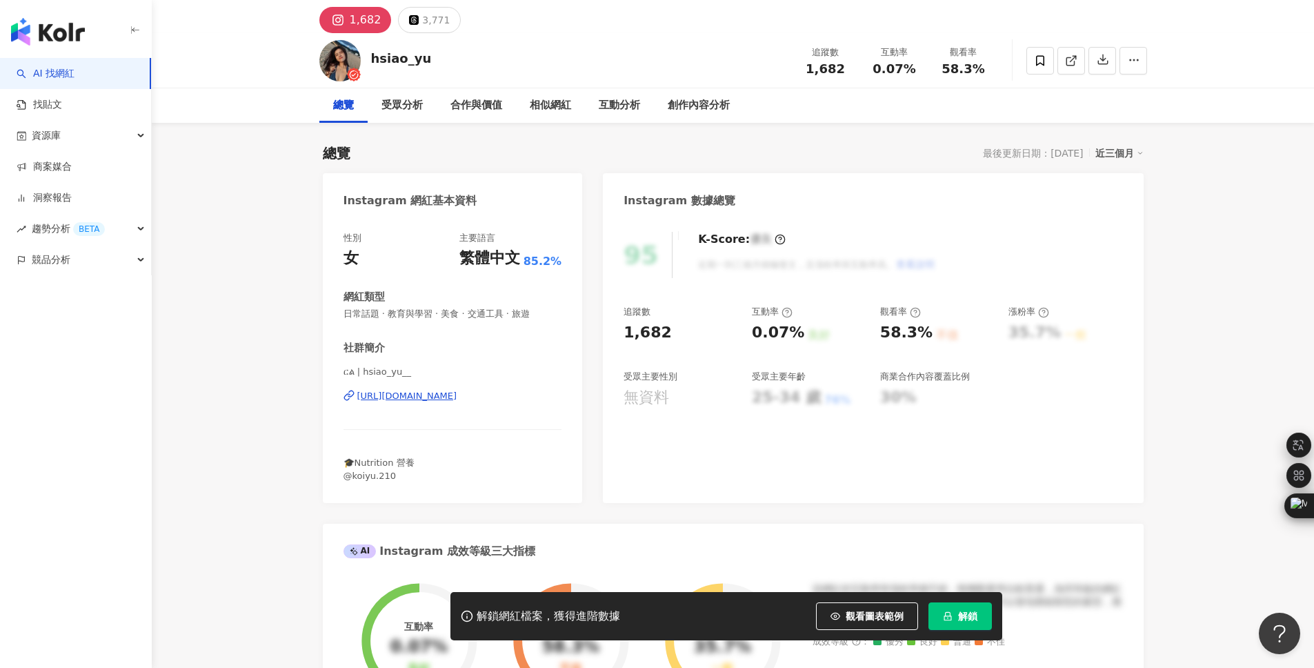
scroll to position [46, 0]
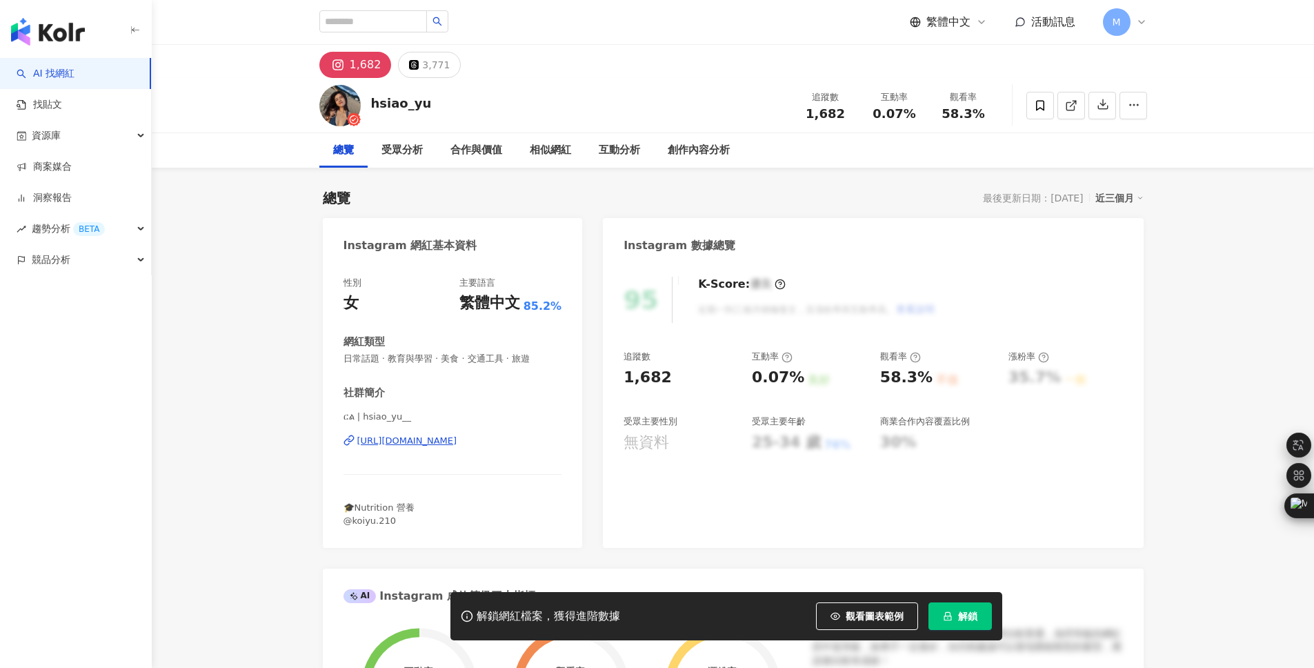
click at [457, 442] on div "[URL][DOMAIN_NAME]" at bounding box center [407, 441] width 100 height 12
